Goal: Task Accomplishment & Management: Manage account settings

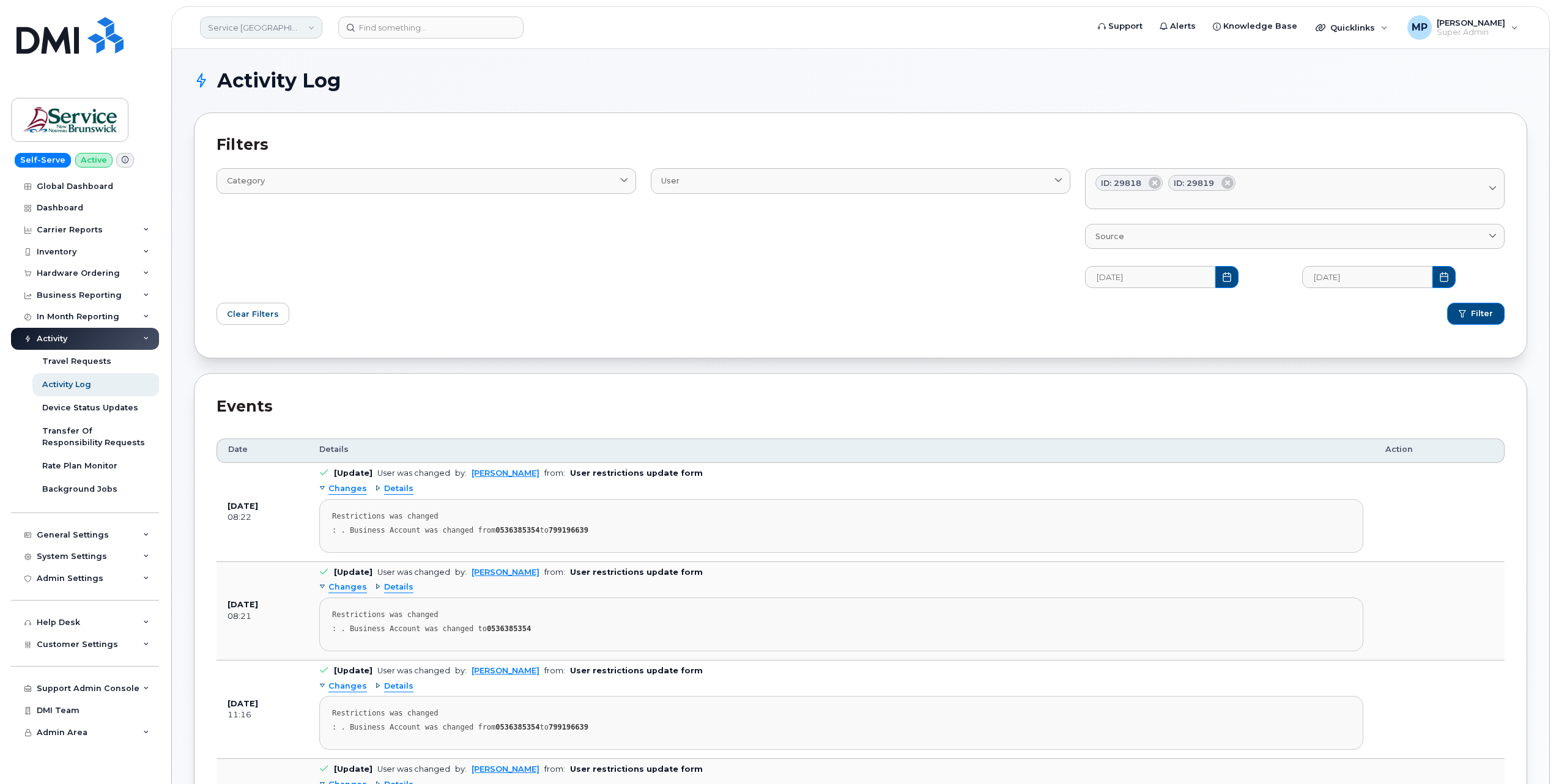
click at [270, 24] on link "Service [GEOGRAPHIC_DATA] (SNB)" at bounding box center [261, 27] width 122 height 22
type input "rentokil"
click at [233, 116] on span "Rentokil" at bounding box center [228, 116] width 33 height 13
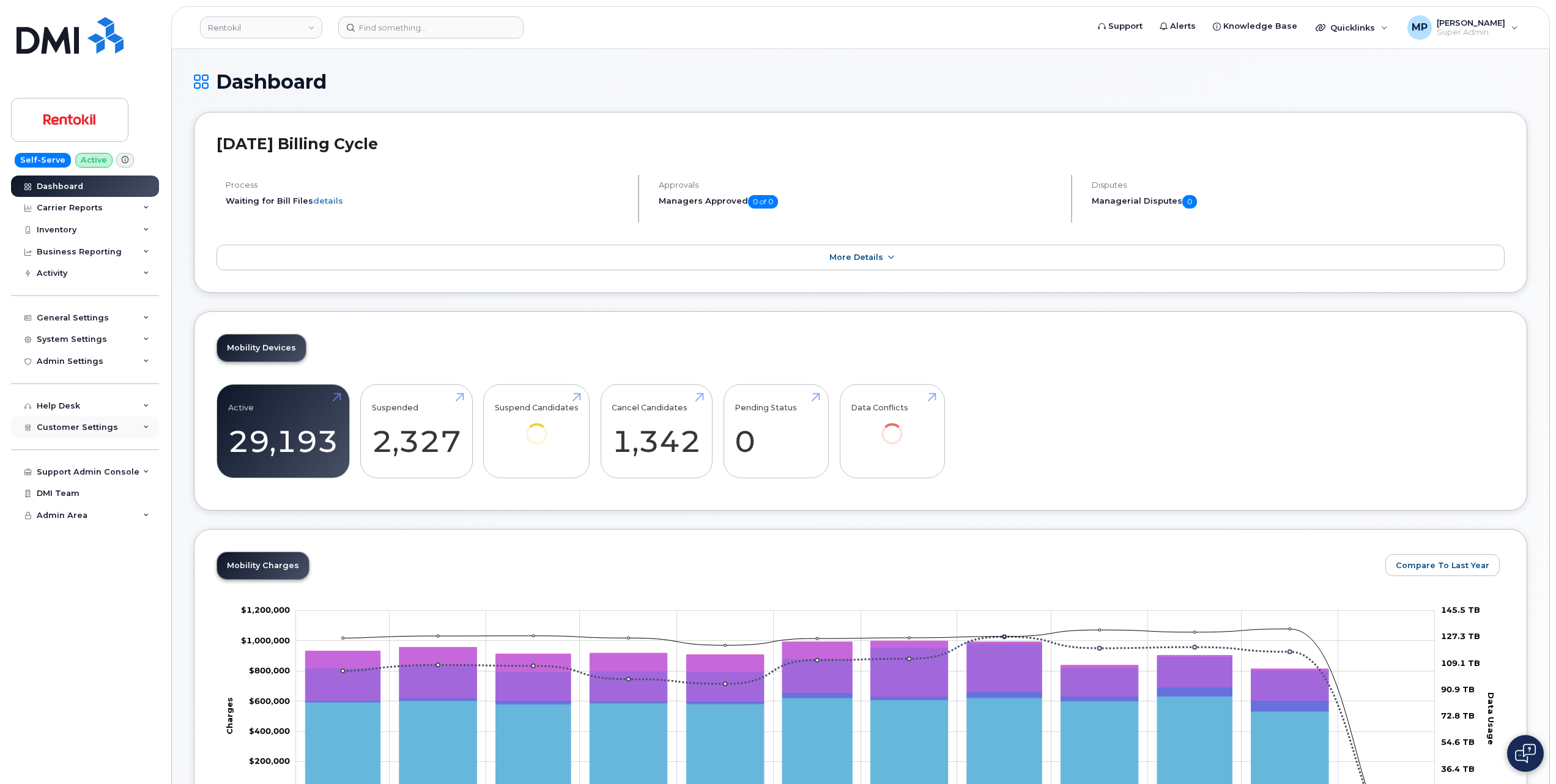
click at [71, 430] on span "Customer Settings" at bounding box center [78, 427] width 81 height 9
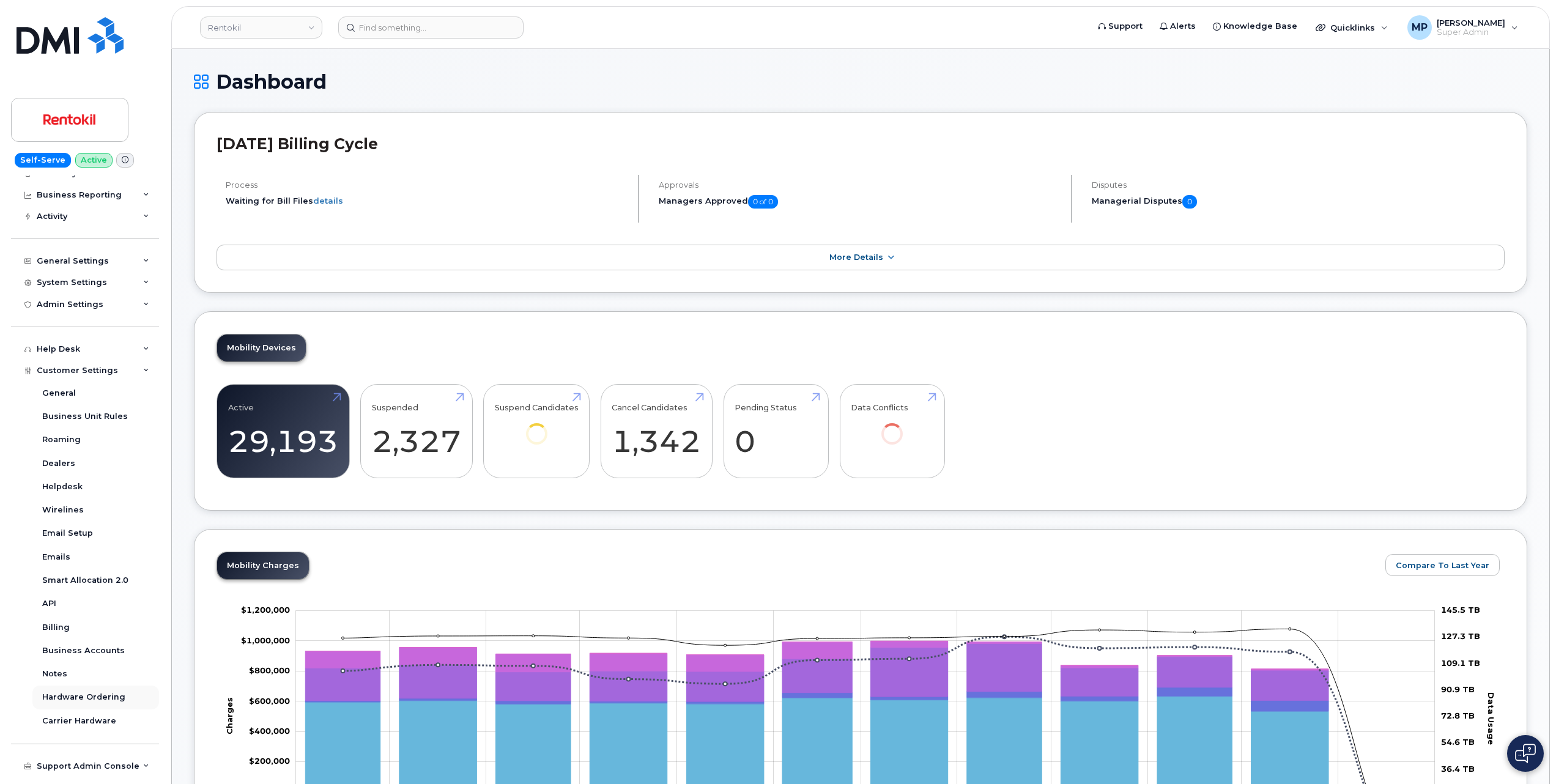
scroll to position [81, 0]
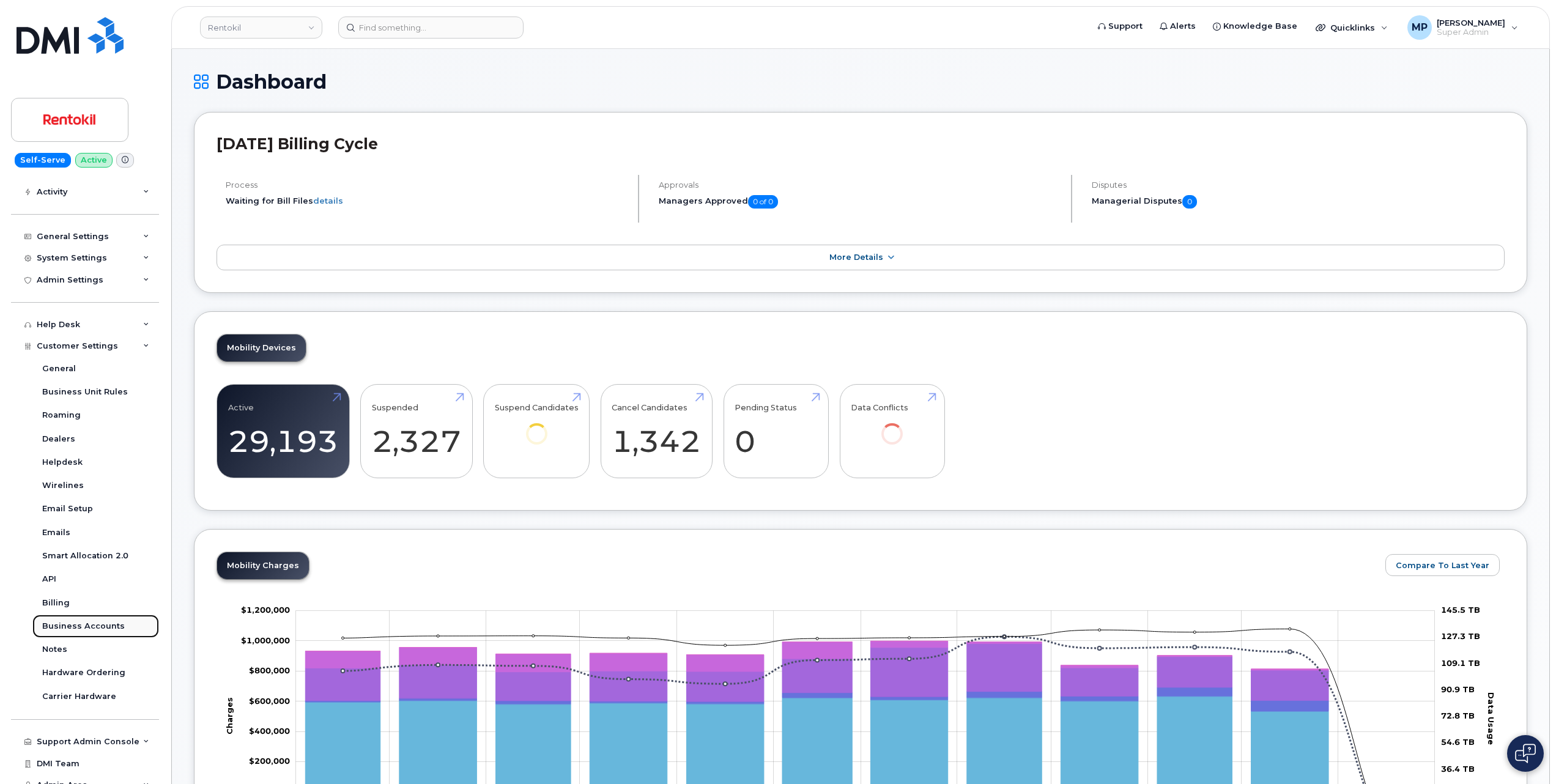
click at [86, 629] on div "Business Accounts" at bounding box center [83, 626] width 83 height 11
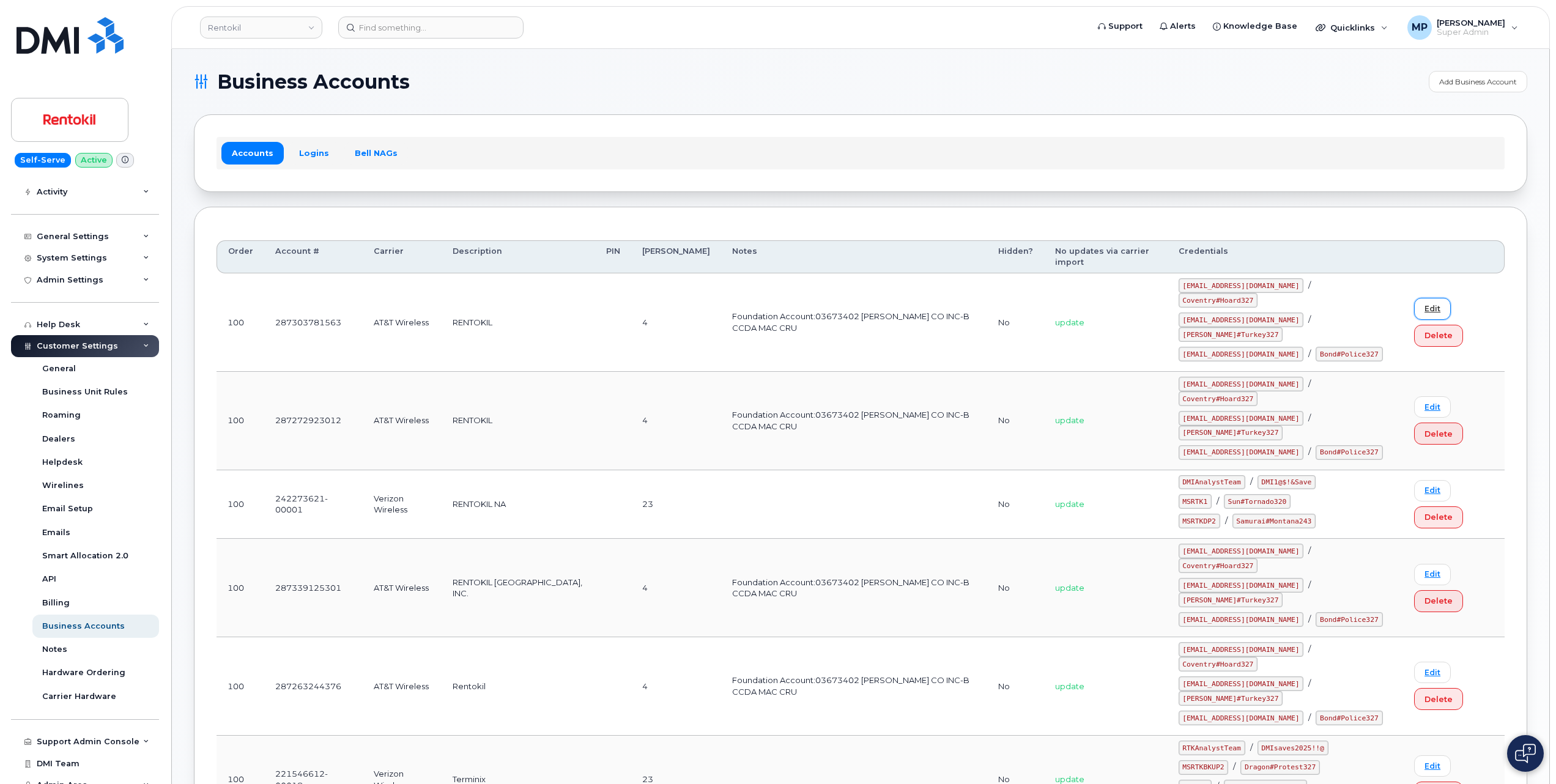
click at [1418, 298] on link "Edit" at bounding box center [1433, 308] width 37 height 21
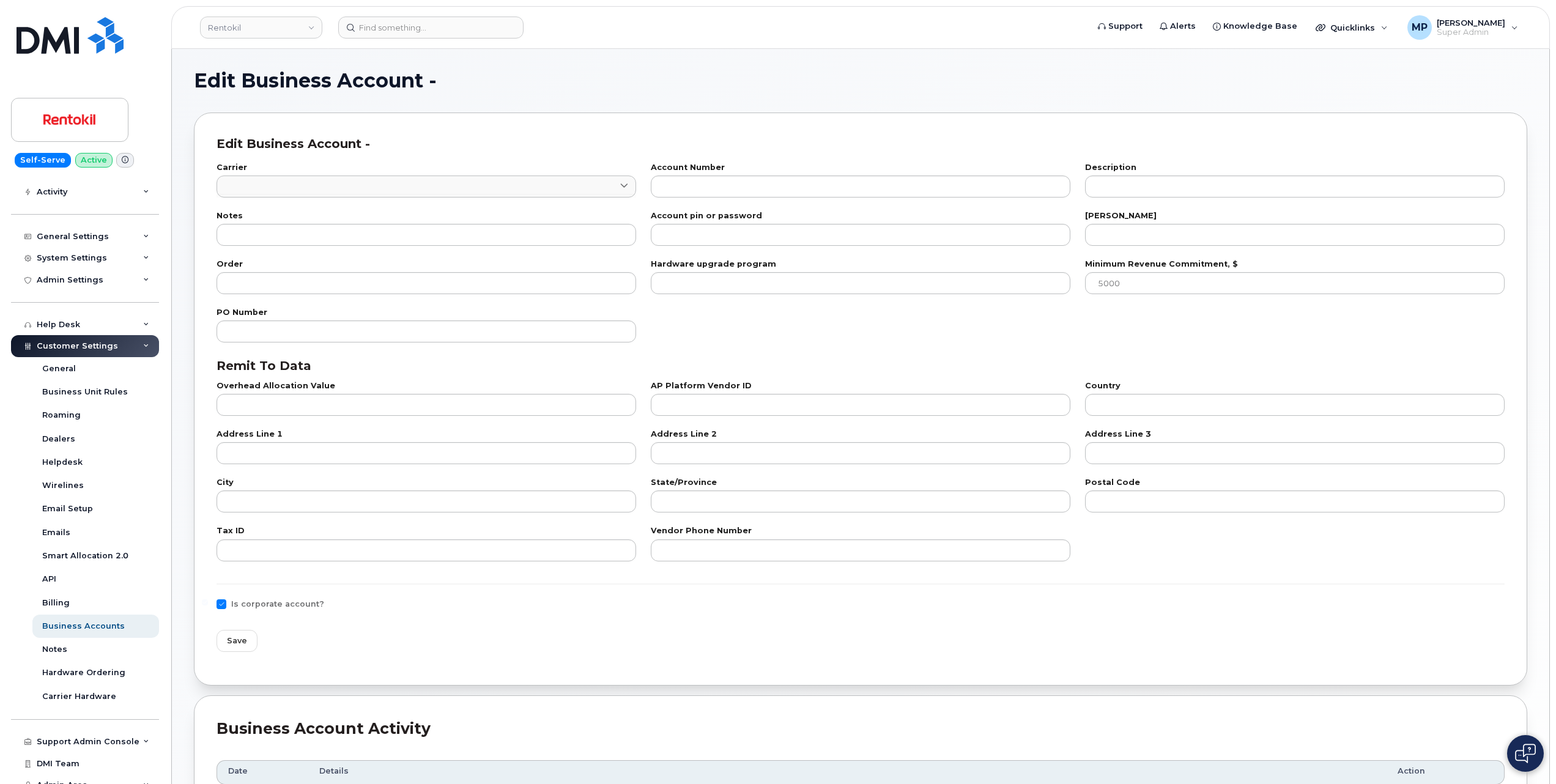
type input "7"
type input "287303781563"
type input "RENTOKIL"
type input "Foundation Account:03673402 [PERSON_NAME] CO INC-B CCDA MAC CRU"
type input "4"
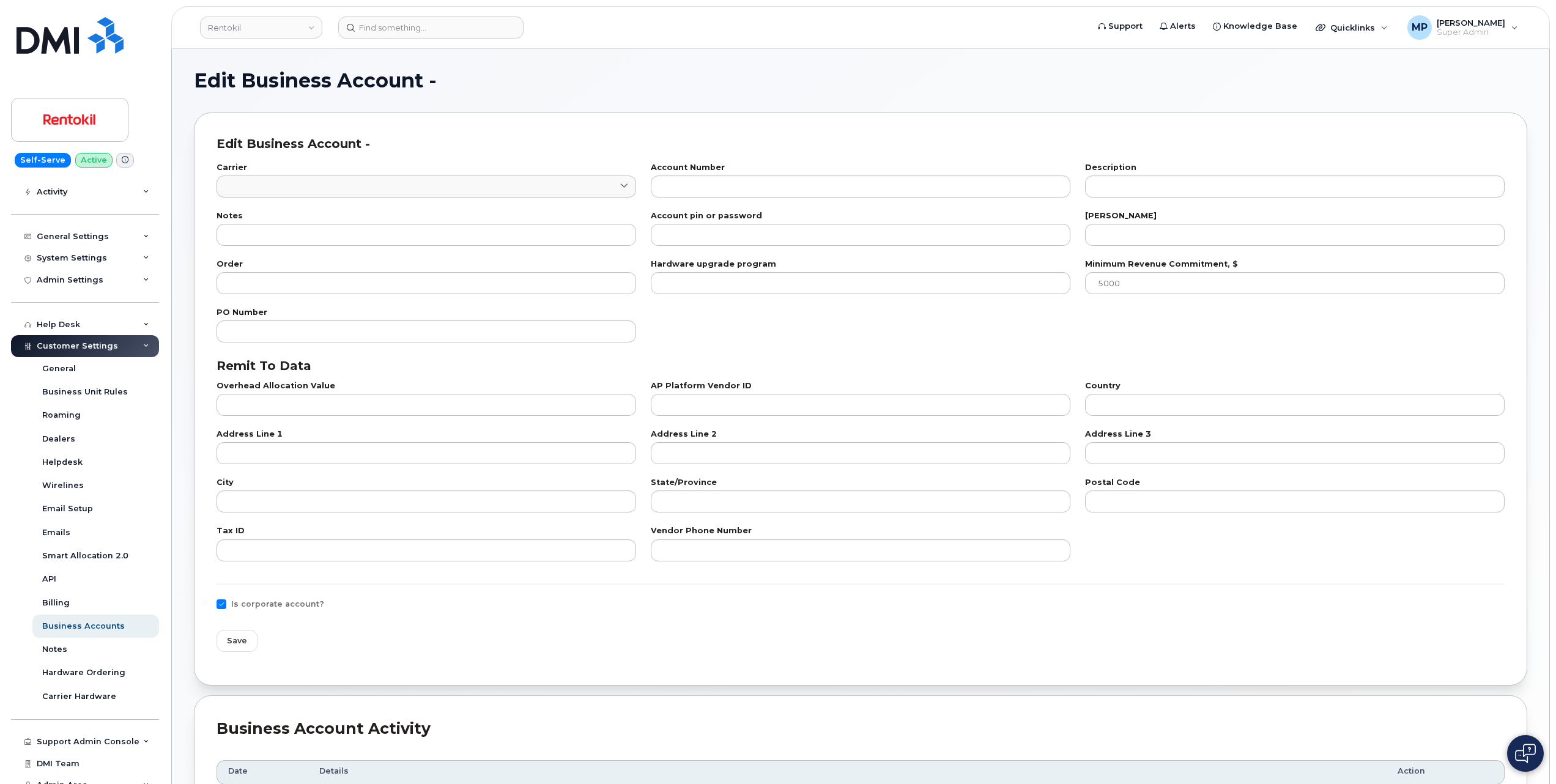
type input "100"
type input "101"
type input "841659970"
type input "US"
type input "National Business Services"
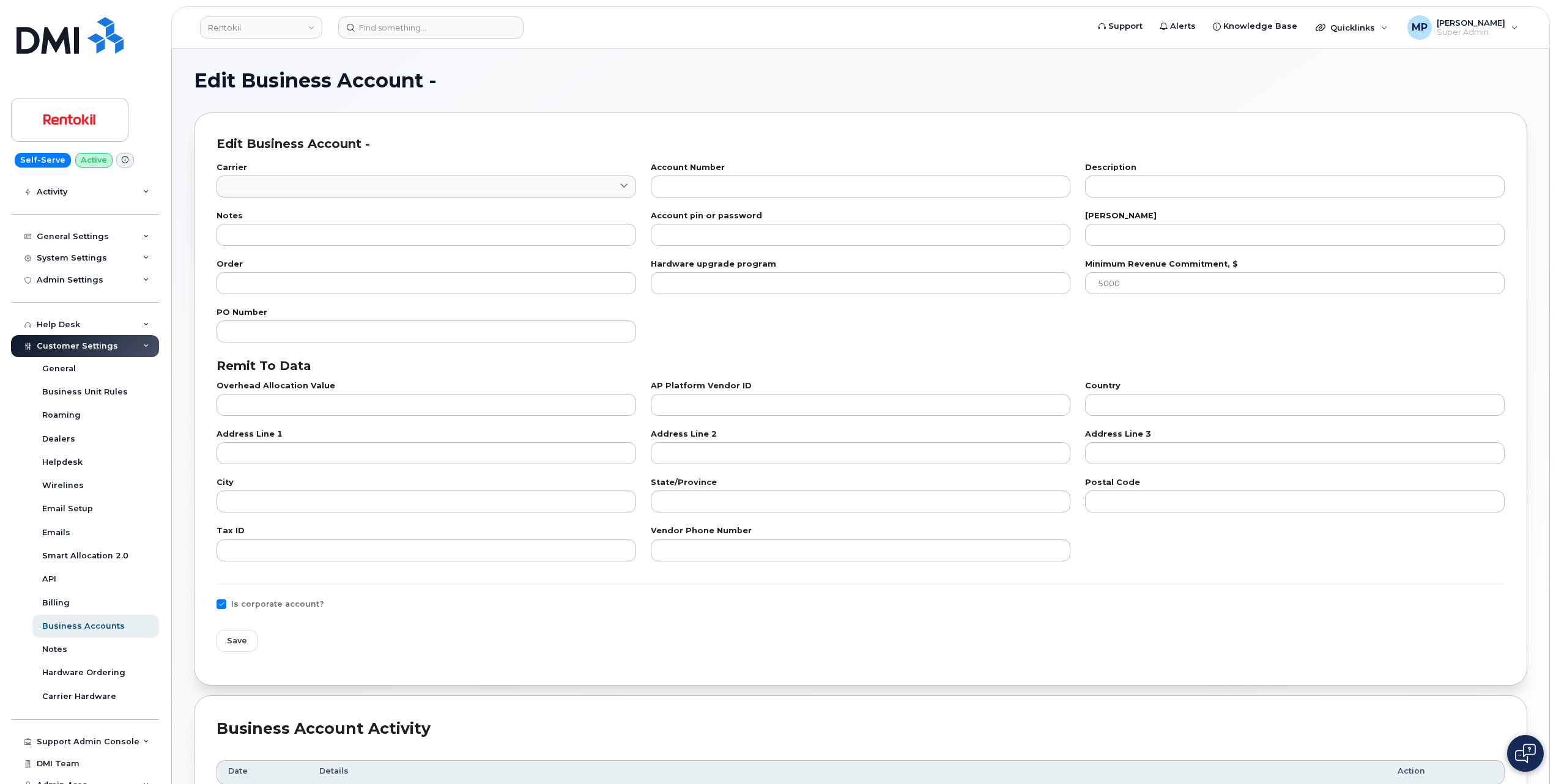
type input "PO Box 9004"
type input "Carol Stream"
type input "IL"
type input "60197-9004"
type input "84-1659970"
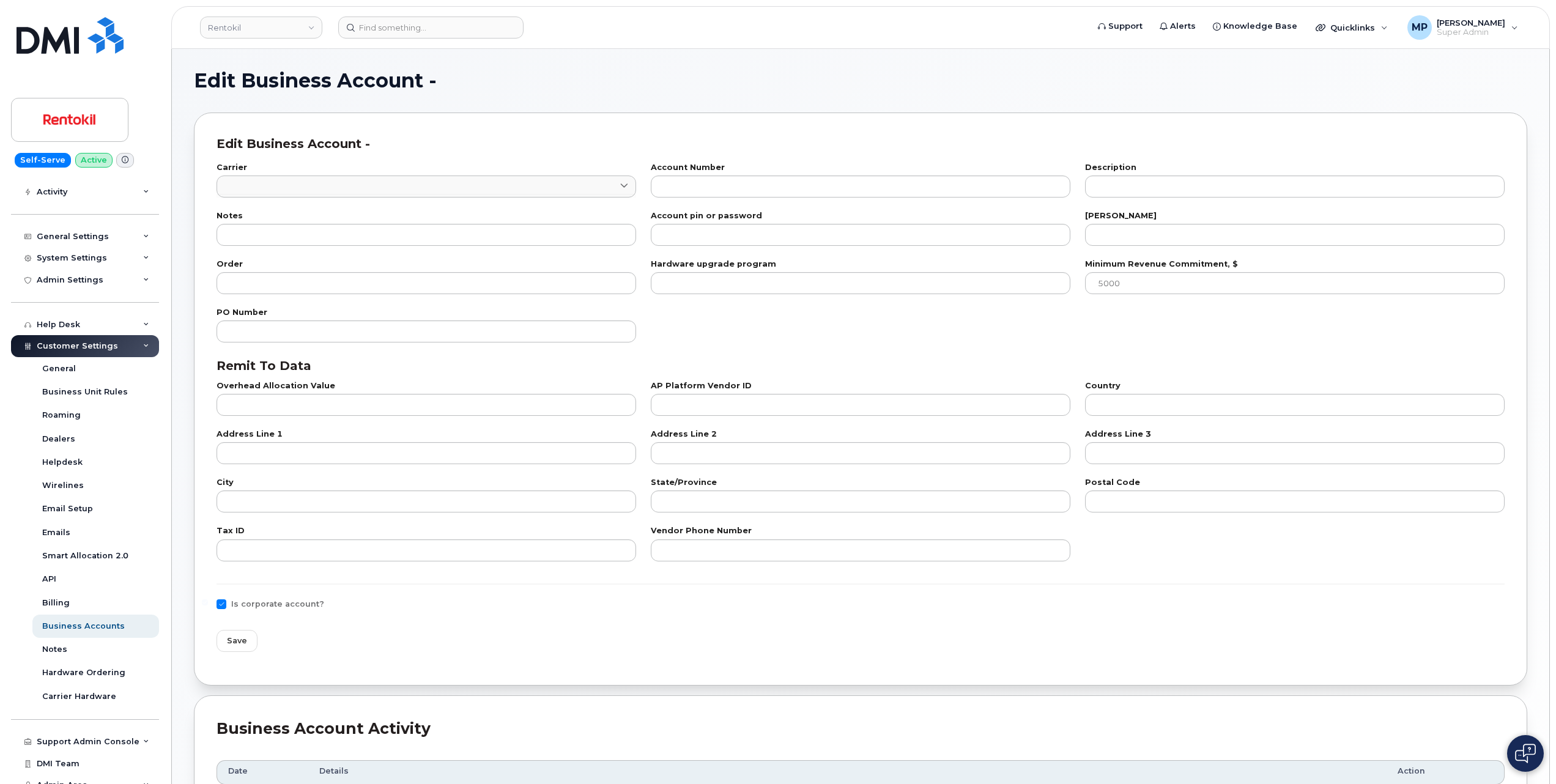
type input "800-331-0500"
checkbox input "true"
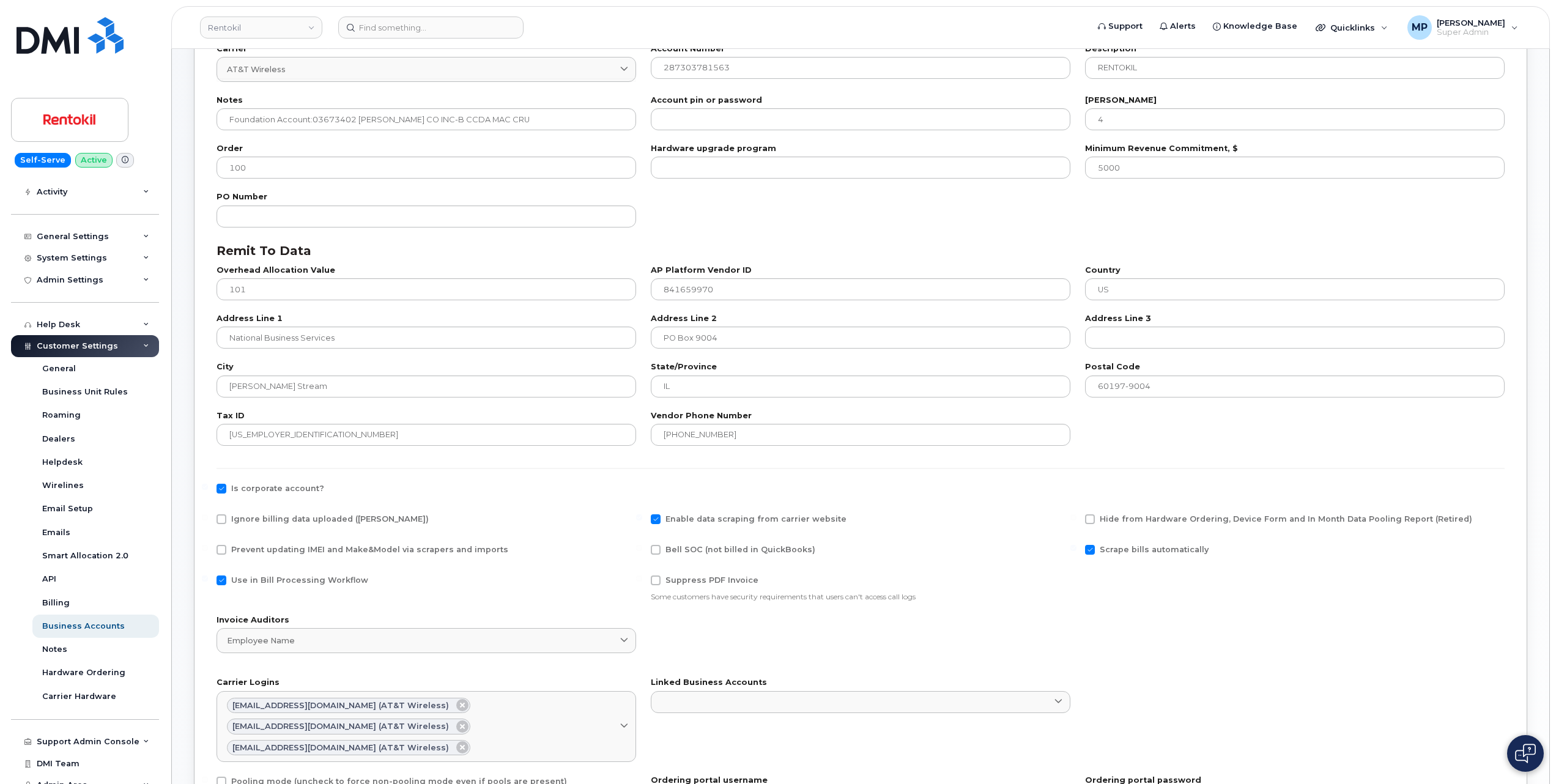
scroll to position [81, 0]
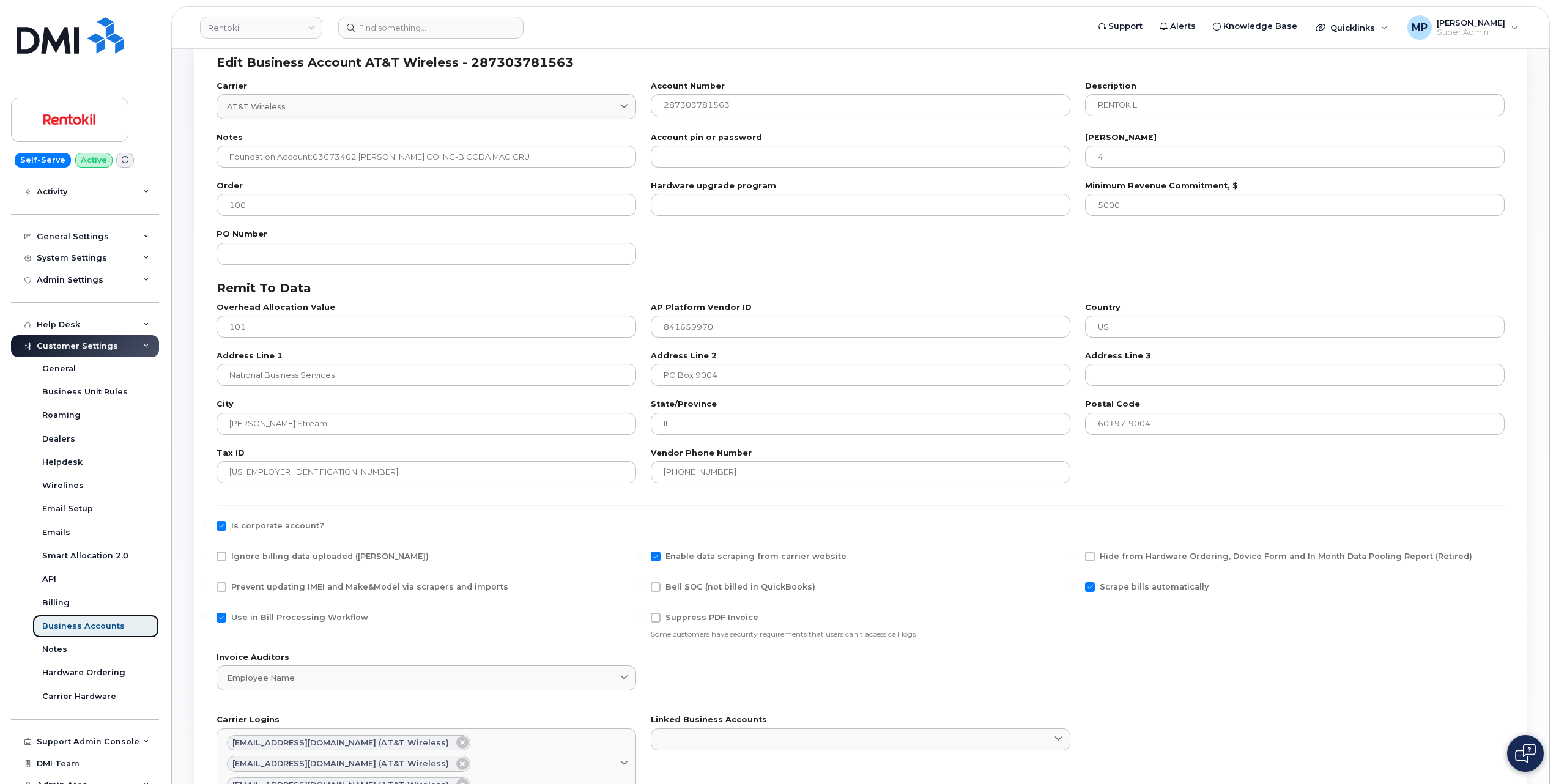
click at [81, 625] on div "Business Accounts" at bounding box center [83, 626] width 83 height 11
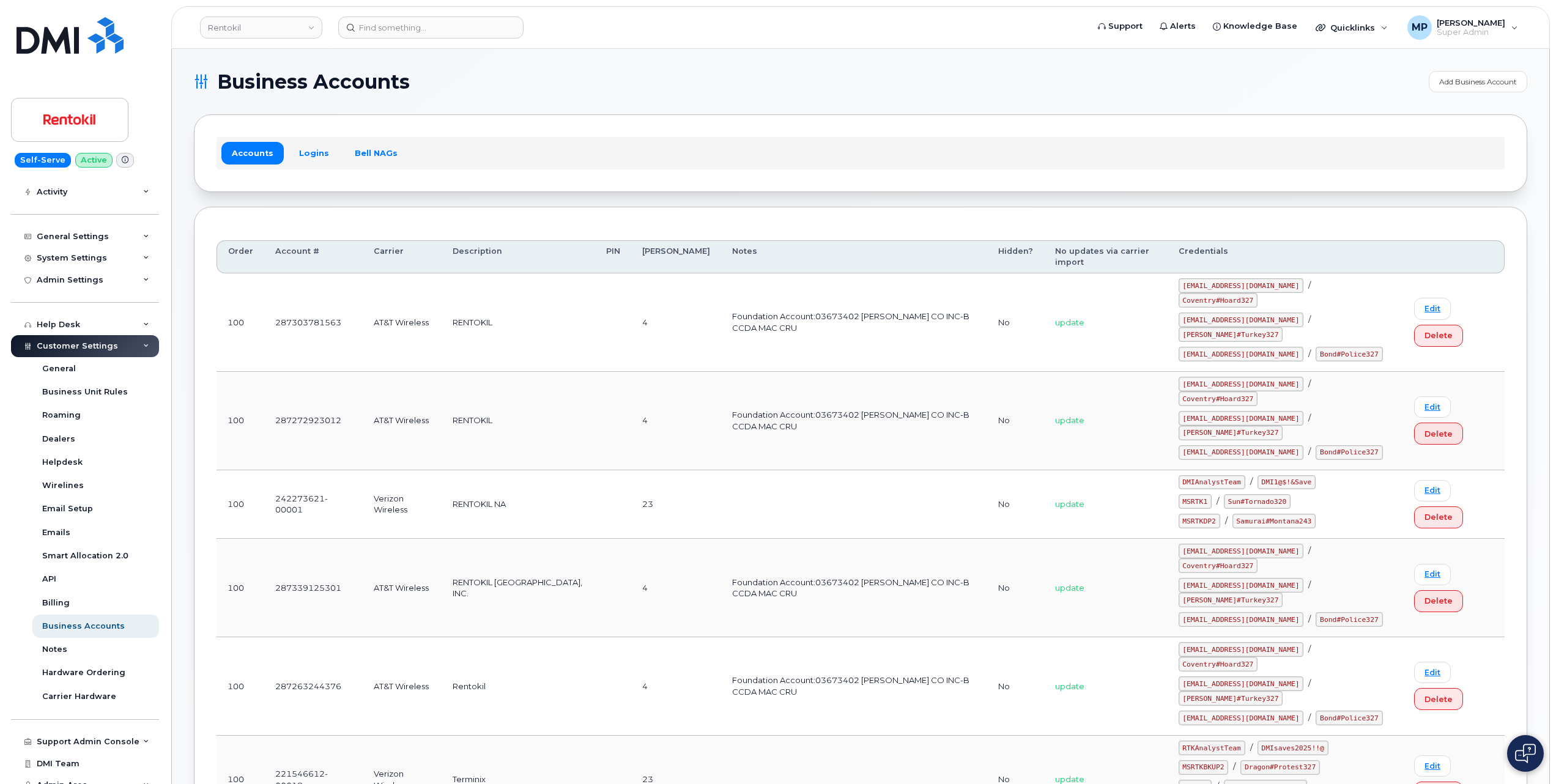
click at [227, 307] on td "100" at bounding box center [240, 322] width 48 height 98
click at [625, 121] on div "Accounts Logins Bell NAGs" at bounding box center [861, 153] width 1334 height 77
click at [1423, 480] on link "Edit" at bounding box center [1433, 491] width 37 height 21
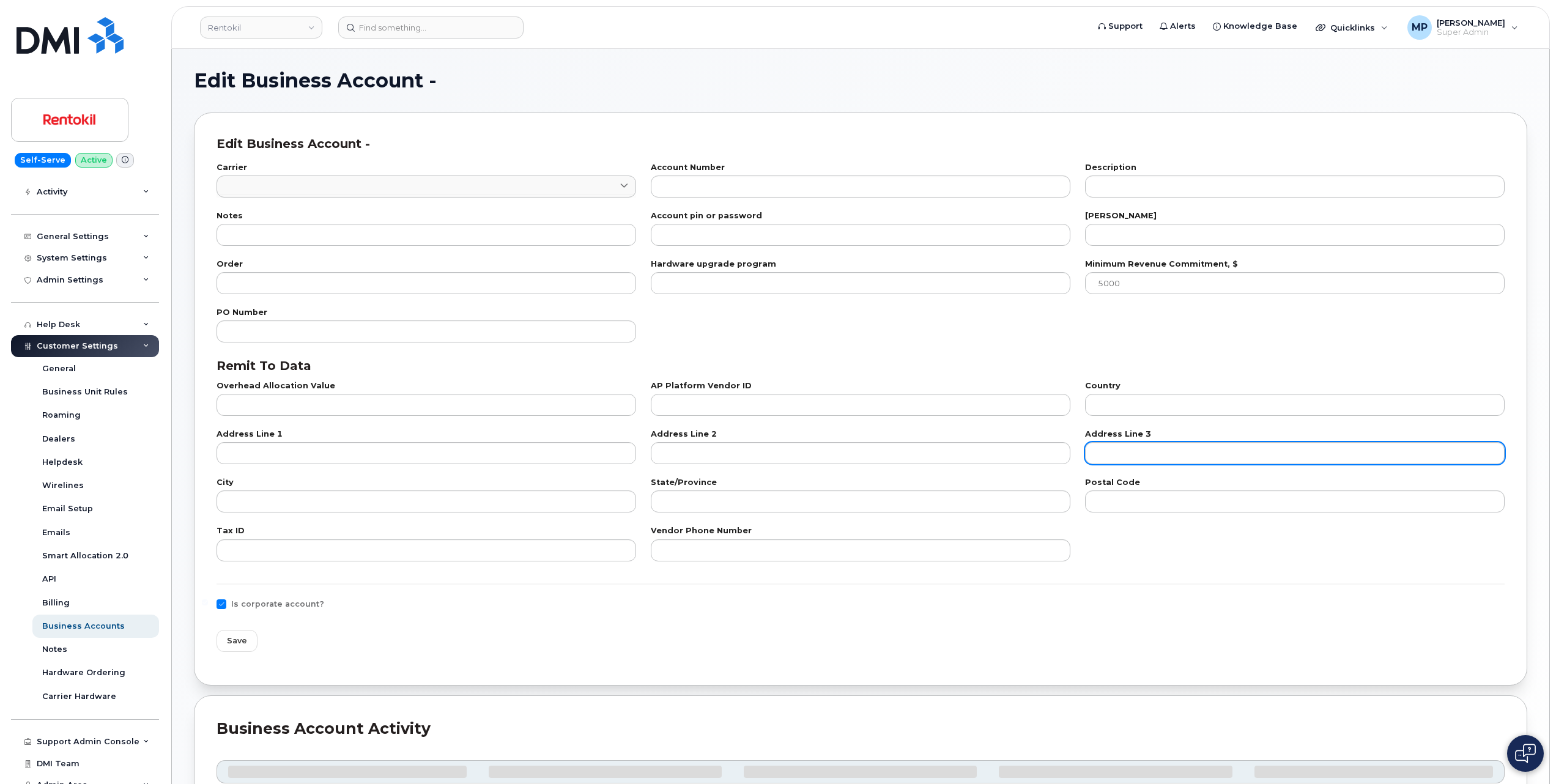
type input "8"
type input "242273621-00001"
type input "RENTOKIL NA"
type input "23"
type input "100"
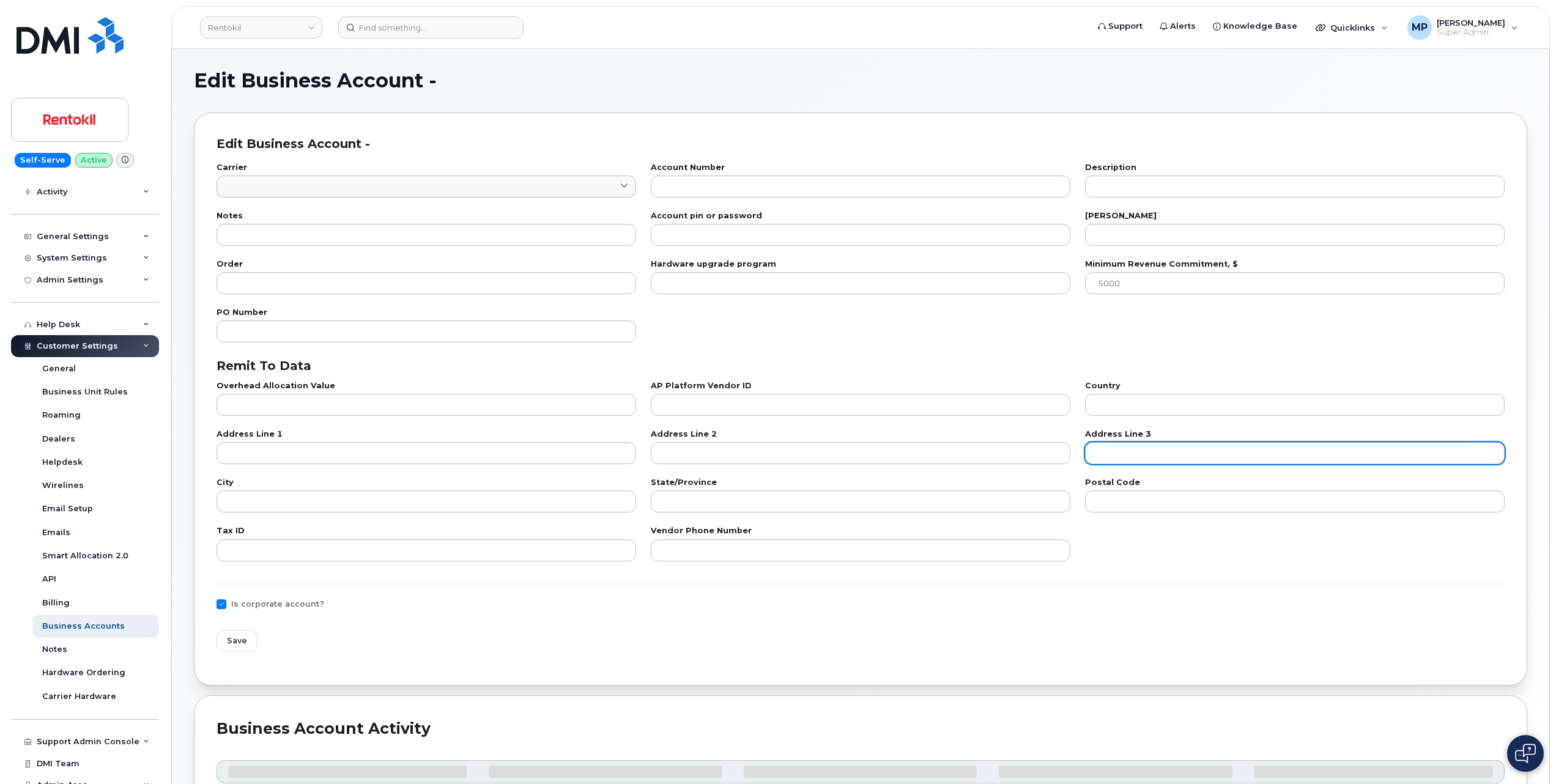
type input "101"
type input "232259884"
type input "US"
type input "PO BOX 660108"
type input "Dallas"
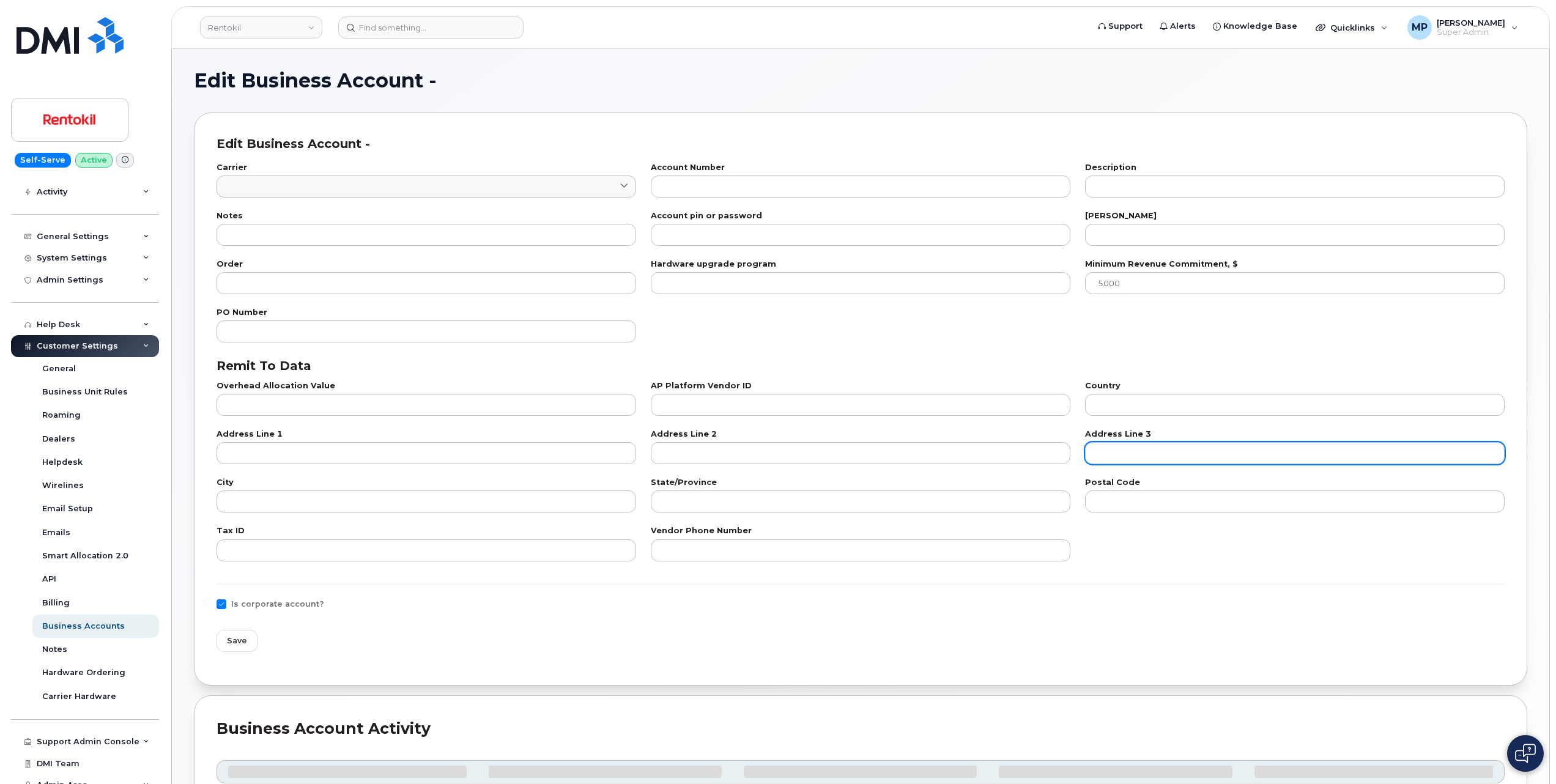
type input "TX"
type input "75266-0108"
type input "23-2259884"
type input "800-922-0204"
checkbox input "true"
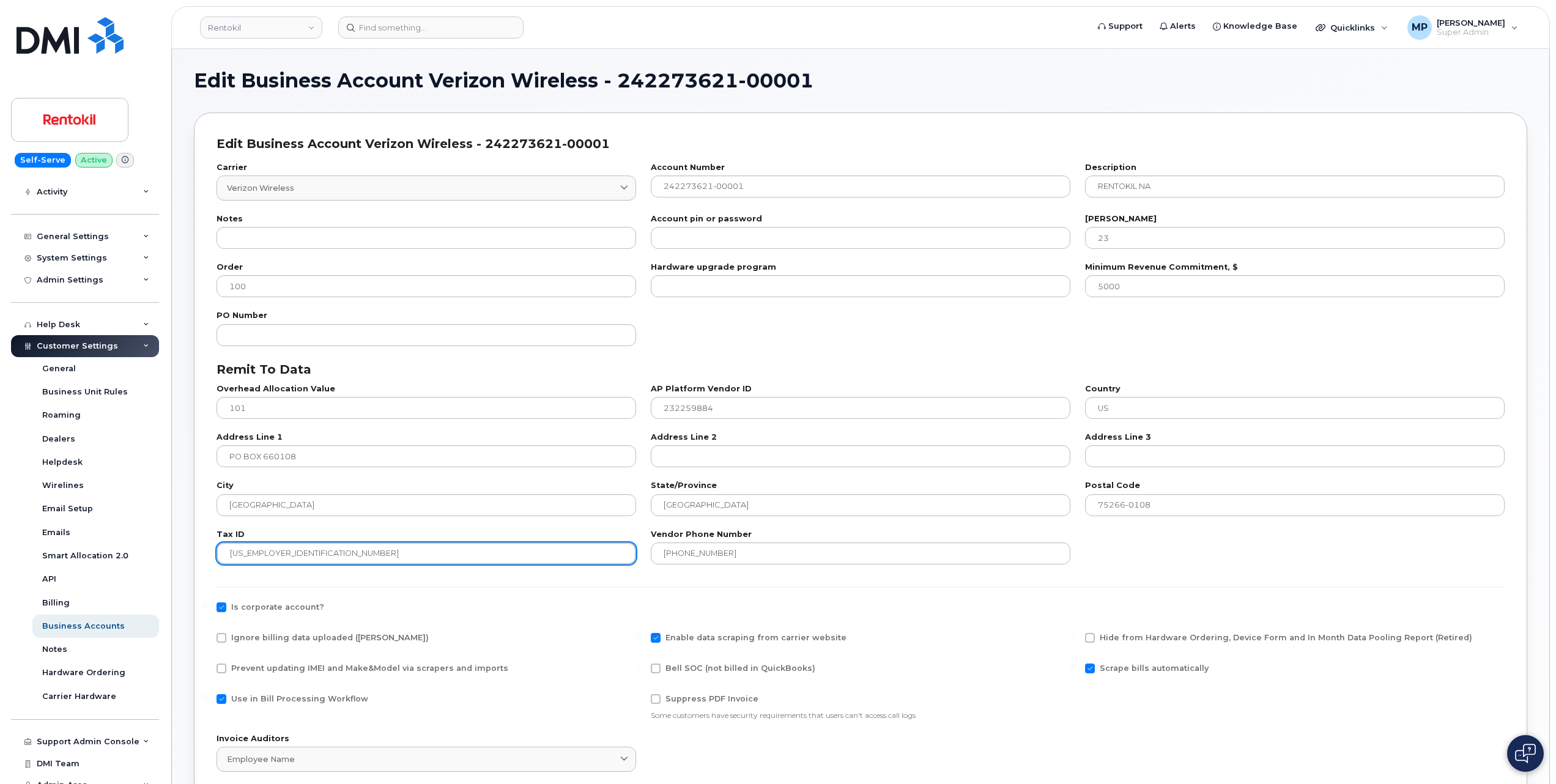
click at [243, 551] on input "23-2259884" at bounding box center [426, 553] width 419 height 22
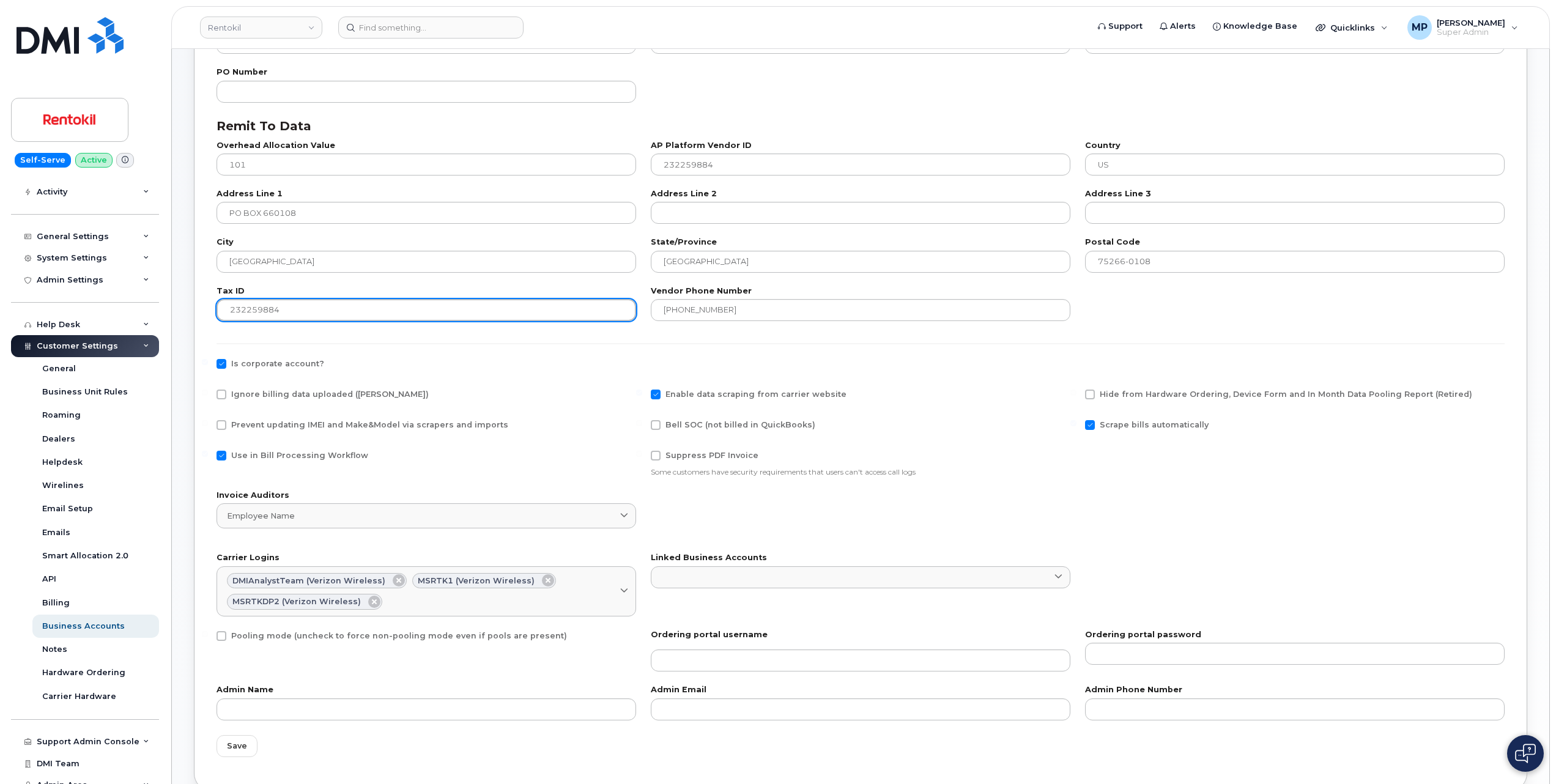
scroll to position [245, 0]
type input "232259884"
click at [229, 750] on span "Save" at bounding box center [237, 745] width 20 height 12
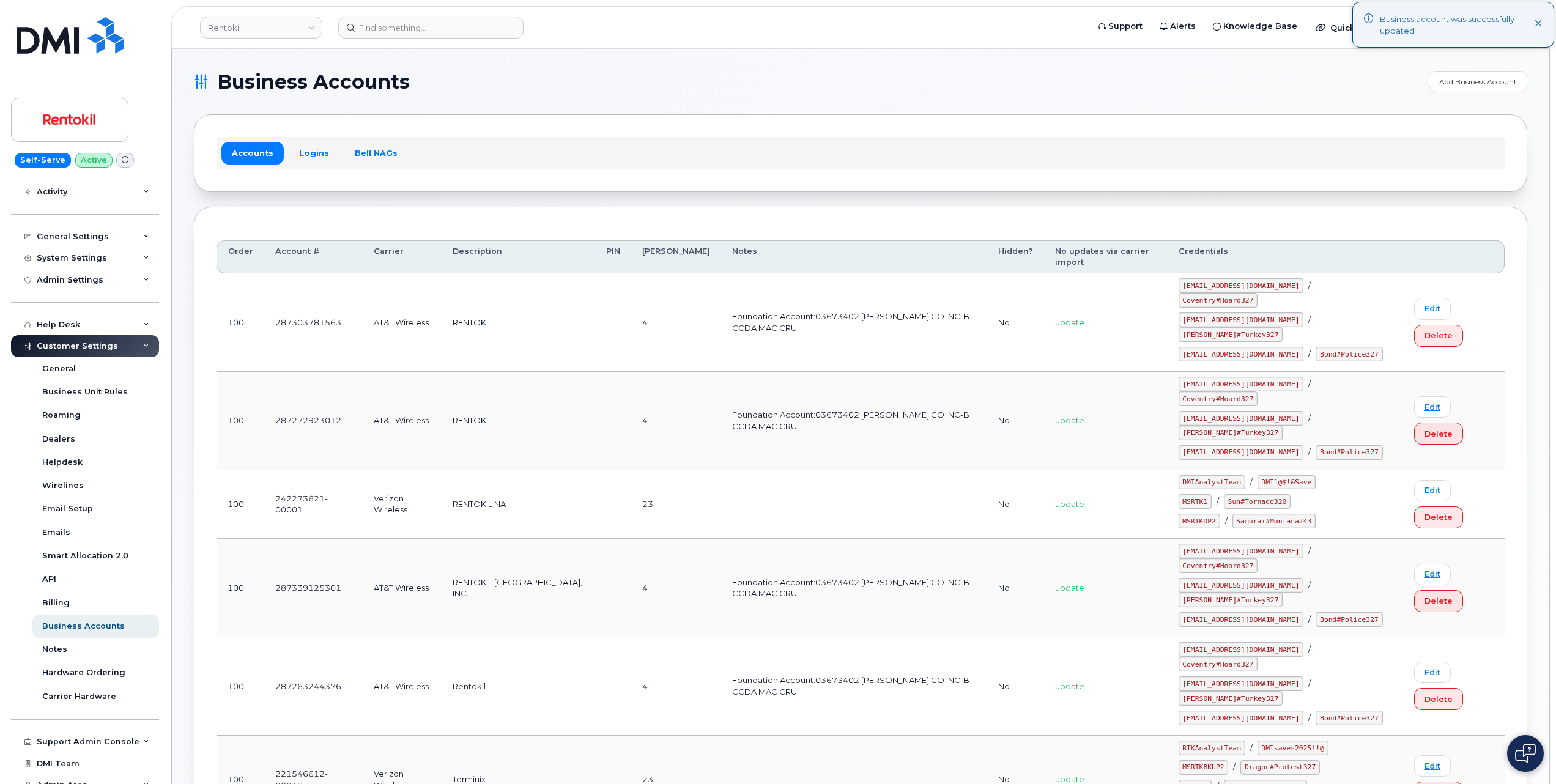
click at [756, 128] on div "Accounts Logins Bell NAGs" at bounding box center [861, 153] width 1334 height 77
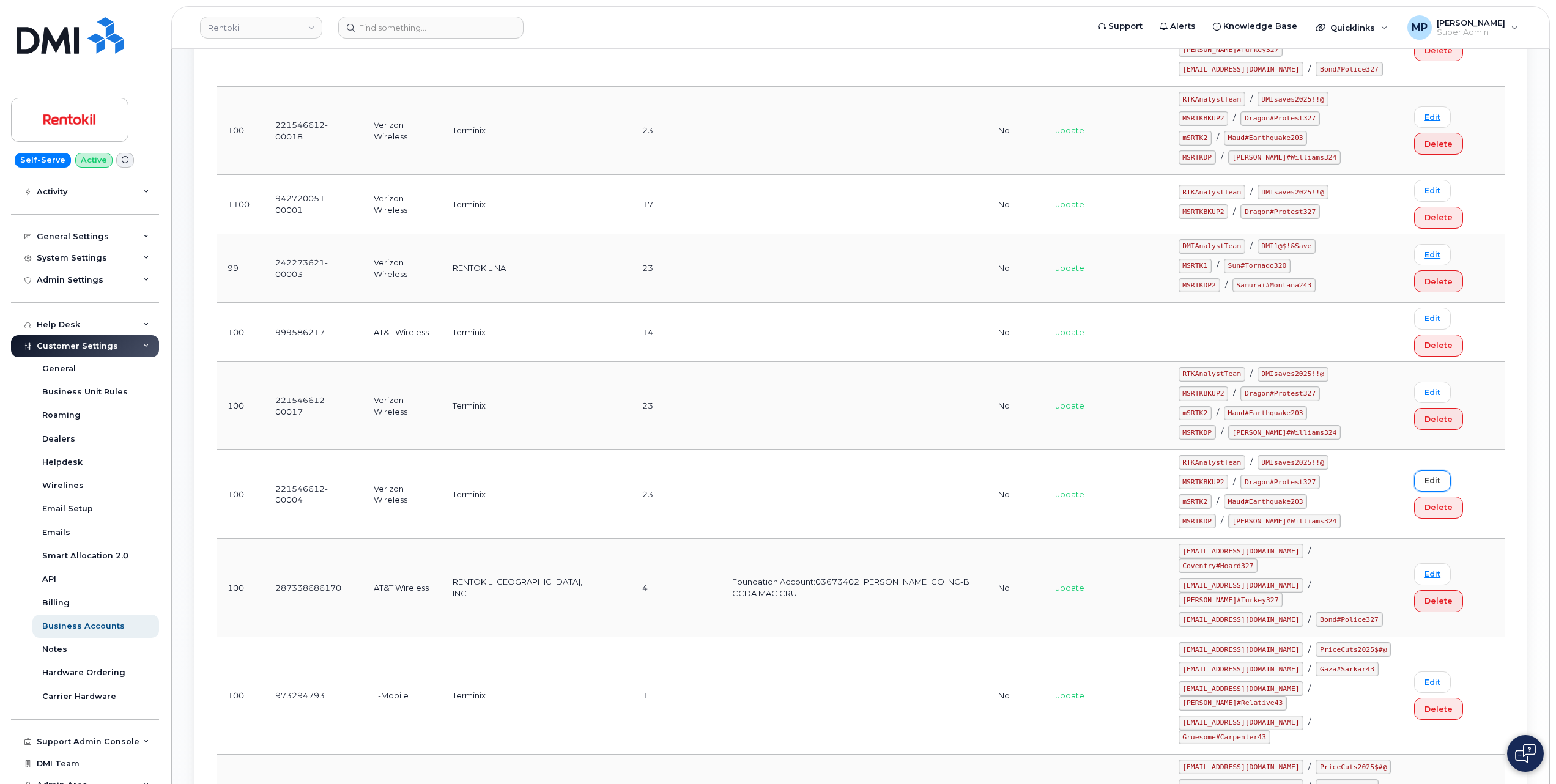
click at [1424, 471] on link "Edit" at bounding box center [1433, 481] width 37 height 21
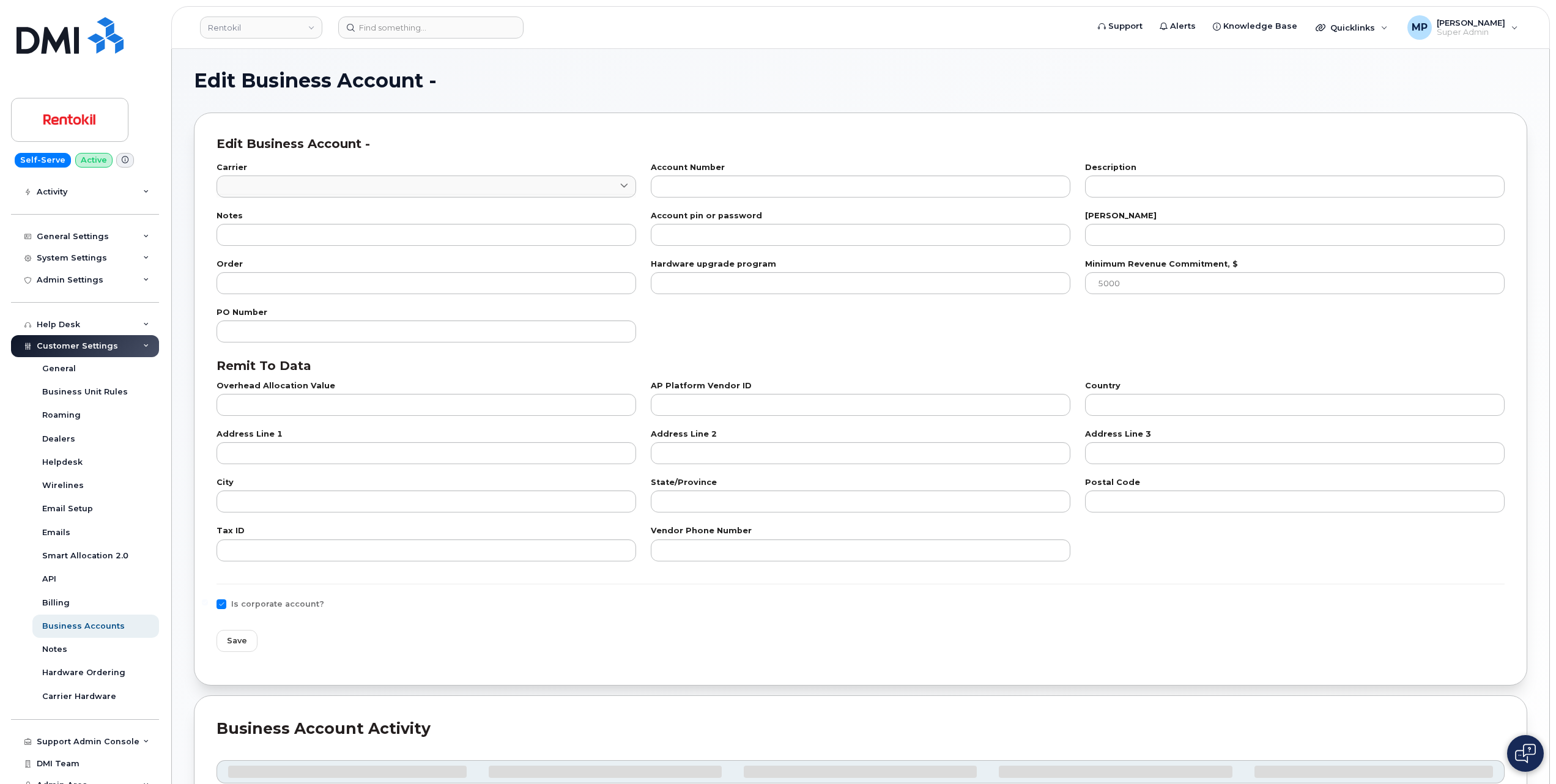
type input "8"
type input "221546612-00004"
type input "Terminix"
type input "23"
type input "100"
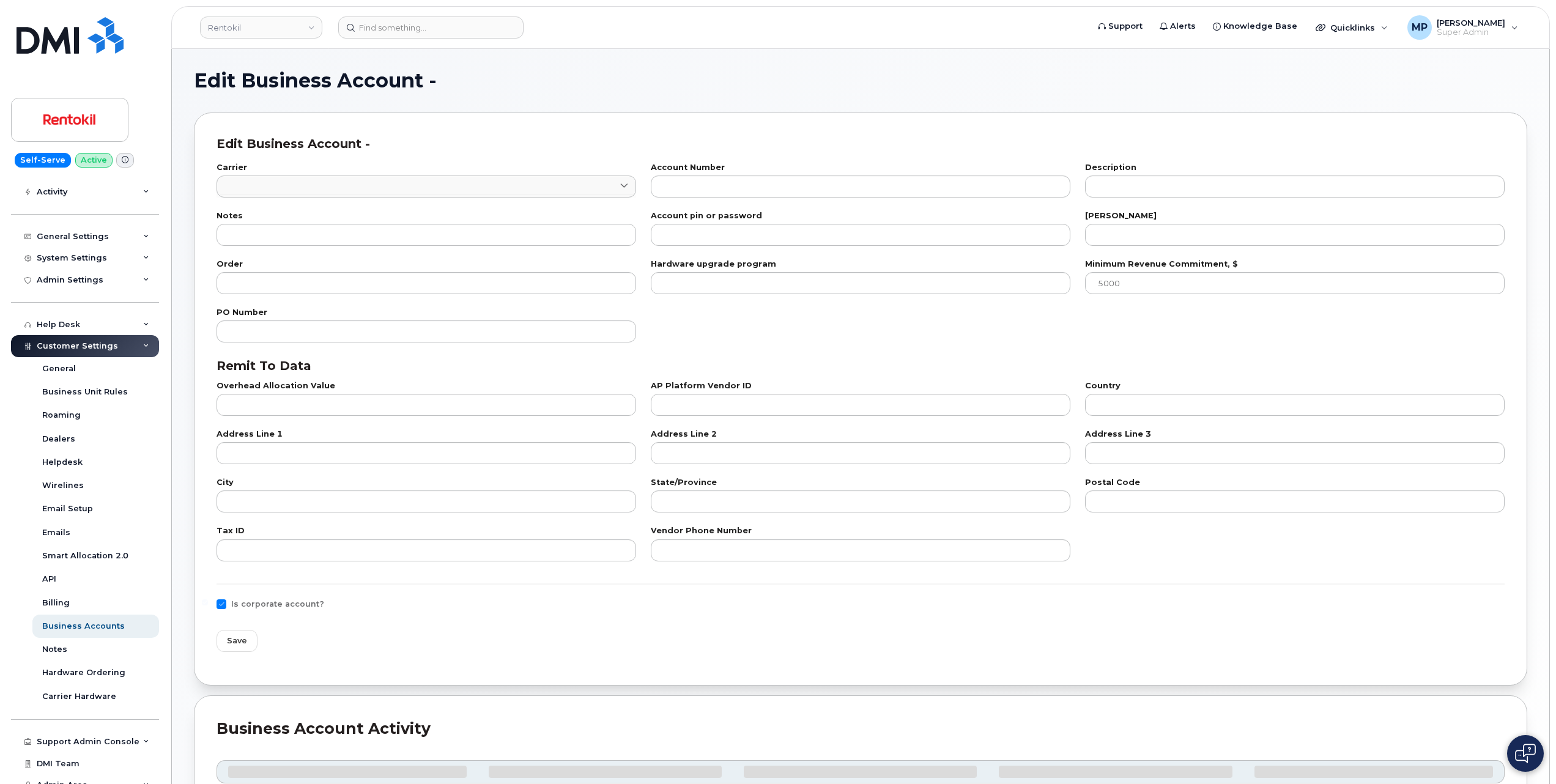
type input "101"
type input "232259884"
type input "US"
type input "PO BOX 660108"
type input "Dallas"
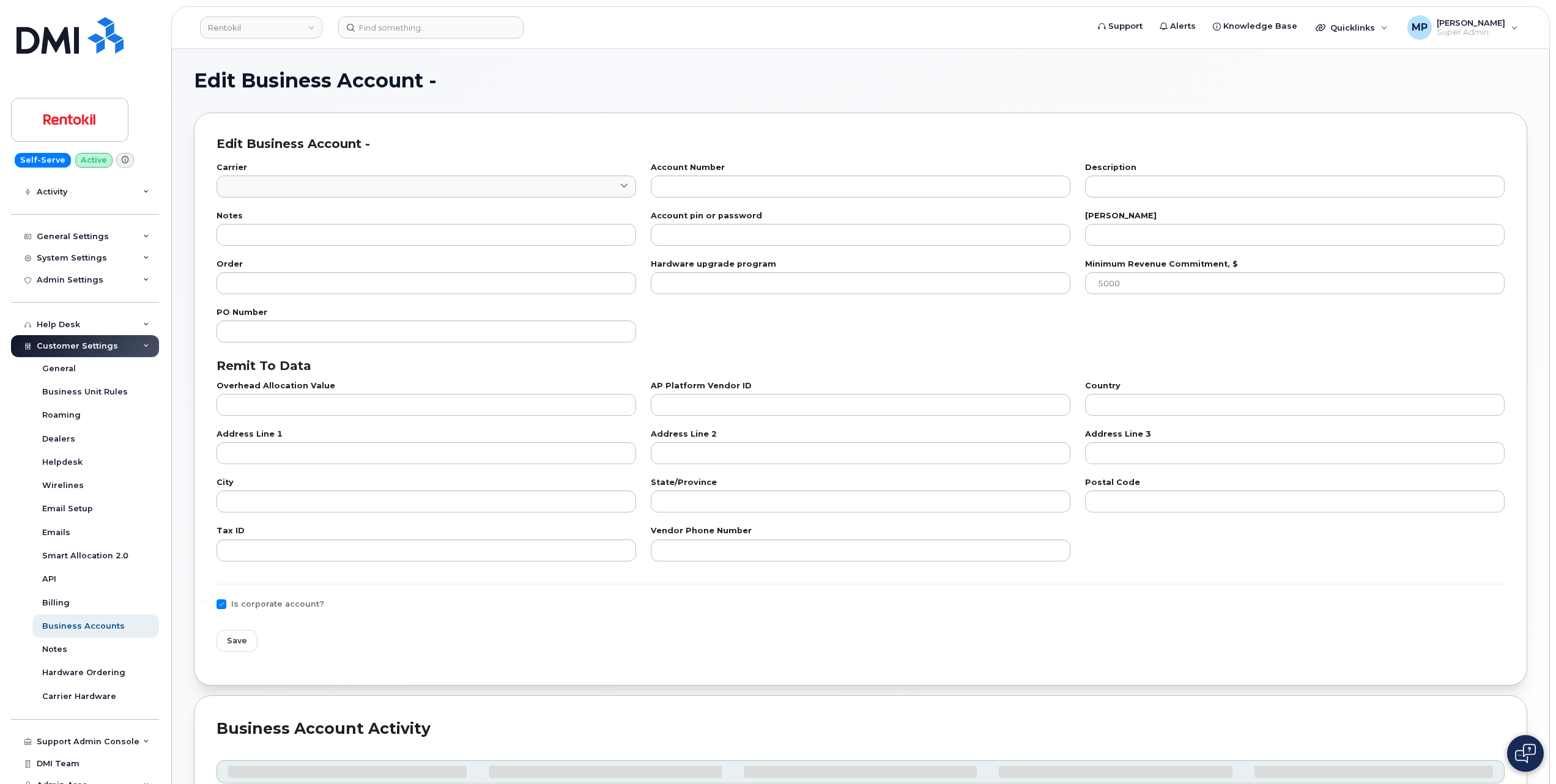
type input "TX"
type input "75266-0108"
type input "23-2259884"
type input "800-922-0204"
checkbox input "true"
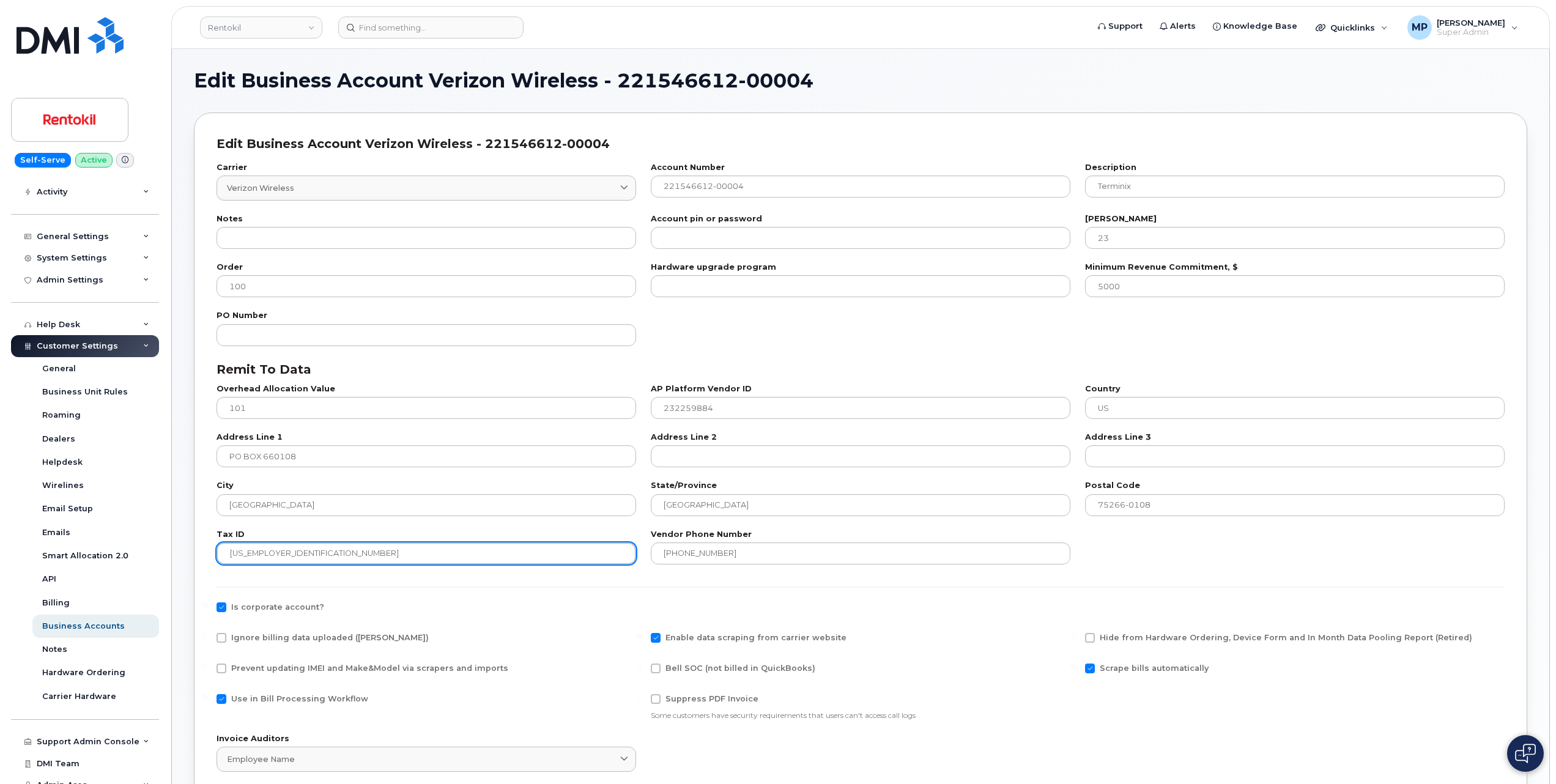
click at [246, 558] on input "23-2259884" at bounding box center [426, 553] width 419 height 22
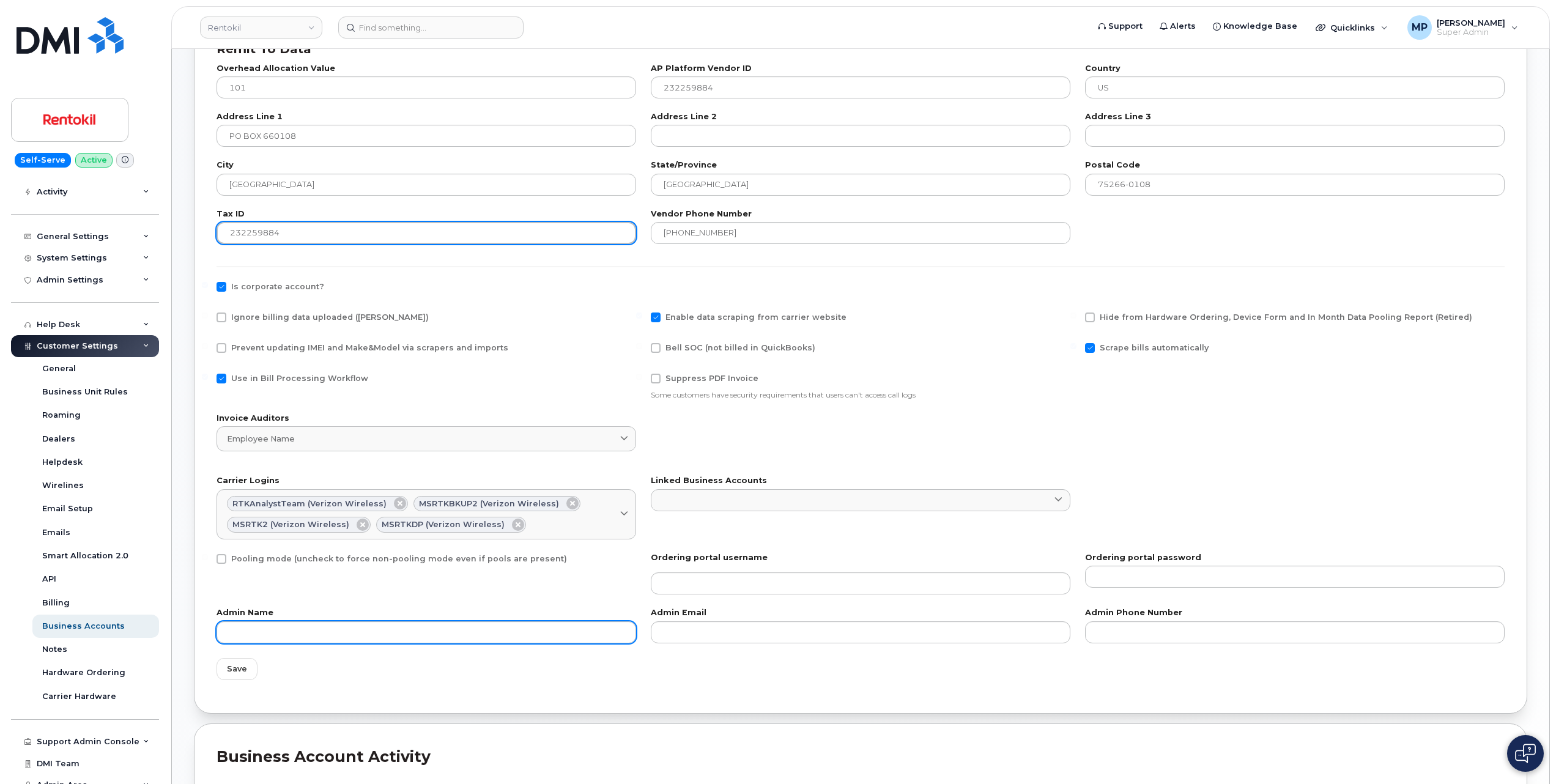
scroll to position [326, 0]
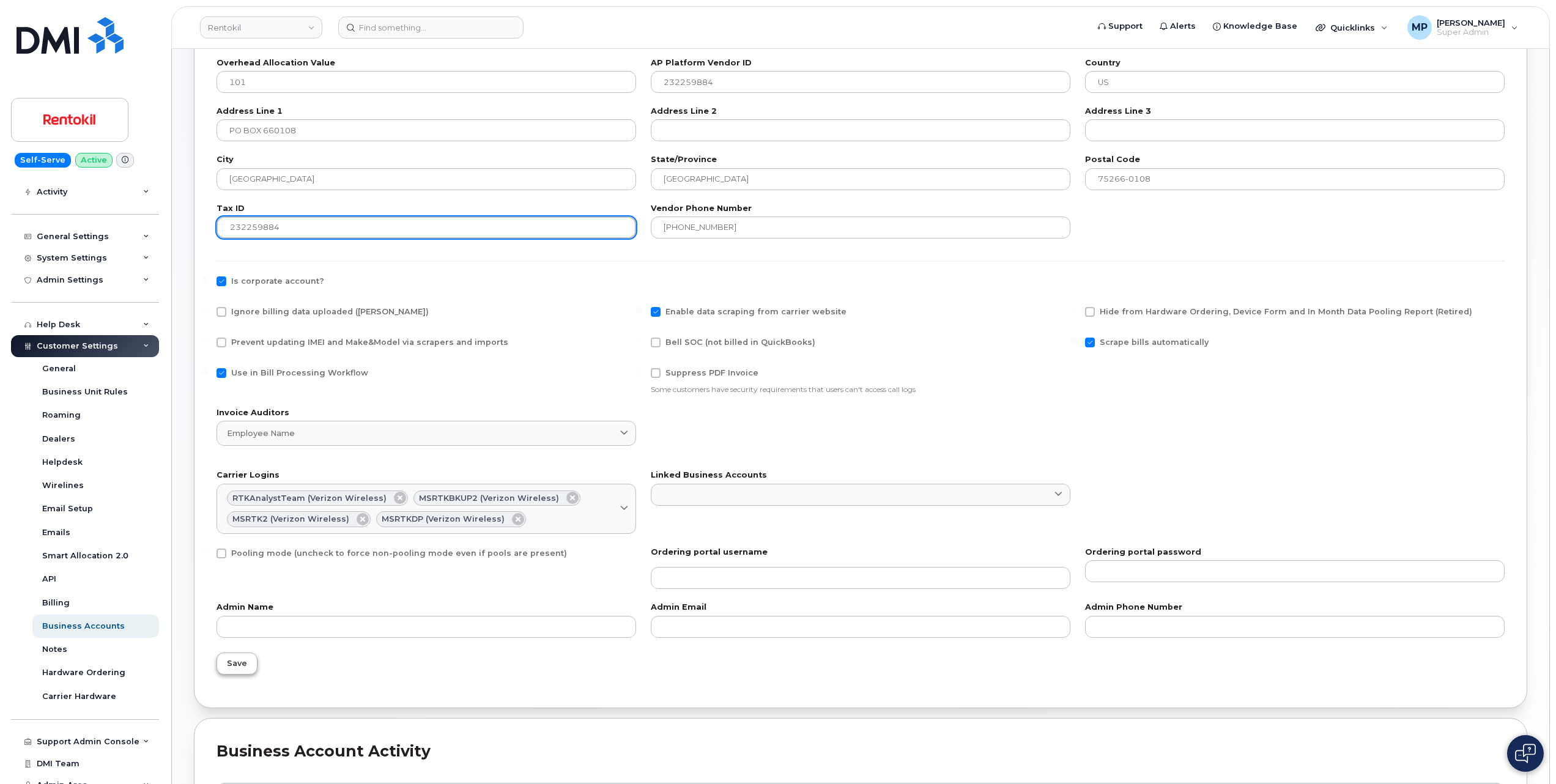
type input "232259884"
click at [235, 666] on span "Save" at bounding box center [237, 663] width 20 height 12
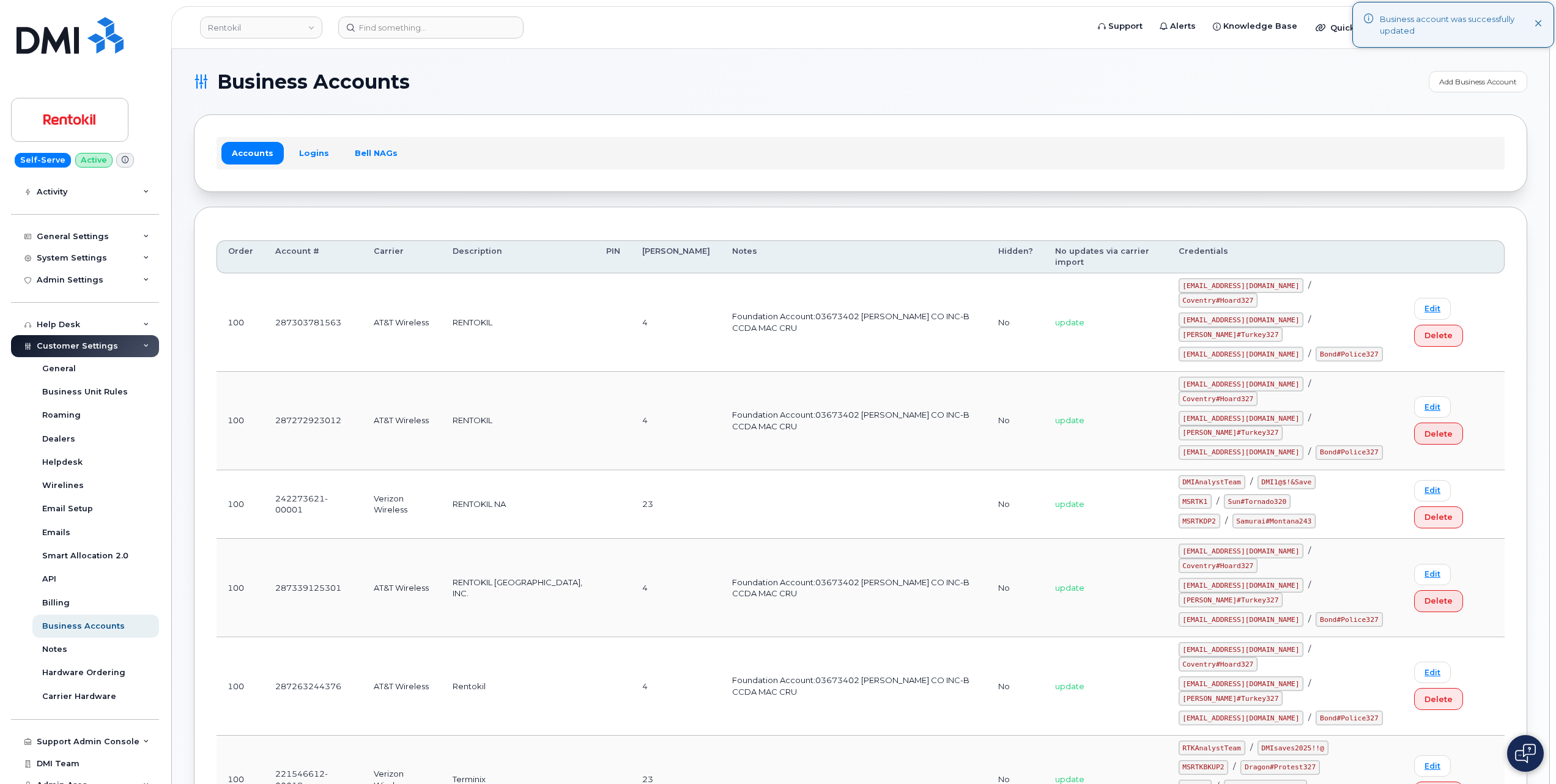
drag, startPoint x: 694, startPoint y: 121, endPoint x: 690, endPoint y: 114, distance: 8.1
click at [694, 120] on div "Accounts Logins Bell NAGs" at bounding box center [861, 153] width 1334 height 77
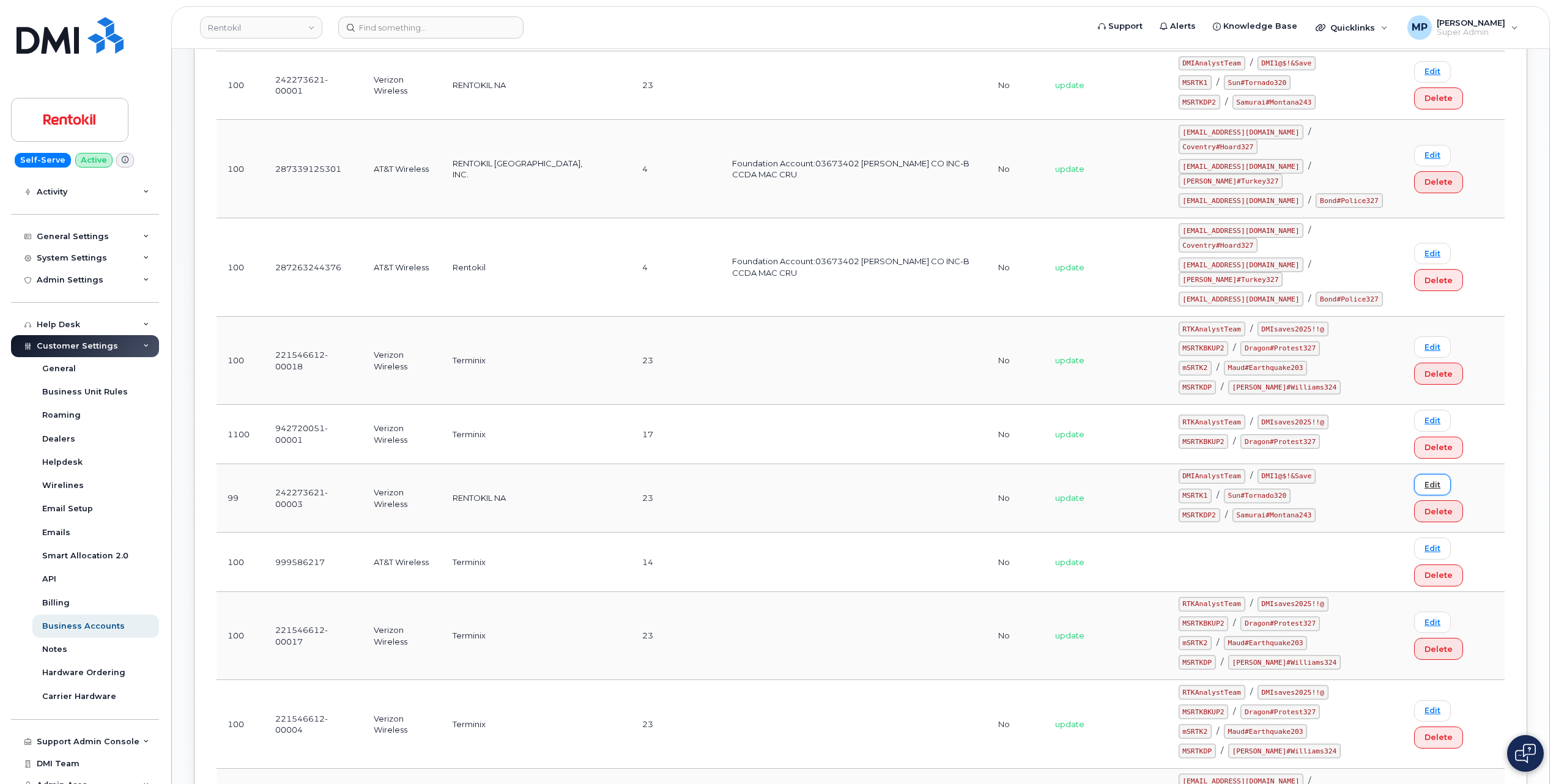
click at [1426, 474] on link "Edit" at bounding box center [1433, 484] width 37 height 21
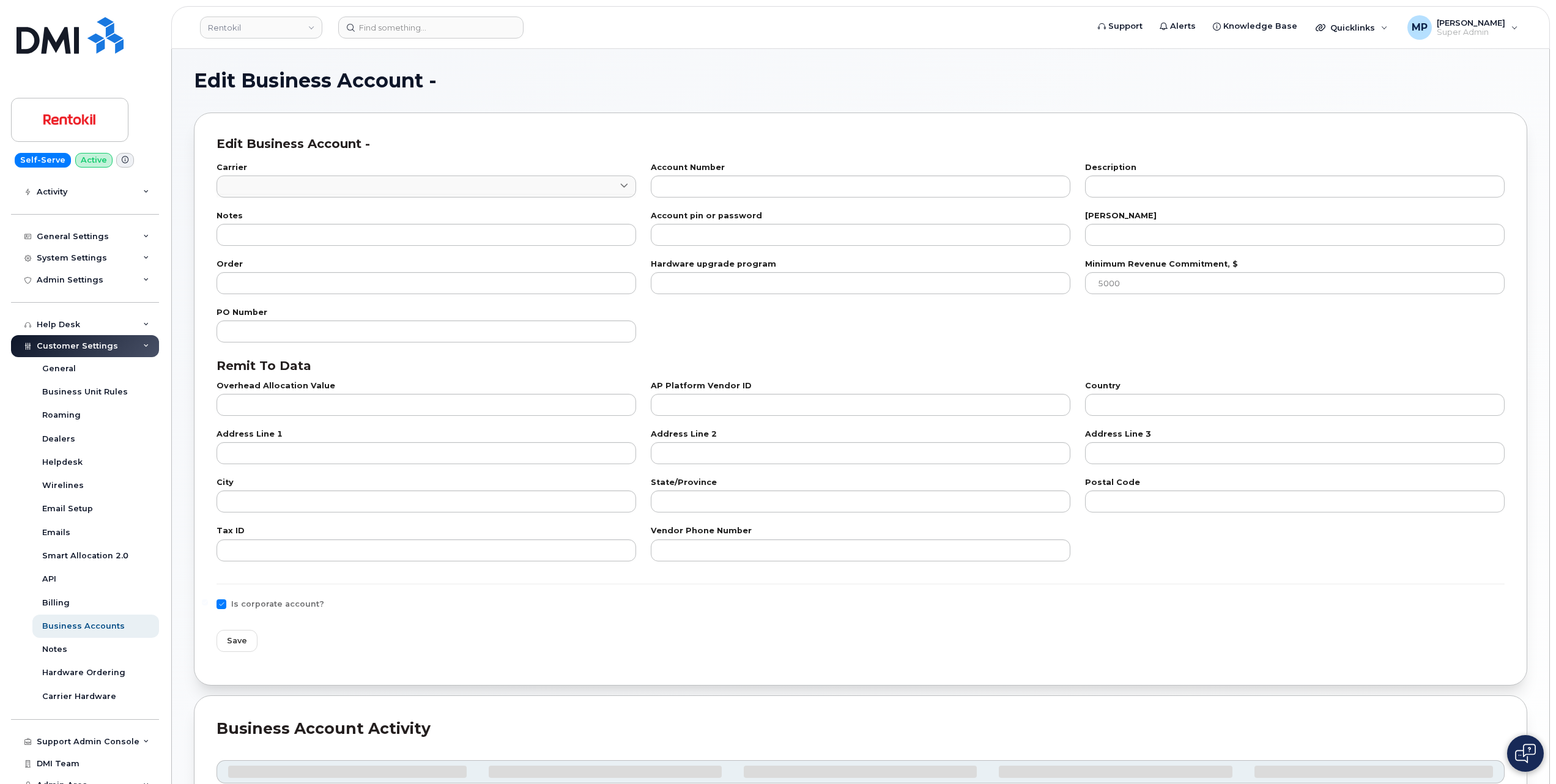
type input "8"
type input "242273621-00003"
type input "RENTOKIL NA"
type input "23"
type input "99"
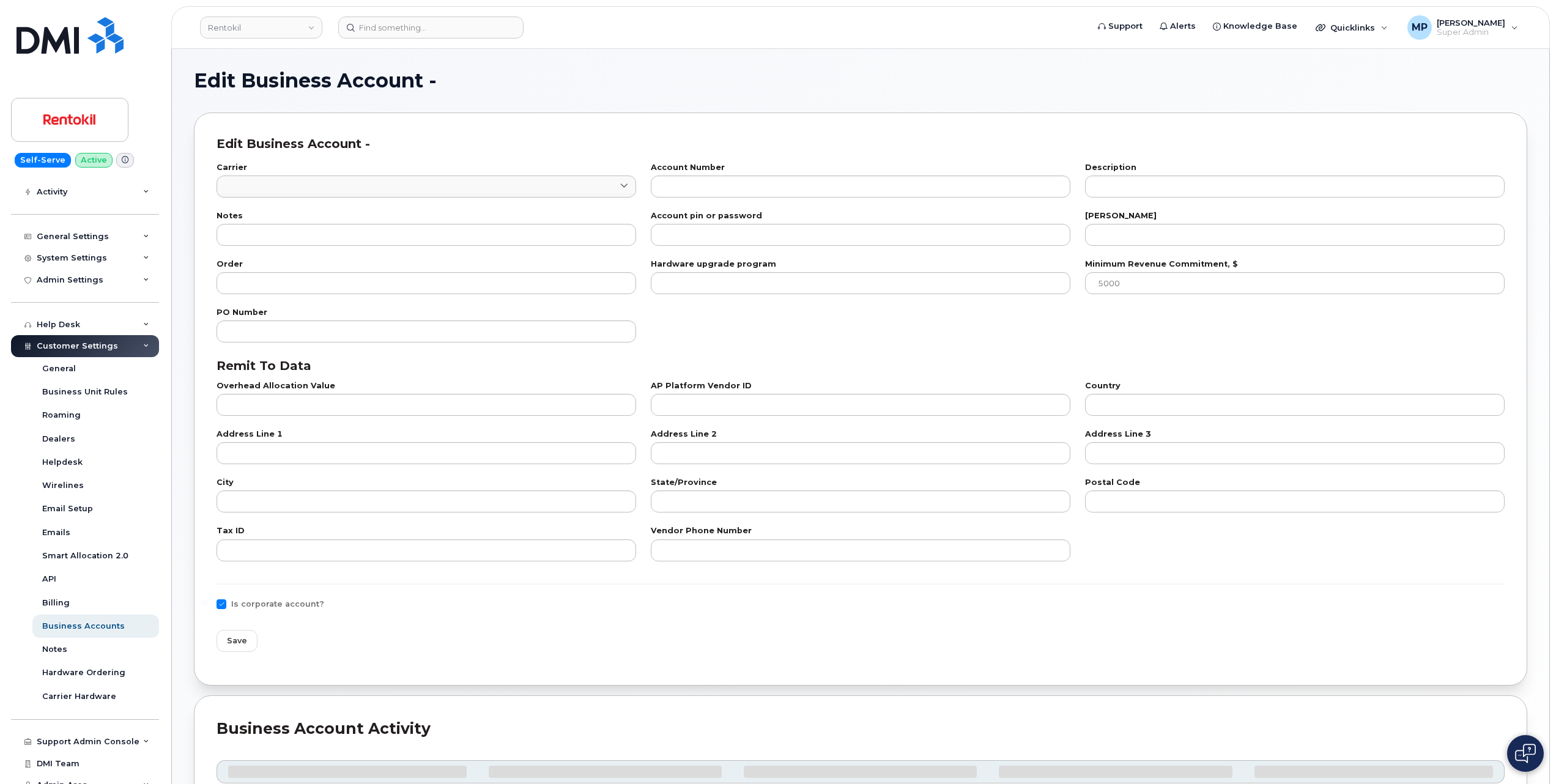
type input "101"
type input "232259884"
type input "US"
type input "PO BOX 660108"
type input "Dallas"
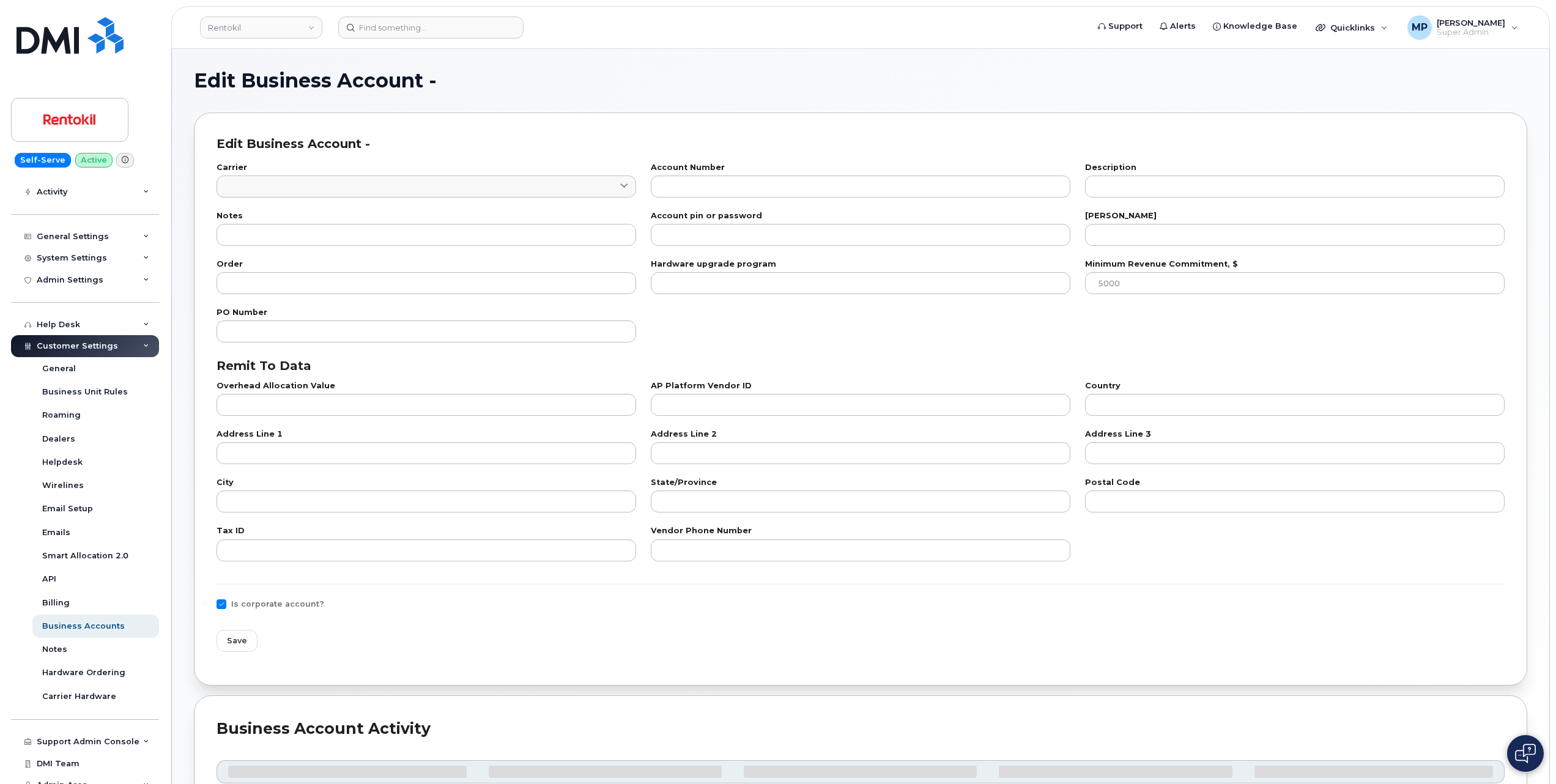
type input "TX"
type input "75266-0108"
type input "23-2259884"
type input "800-922-0204"
checkbox input "true"
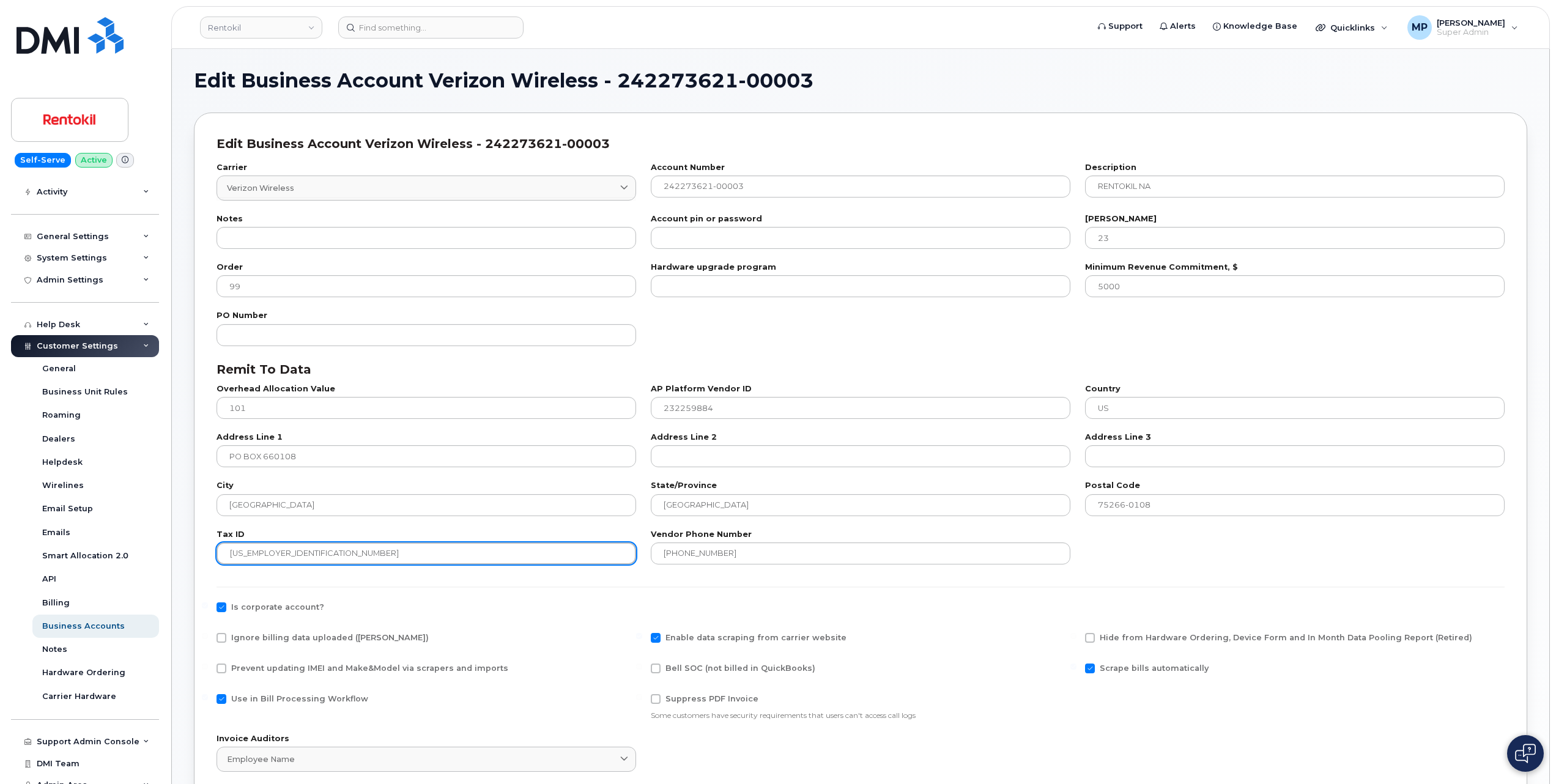
click at [243, 556] on input "23-2259884" at bounding box center [426, 553] width 419 height 22
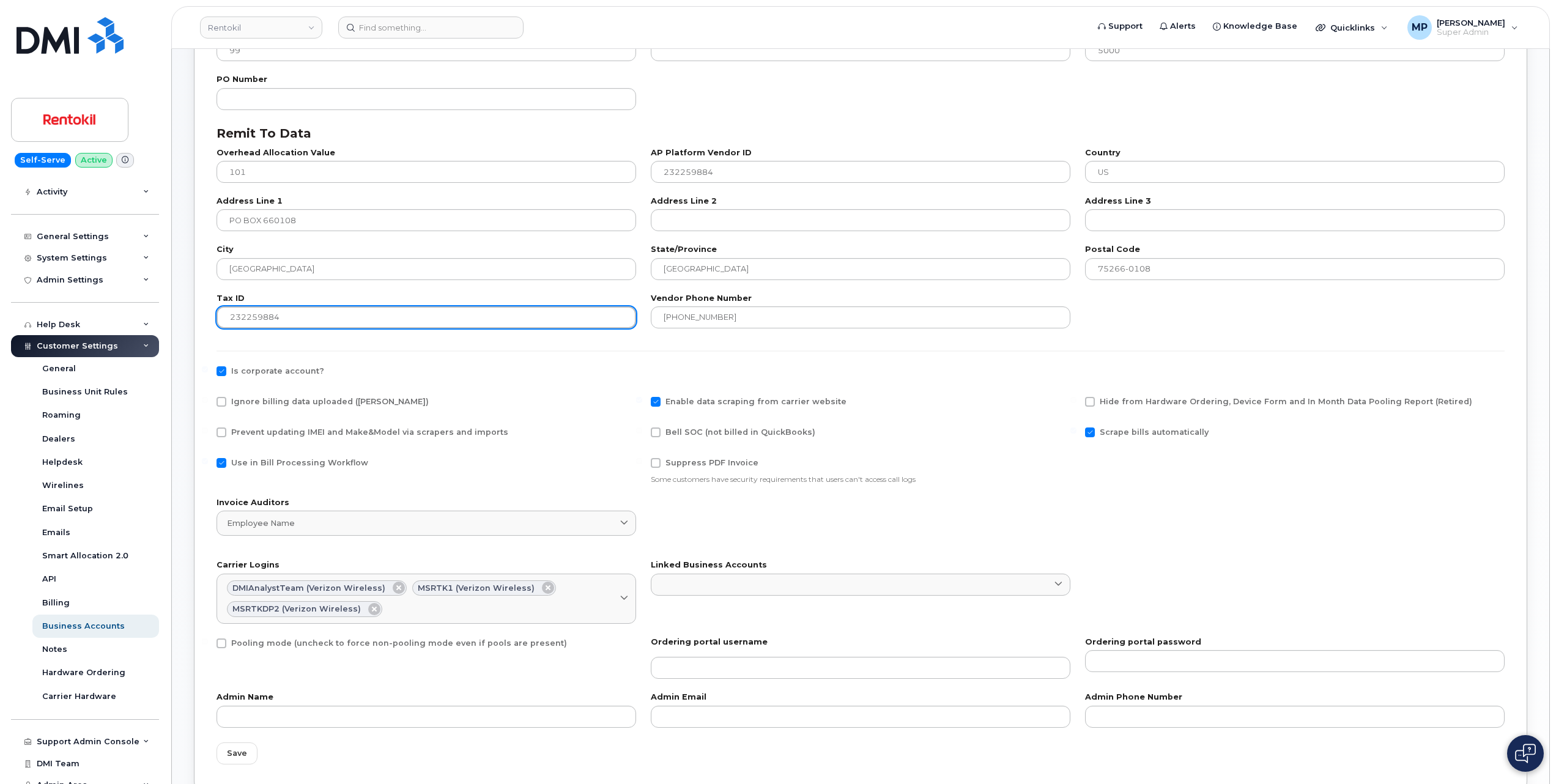
scroll to position [245, 0]
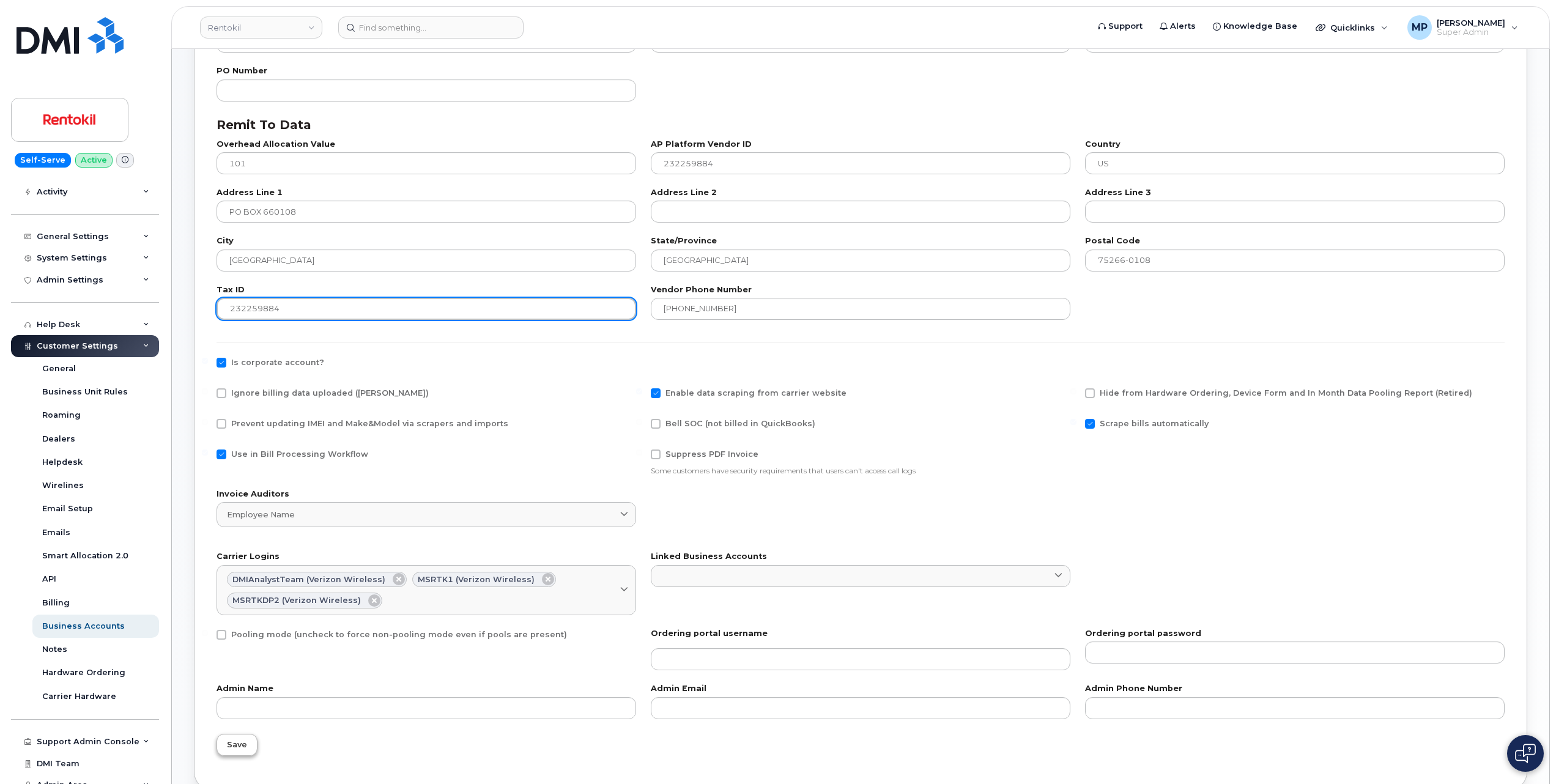
type input "232259884"
click at [237, 748] on span "Save" at bounding box center [237, 745] width 20 height 12
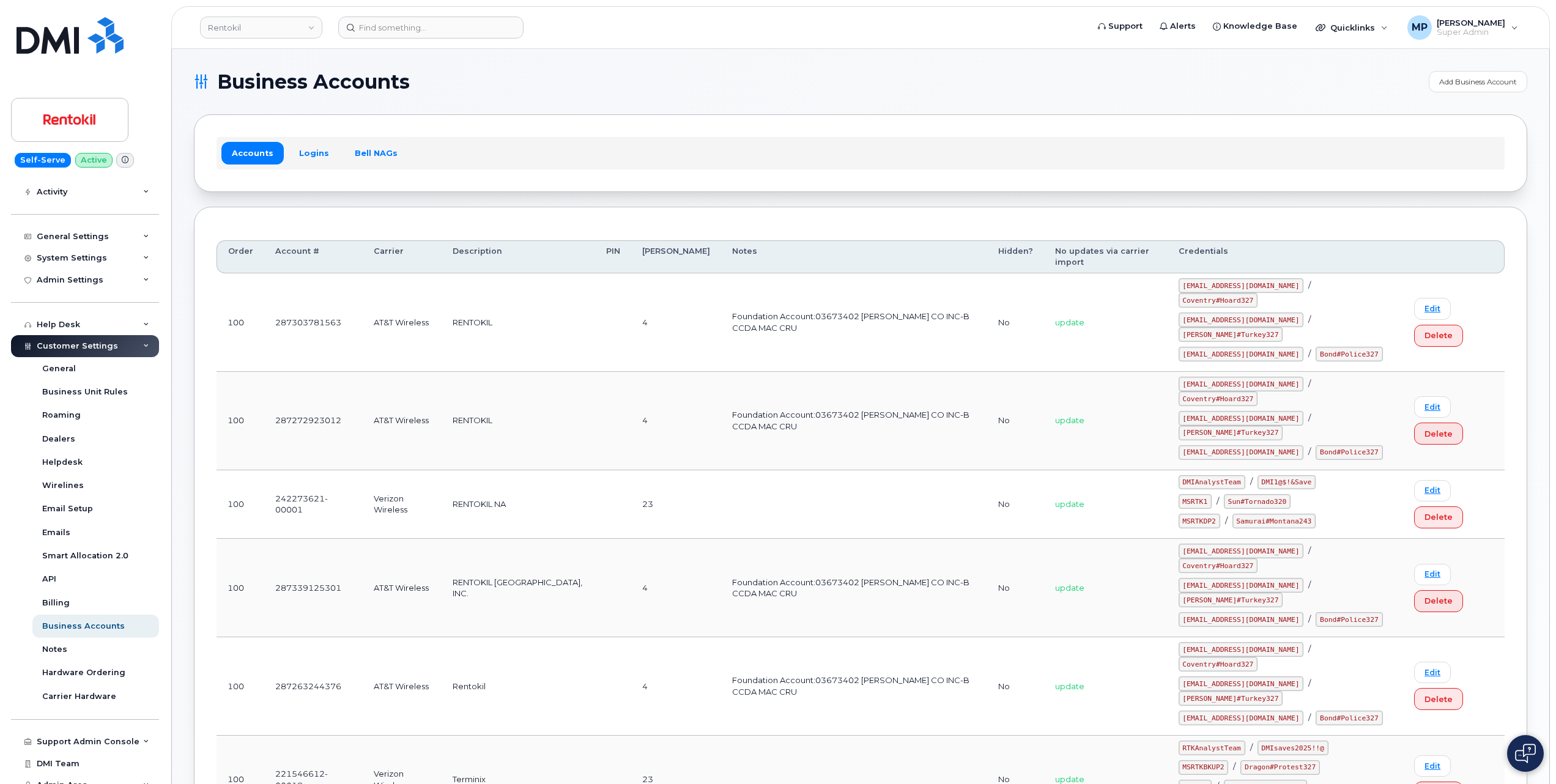
click at [1113, 140] on div "Accounts Logins Bell NAGs" at bounding box center [861, 153] width 1288 height 32
click at [1428, 564] on link "Edit" at bounding box center [1433, 574] width 37 height 21
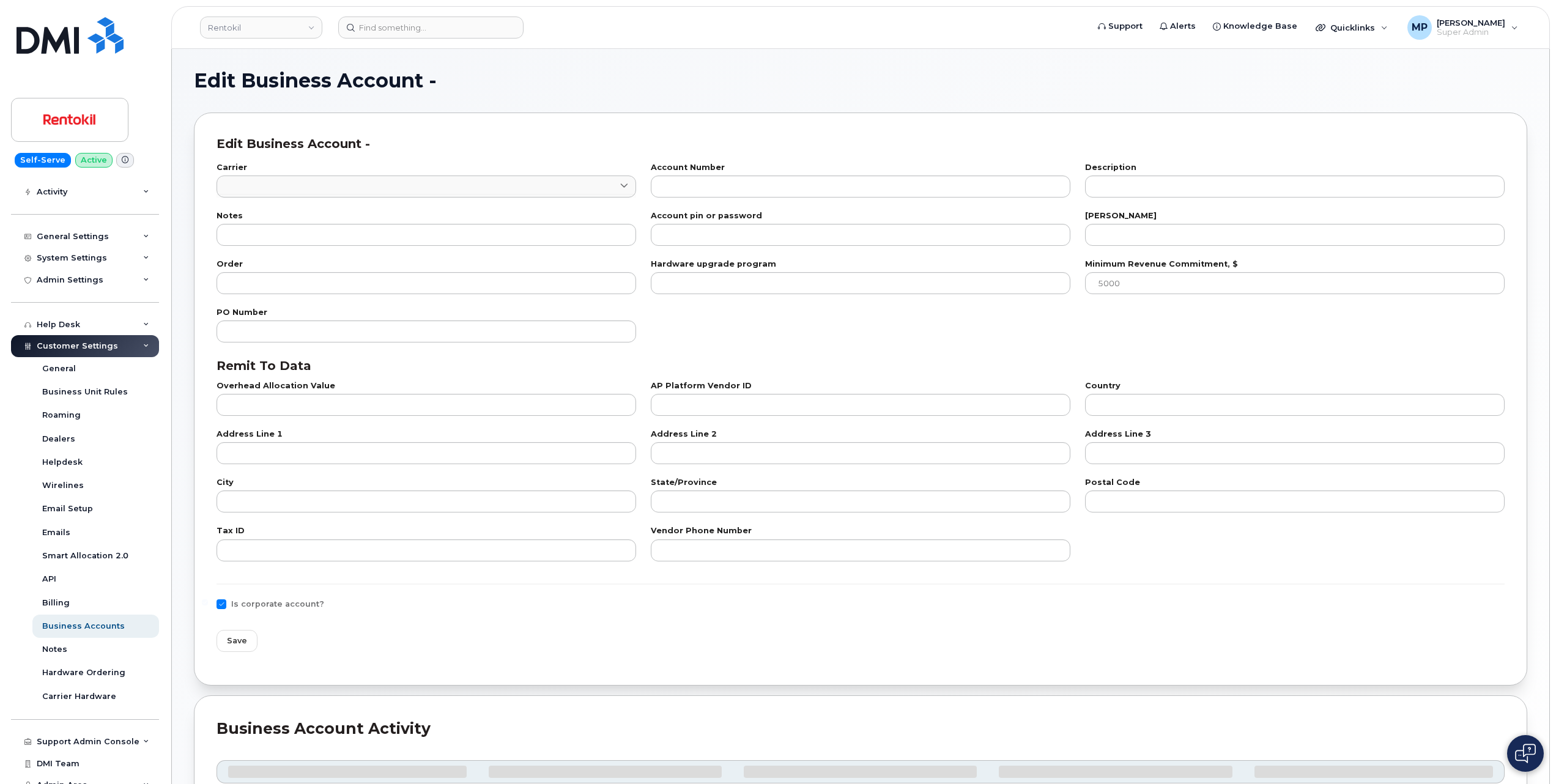
type input "7"
type input "287339125301"
type input "RENTOKIL NORTH AMERICA, INC."
type input "Foundation Account:03673402 J C EHRLICH CO INC-B CCDA MAC CRU"
type input "4"
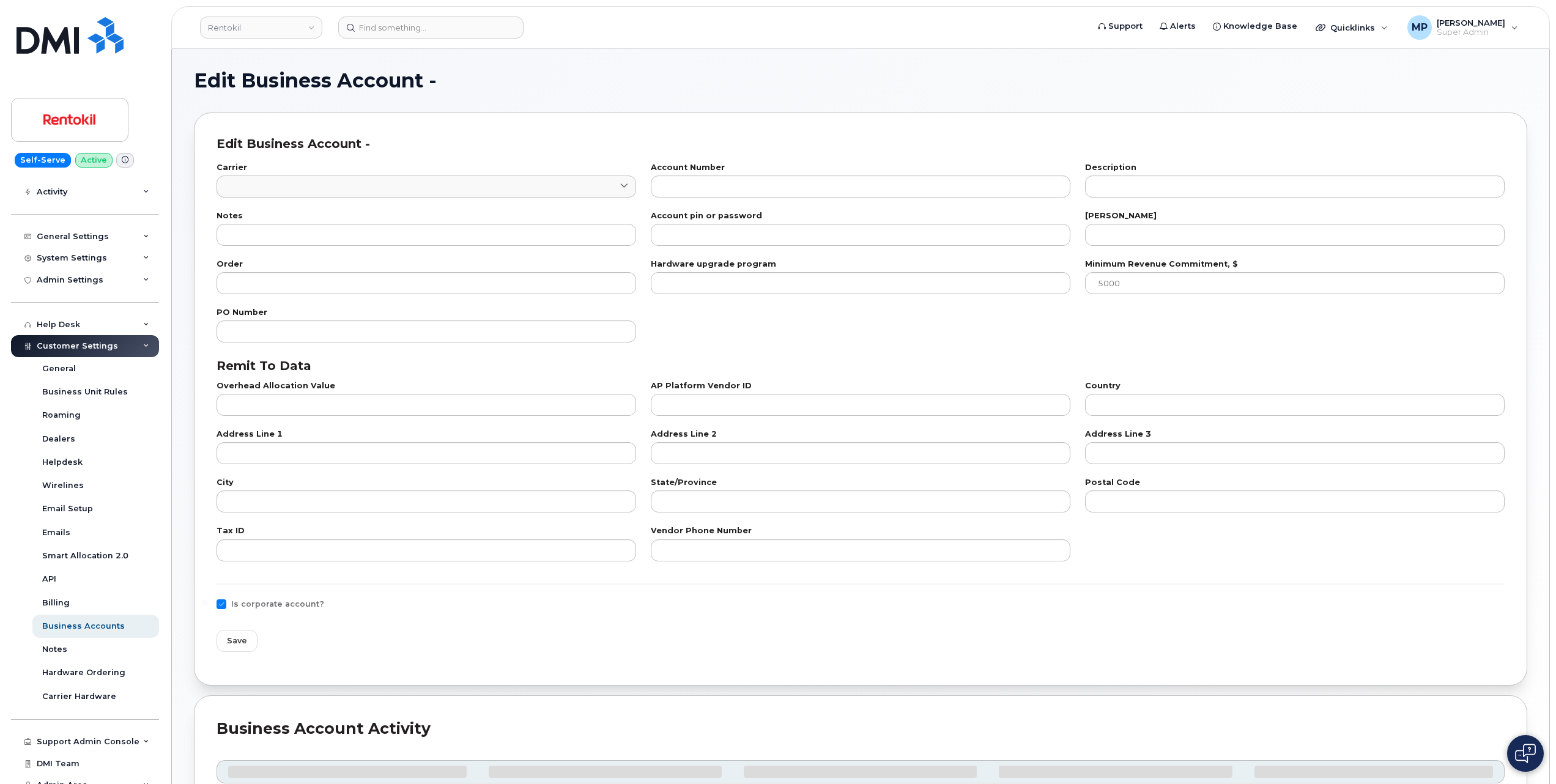
type input "100"
type input "101"
type input "841659970"
type input "US"
type input "National Business Services"
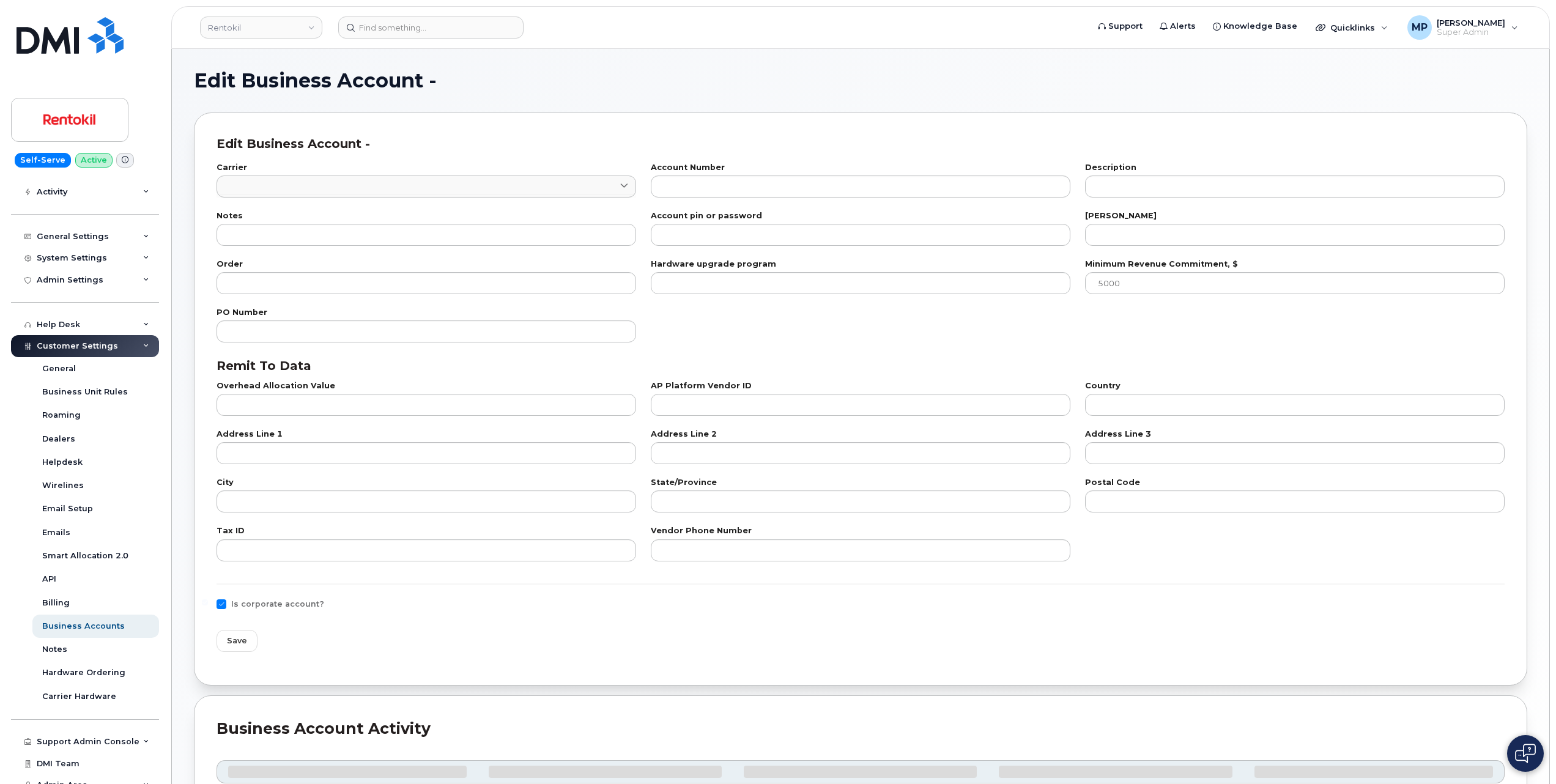
type input "PO Box 9004"
type input "Carol Stream"
type input "IL"
type input "60197-9004"
type input "84-1659970"
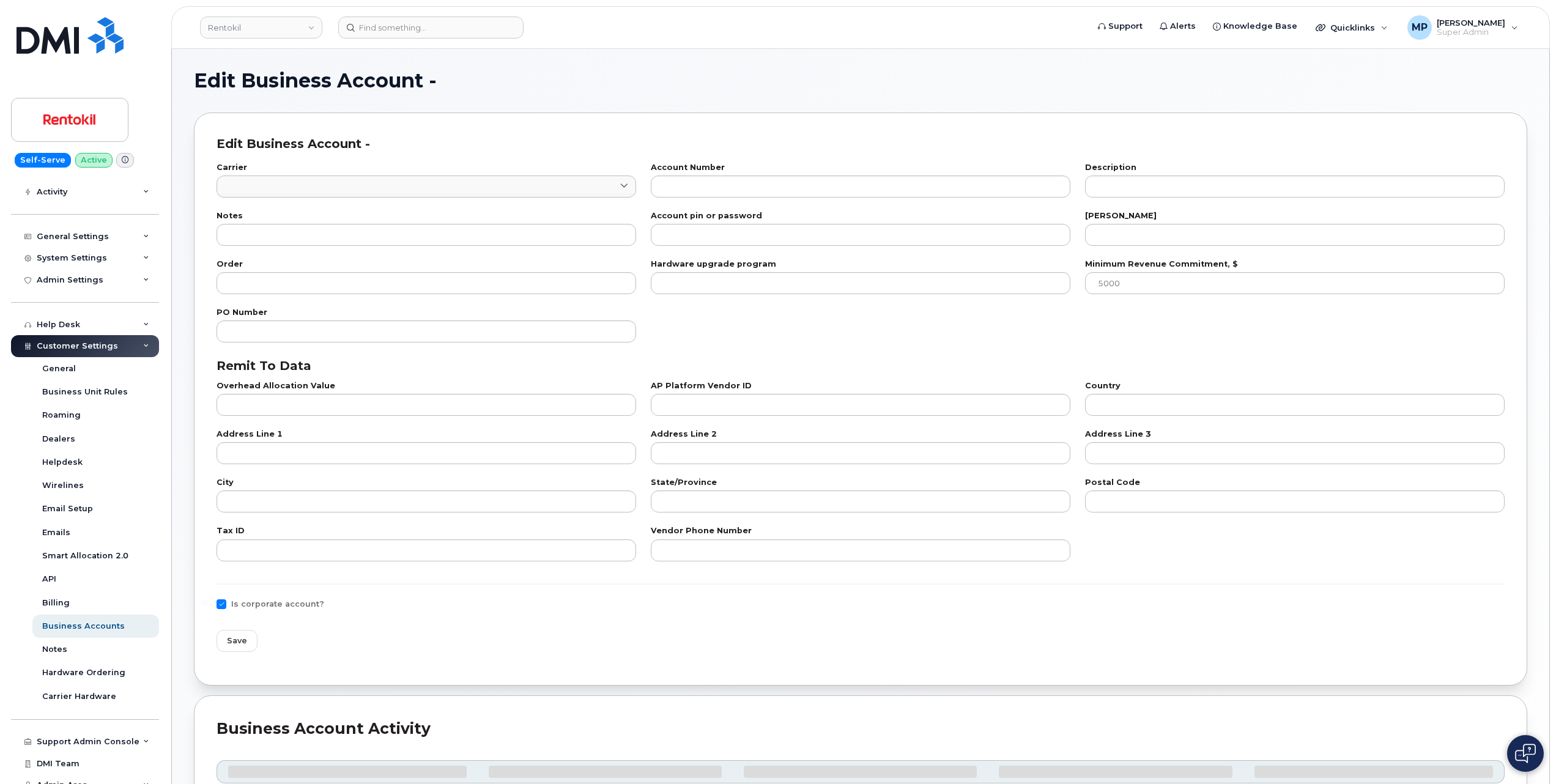
type input "800-331-0500"
checkbox input "true"
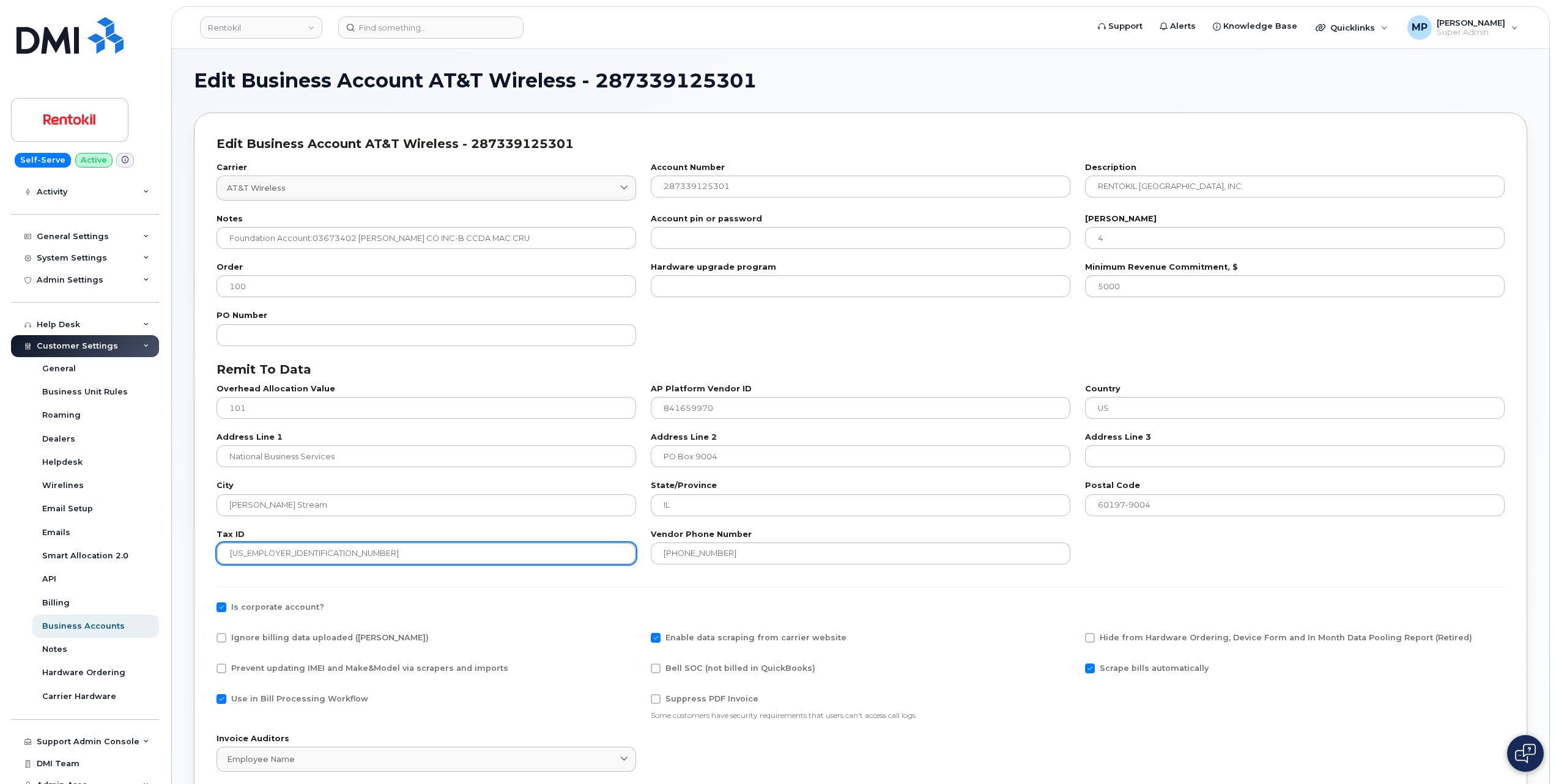
click at [243, 556] on input "84-1659970" at bounding box center [426, 553] width 419 height 22
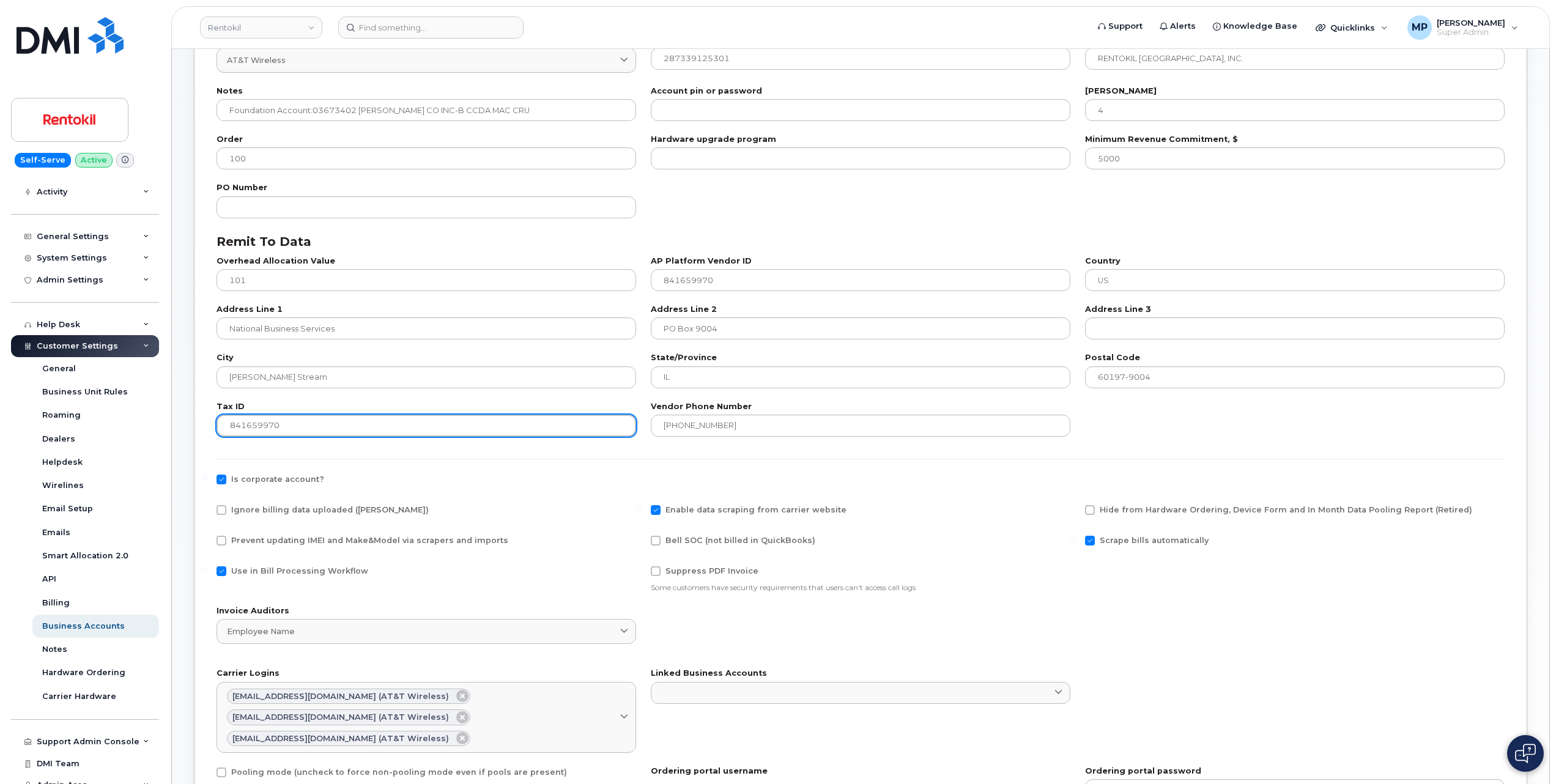
scroll to position [326, 0]
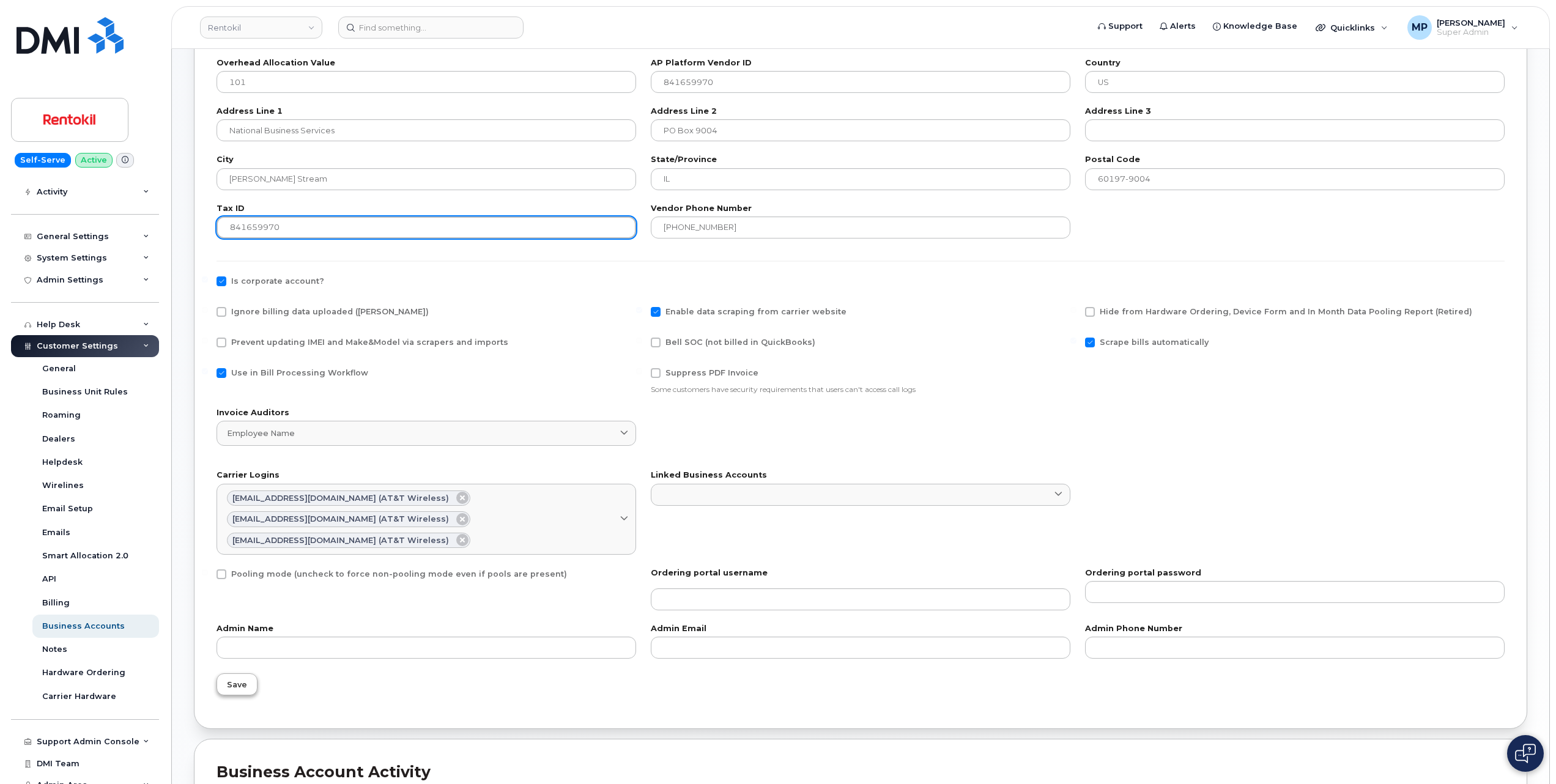
type input "841659970"
click at [240, 686] on span "Save" at bounding box center [237, 685] width 20 height 12
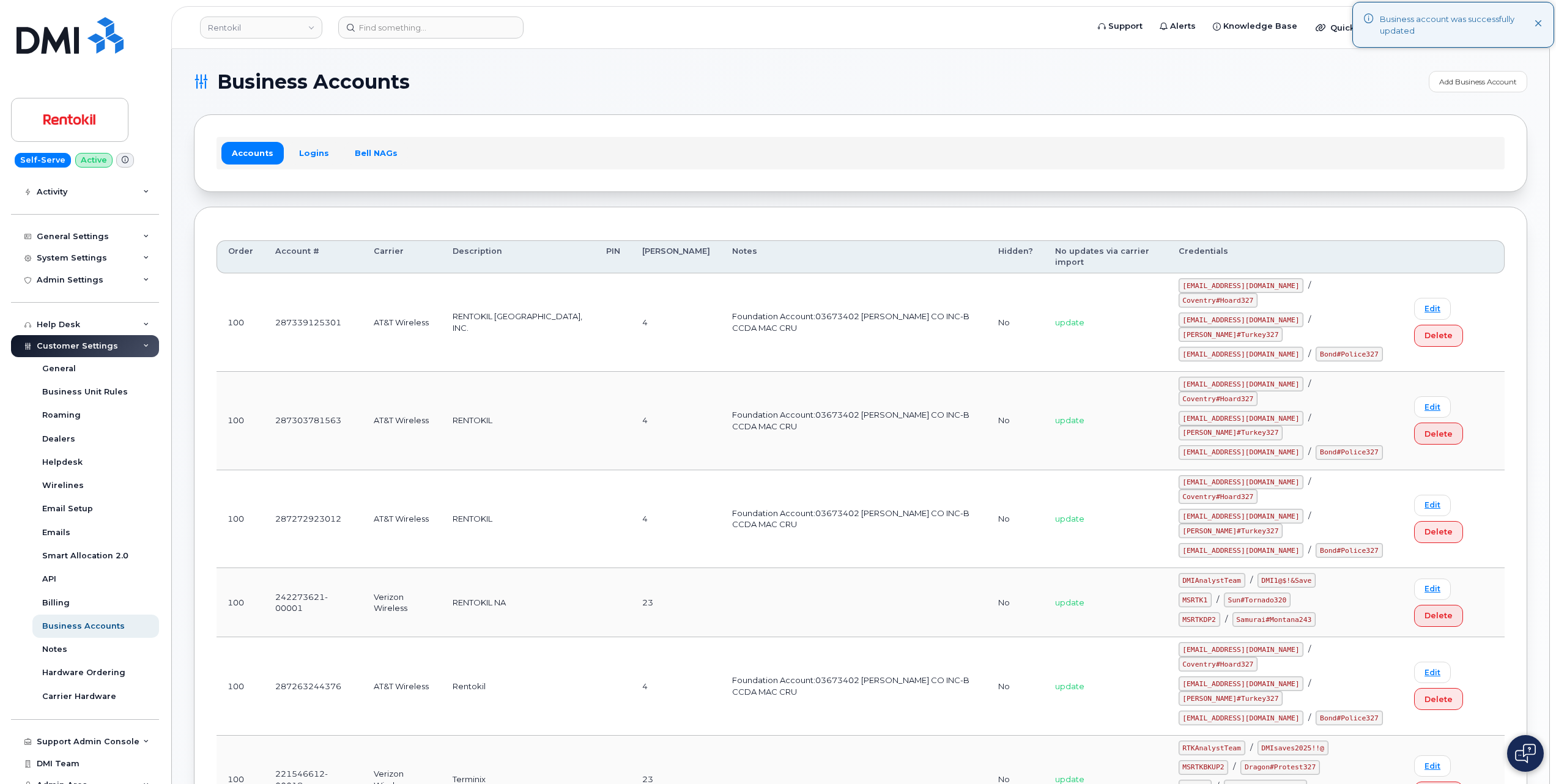
scroll to position [730, 0]
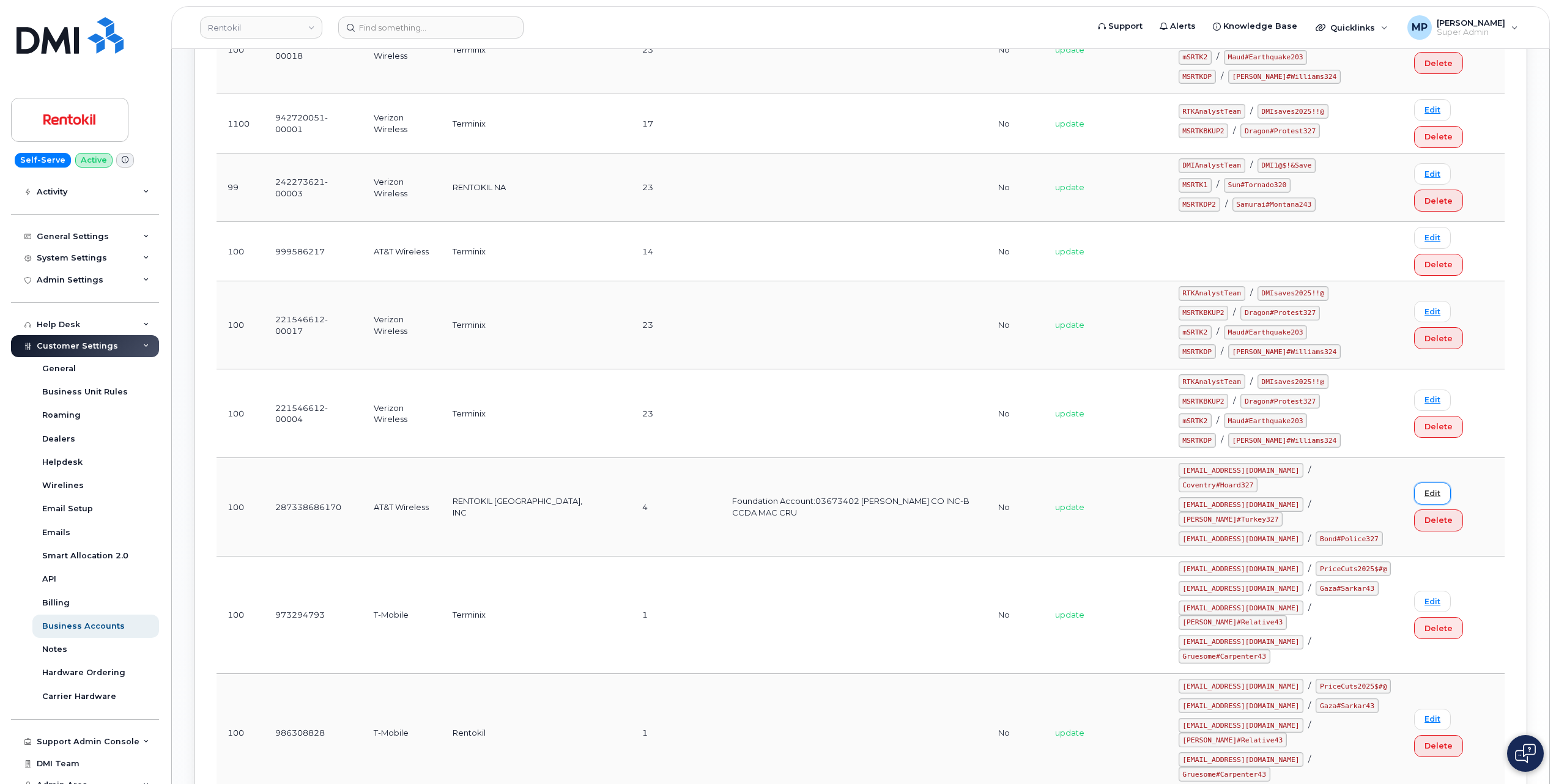
click at [1429, 482] on link "Edit" at bounding box center [1433, 493] width 37 height 21
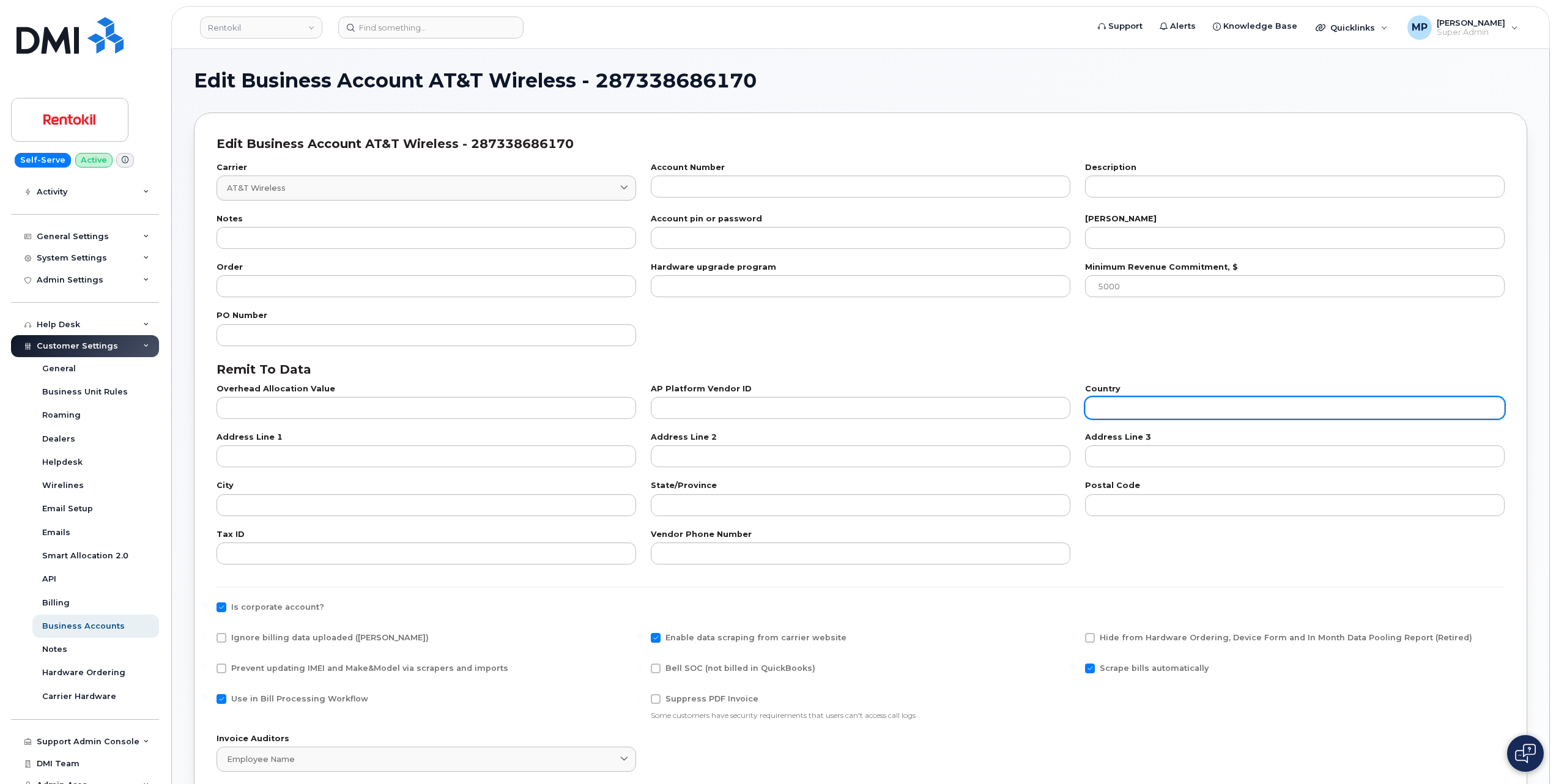
type input "7"
type input "287338686170"
type input "RENTOKIL NORTH AMERICA, INC"
type input "Foundation Account:03673402 J C EHRLICH CO INC-B CCDA MAC CRU"
type input "4"
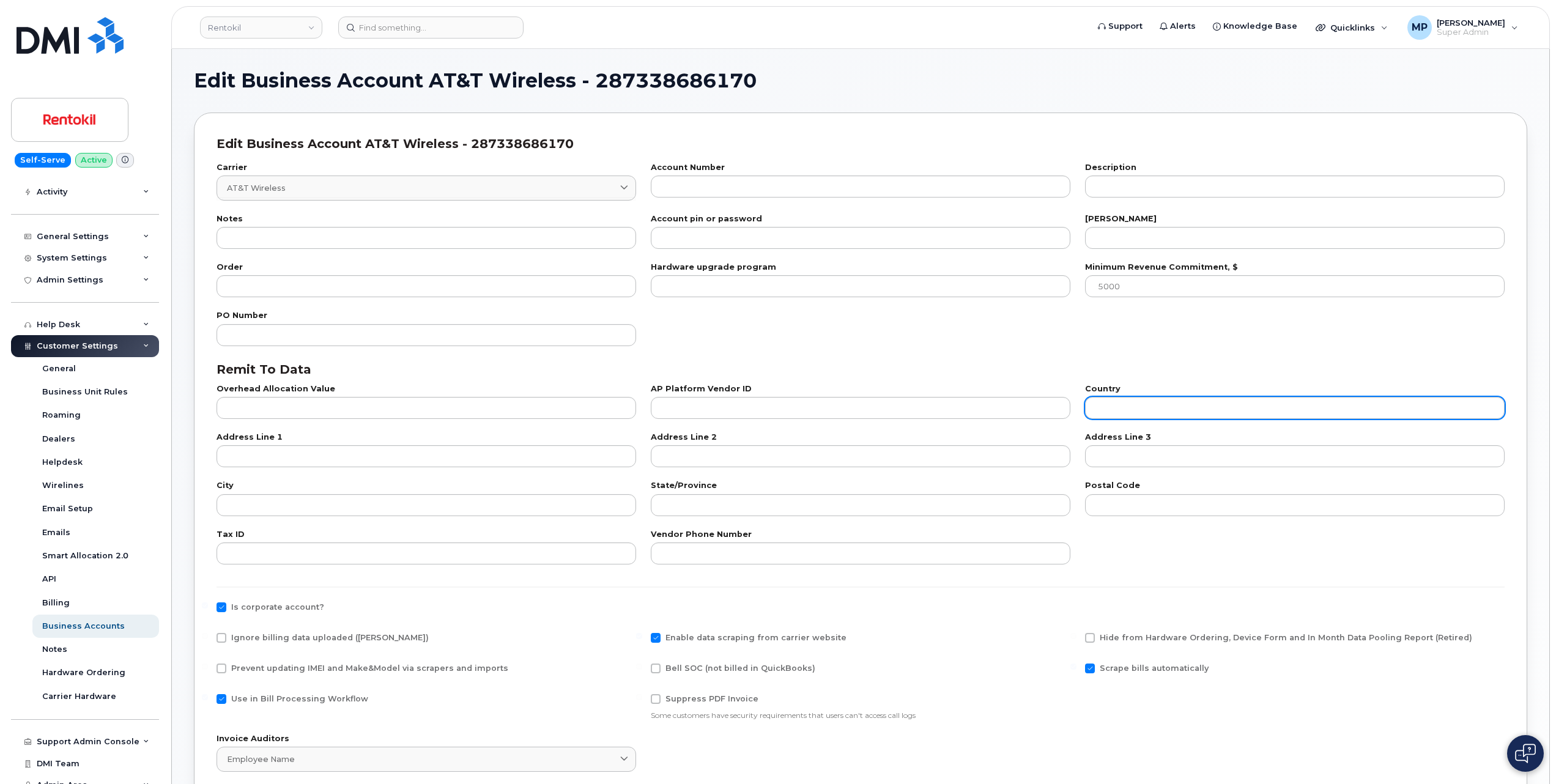
type input "100"
type input "101"
type input "841659970"
type input "US"
type input "National Business Services"
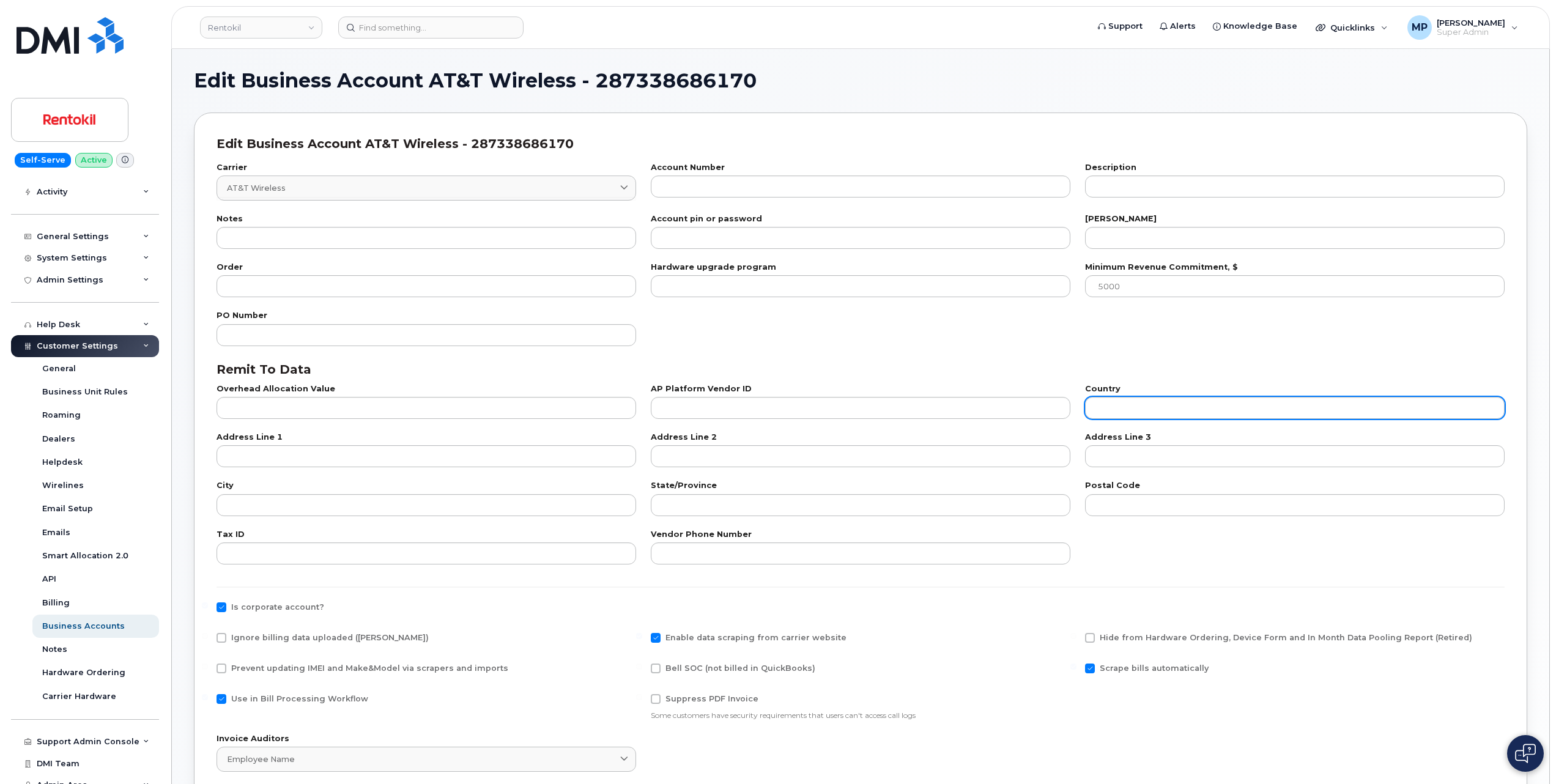
type input "PO Box 9004"
type input "Carol Stream"
type input "IL"
type input "60197-9004"
type input "84-1659970"
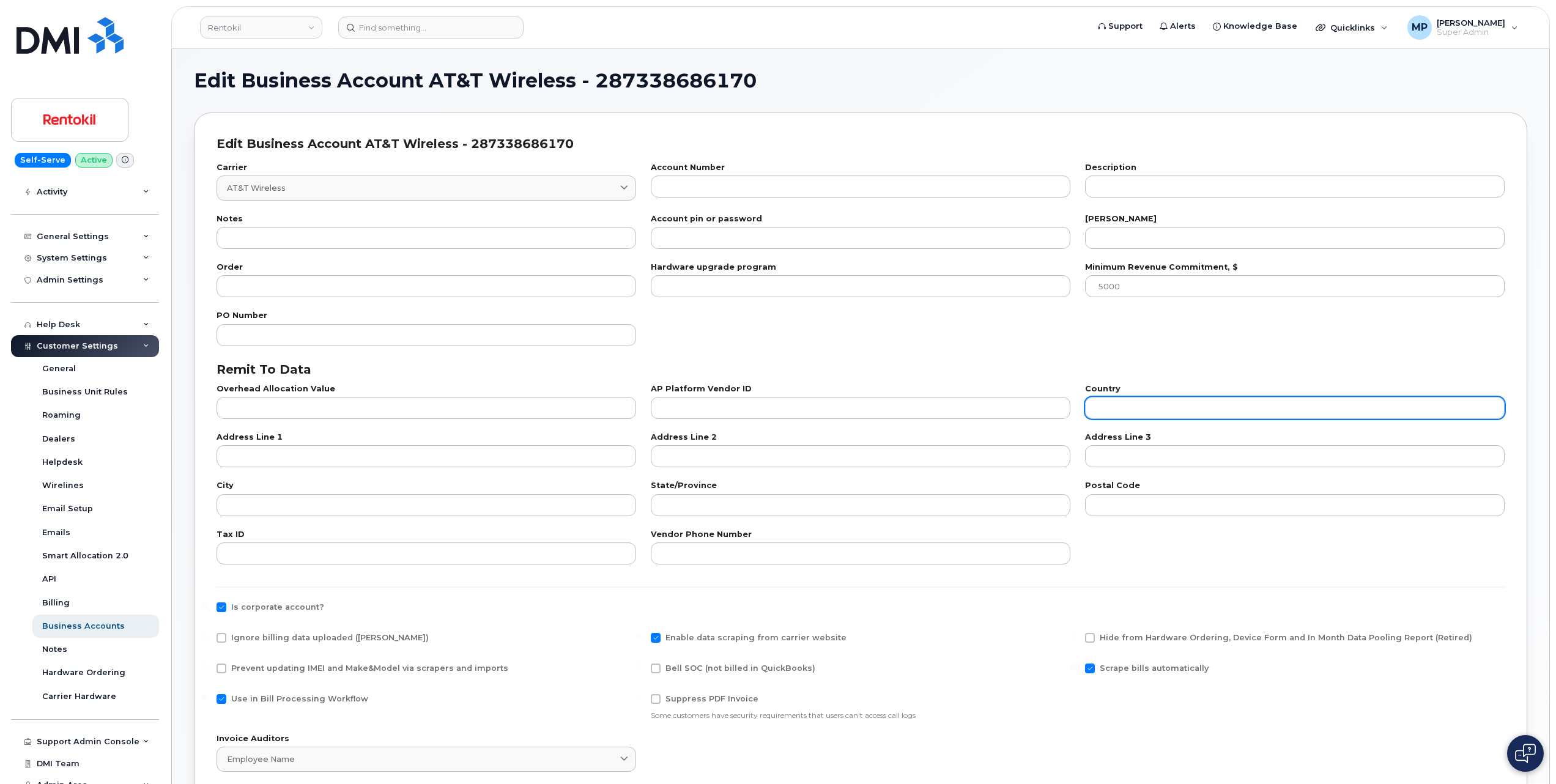
type input "800-331-0500"
checkbox input "true"
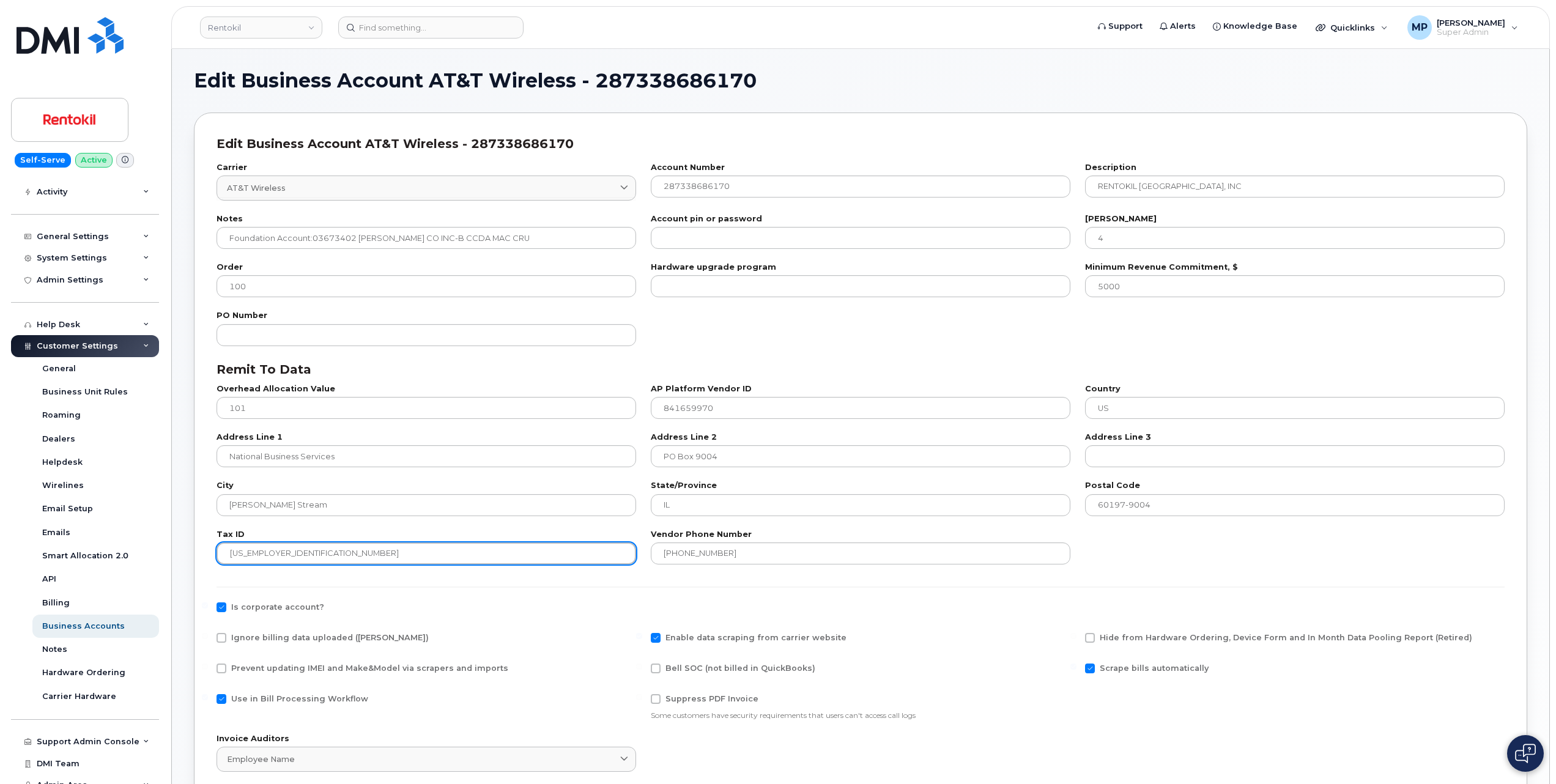
click at [243, 556] on input "84-1659970" at bounding box center [426, 553] width 419 height 22
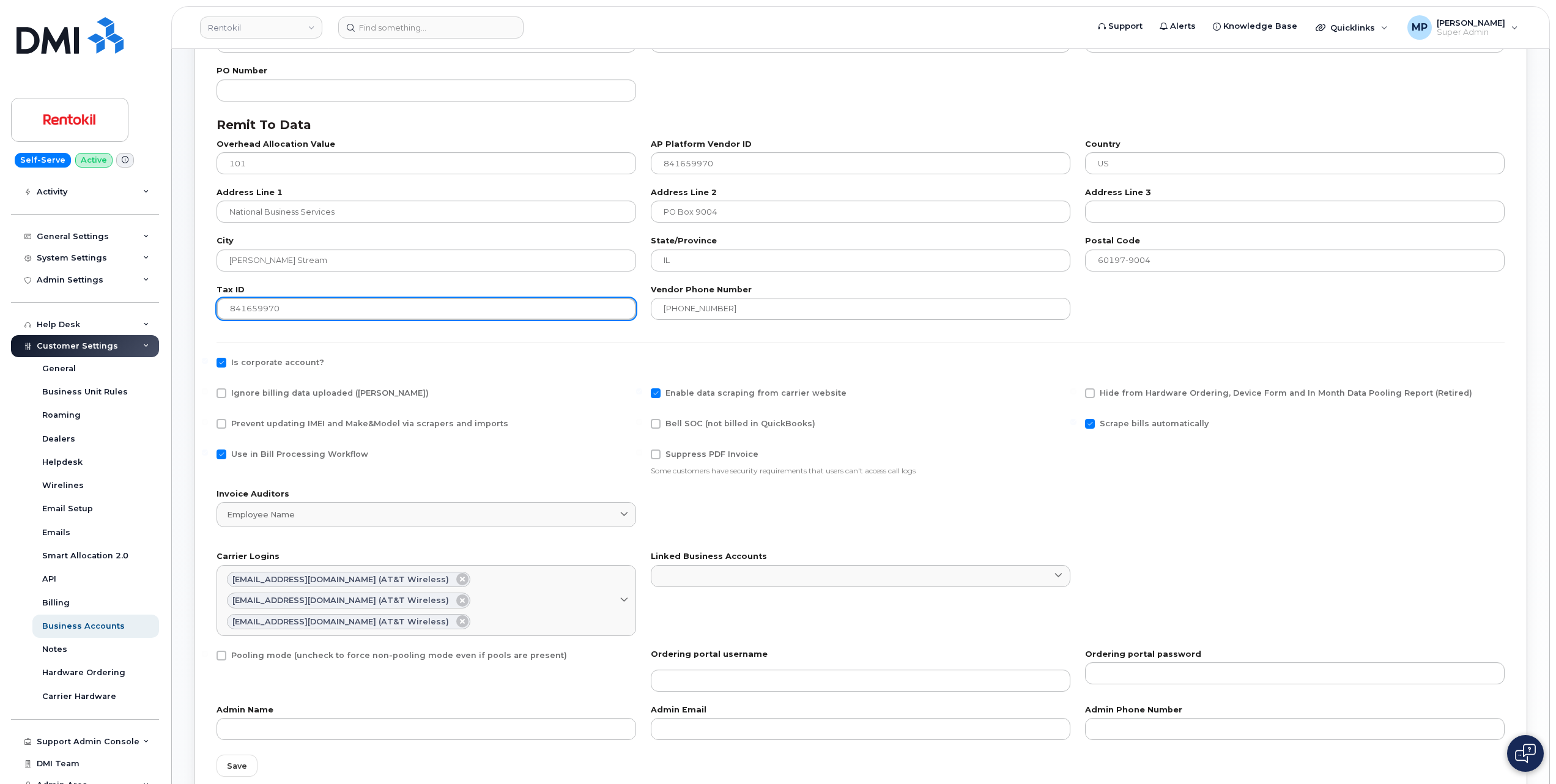
scroll to position [489, 0]
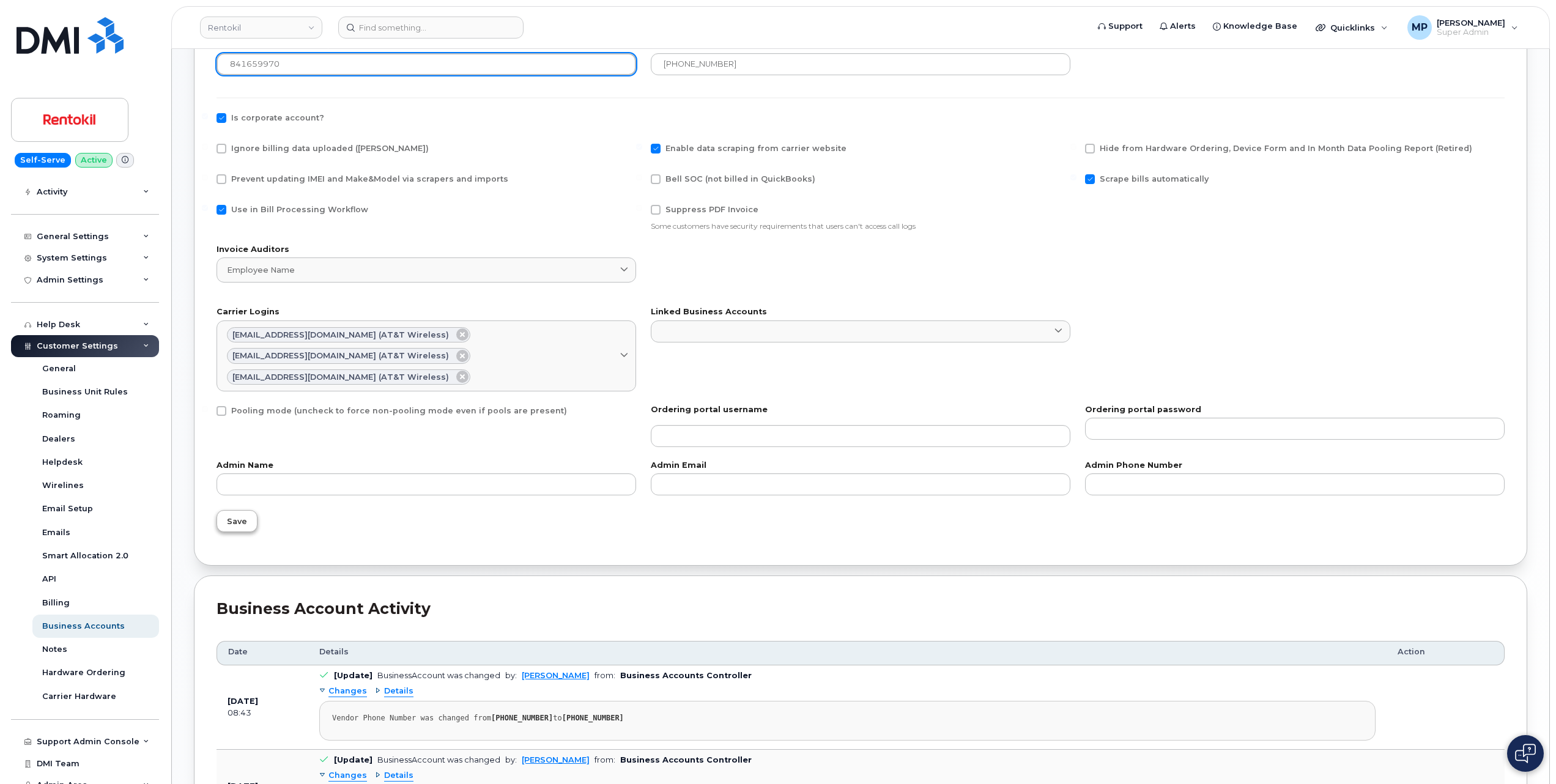
type input "841659970"
click at [235, 527] on span "Save" at bounding box center [237, 521] width 20 height 12
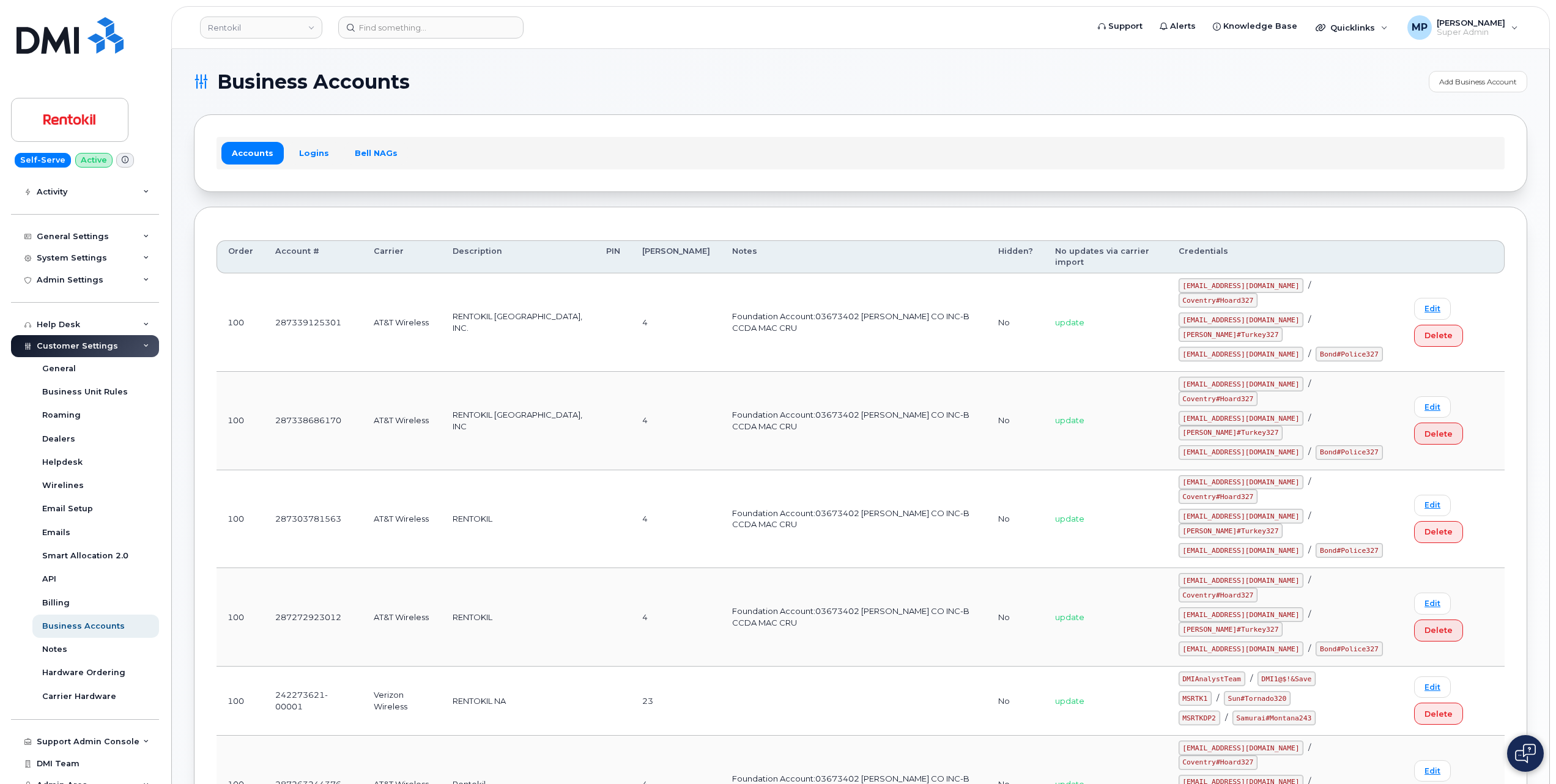
scroll to position [629, 0]
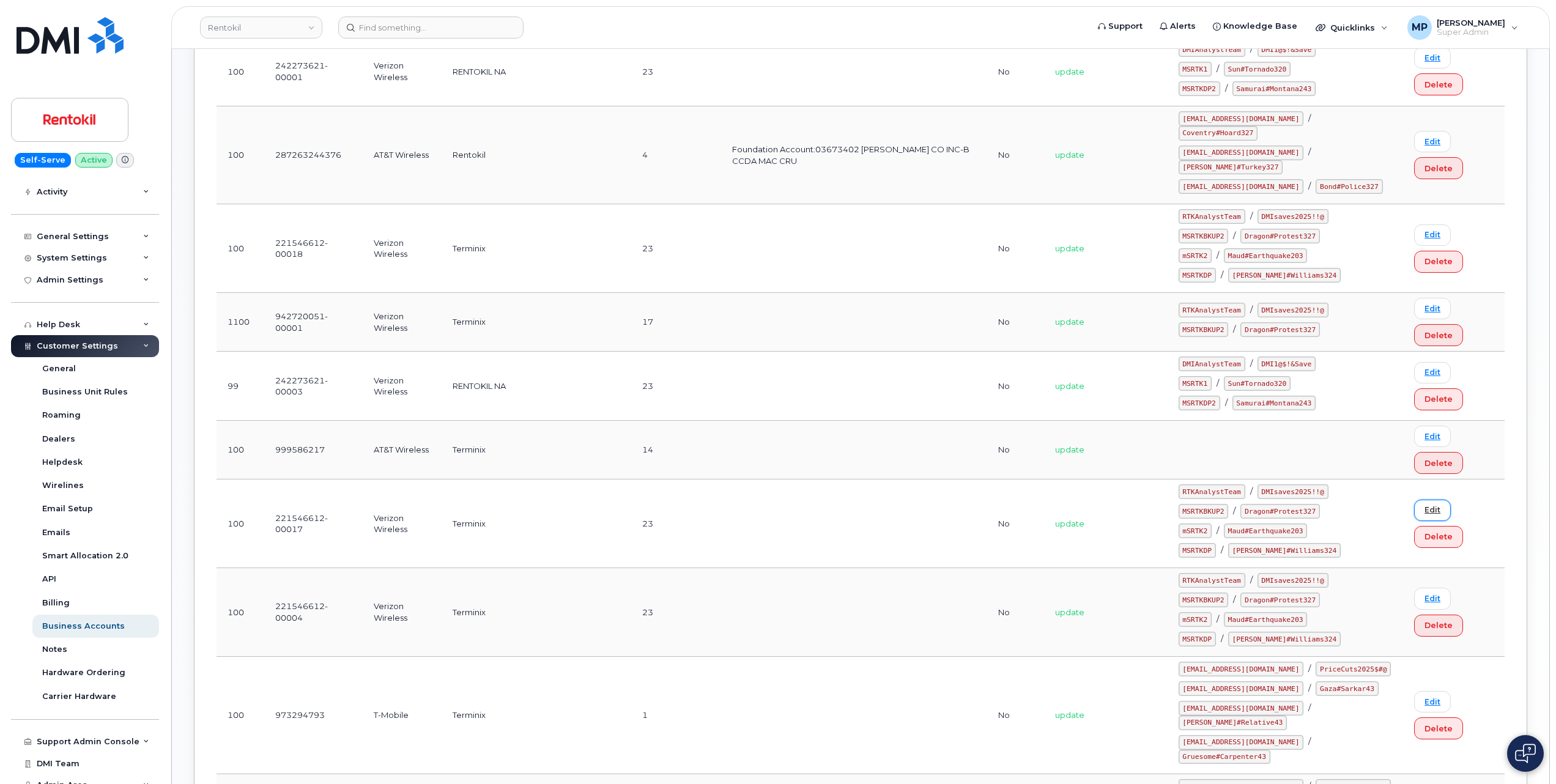
click at [1425, 500] on link "Edit" at bounding box center [1433, 511] width 37 height 21
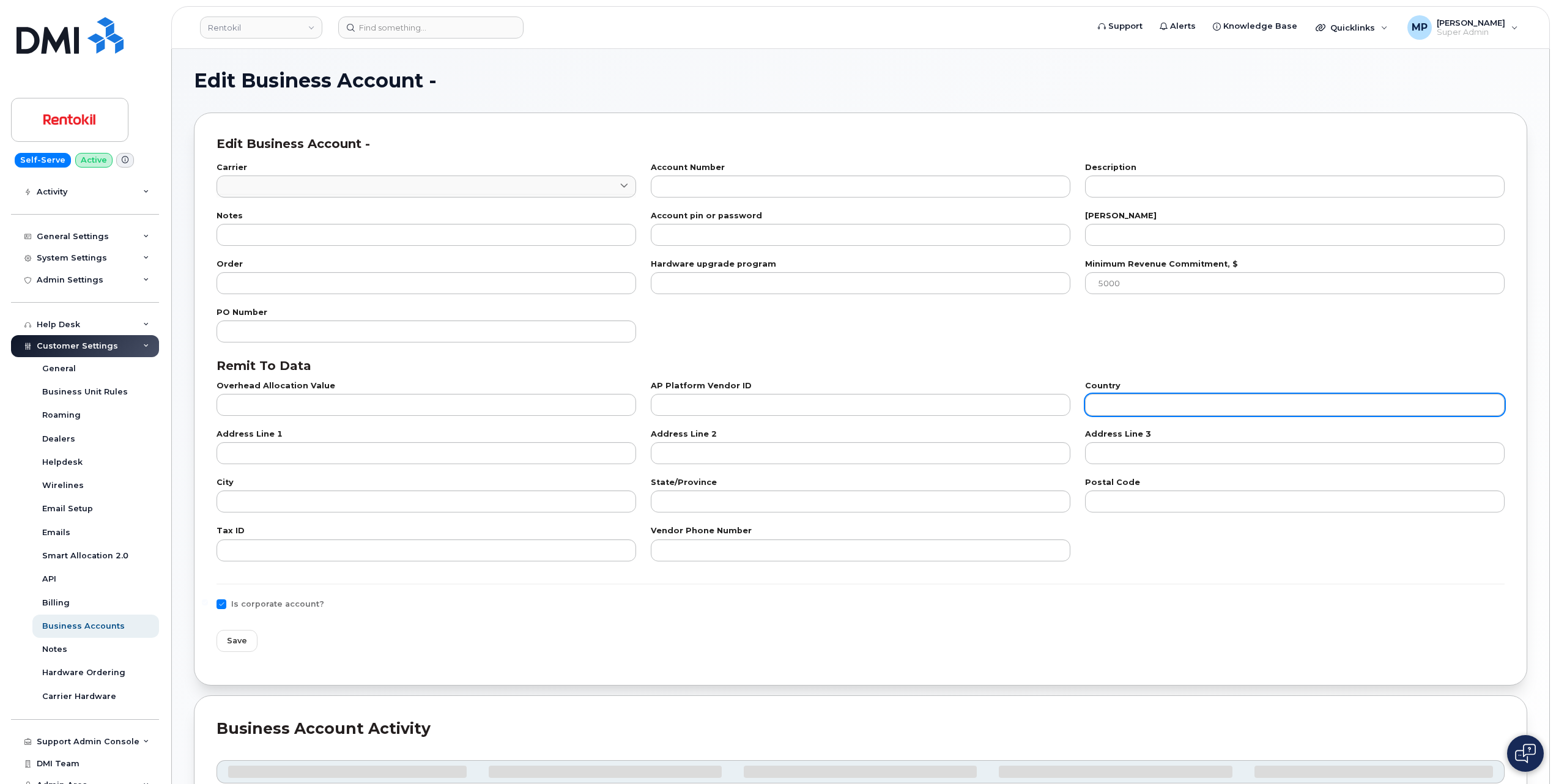
type input "8"
type input "221546612-00017"
type input "Terminix"
type input "23"
type input "100"
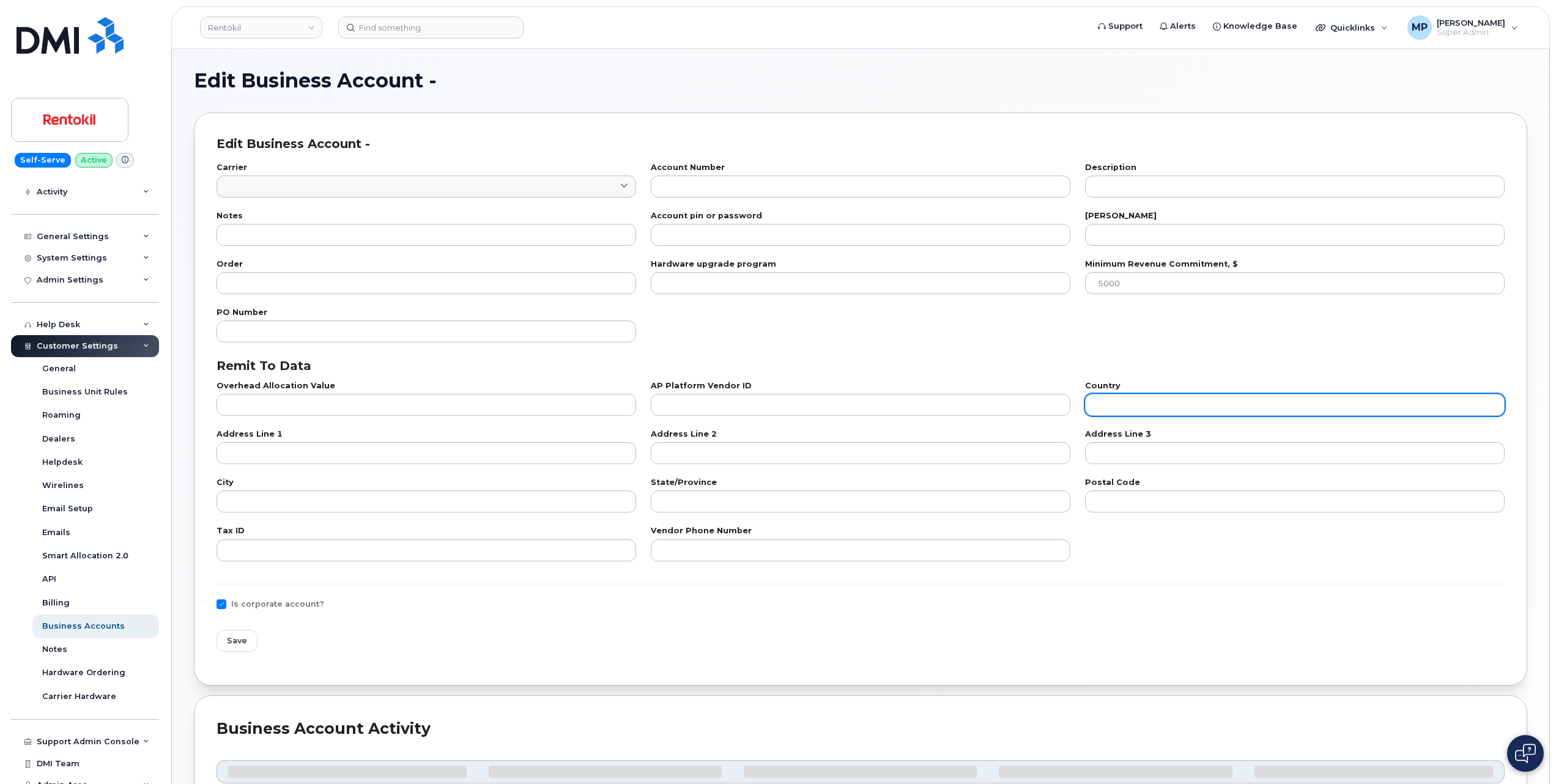
type input "101"
type input "232259884"
type input "US"
type input "PO BOX 660108"
type input "Dallas"
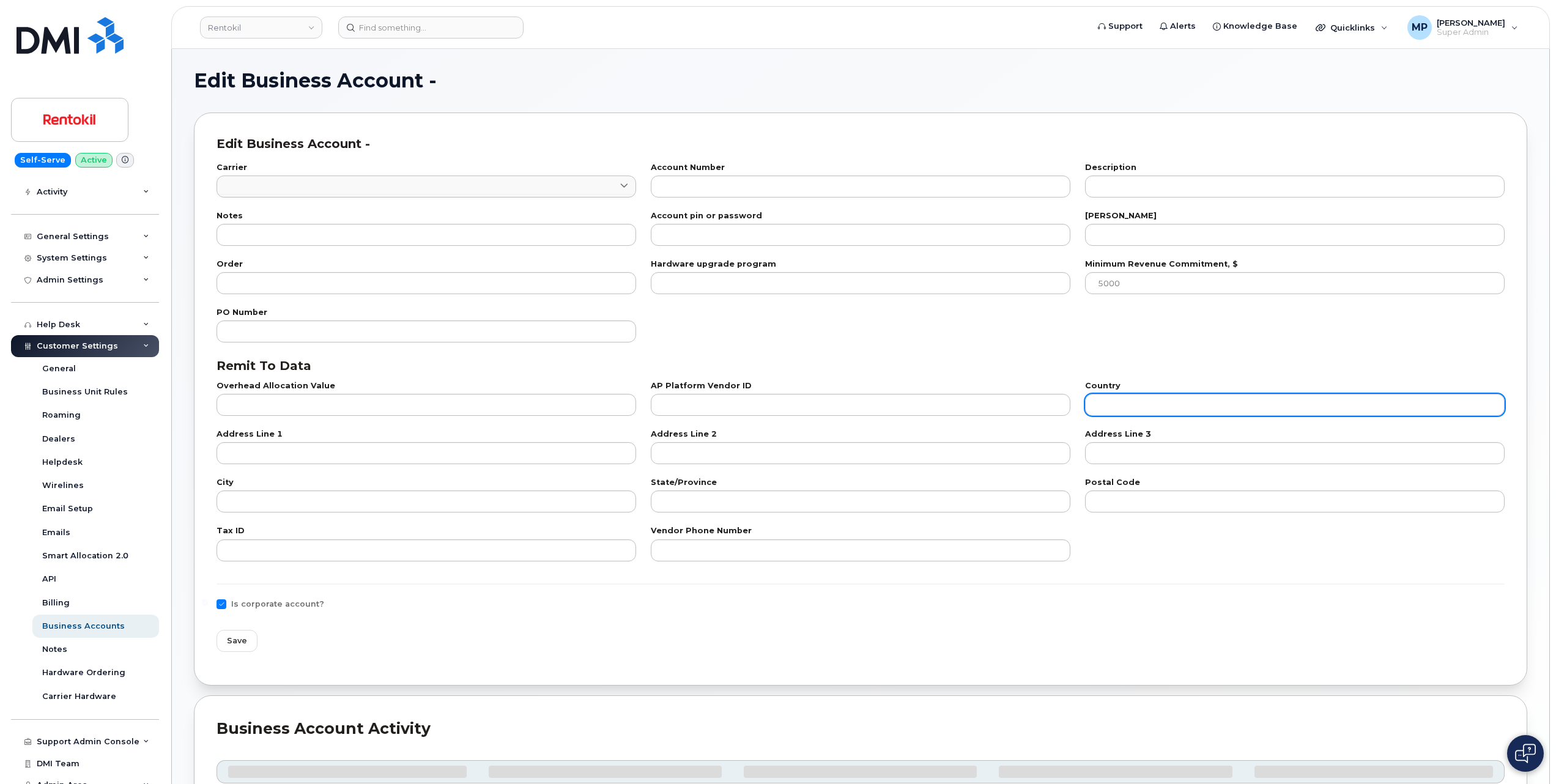
type input "TX"
type input "75266-0108"
type input "23-2259884"
type input "800-922-0204"
checkbox input "true"
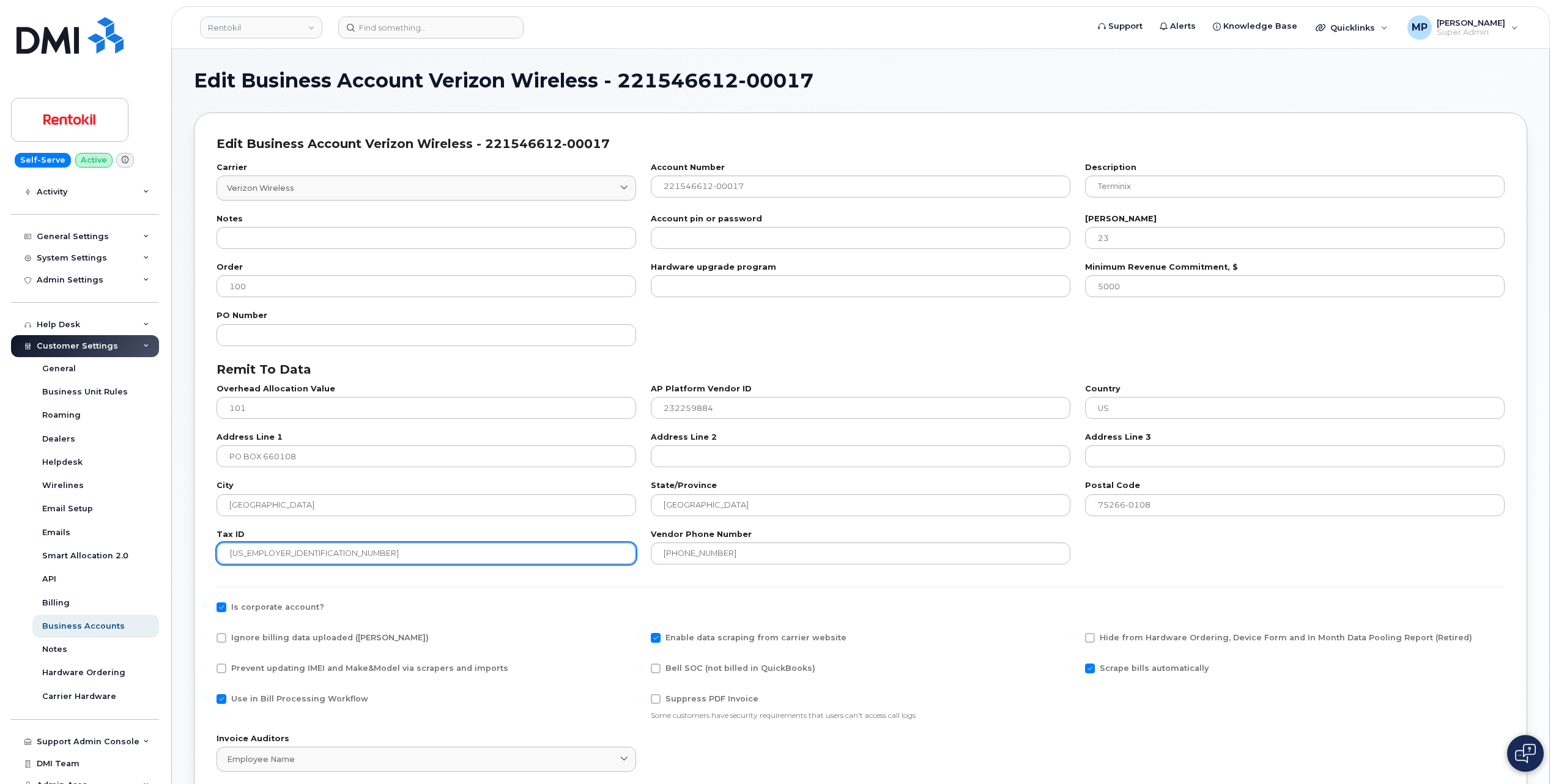
click at [243, 560] on input "23-2259884" at bounding box center [426, 553] width 419 height 22
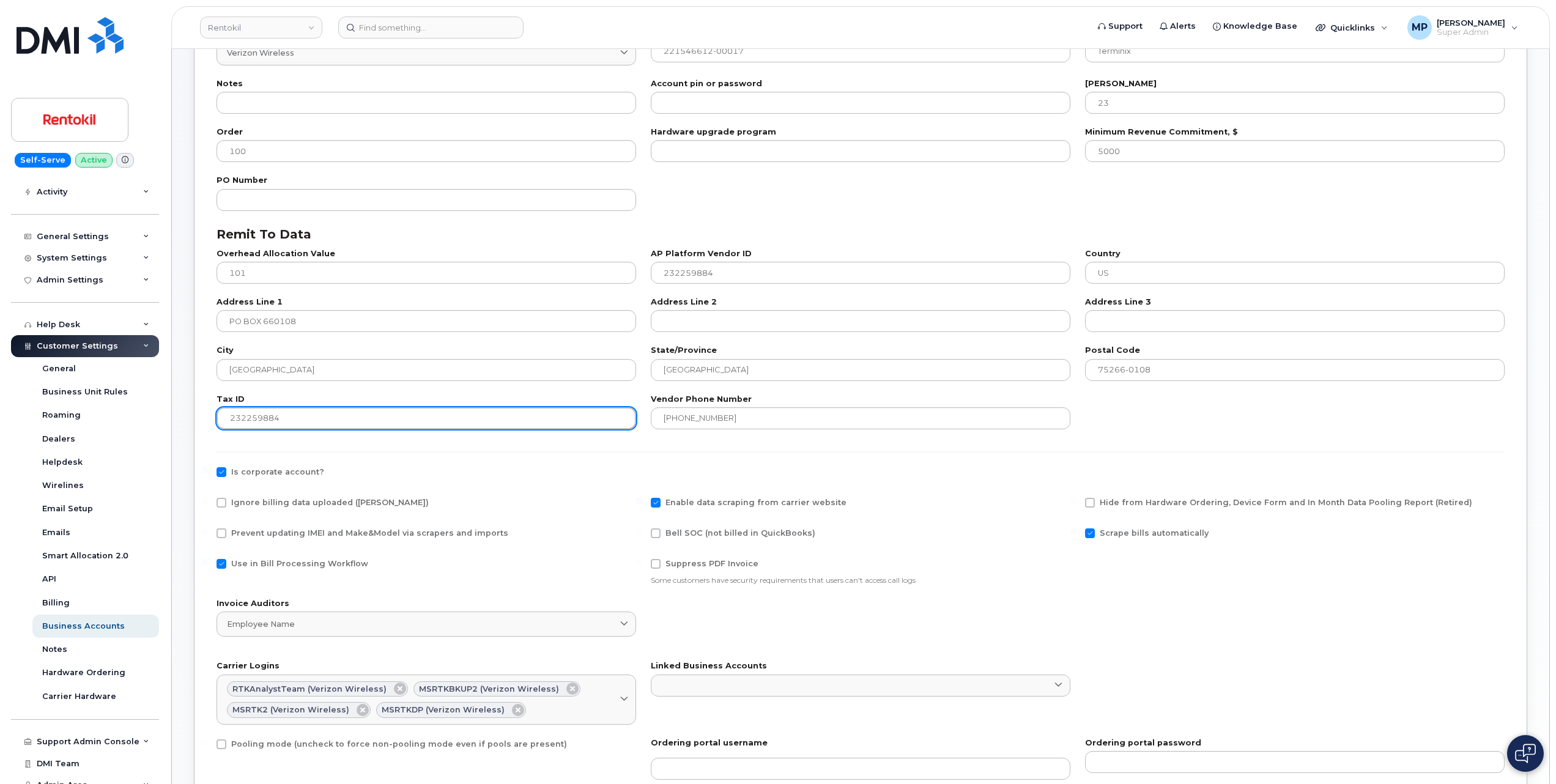
scroll to position [326, 0]
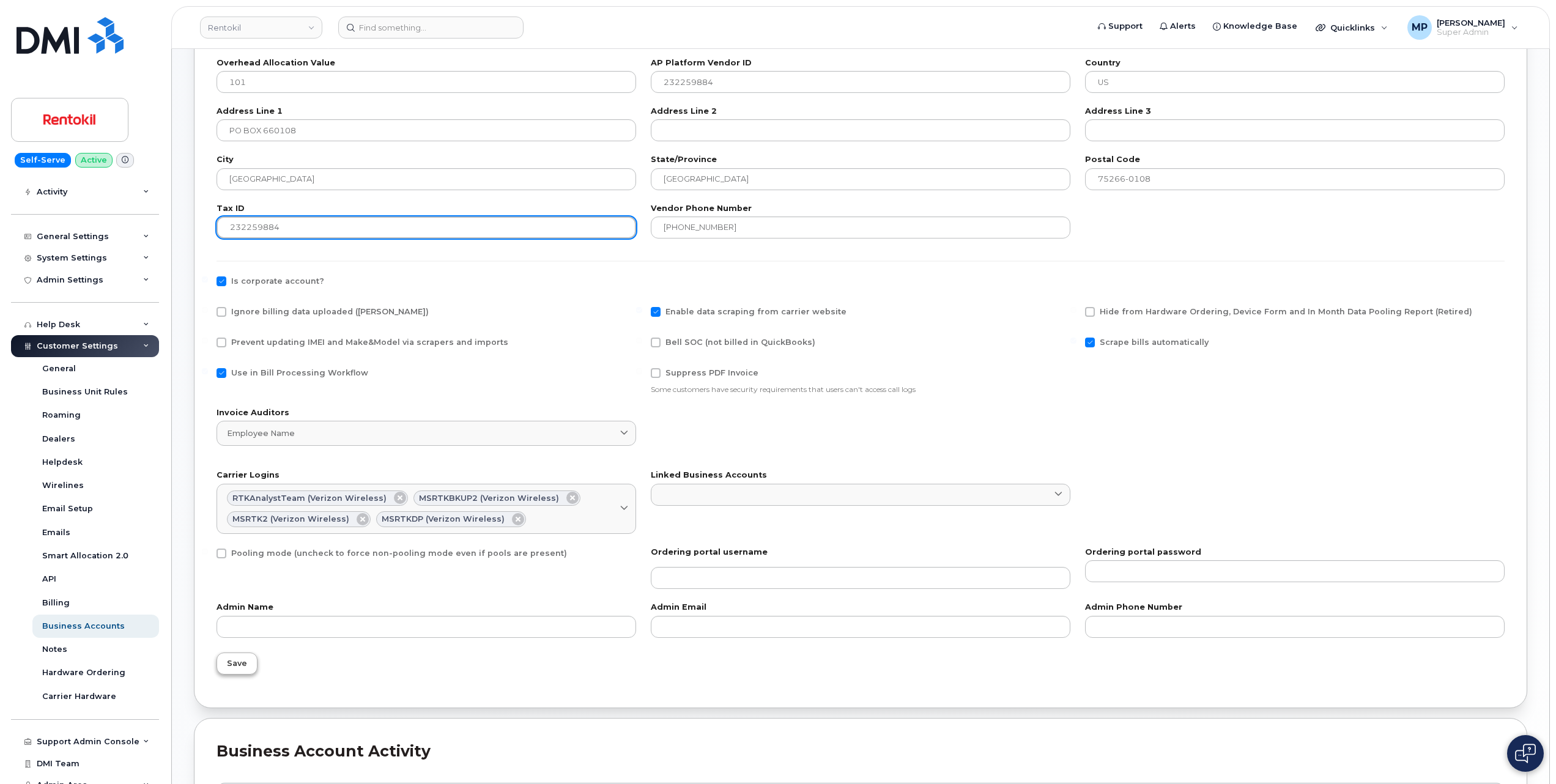
type input "232259884"
click at [236, 664] on span "Save" at bounding box center [237, 663] width 20 height 12
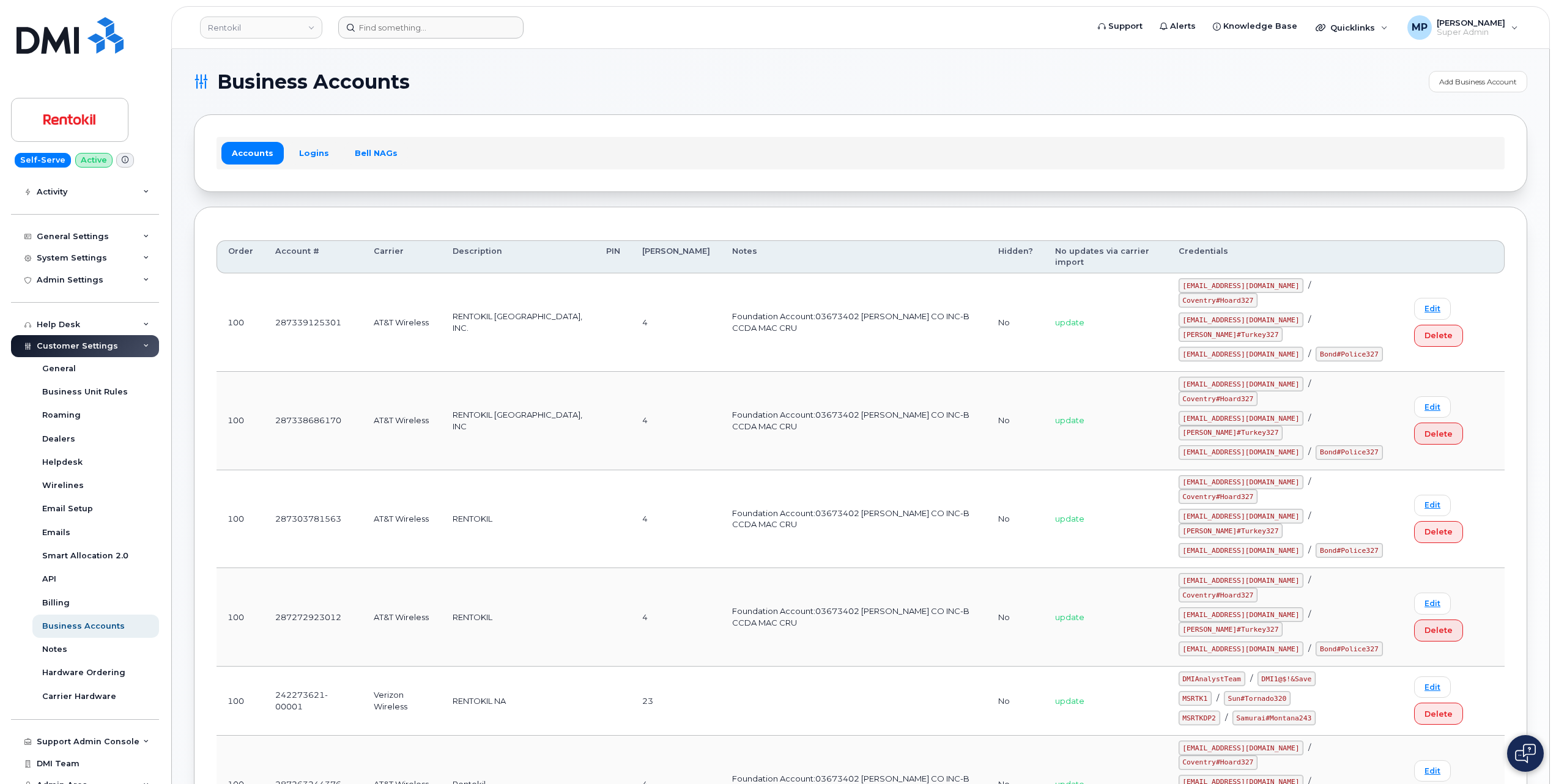
scroll to position [644, 0]
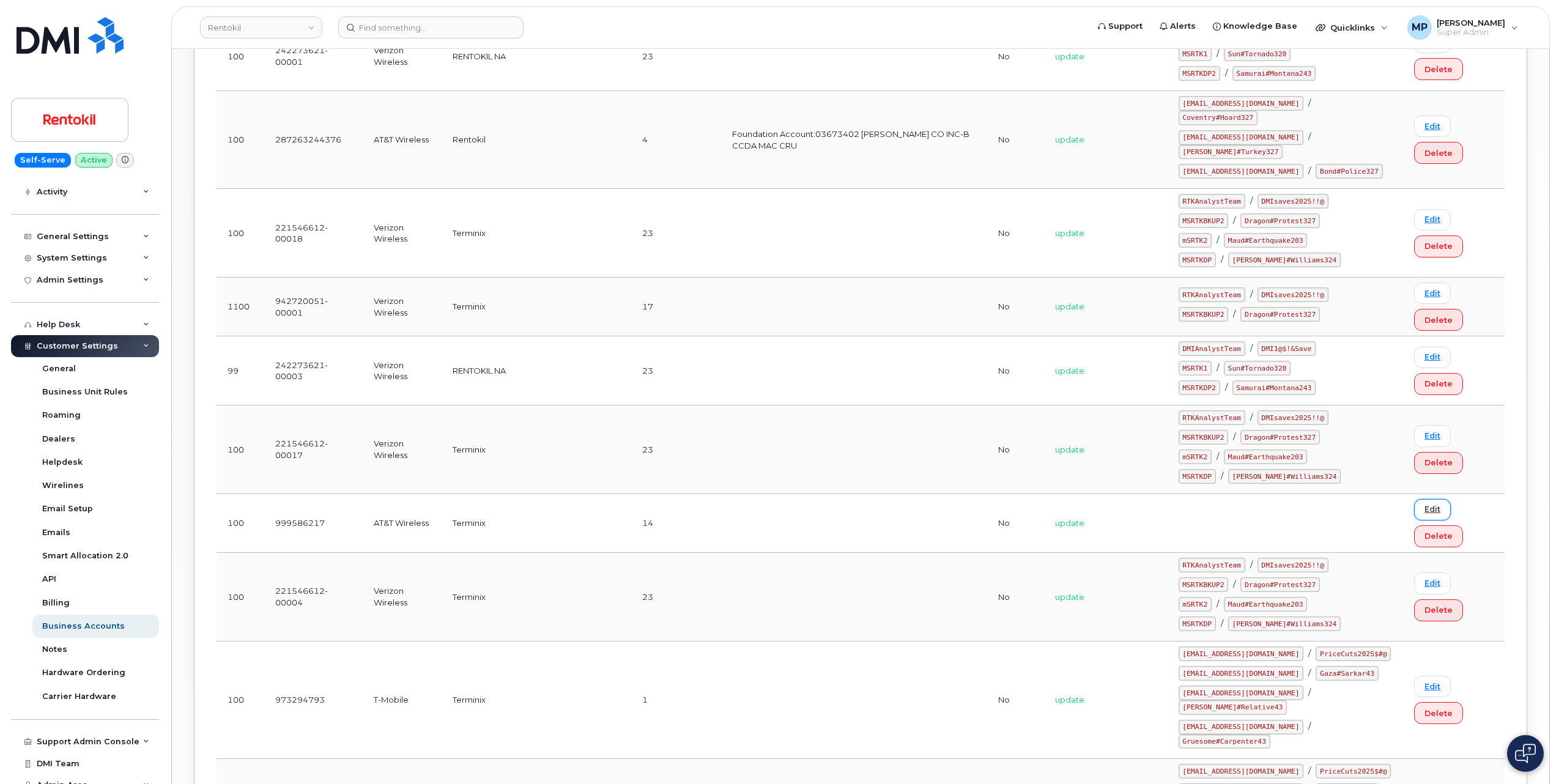
click at [1432, 499] on link "Edit" at bounding box center [1433, 510] width 37 height 21
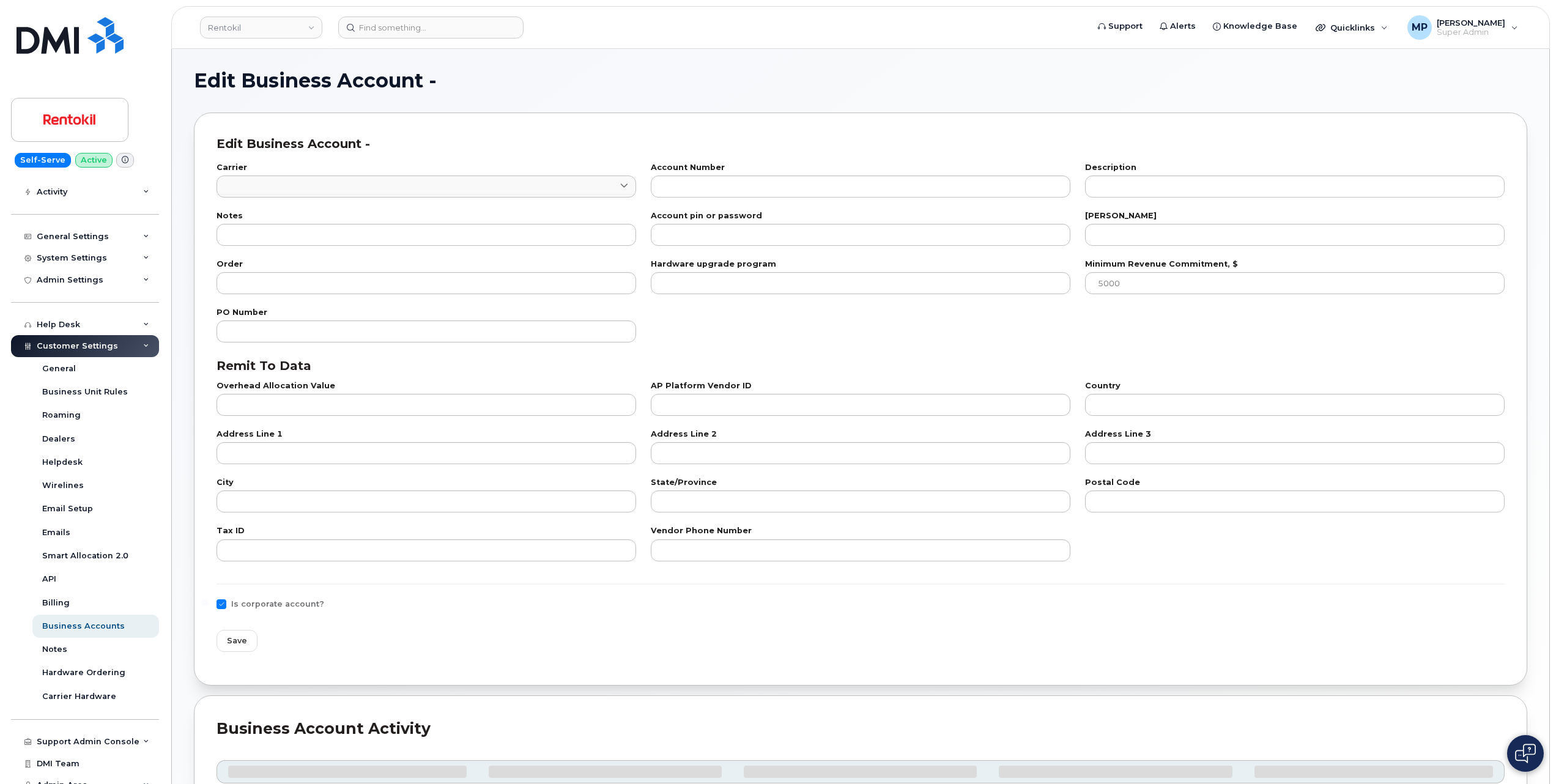
type input "7"
type input "999586217"
type input "Terminix"
type input "14"
type input "100"
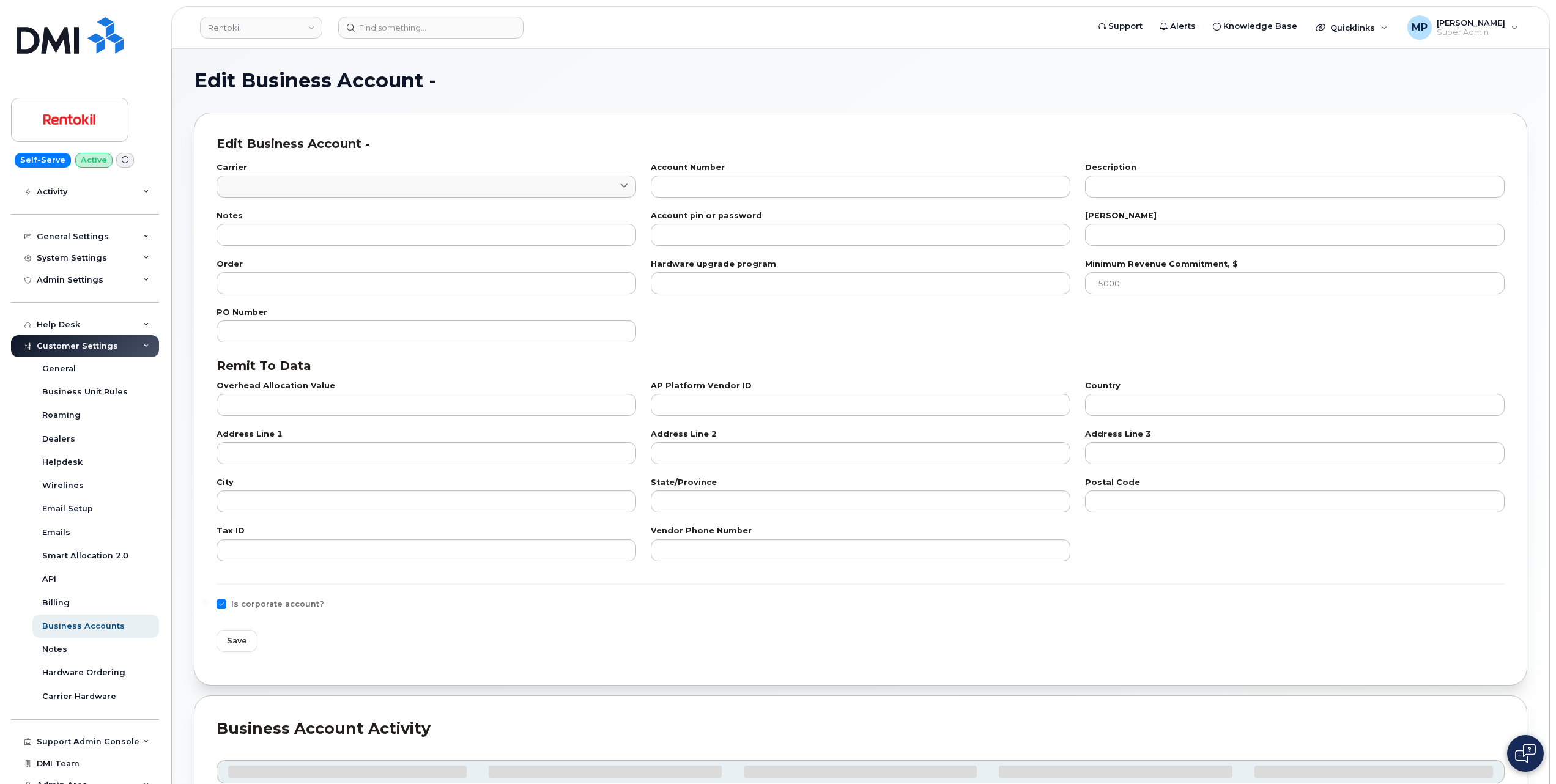
type input "101"
type input "841659970"
type input "US"
type input "National Business Services"
type input "PO Box 9004"
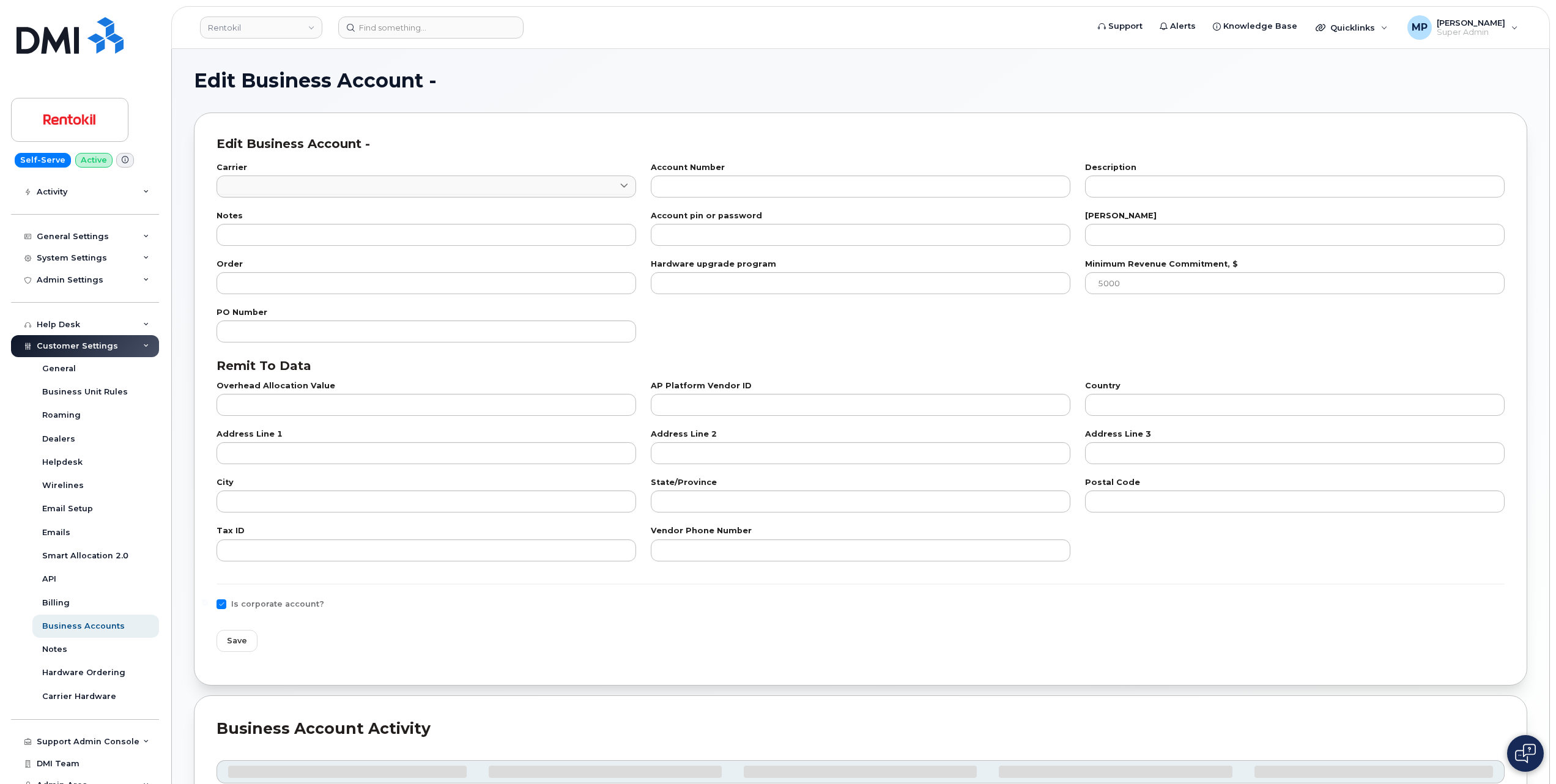
type input "Carol Stream"
type input "IL"
type input "60197-9004"
type input "84-1659970"
type input "800-331-0500"
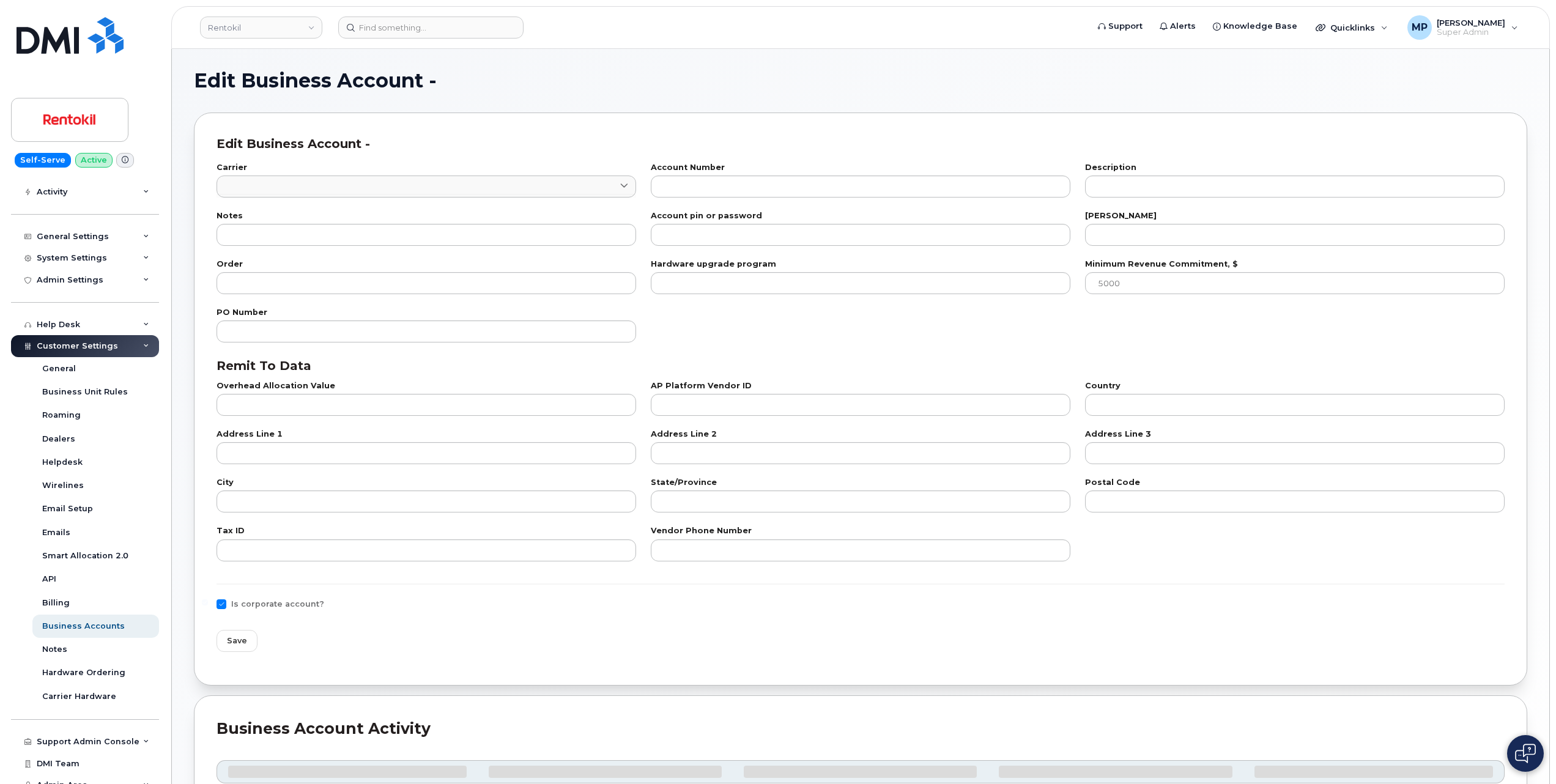
checkbox input "true"
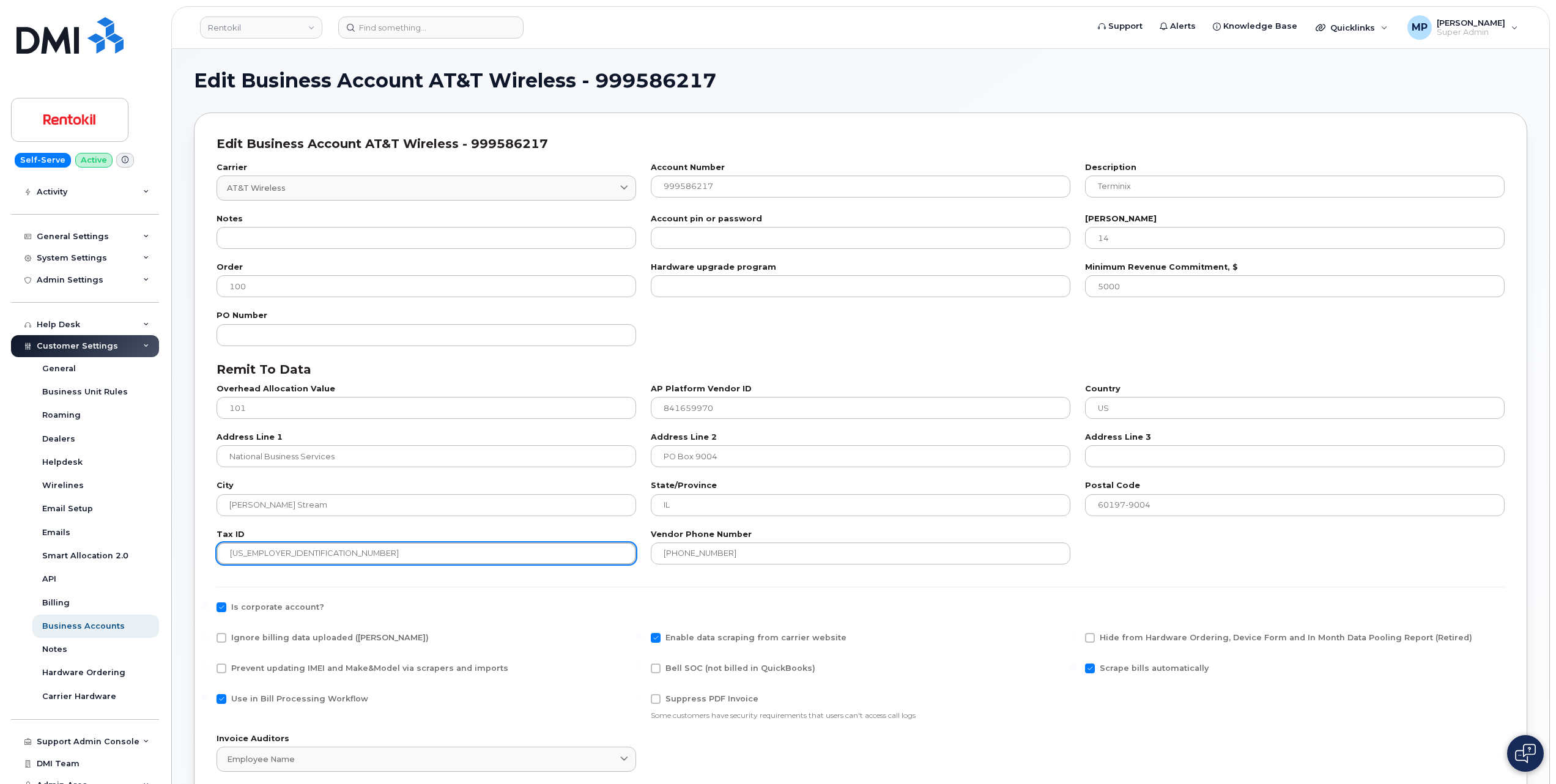
click at [245, 552] on input "84-1659970" at bounding box center [426, 553] width 419 height 22
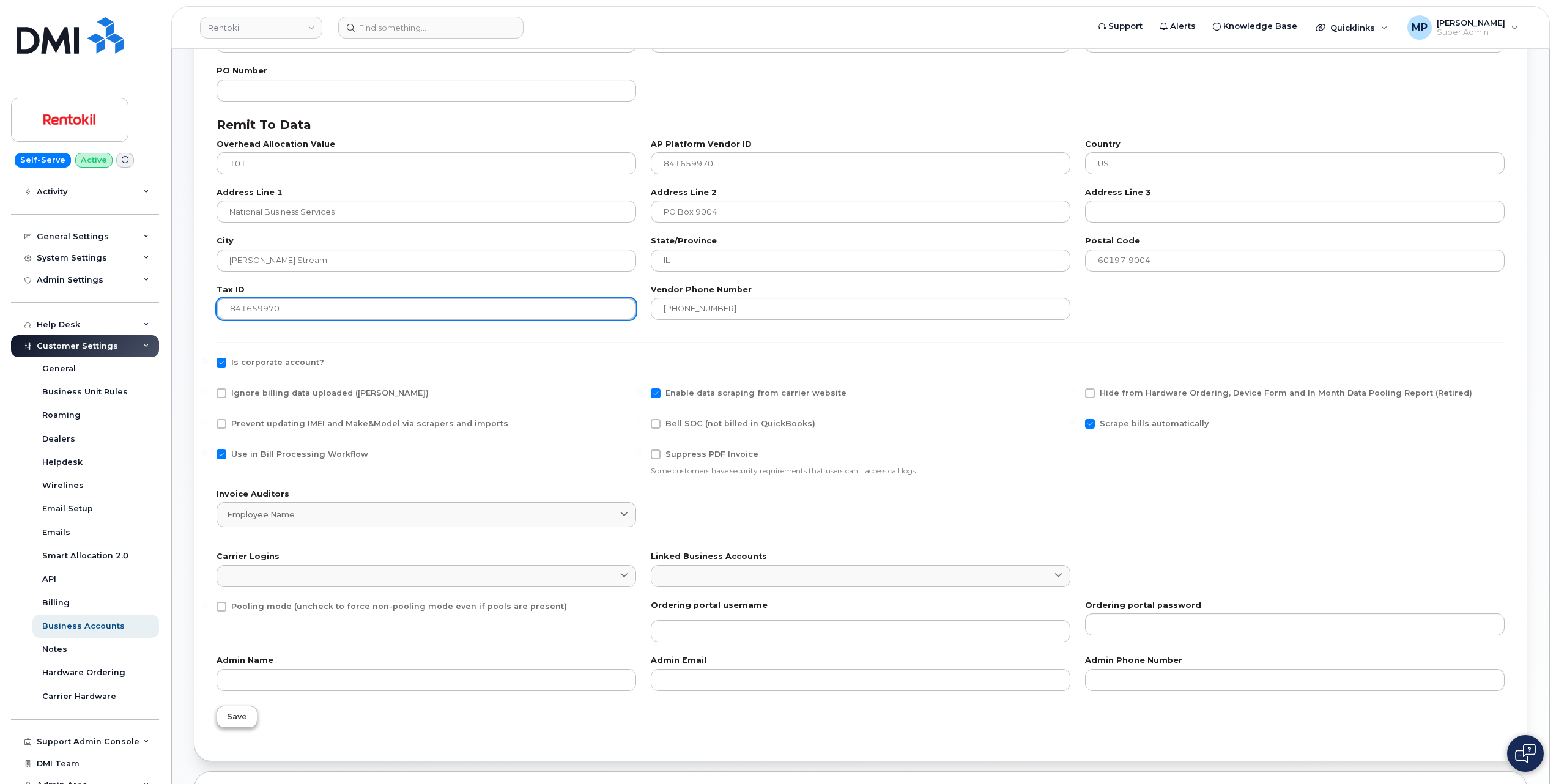
type input "841659970"
click at [231, 724] on button "Save" at bounding box center [237, 716] width 41 height 22
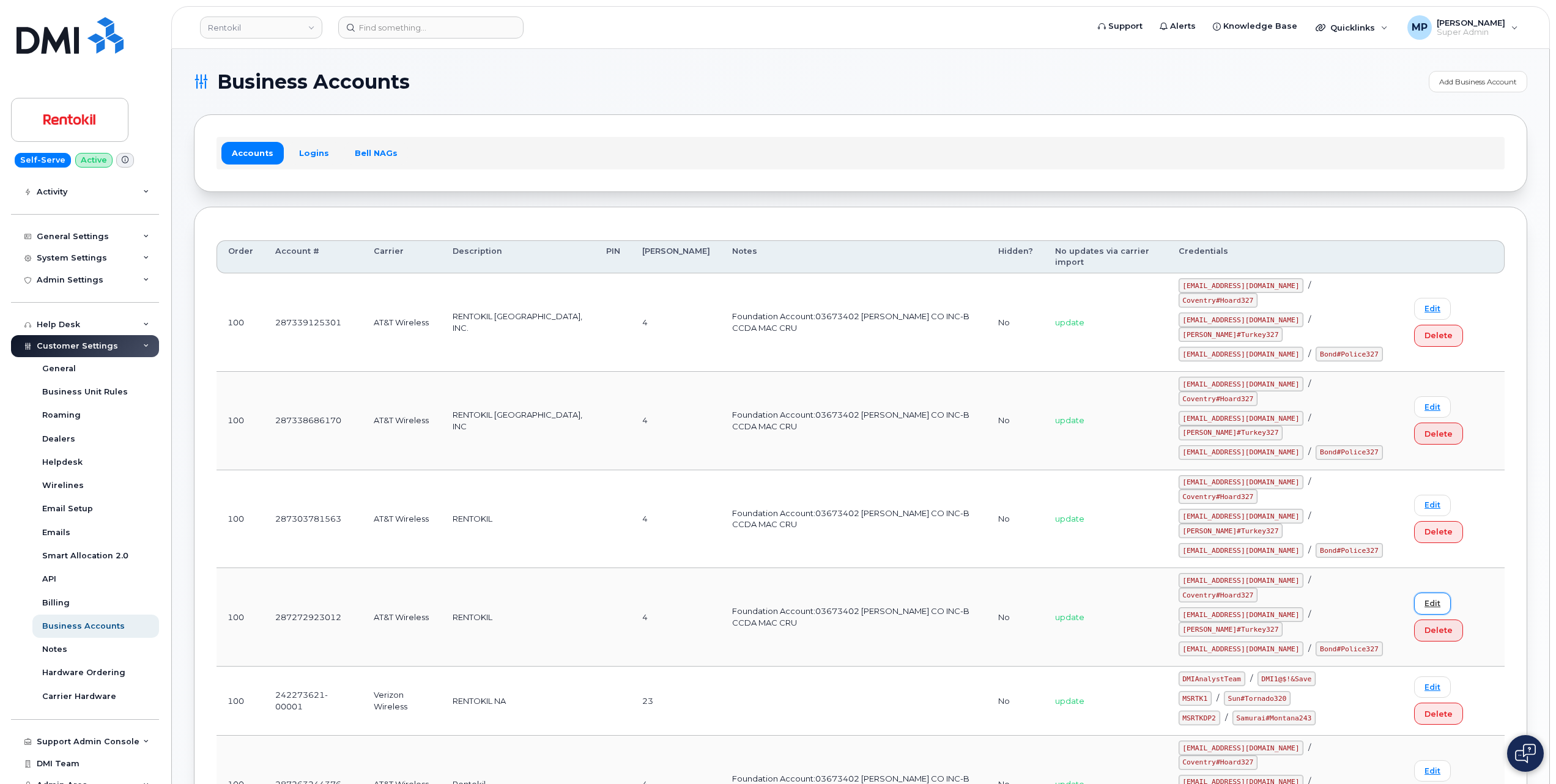
click at [1425, 593] on link "Edit" at bounding box center [1433, 603] width 37 height 21
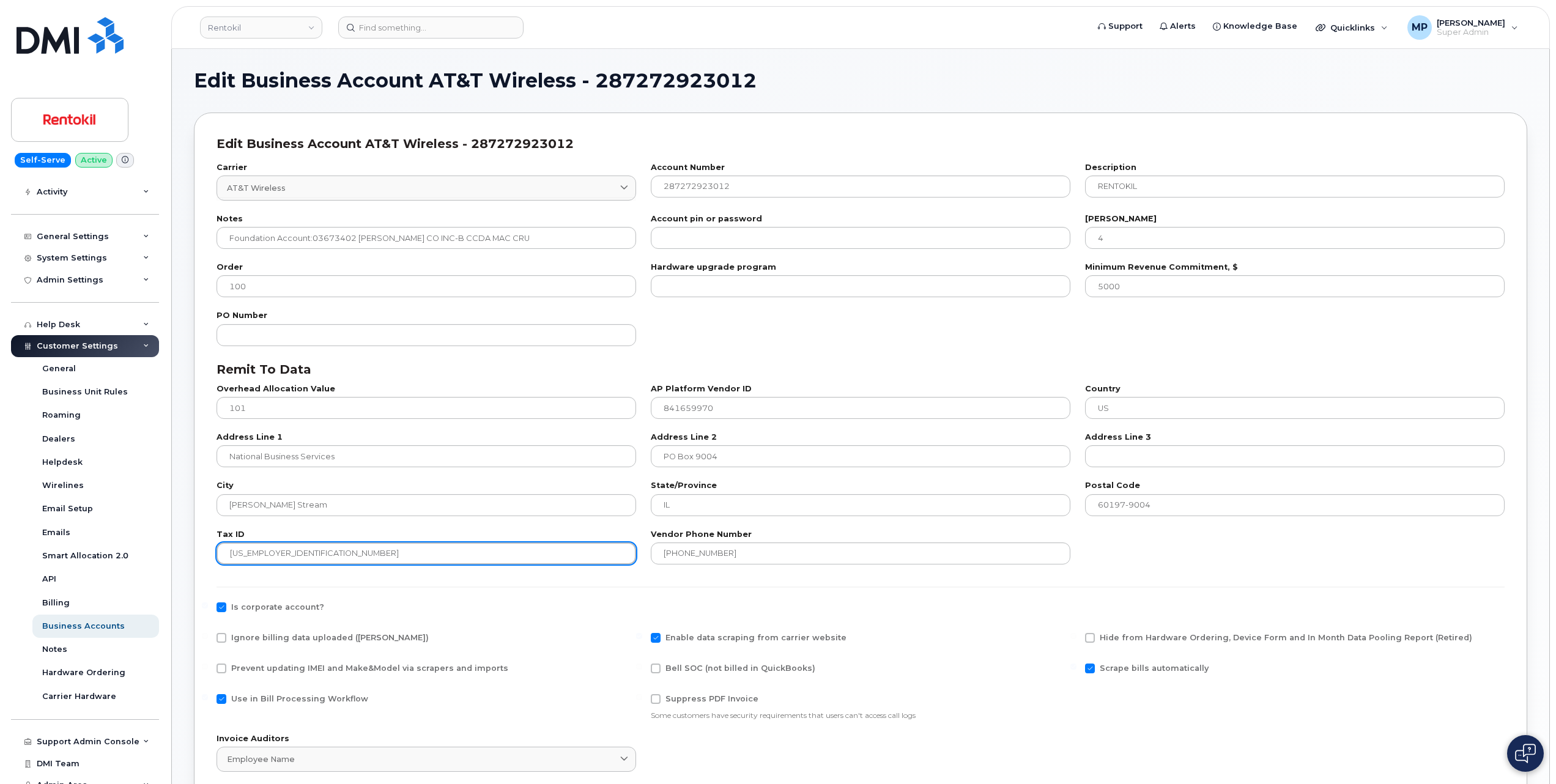
click at [245, 552] on input "84-1659970" at bounding box center [426, 553] width 419 height 22
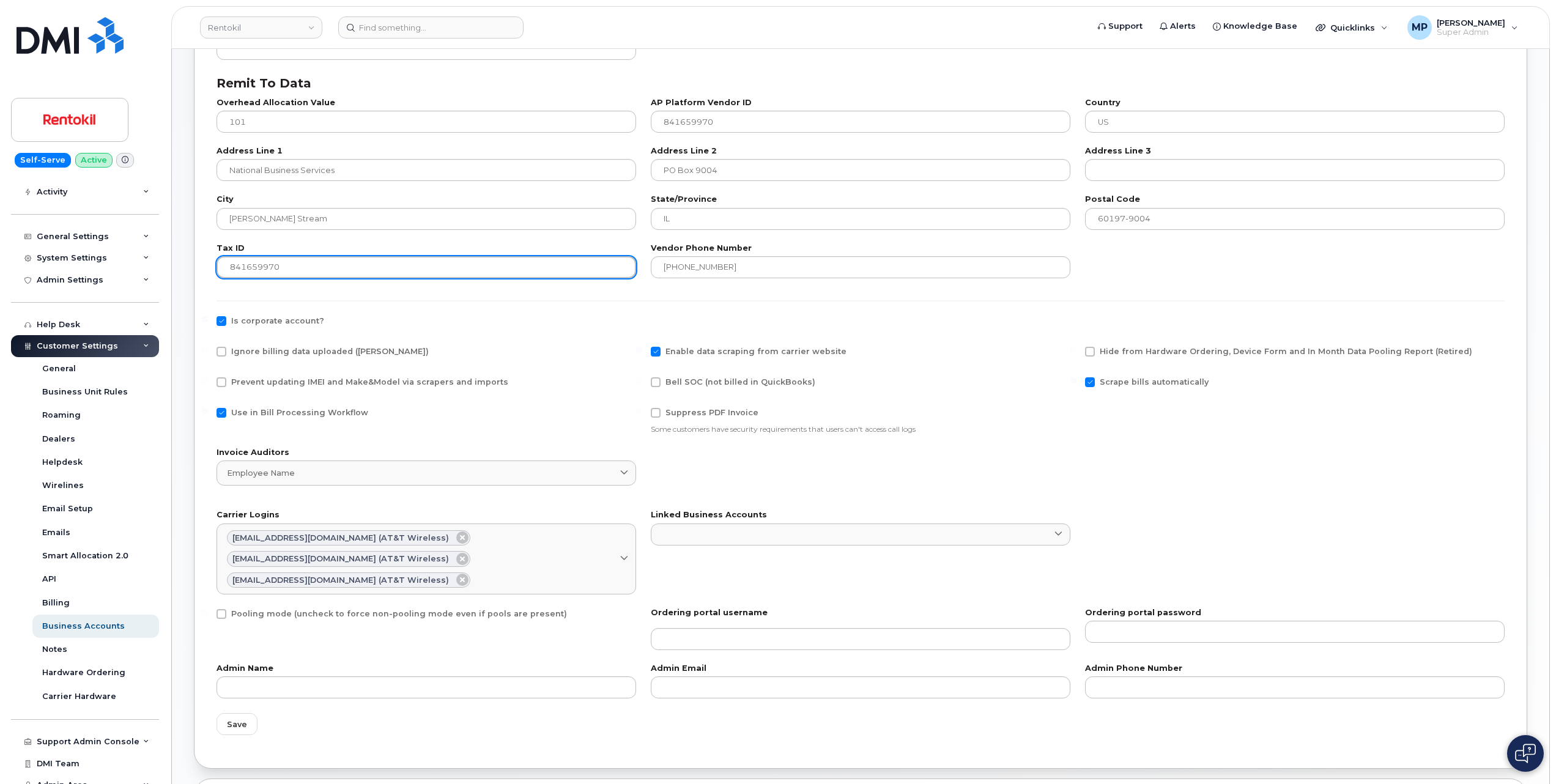
scroll to position [326, 0]
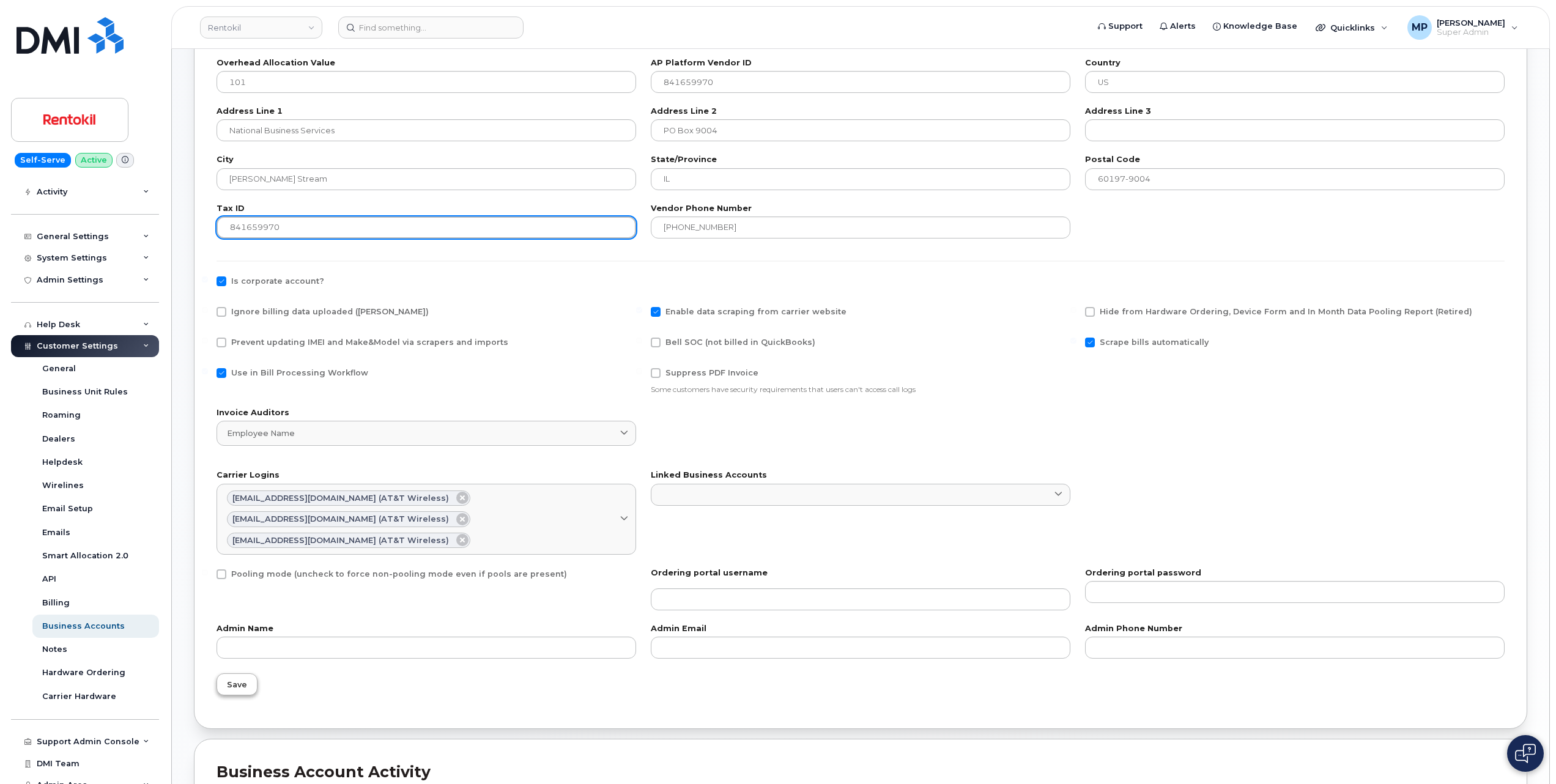
type input "841659970"
click at [236, 692] on button "Save" at bounding box center [237, 684] width 41 height 22
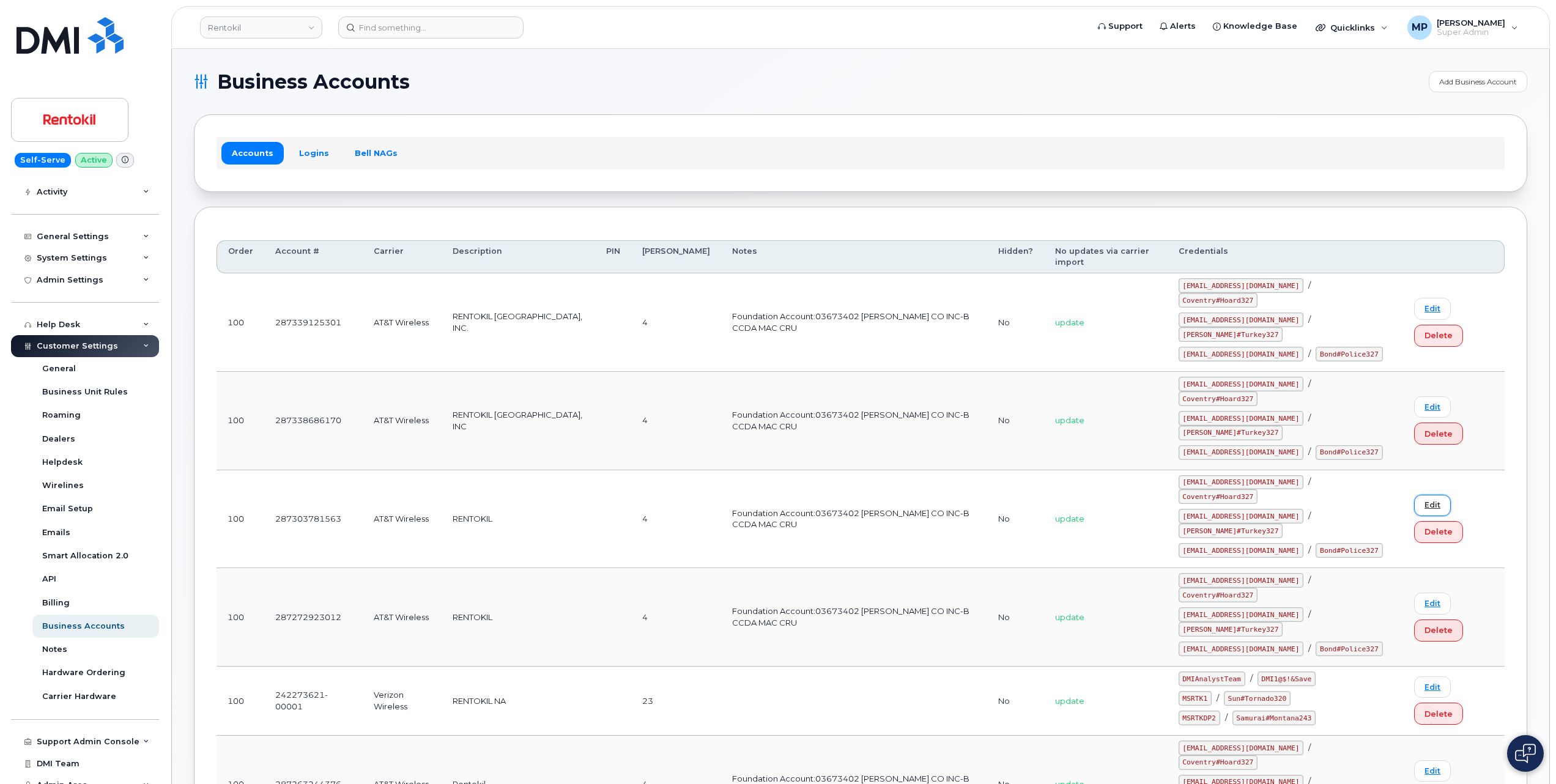
click at [1429, 495] on link "Edit" at bounding box center [1433, 506] width 37 height 21
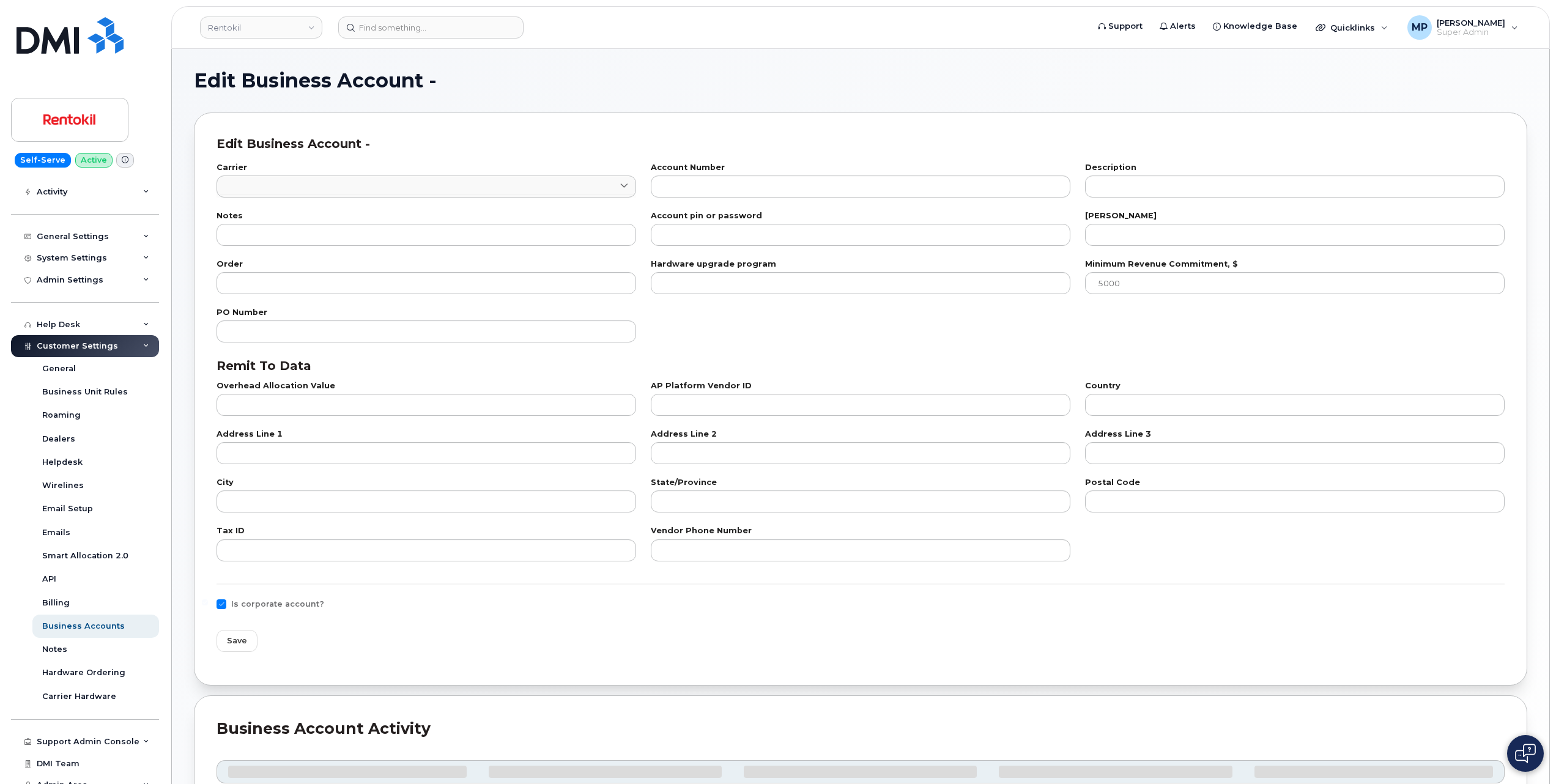
type input "7"
type input "287303781563"
type input "RENTOKIL"
type input "Foundation Account:03673402 J C EHRLICH CO INC-B CCDA MAC CRU"
type input "4"
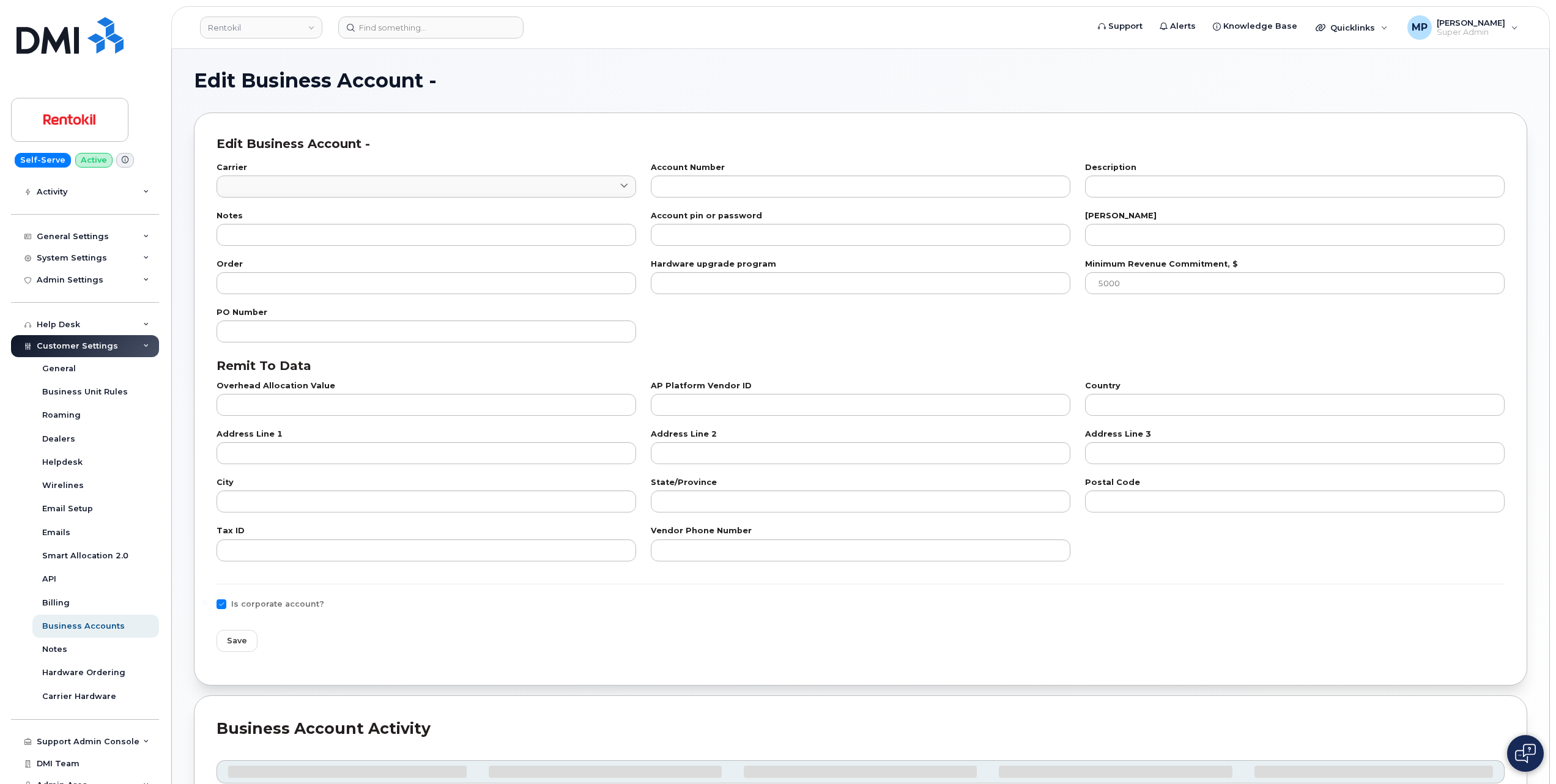
type input "100"
type input "101"
type input "841659970"
type input "US"
type input "National Business Services"
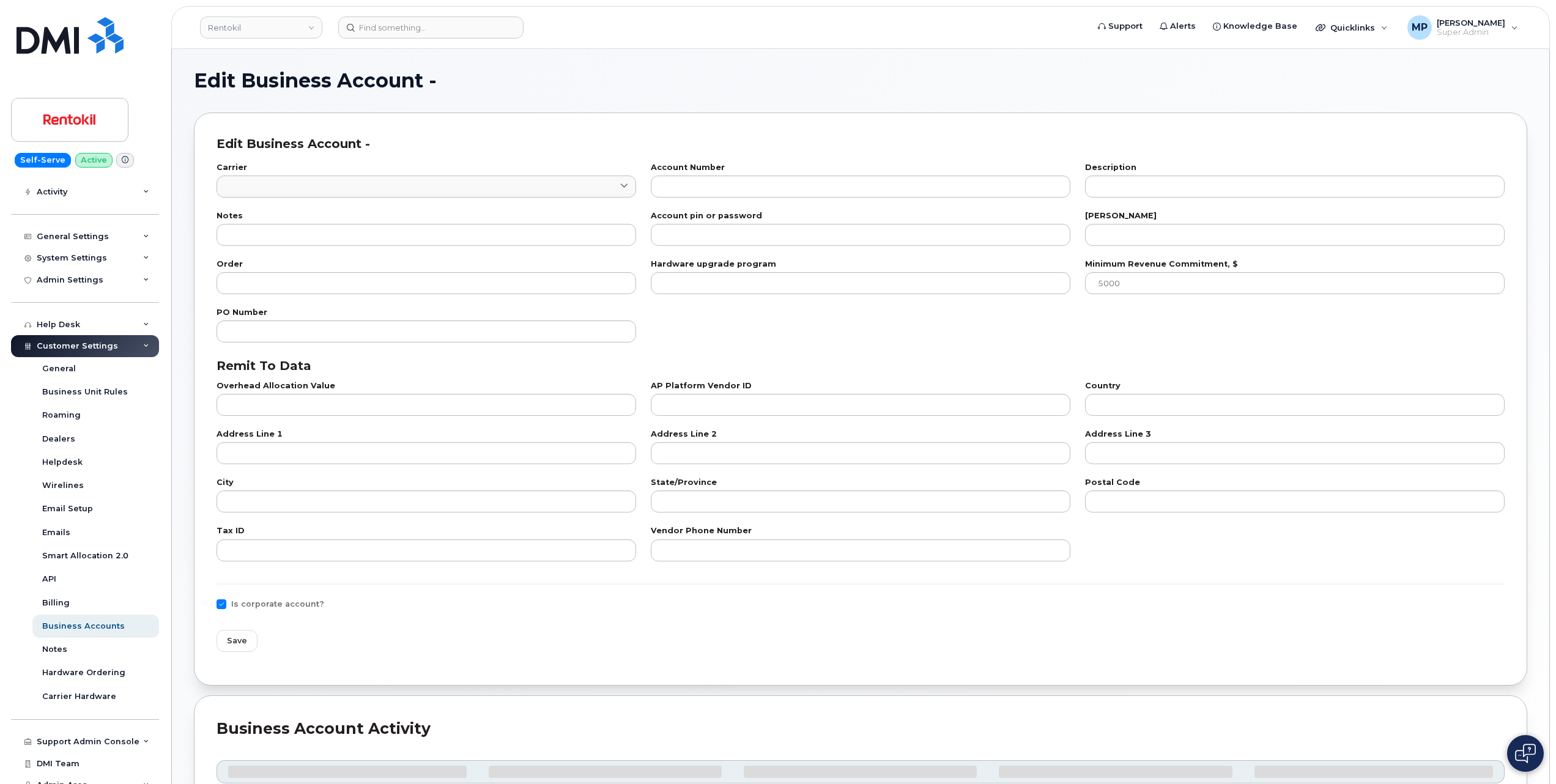
type input "PO Box 9004"
type input "Carol Stream"
type input "IL"
type input "60197-9004"
type input "84-1659970"
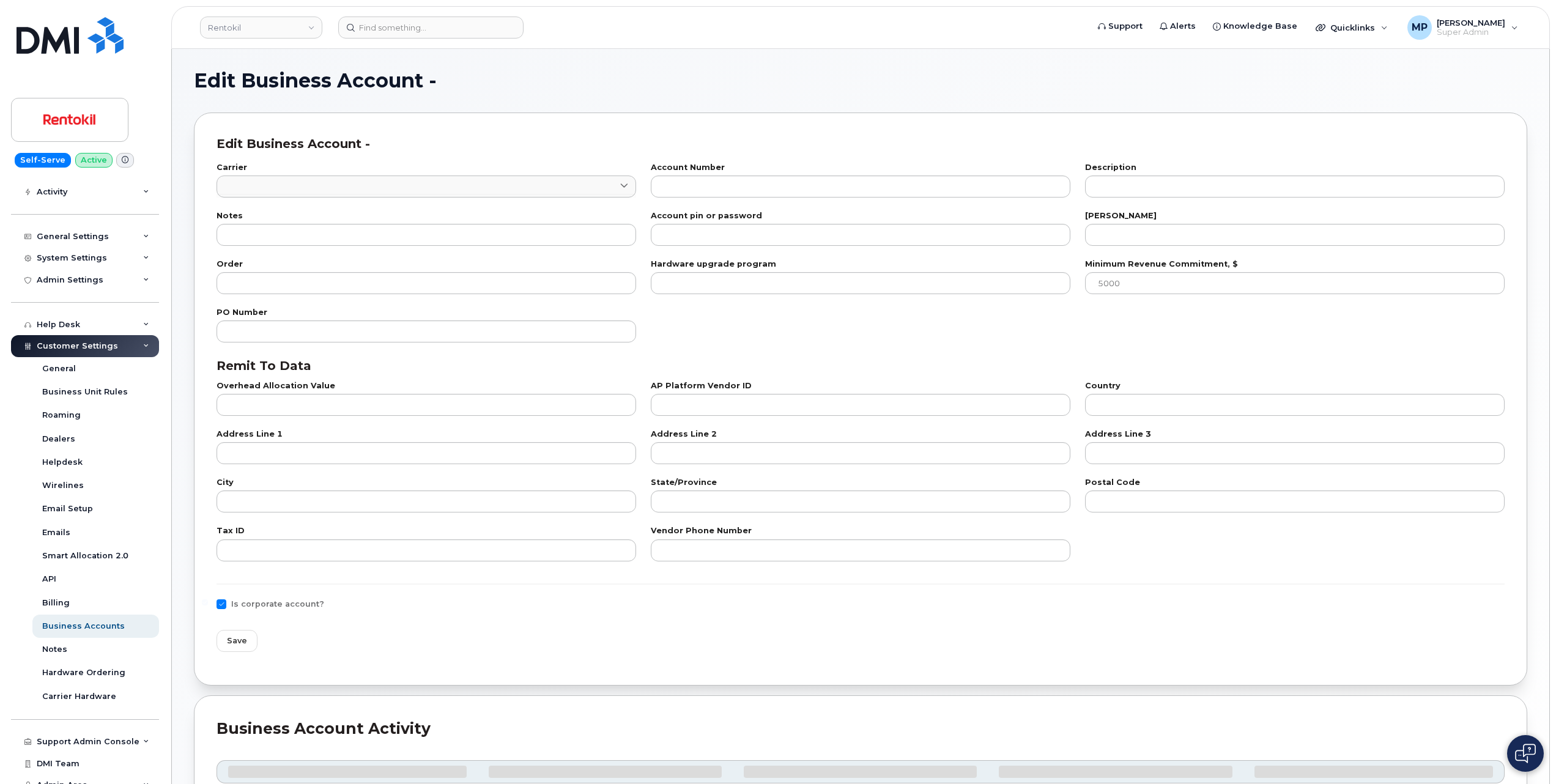
type input "800-331-0500"
checkbox input "true"
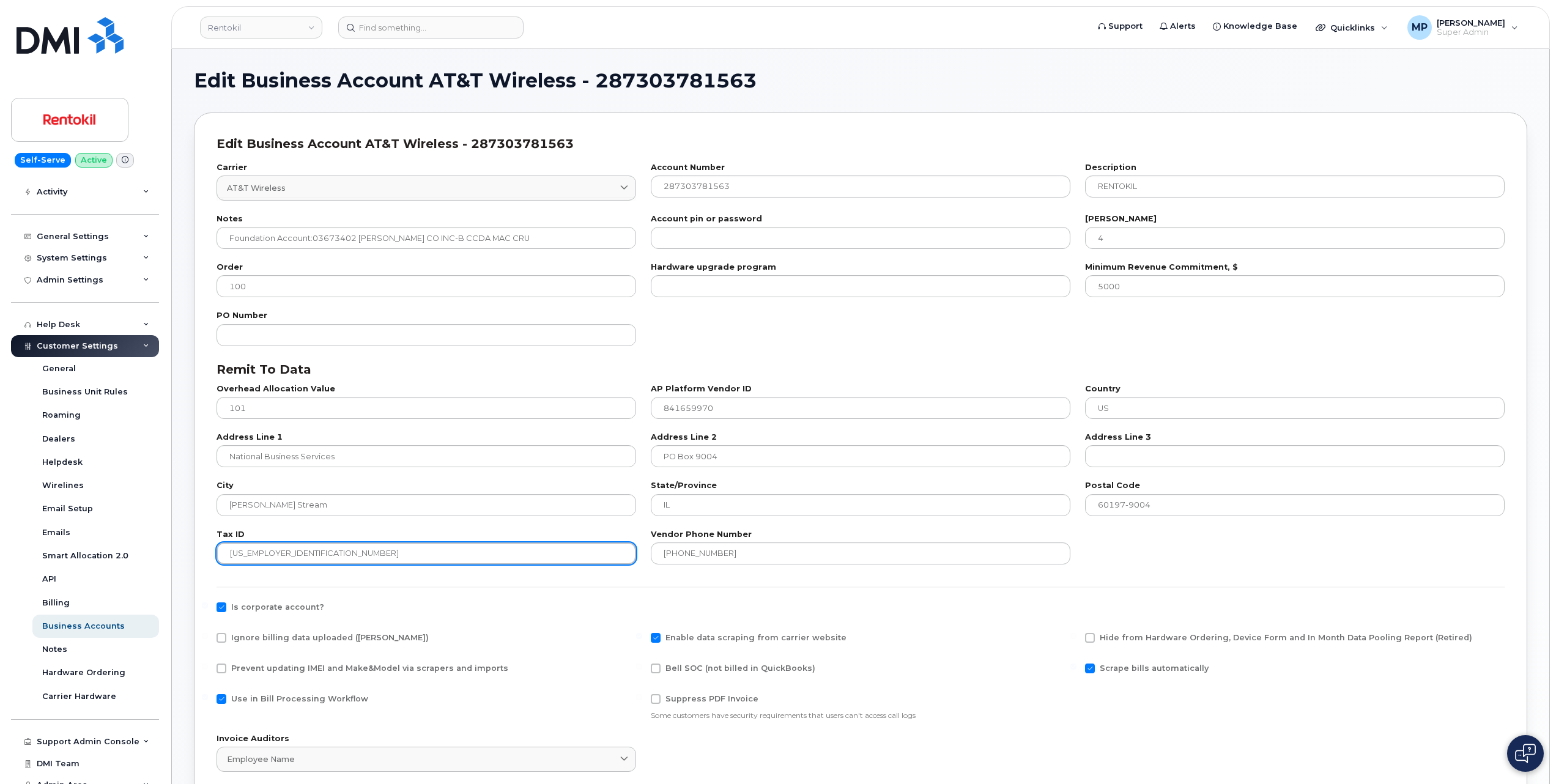
click at [245, 556] on input "84-1659970" at bounding box center [426, 553] width 419 height 22
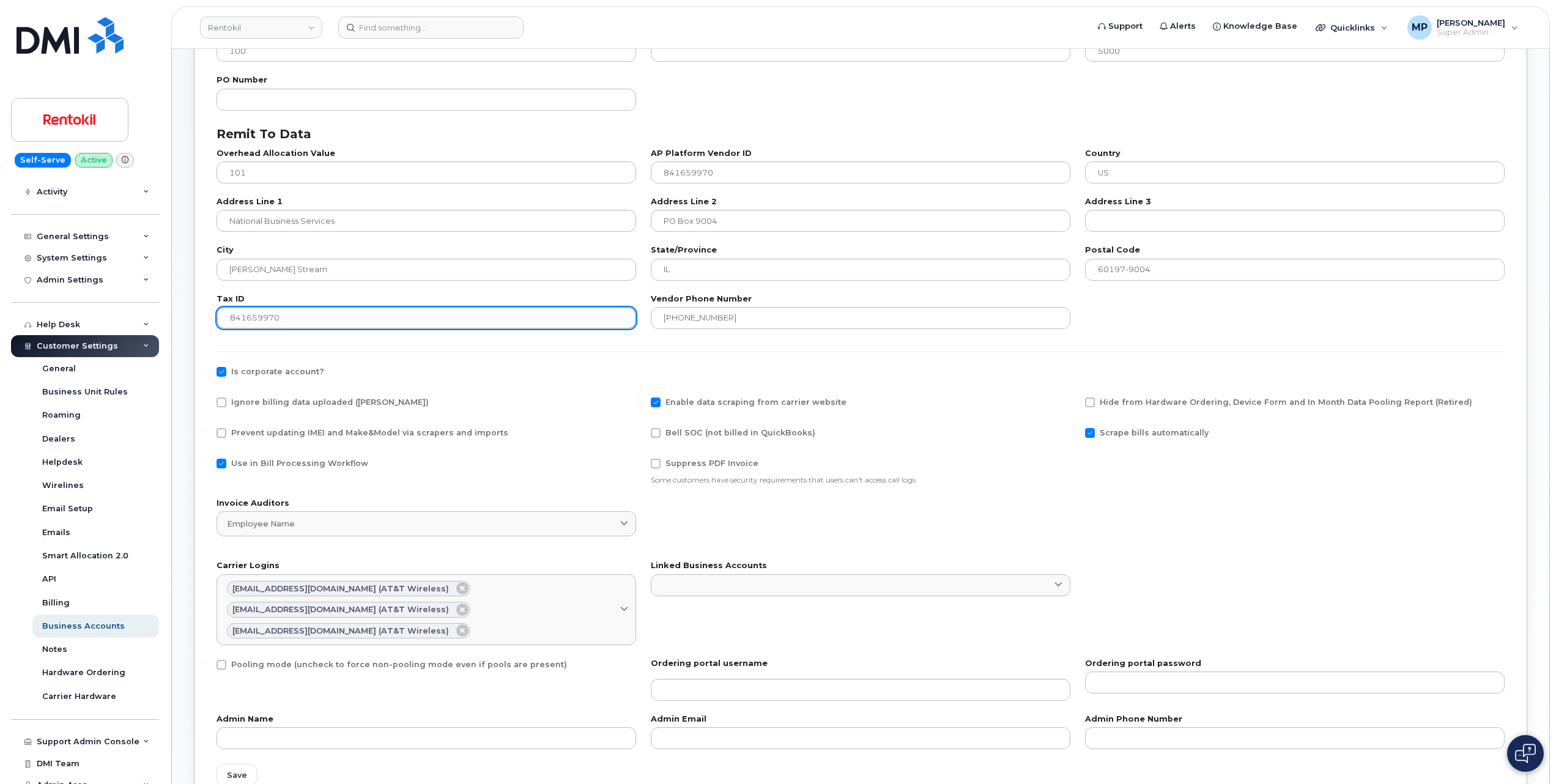
scroll to position [245, 0]
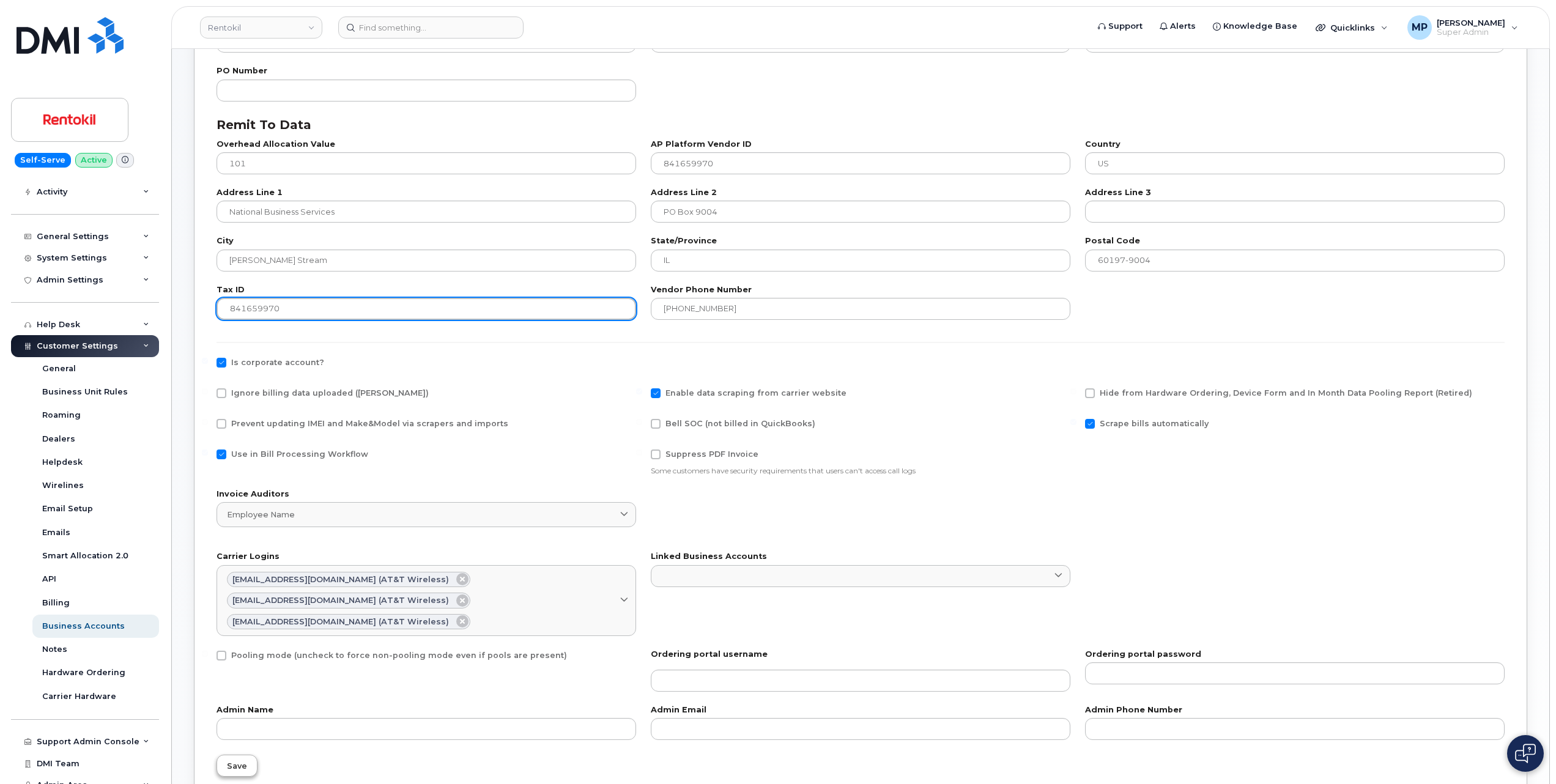
type input "841659970"
click at [242, 768] on span "Save" at bounding box center [237, 766] width 20 height 12
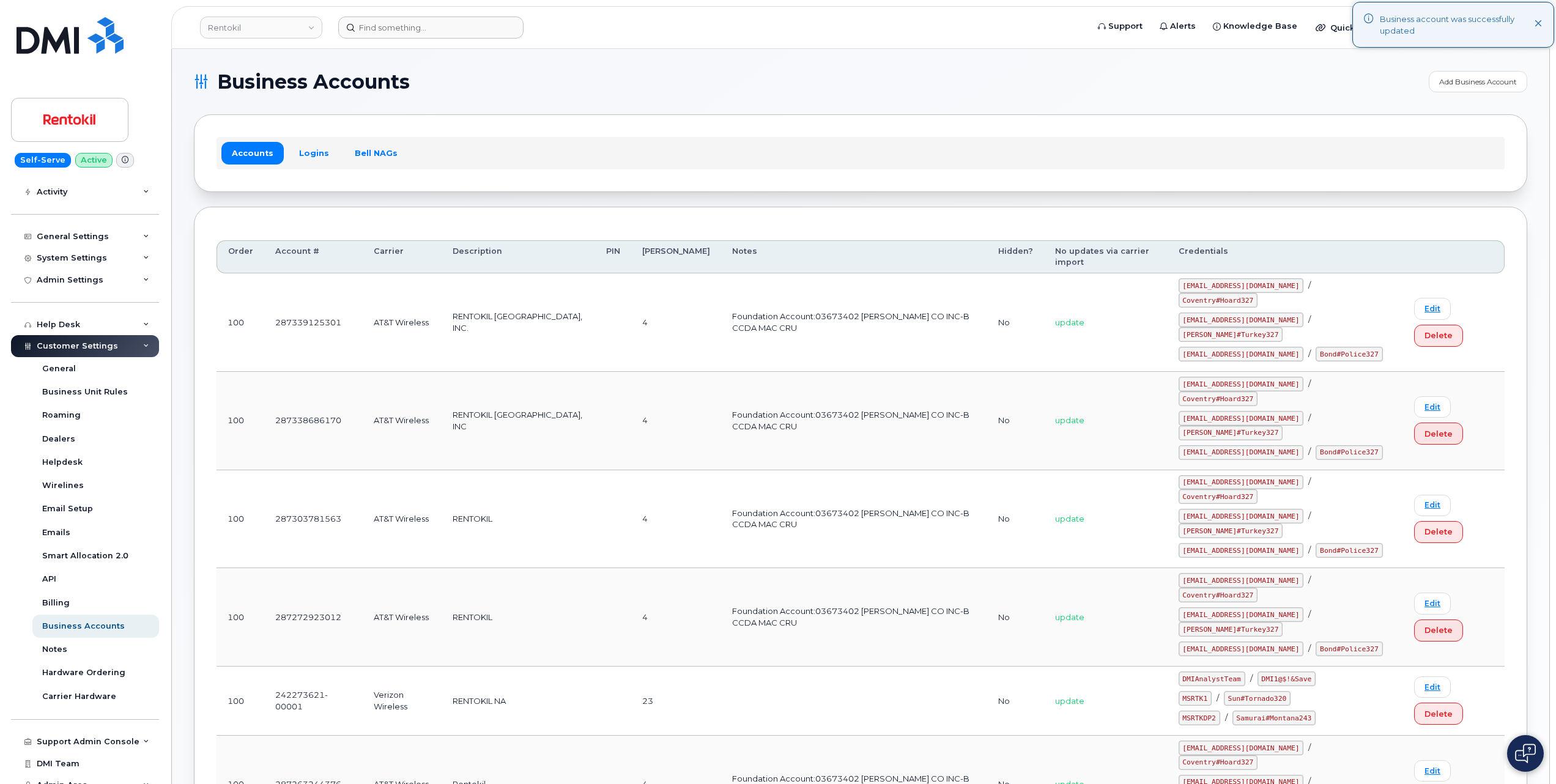
scroll to position [840, 0]
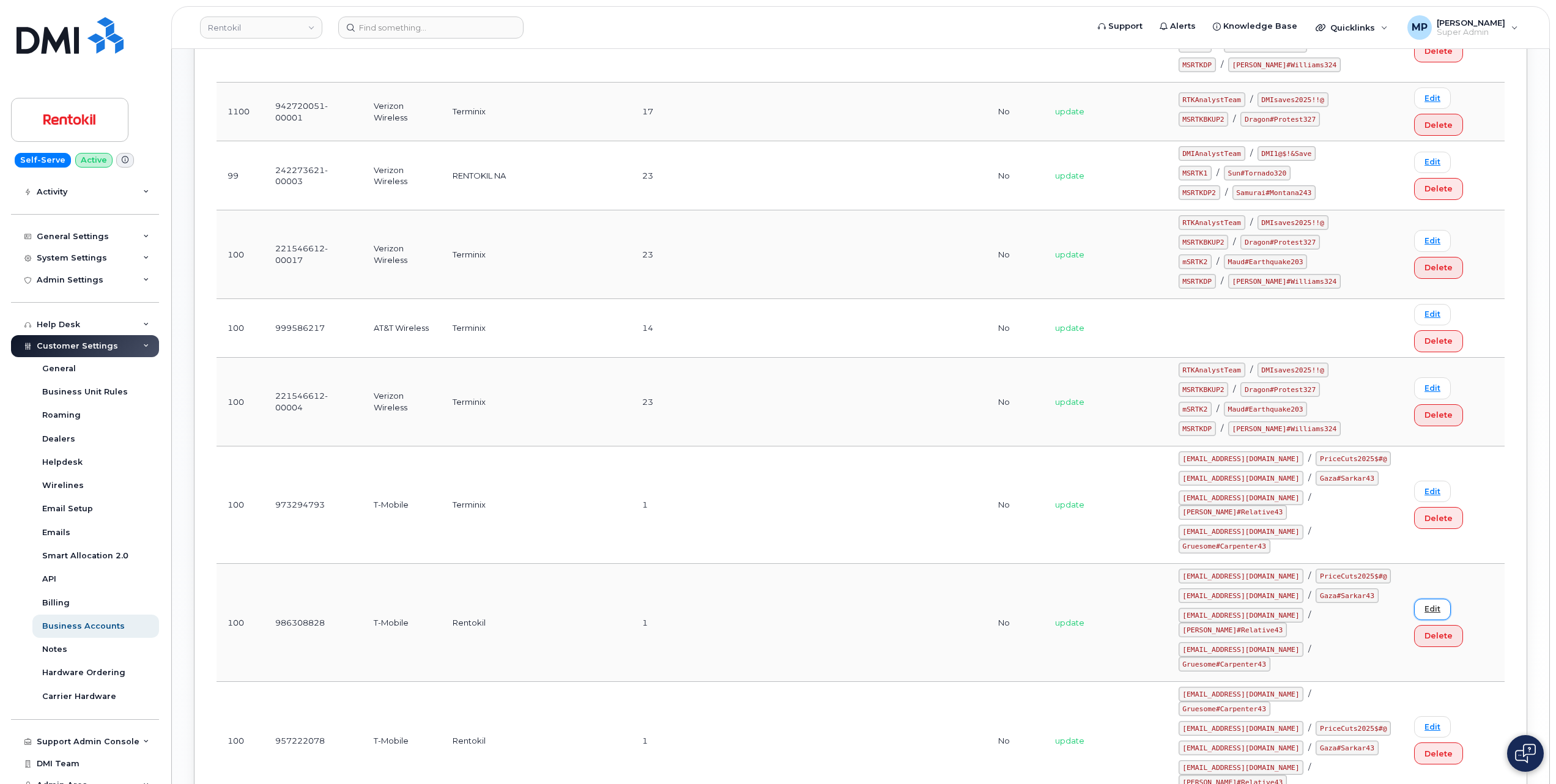
click at [1428, 599] on link "Edit" at bounding box center [1433, 609] width 37 height 21
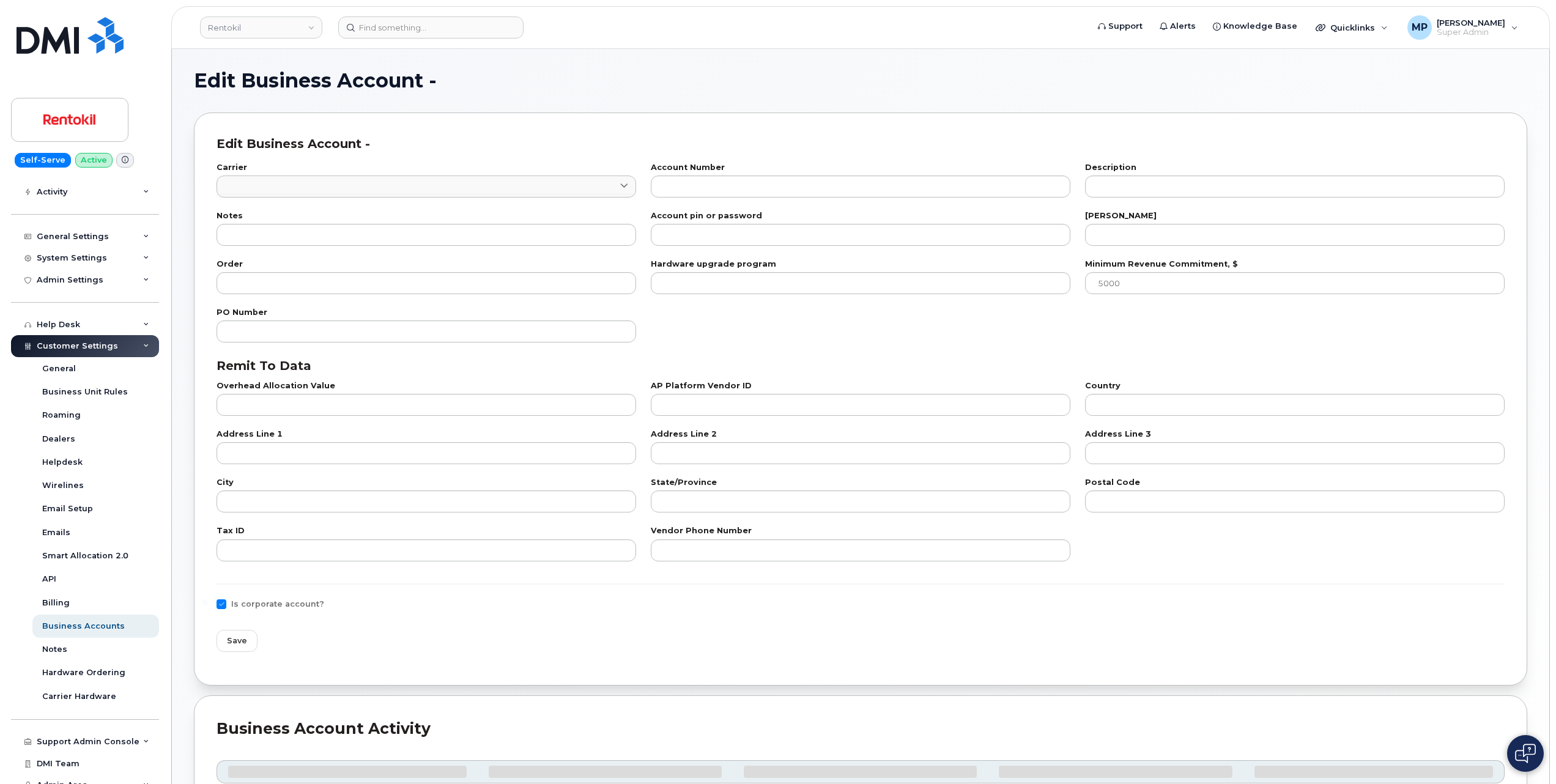
type input "76"
type input "986308828"
type input "Rentokil"
type input "1"
type input "100"
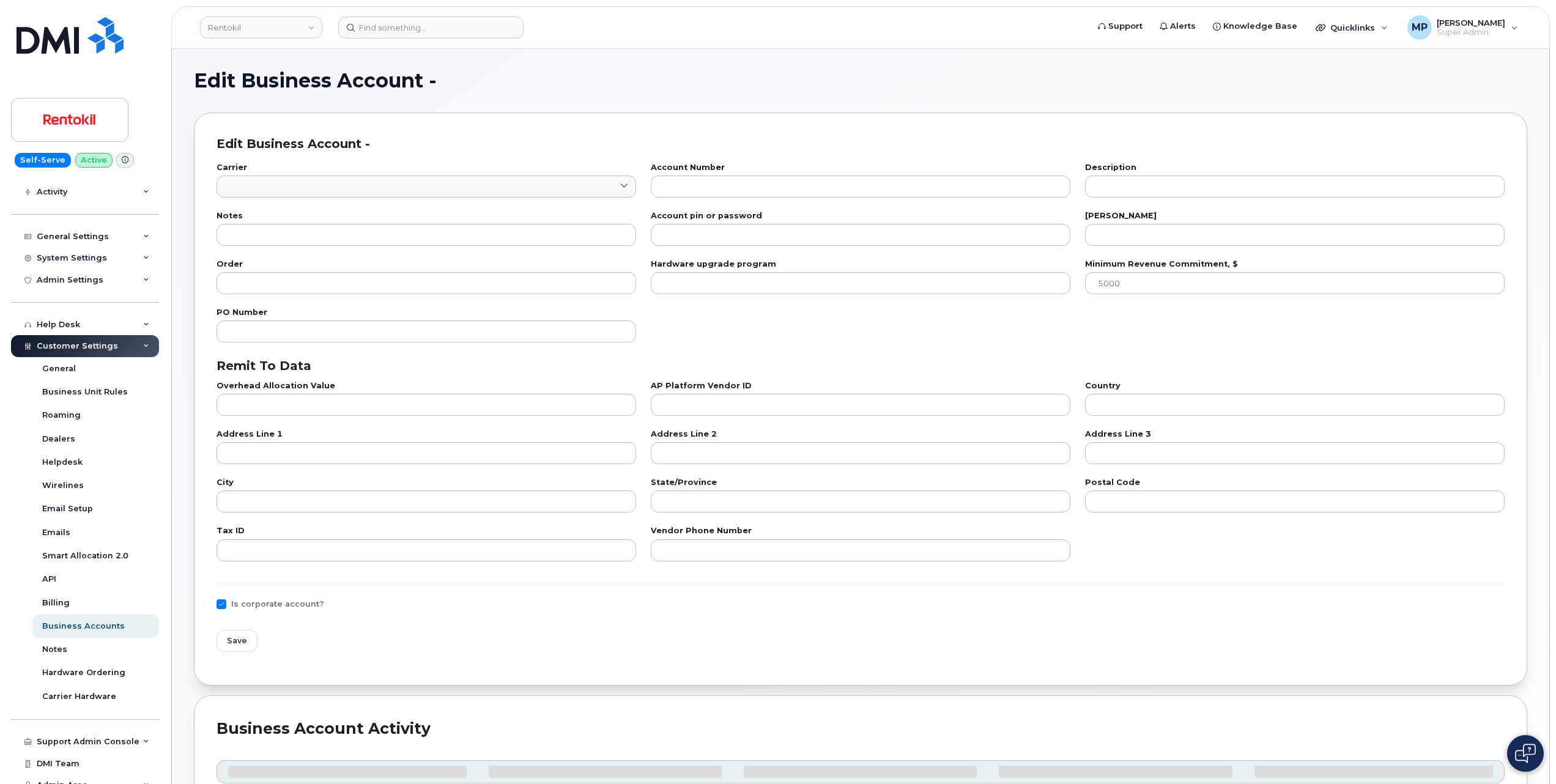
type input "101"
type input "911983600"
type input "US"
type input "PO BOX 742596"
type input "Cincinnati"
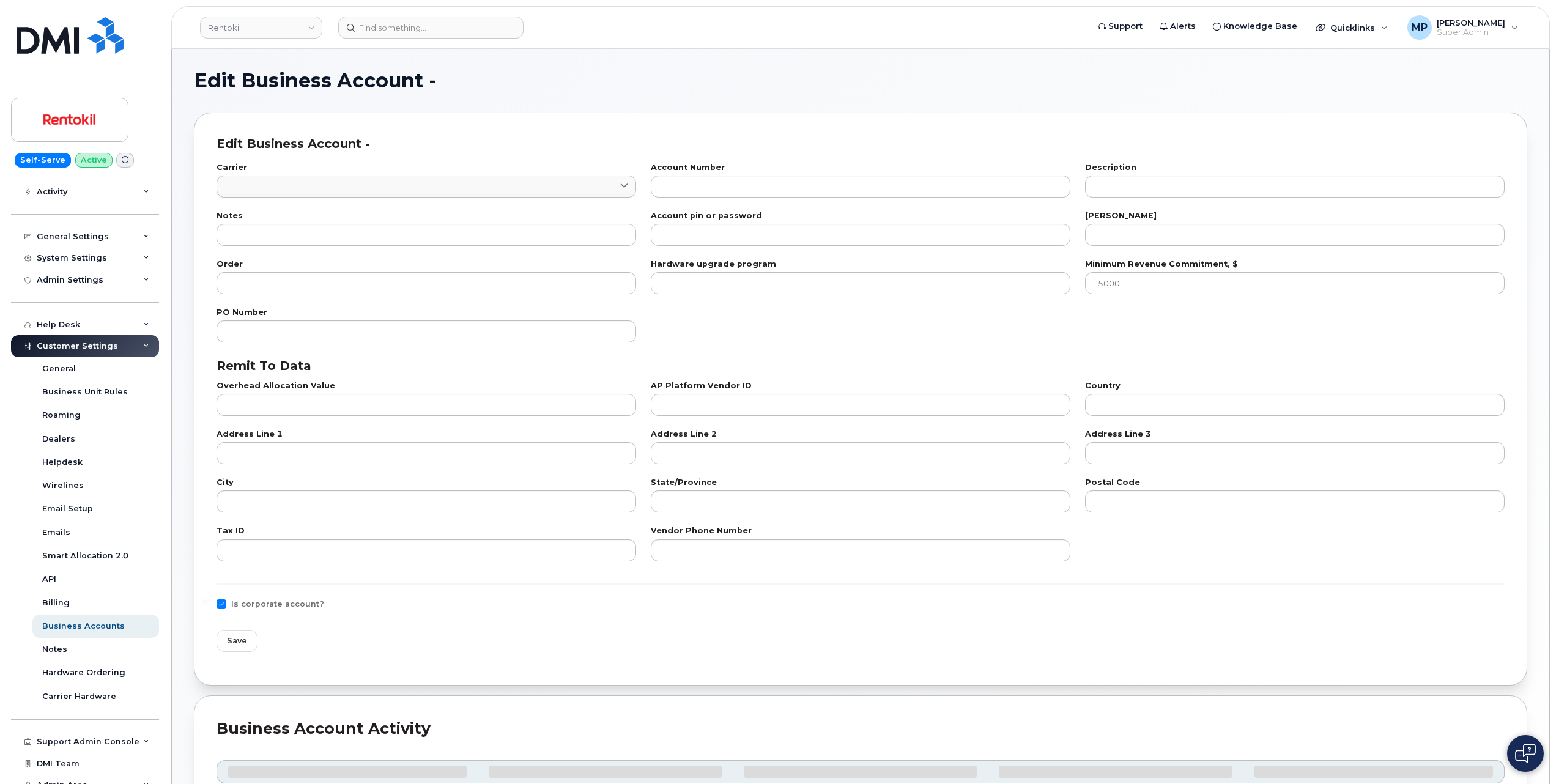
type input "OH"
type input "45274-2596"
type input "91-1983600"
type input "877-347-2127"
checkbox input "true"
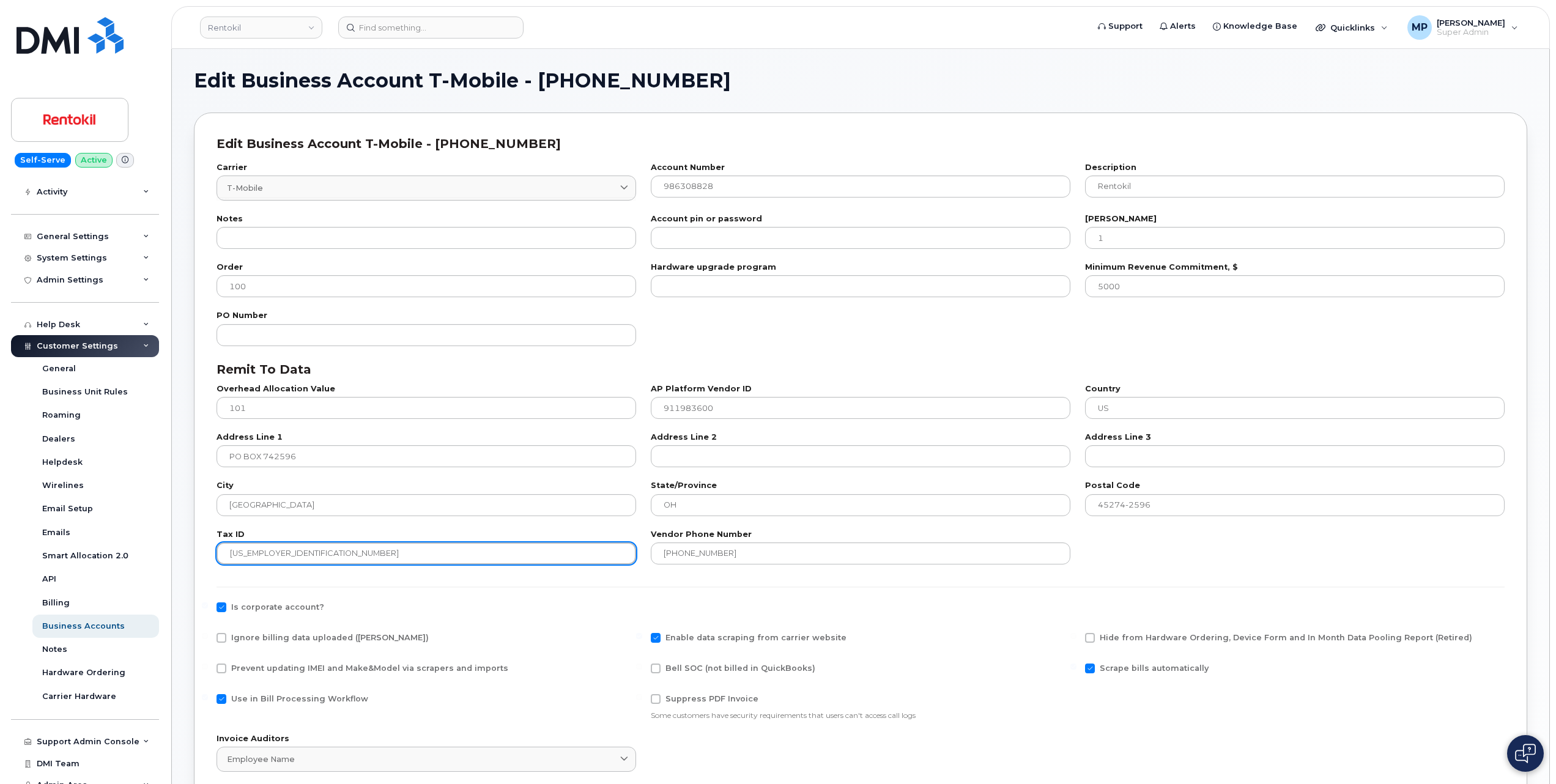
click at [245, 556] on input "91-1983600" at bounding box center [426, 553] width 419 height 22
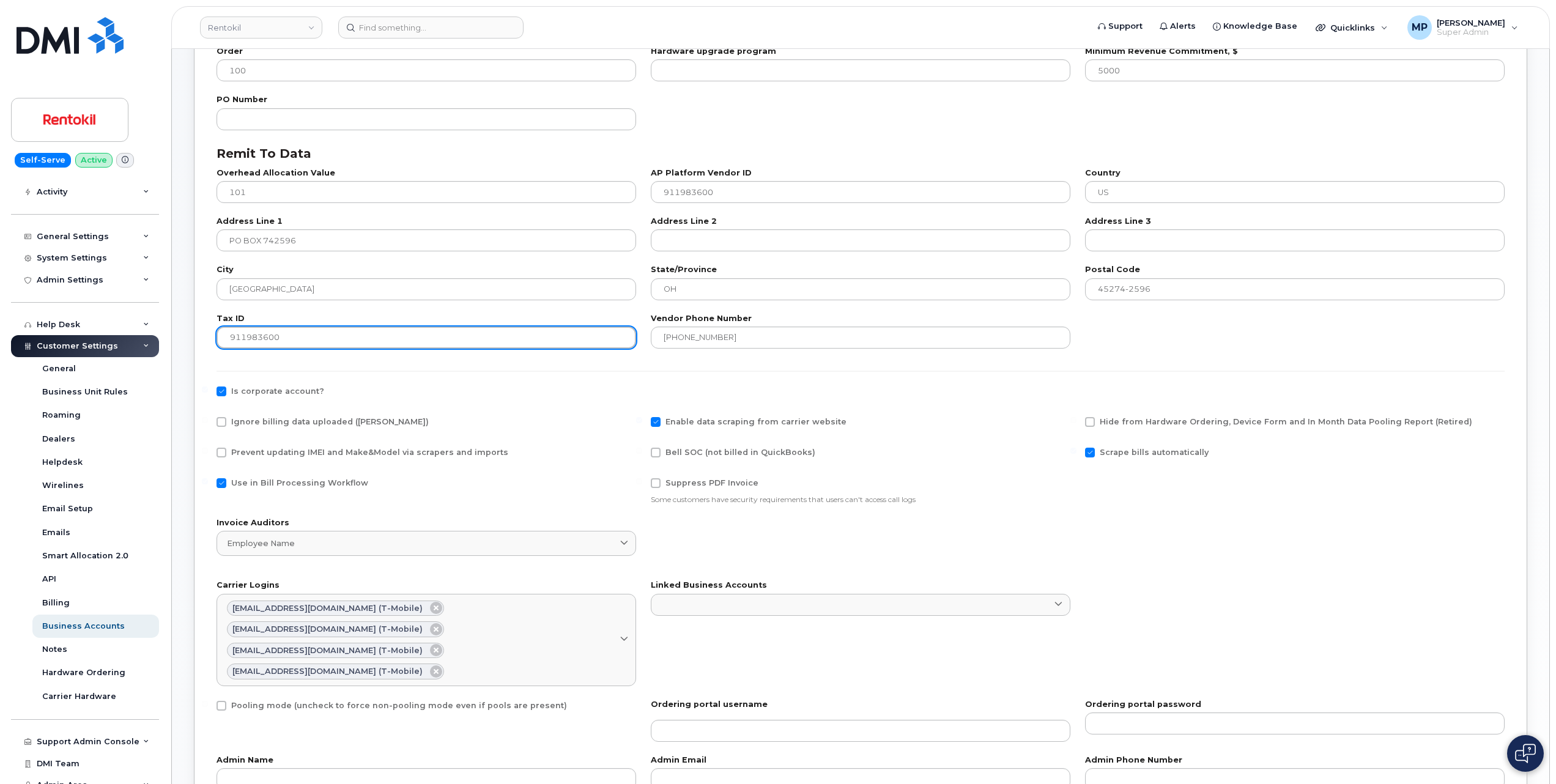
scroll to position [245, 0]
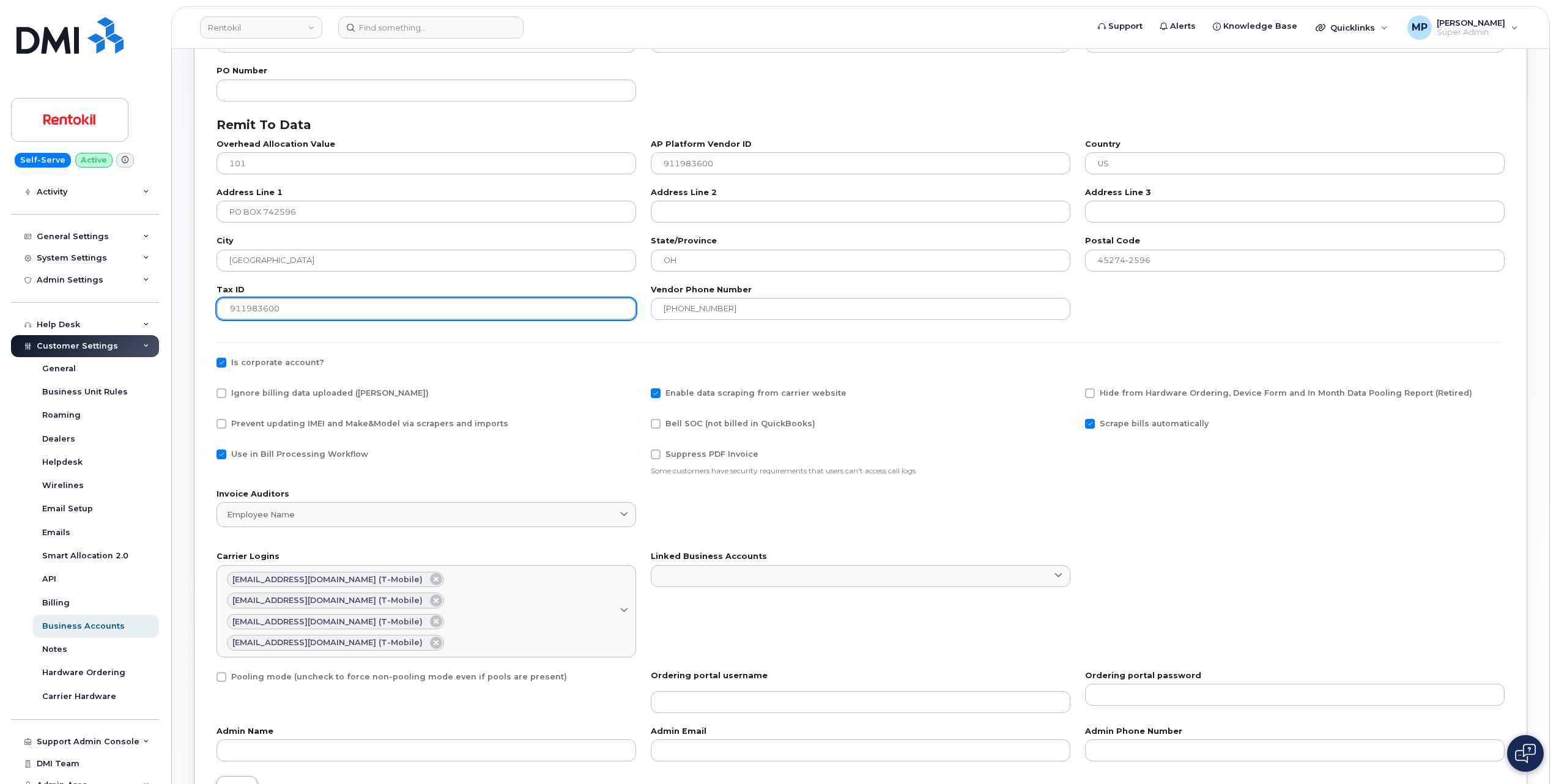
type input "911983600"
click at [238, 781] on span "Save" at bounding box center [237, 787] width 20 height 12
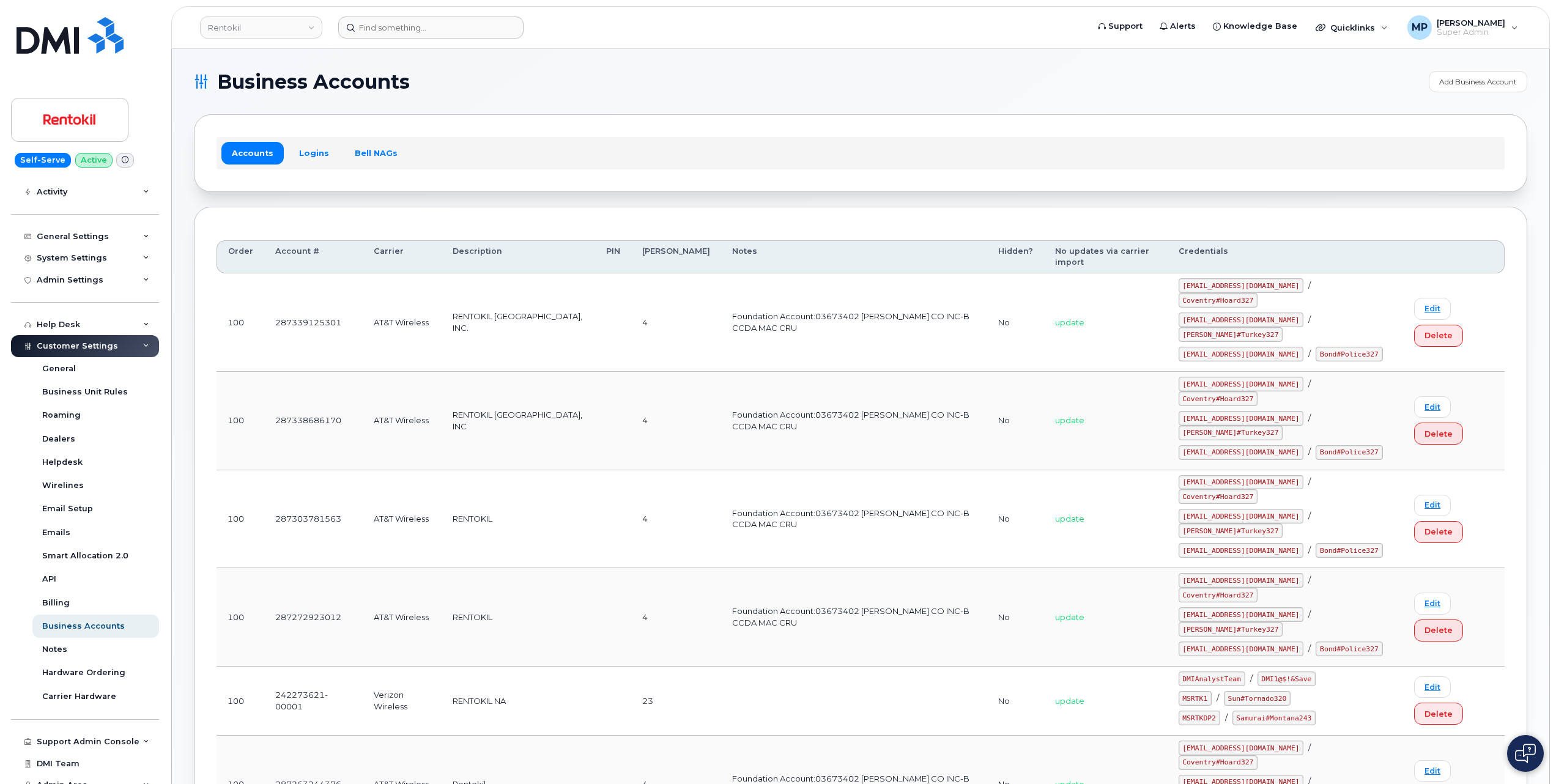
scroll to position [840, 0]
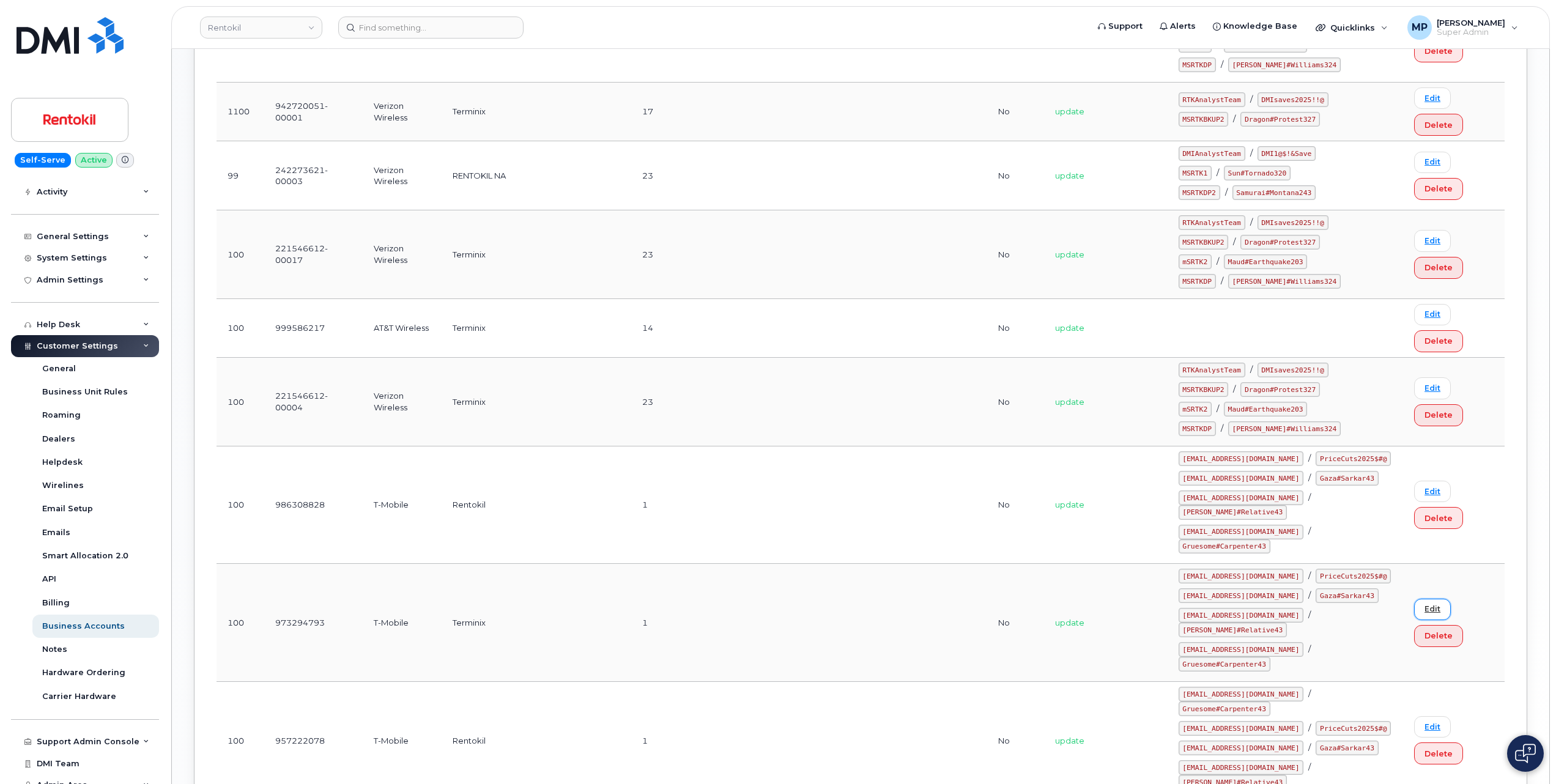
click at [1425, 599] on link "Edit" at bounding box center [1433, 609] width 37 height 21
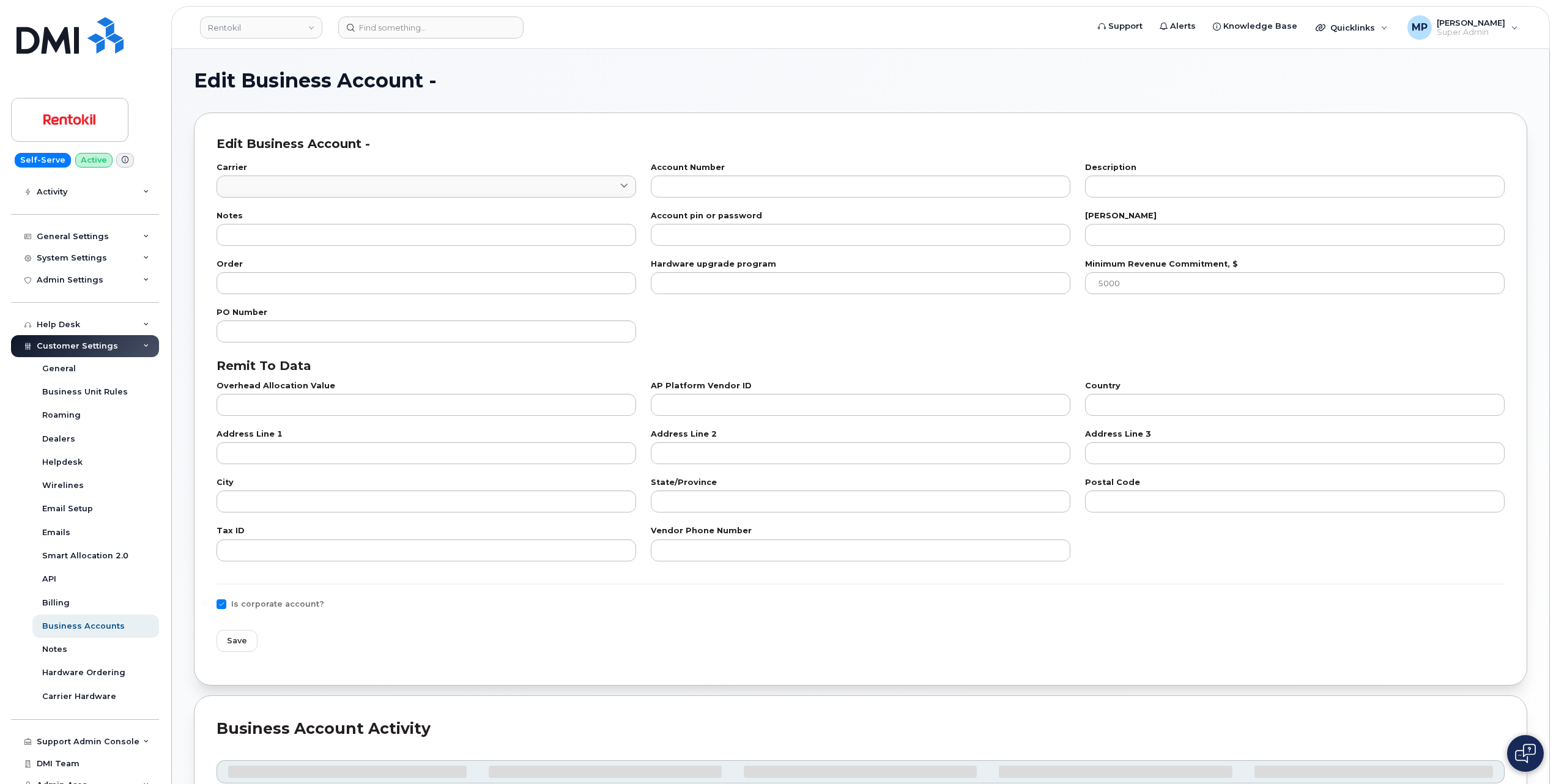
type input "76"
type input "973294793"
type input "Terminix"
type input "1"
type input "100"
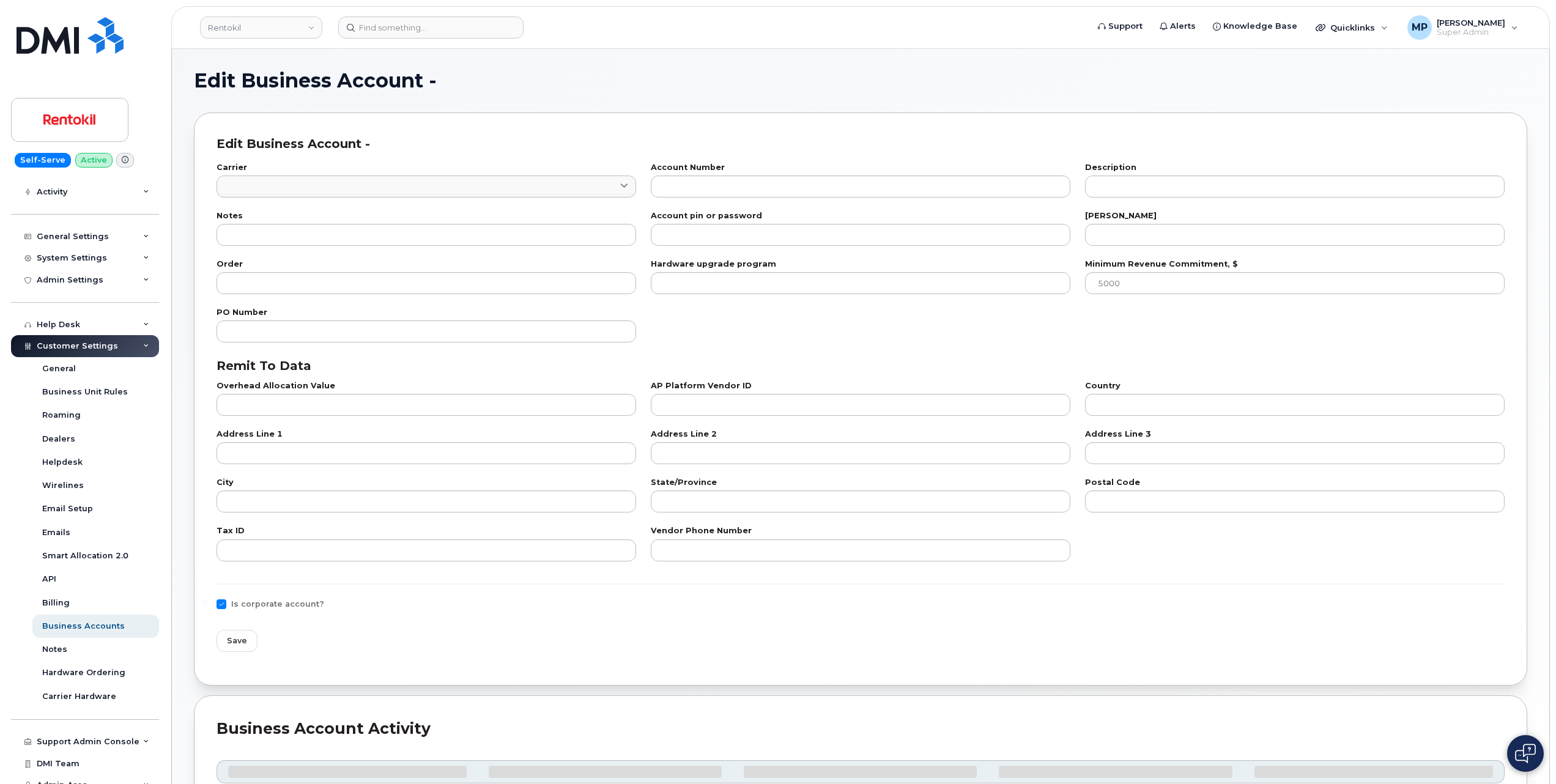
type input "101"
type input "911983600"
type input "US"
type input "PO BOX 742596"
type input "Cincinnati"
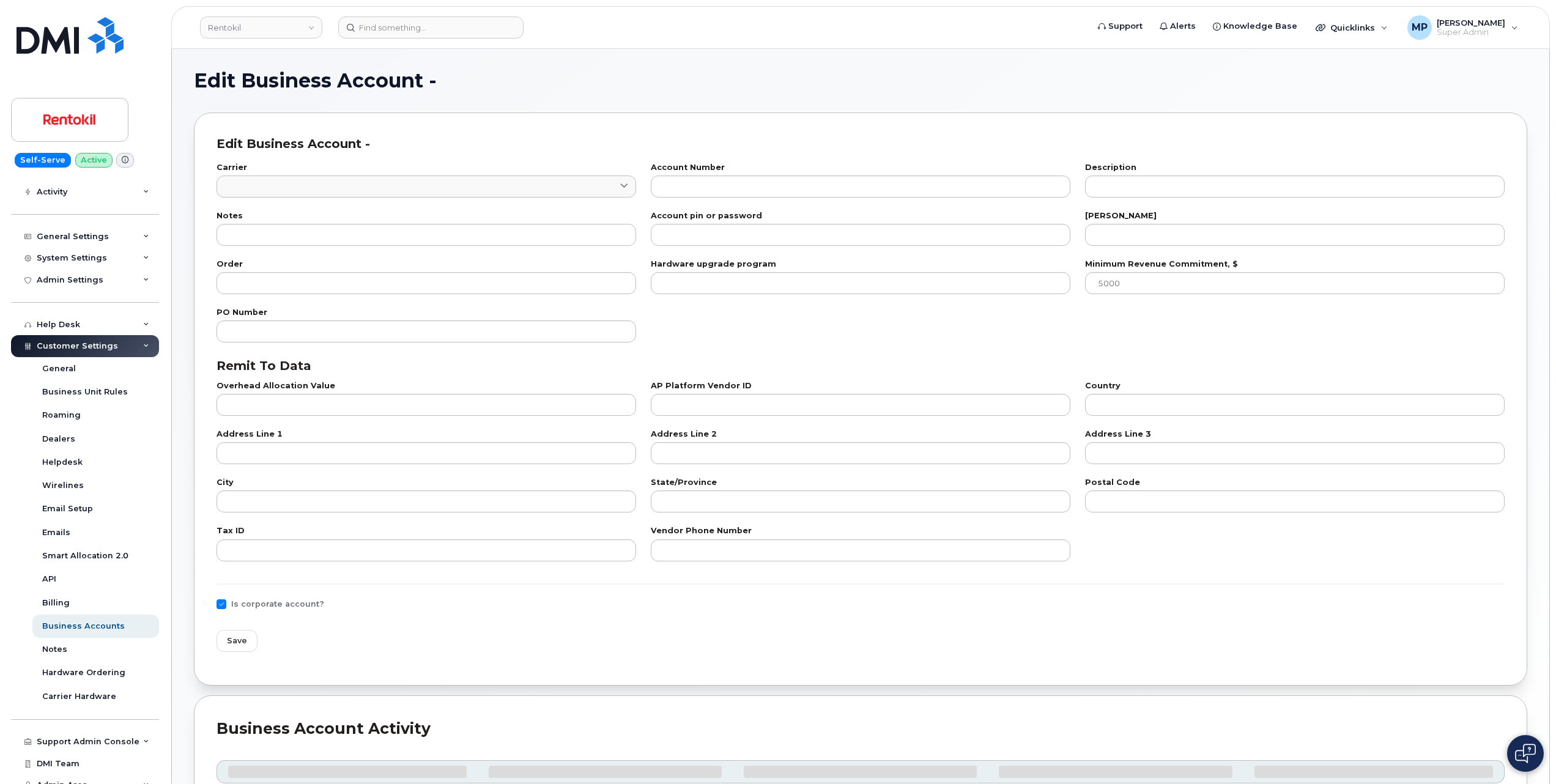
type input "OH"
type input "45274-2596"
type input "91-1983600"
type input "877-347-2127"
checkbox input "true"
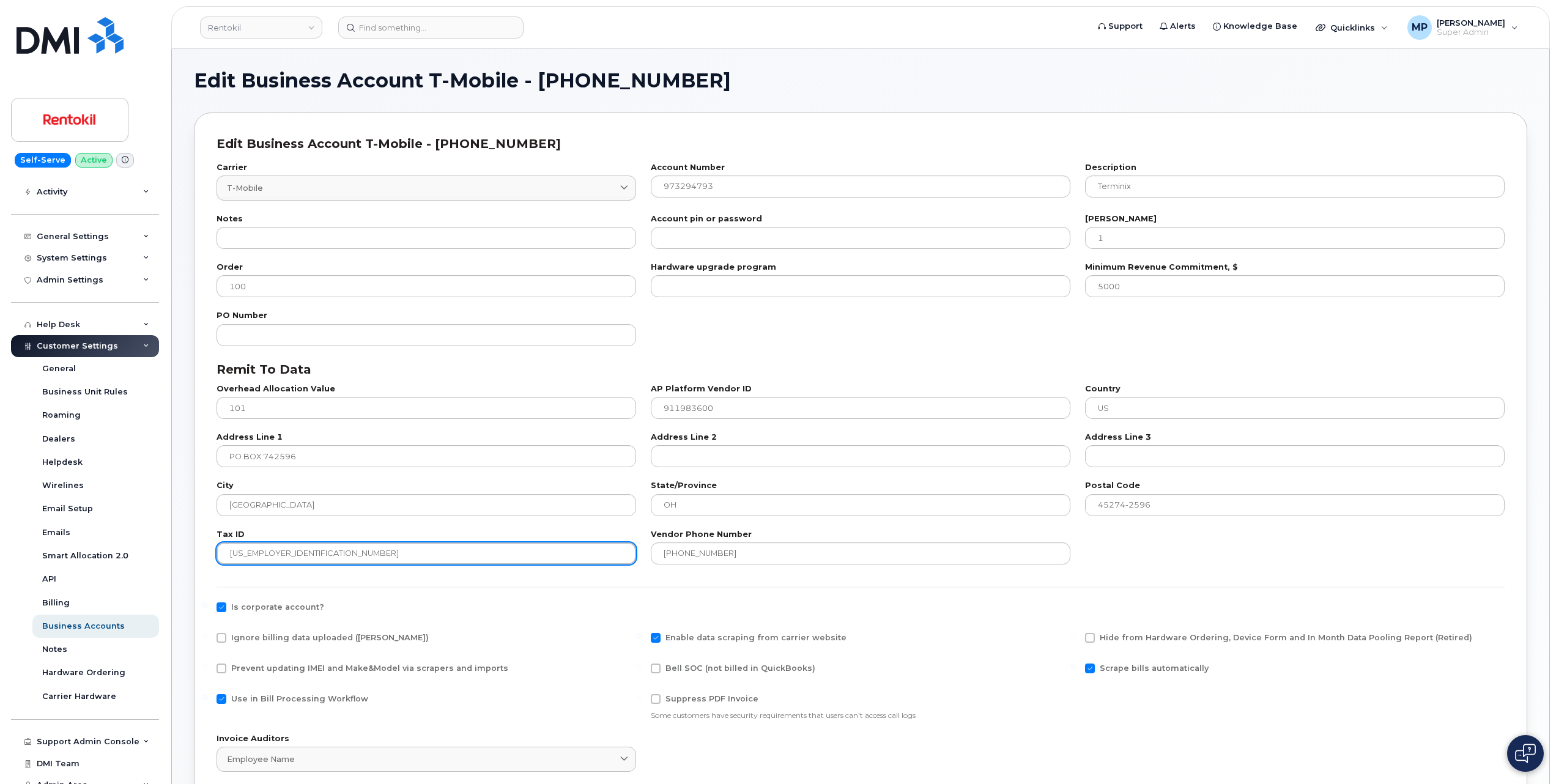
click at [245, 554] on input "91-1983600" at bounding box center [426, 553] width 419 height 22
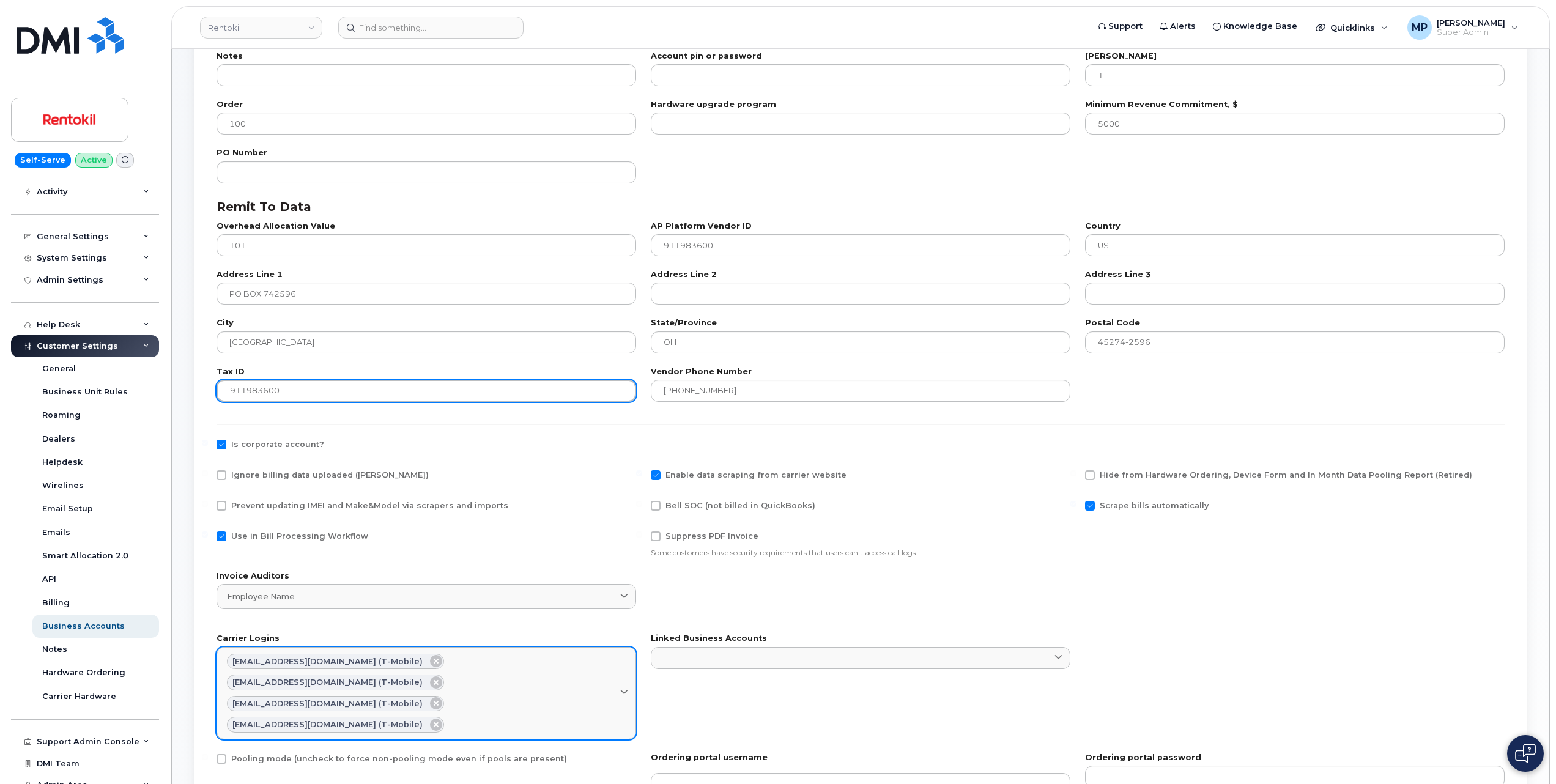
scroll to position [326, 0]
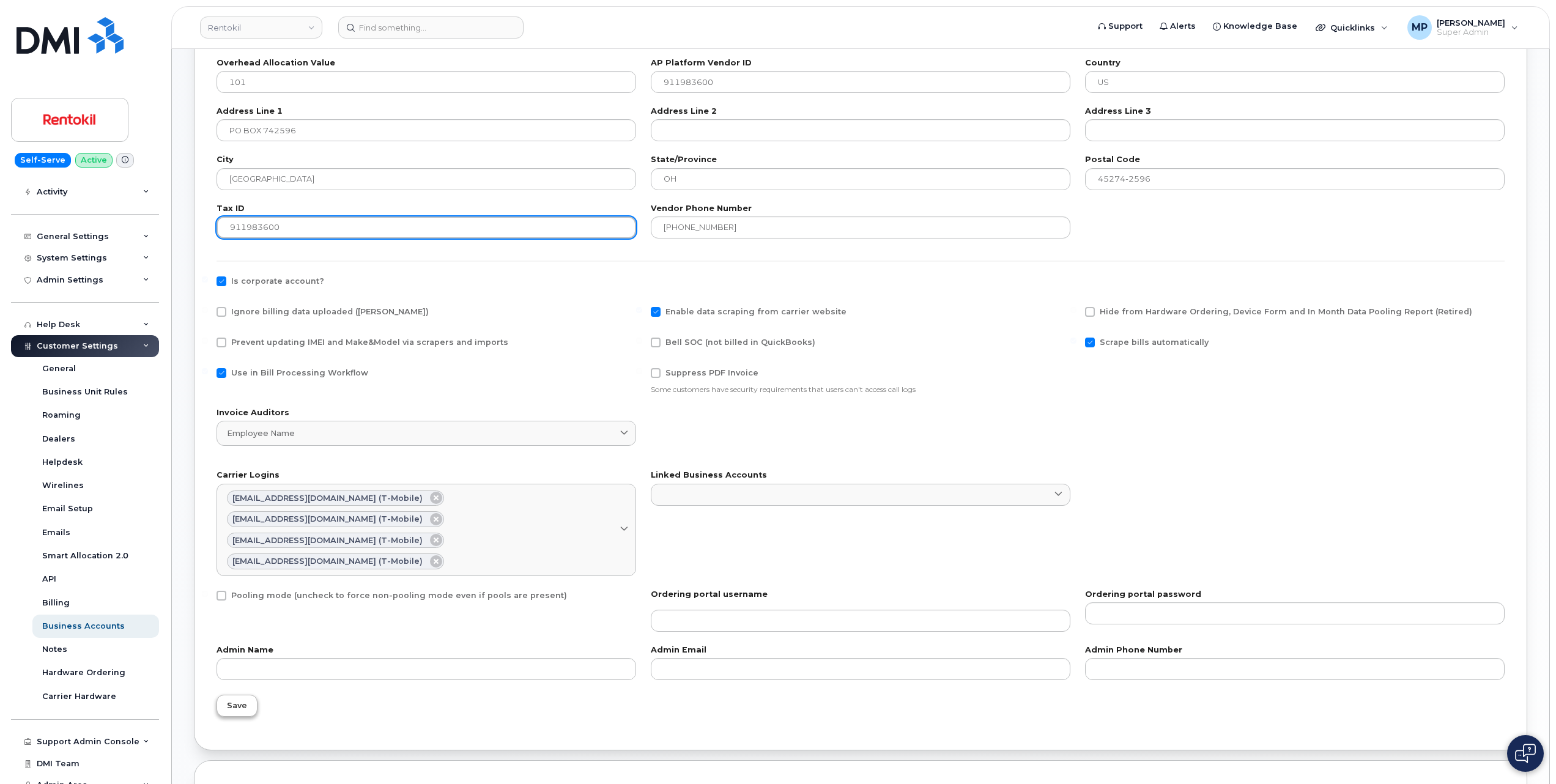
type input "911983600"
click at [230, 695] on button "Save" at bounding box center [237, 705] width 41 height 22
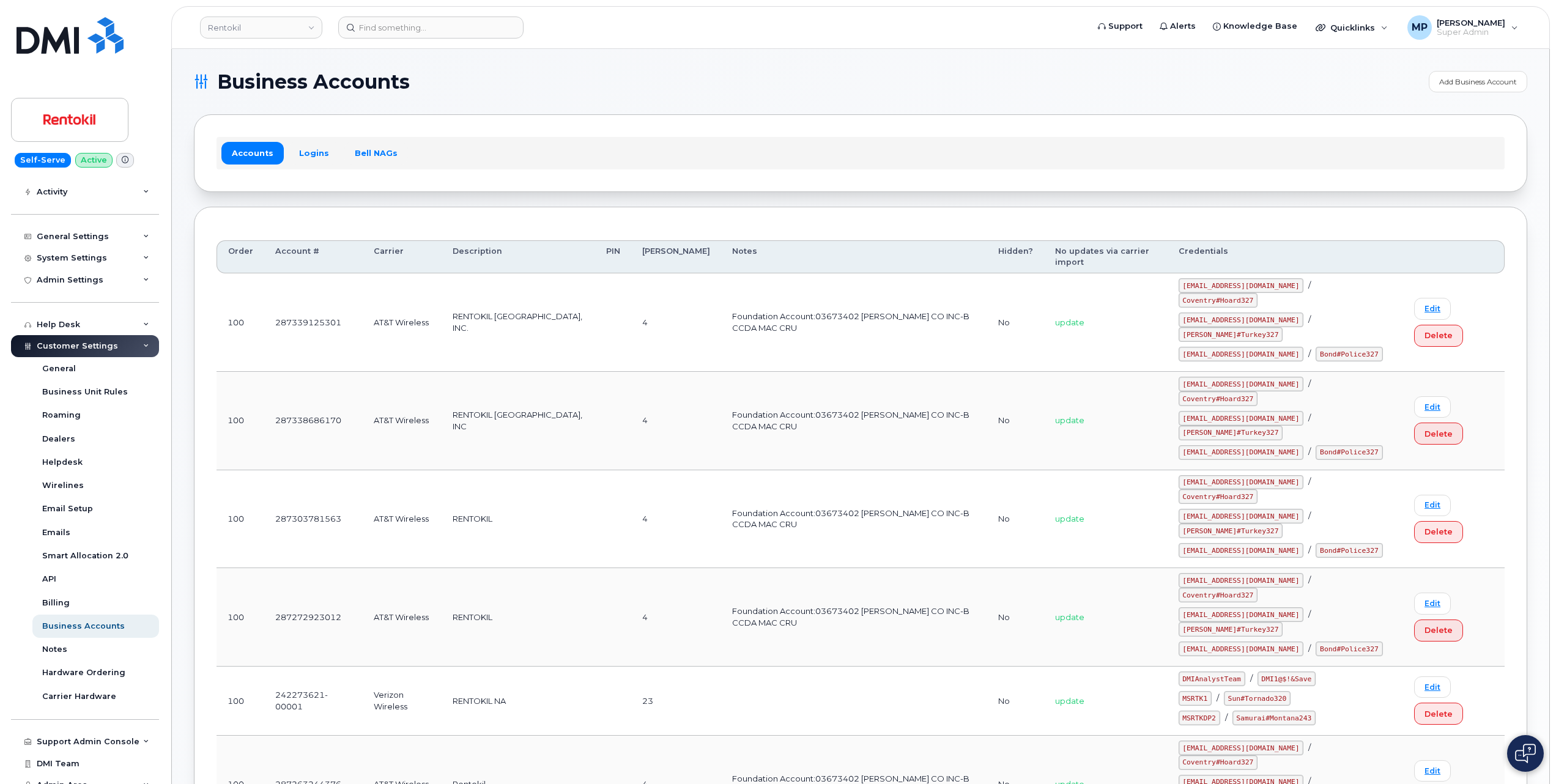
scroll to position [840, 0]
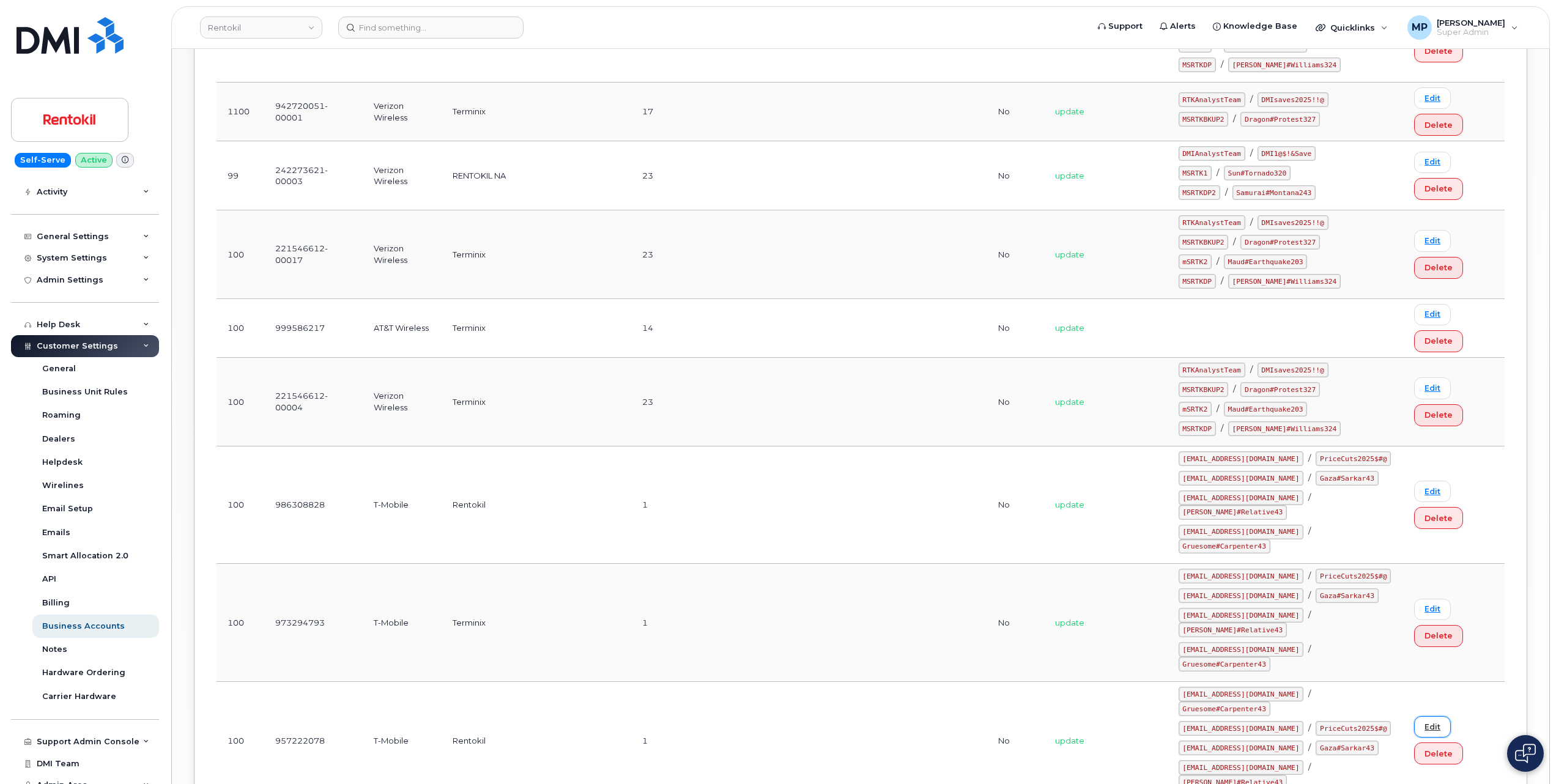
click at [1427, 716] on link "Edit" at bounding box center [1433, 726] width 37 height 21
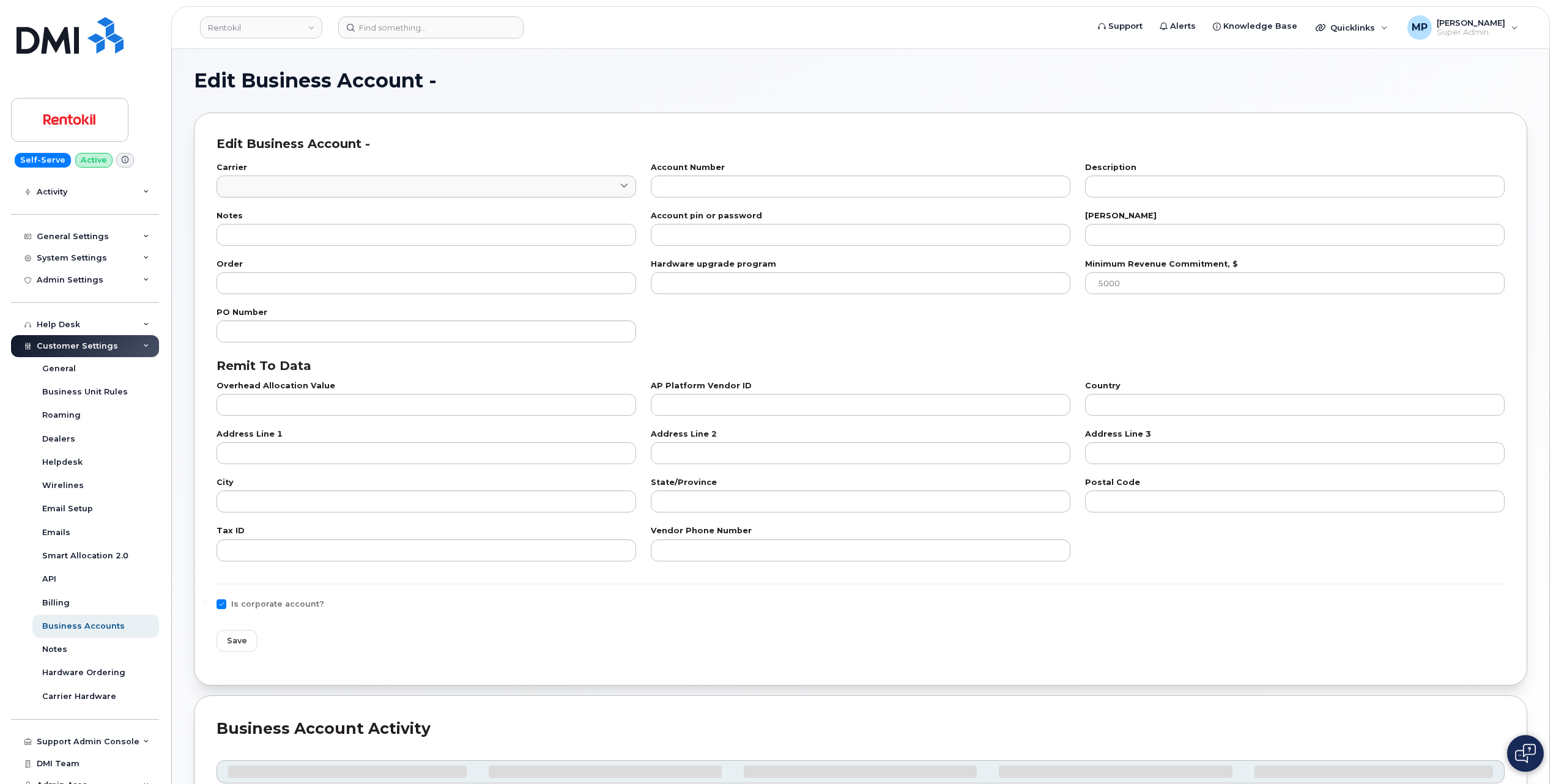
type input "76"
type input "957222078"
type input "Rentokil"
type input "1"
type input "100"
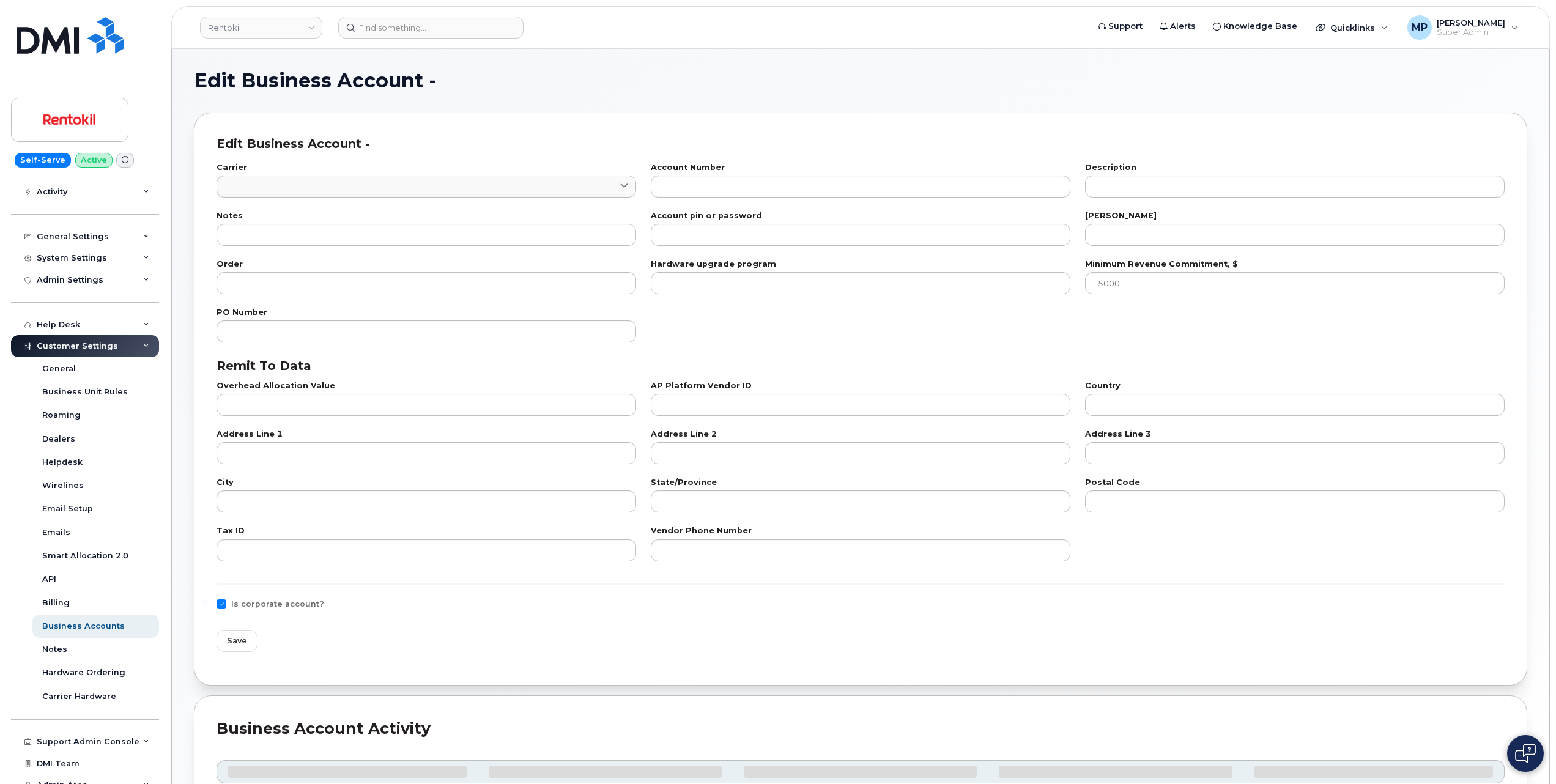
type input "101"
type input "911983600"
type input "US"
type input "PO BOX 742596"
type input "Cincinnati"
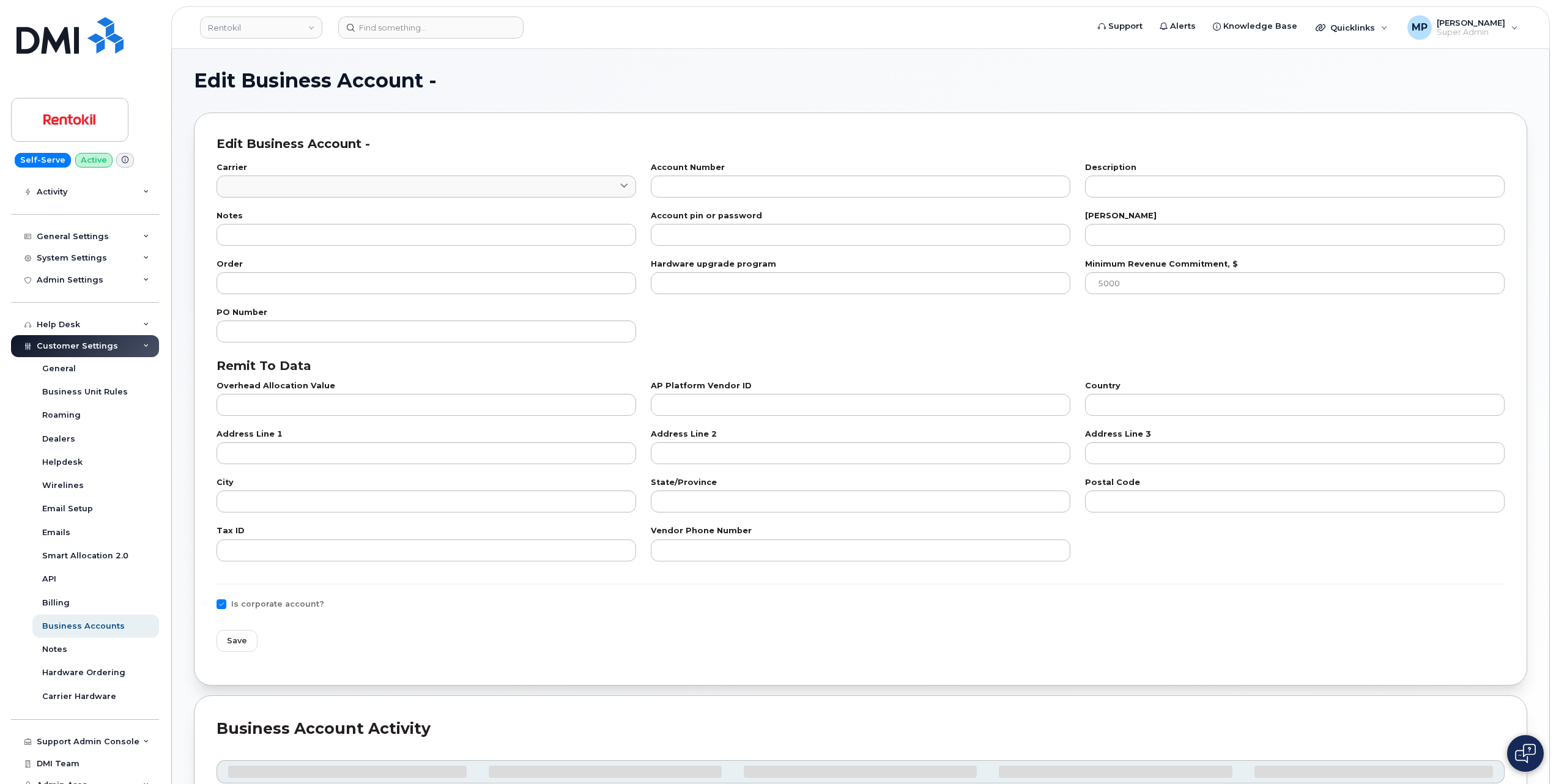
type input "OH"
type input "45274-2596"
type input "91-1983600"
type input "877-347-2127"
checkbox input "true"
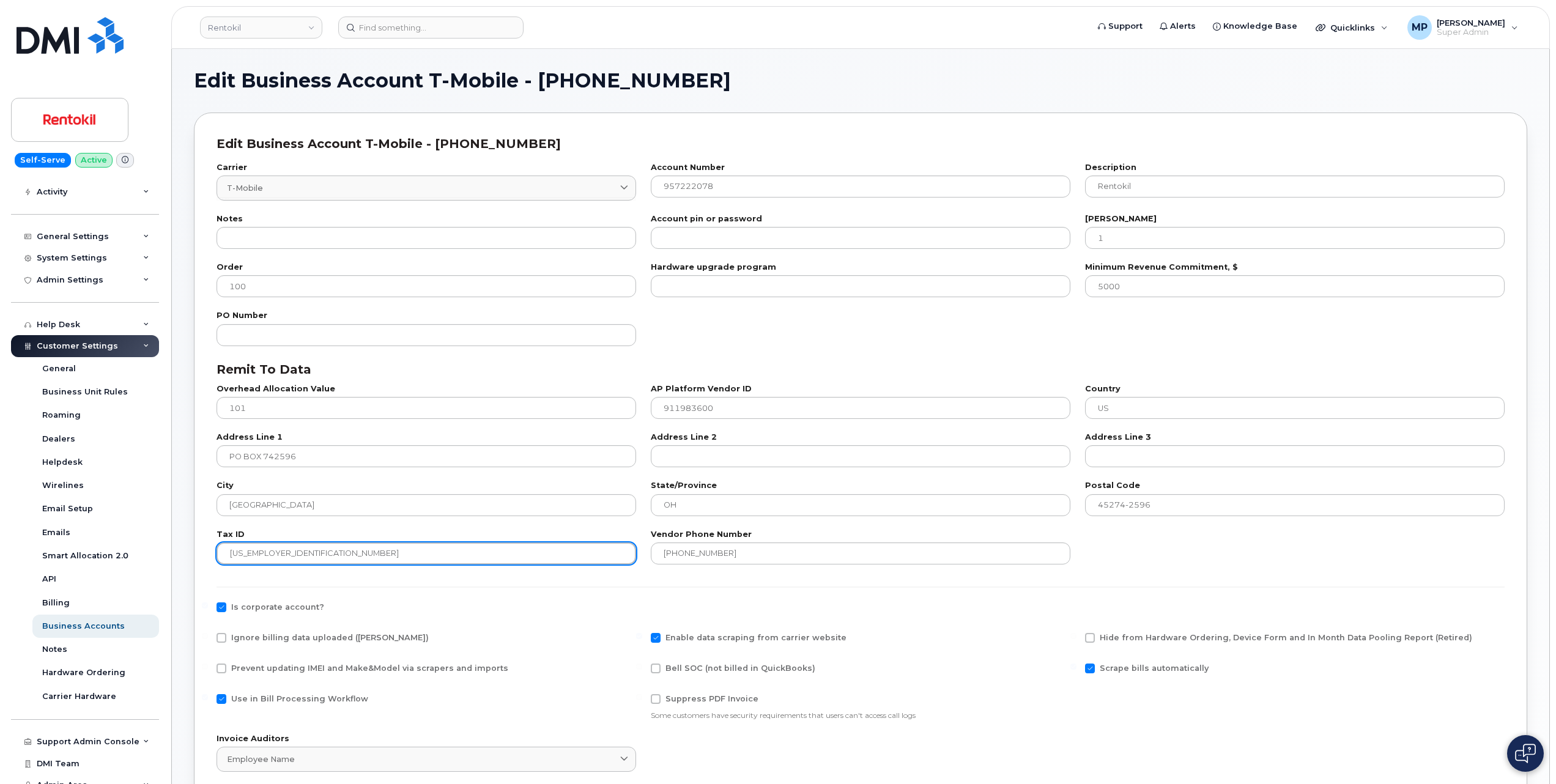
click at [243, 556] on input "91-1983600" at bounding box center [426, 553] width 419 height 22
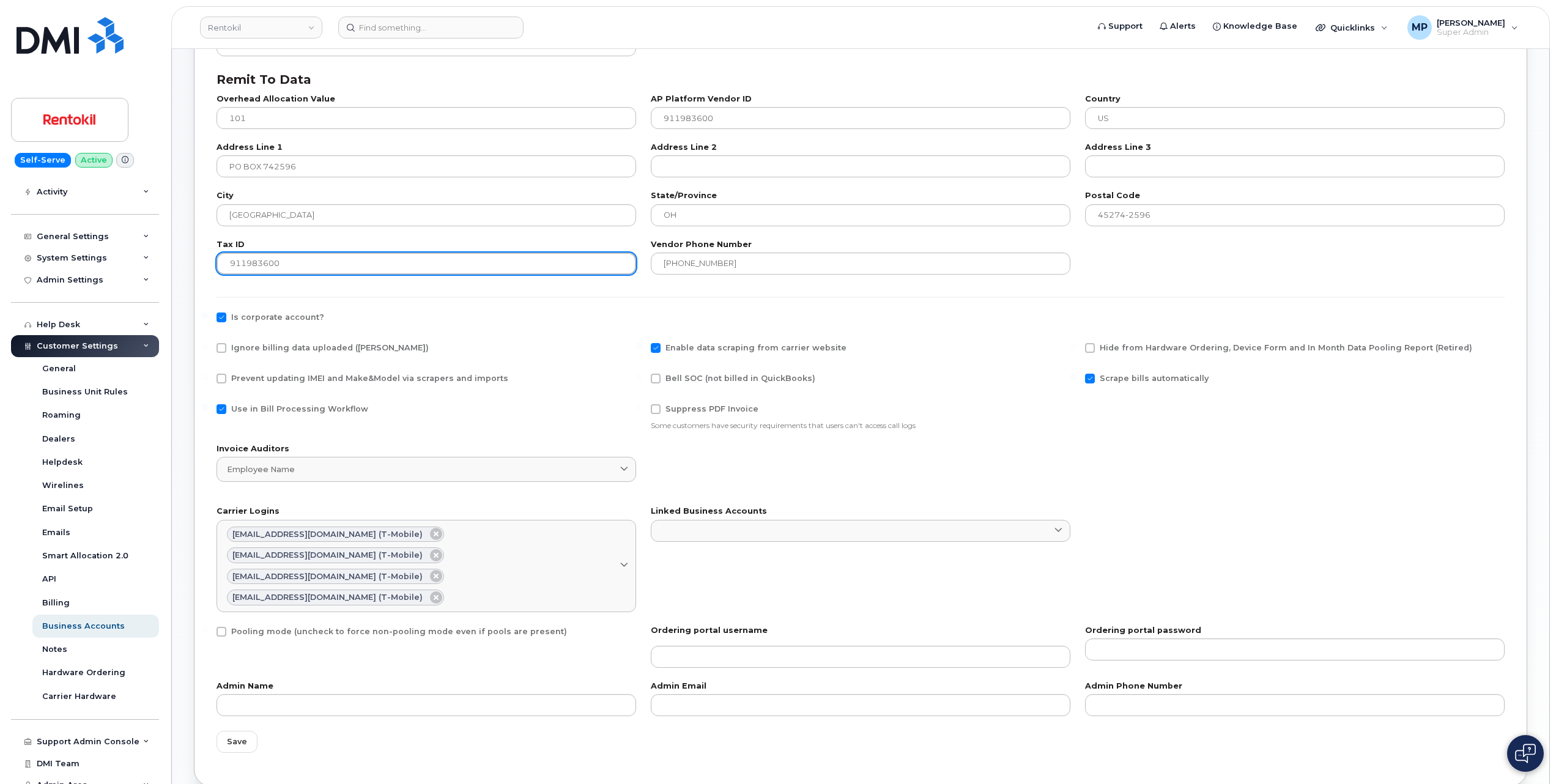
scroll to position [326, 0]
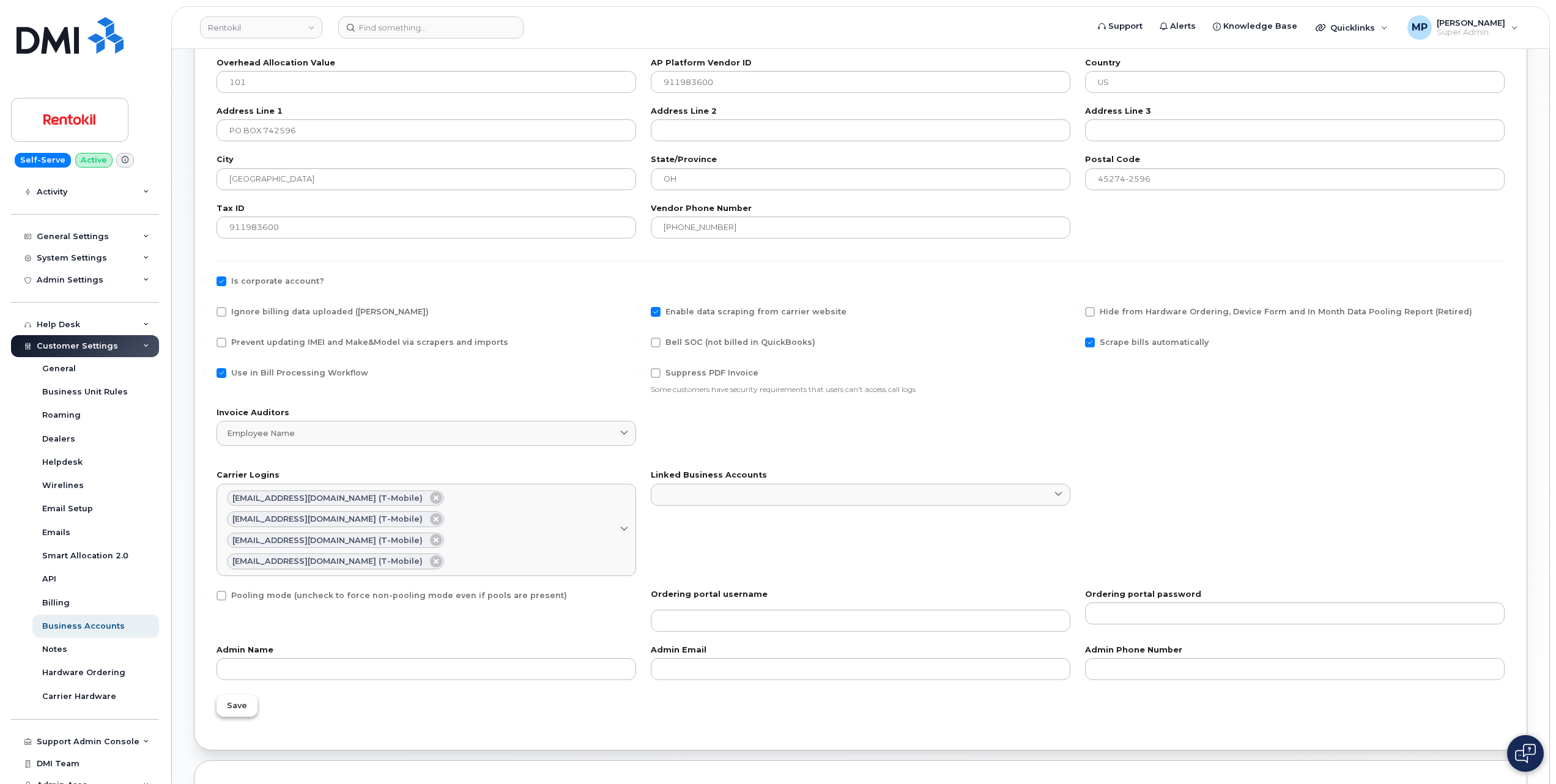
click at [235, 700] on span "Save" at bounding box center [237, 705] width 20 height 12
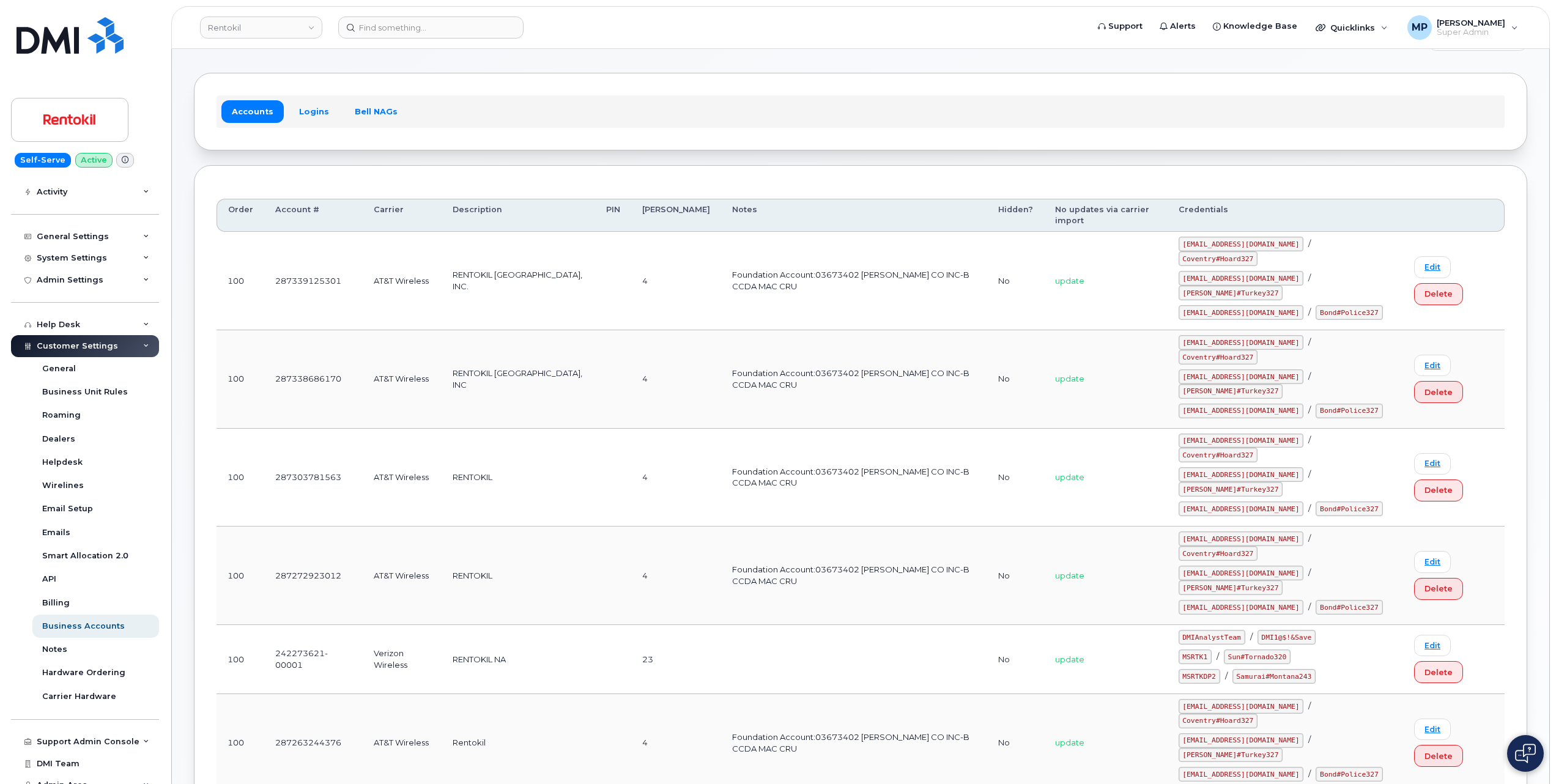
scroll to position [81, 0]
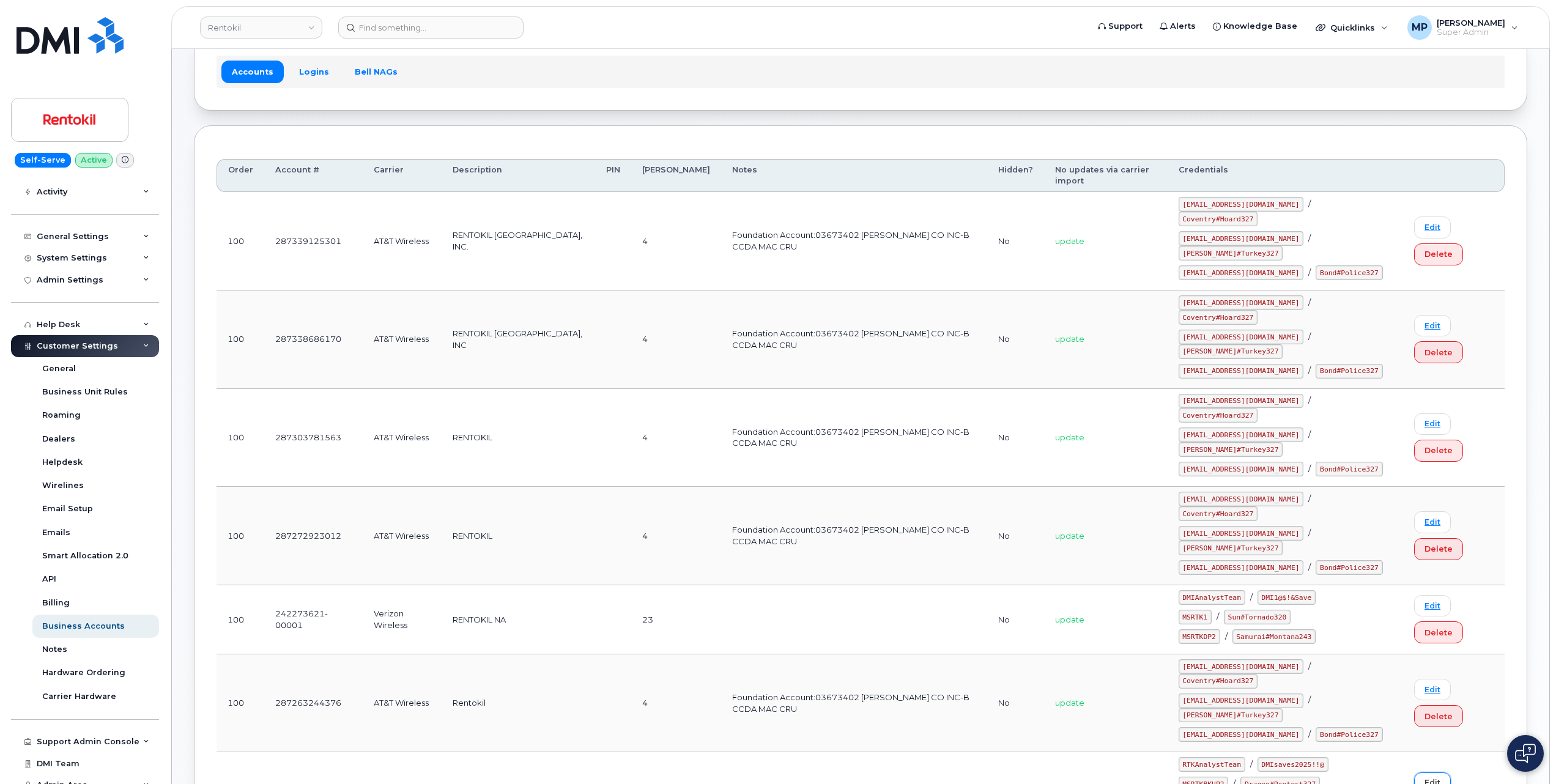
click at [1425, 772] on link "Edit" at bounding box center [1433, 783] width 37 height 21
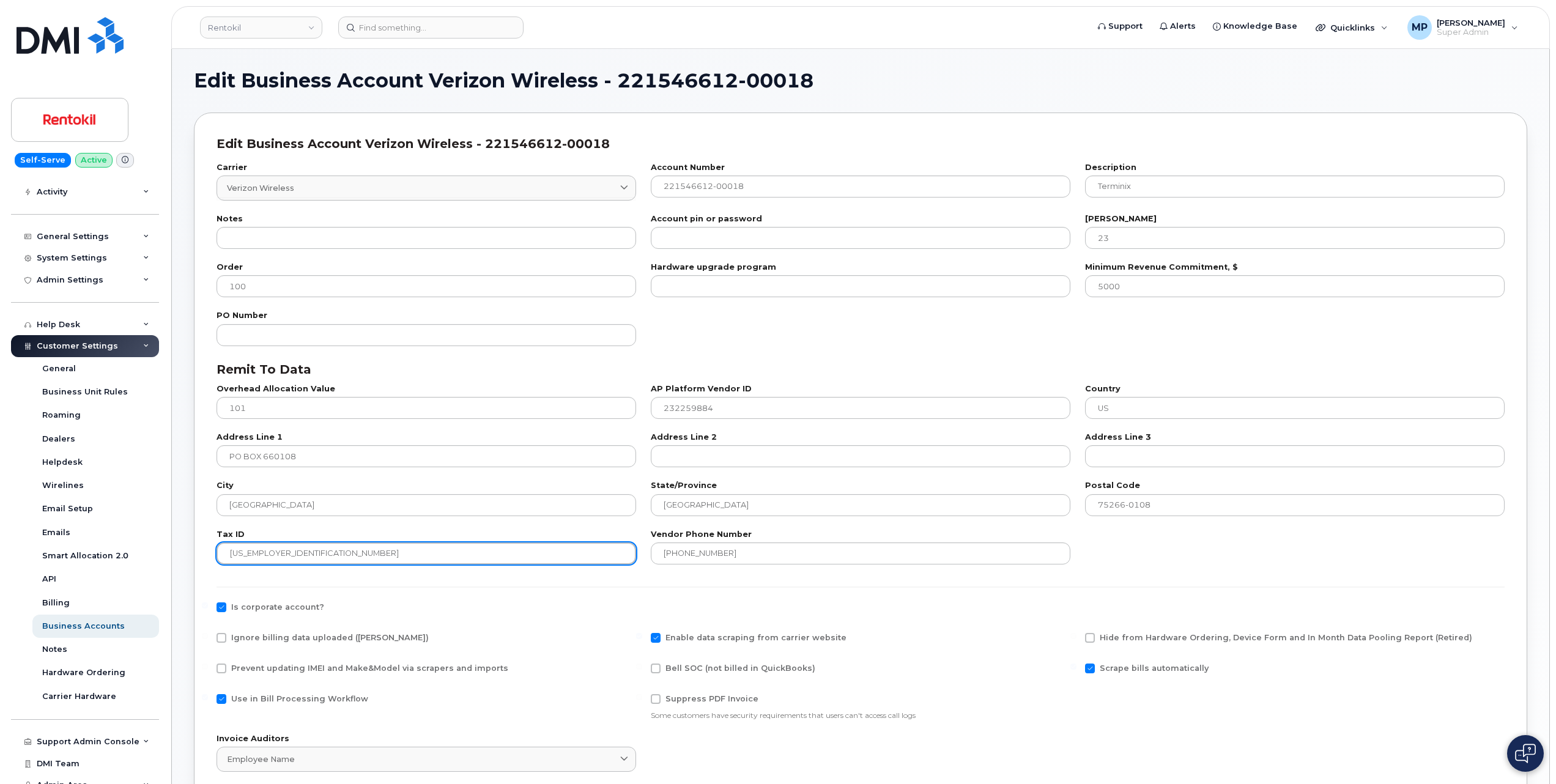
click at [243, 554] on input "23-2259884" at bounding box center [426, 553] width 419 height 22
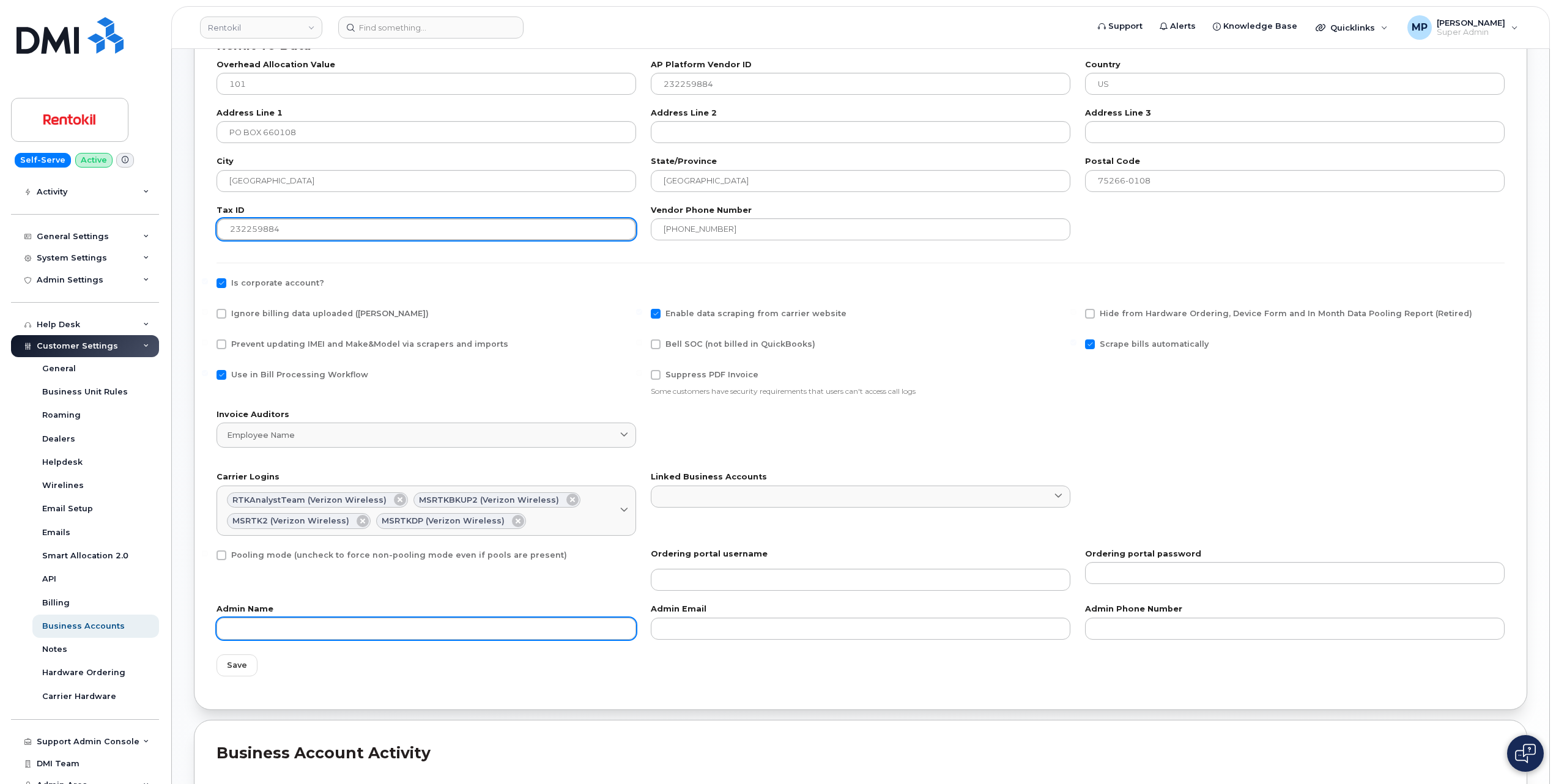
scroll to position [326, 0]
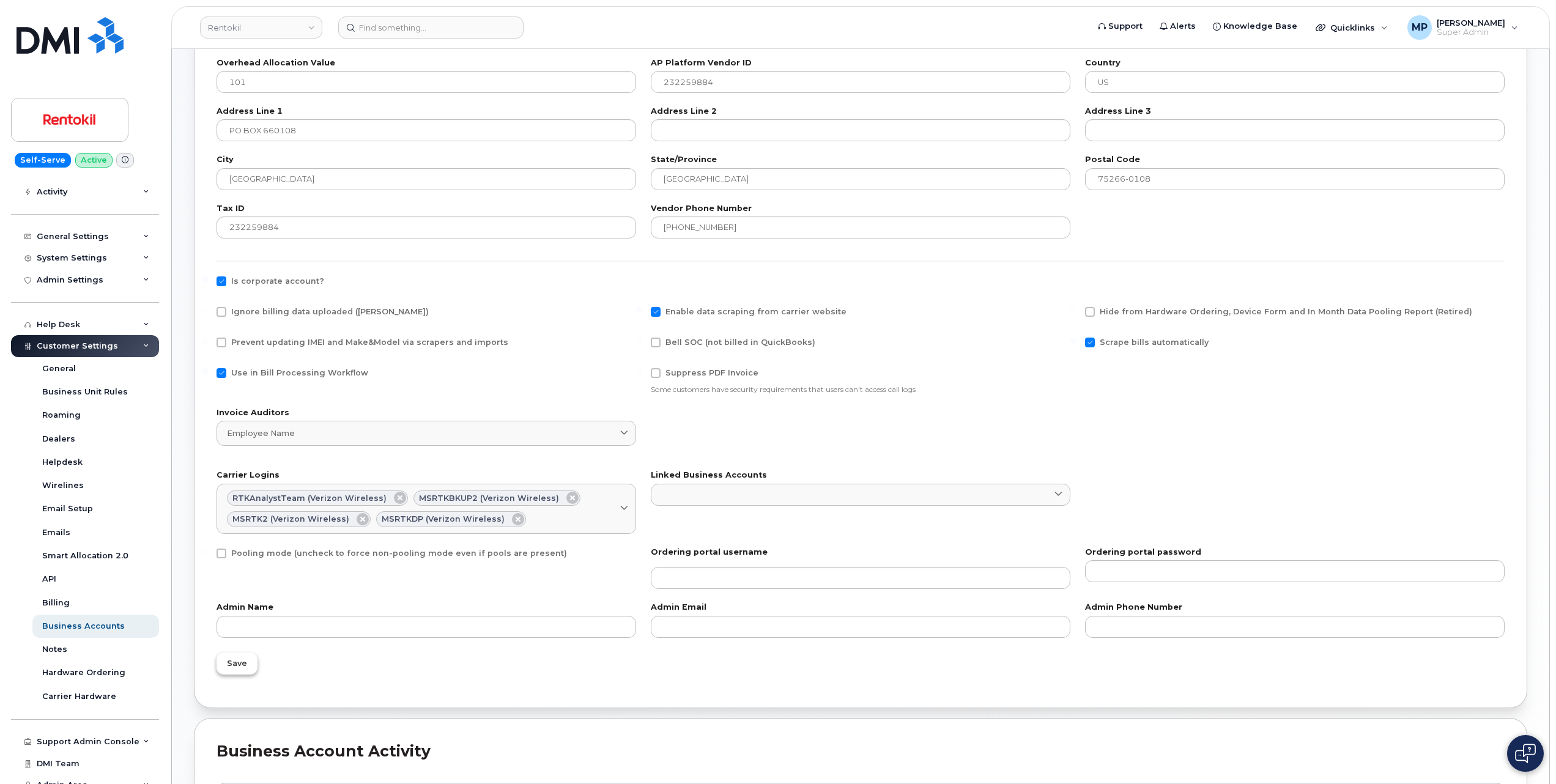
click at [231, 662] on span "Save" at bounding box center [237, 663] width 20 height 12
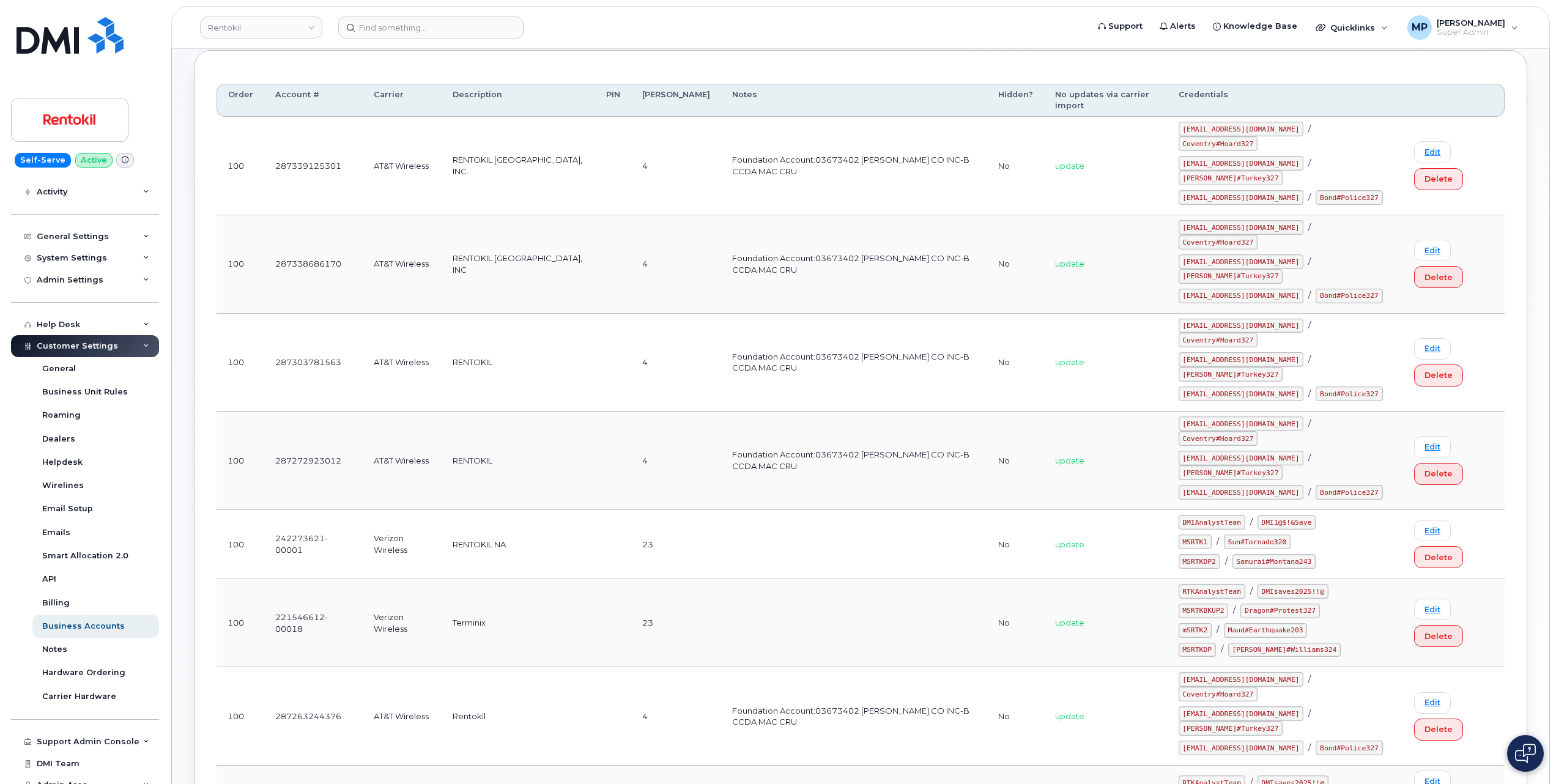
scroll to position [163, 0]
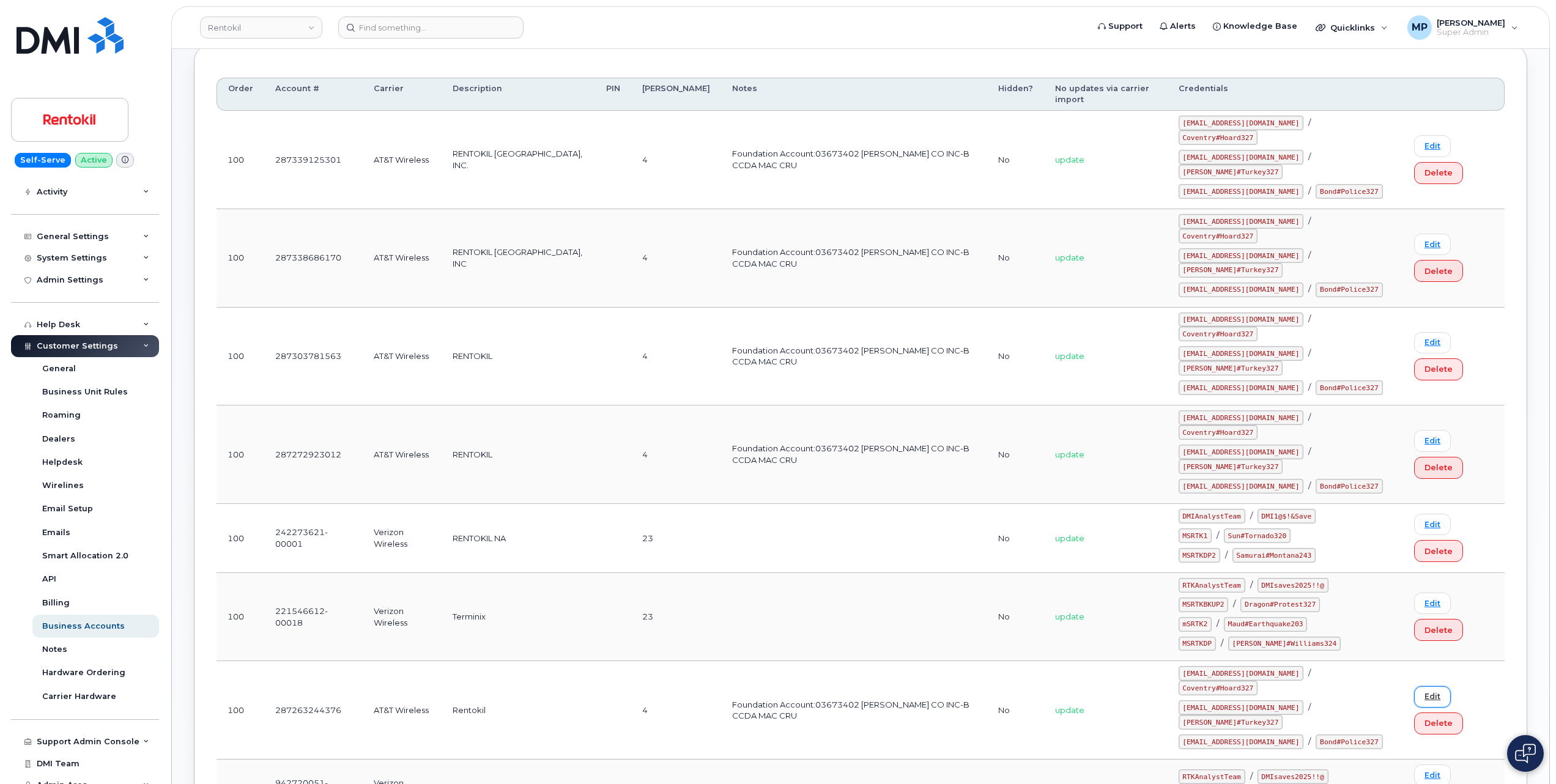
click at [1425, 686] on link "Edit" at bounding box center [1433, 697] width 37 height 21
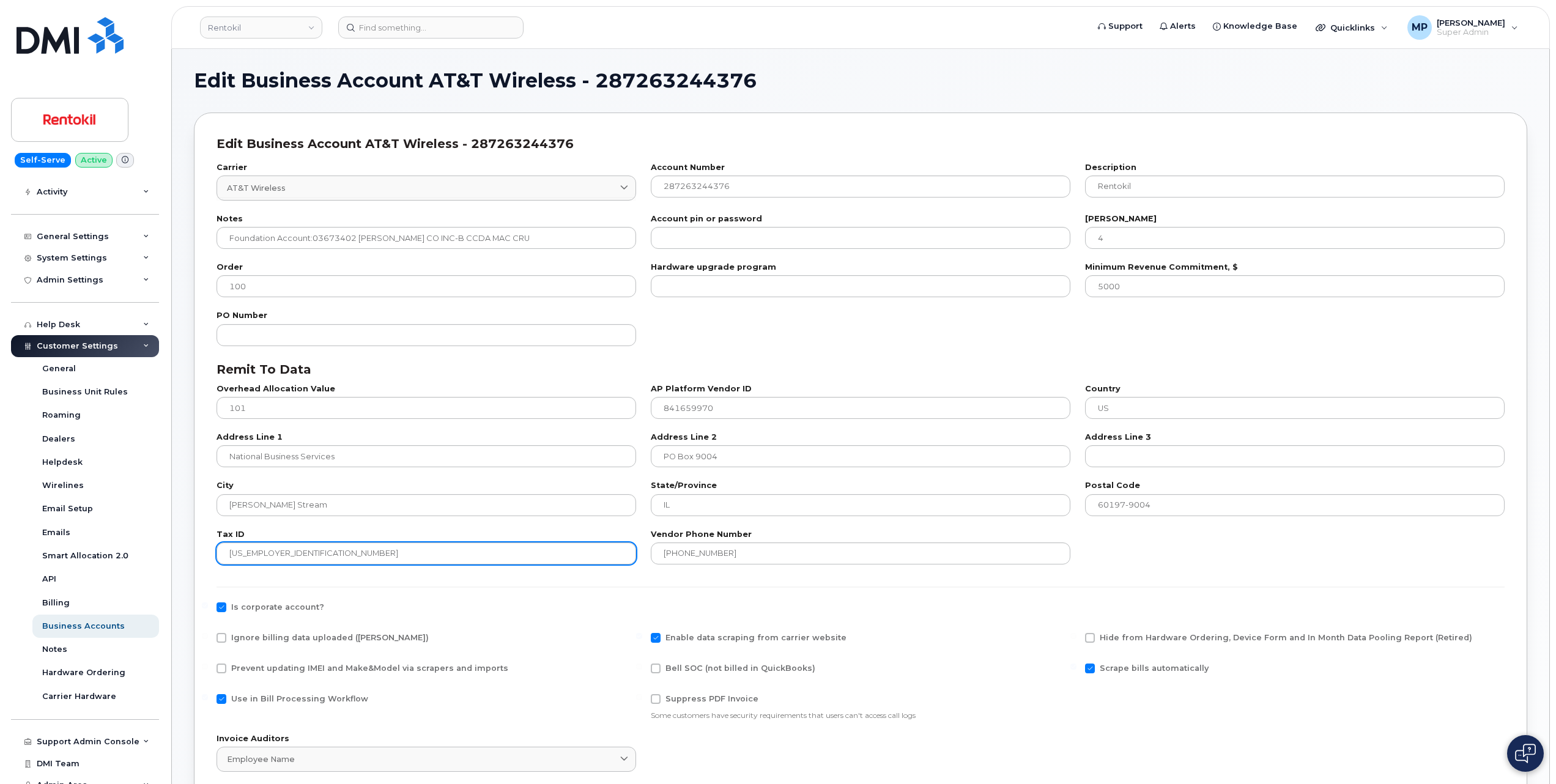
scroll to position [81, 0]
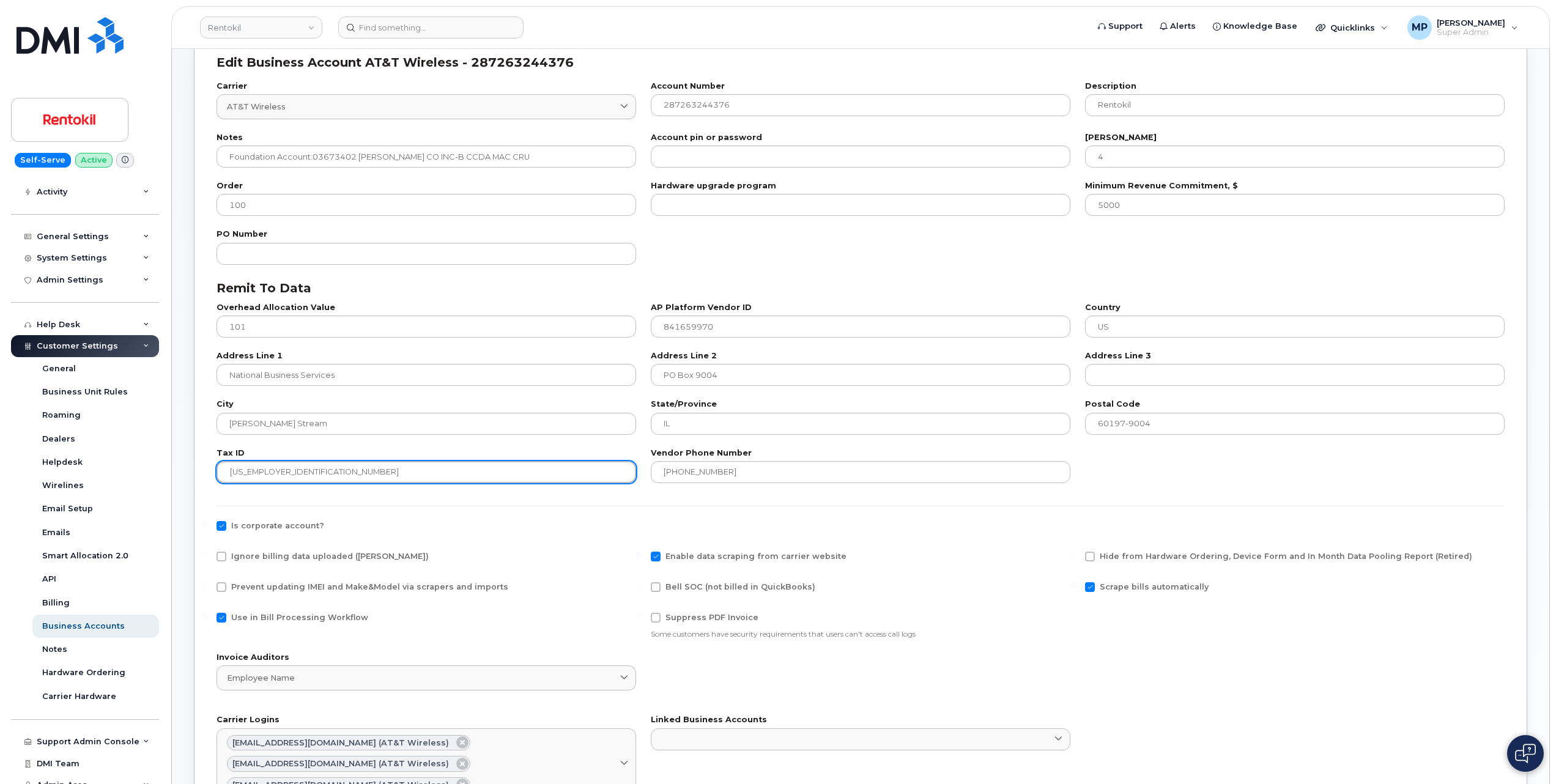
click at [243, 472] on input "84-1659970" at bounding box center [426, 472] width 419 height 22
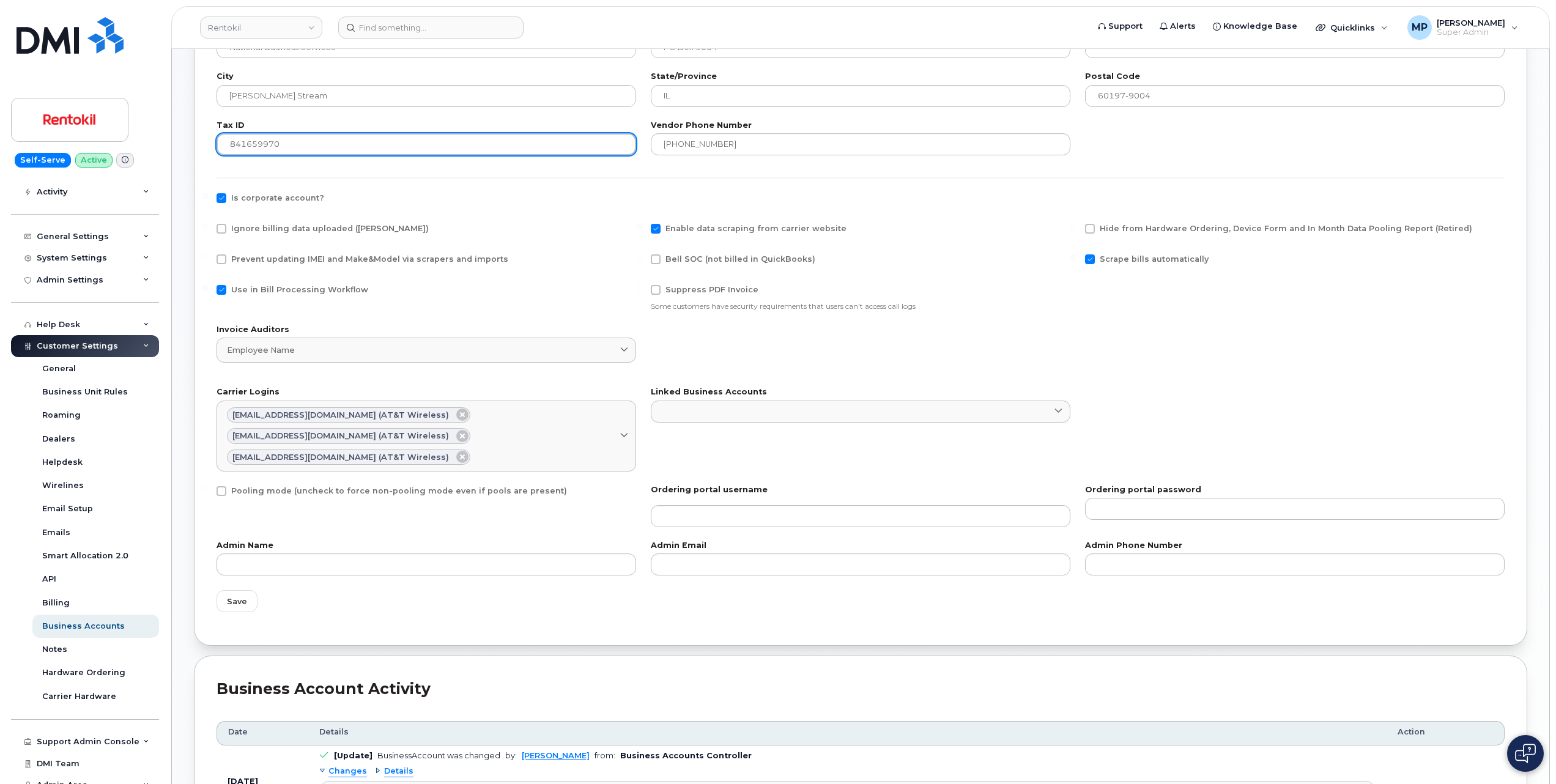
scroll to position [571, 0]
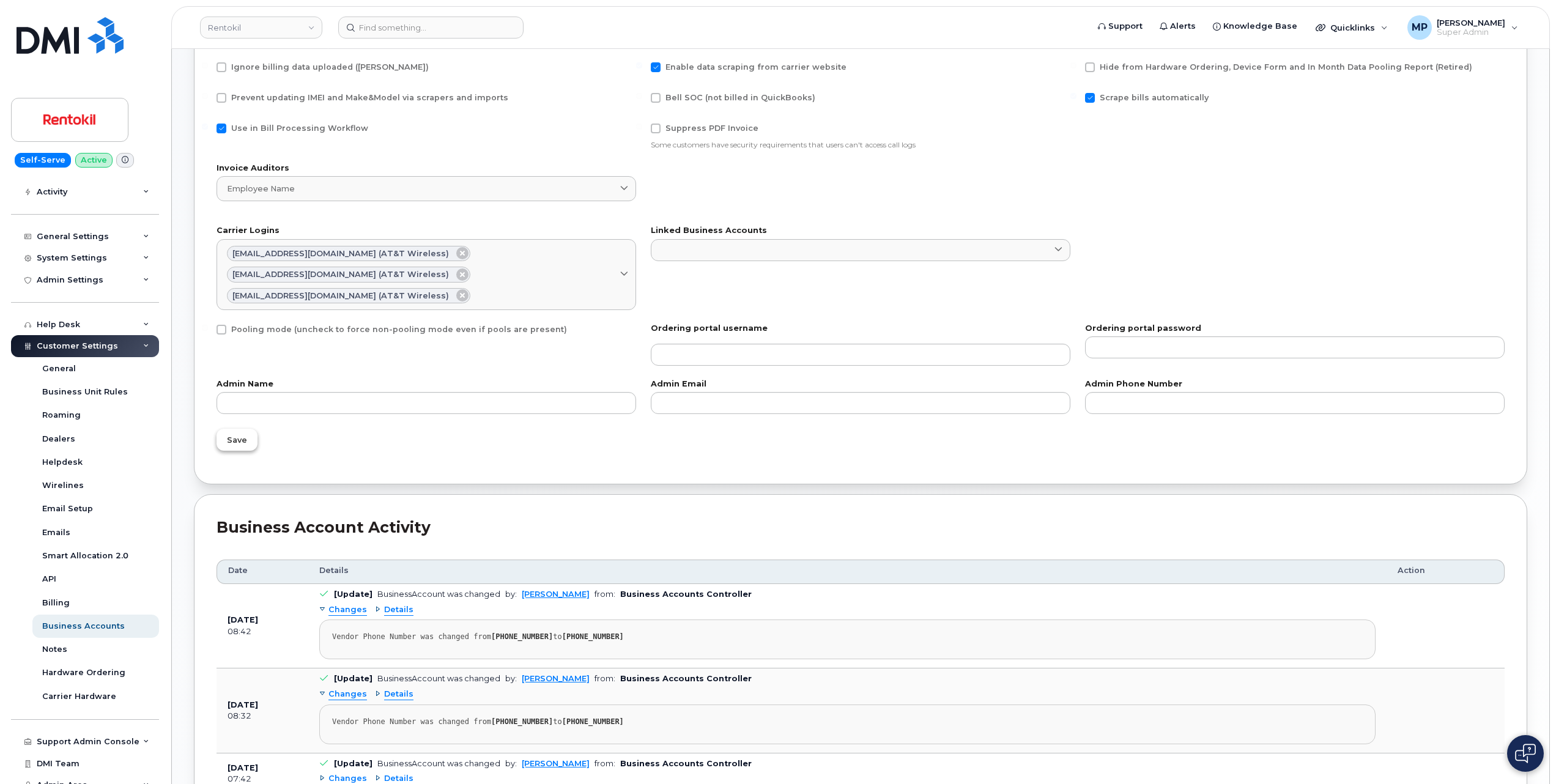
click at [235, 442] on span "Save" at bounding box center [237, 440] width 20 height 12
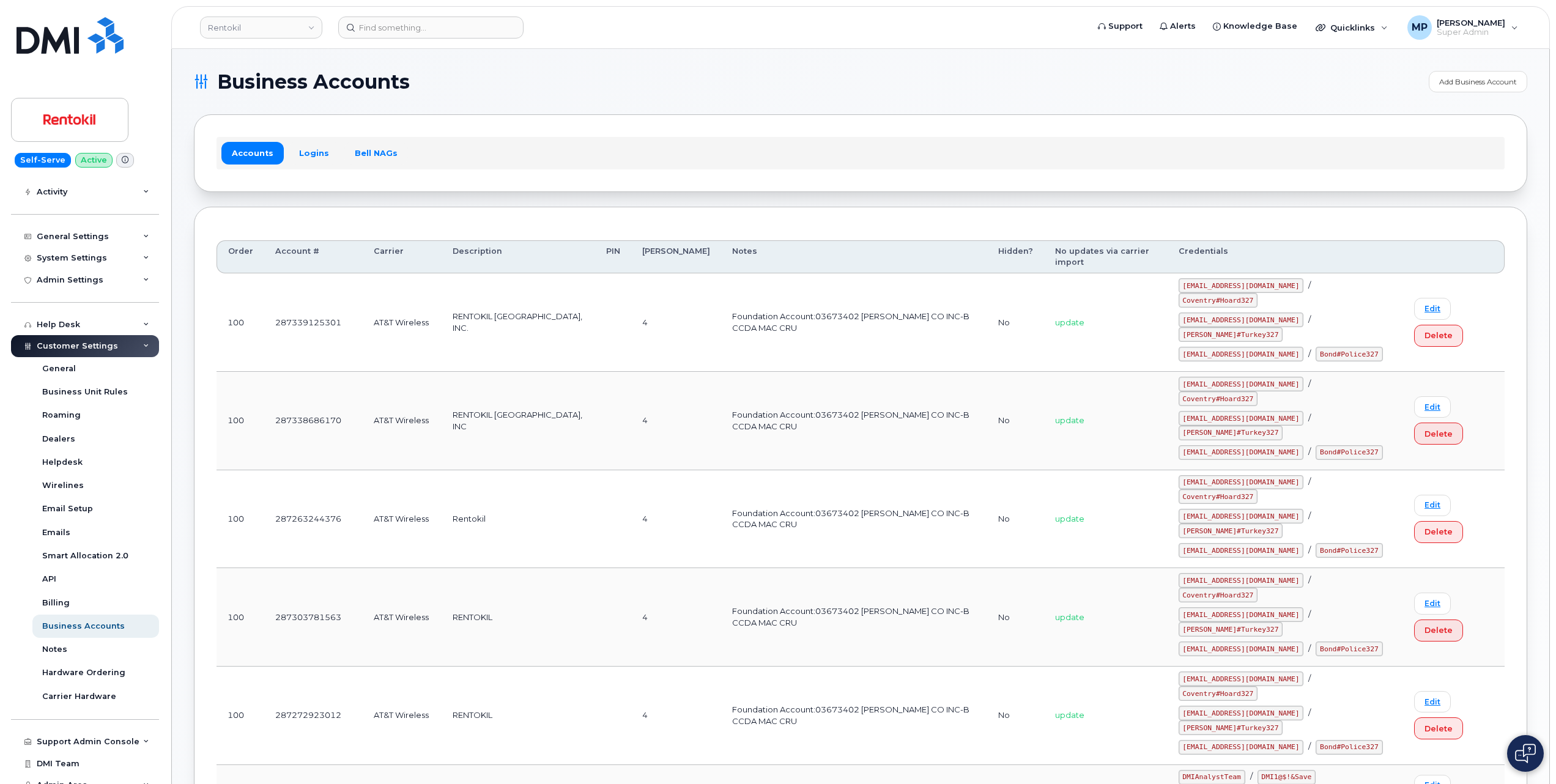
scroll to position [424, 0]
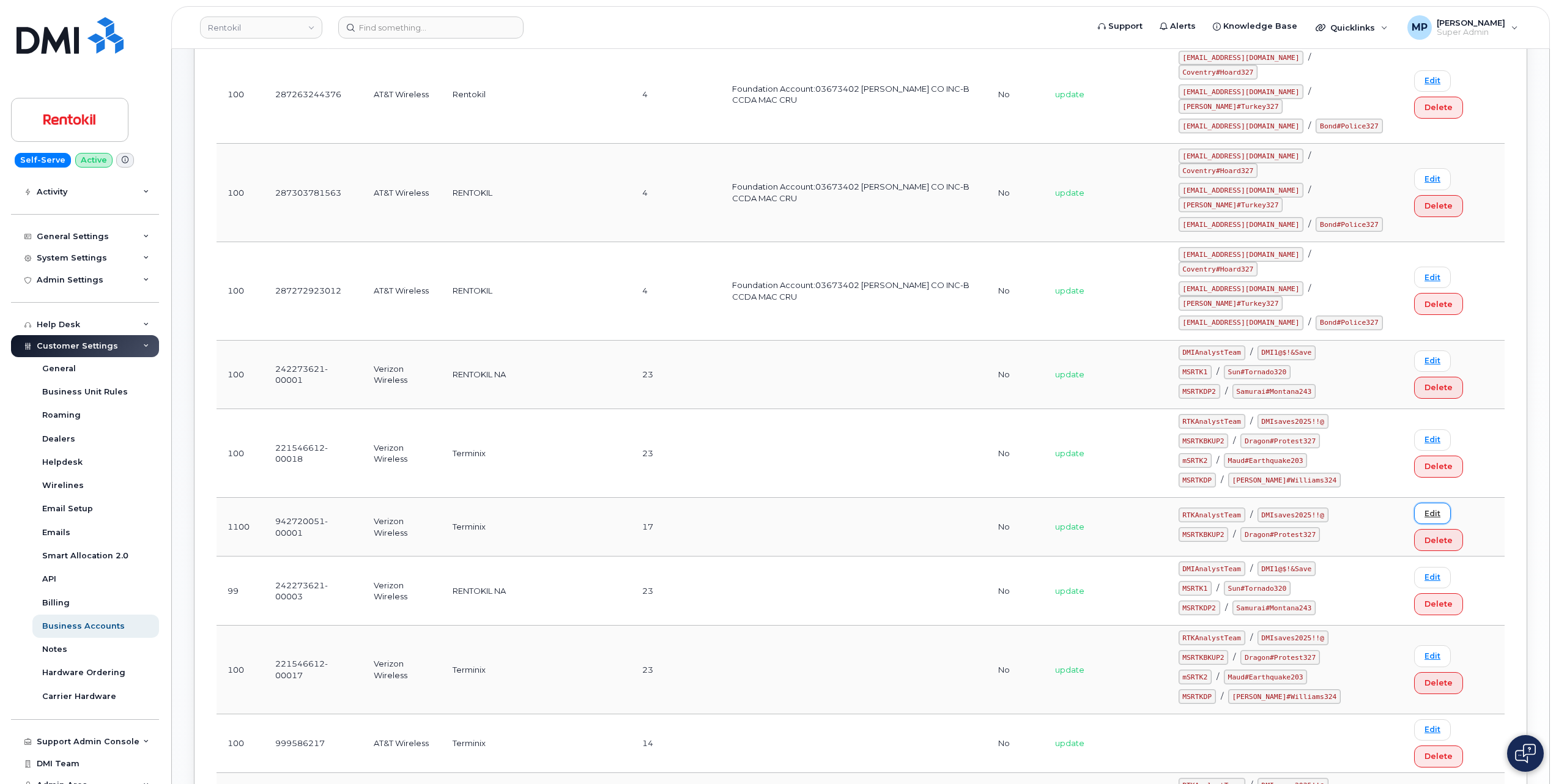
click at [1419, 502] on link "Edit" at bounding box center [1433, 513] width 37 height 21
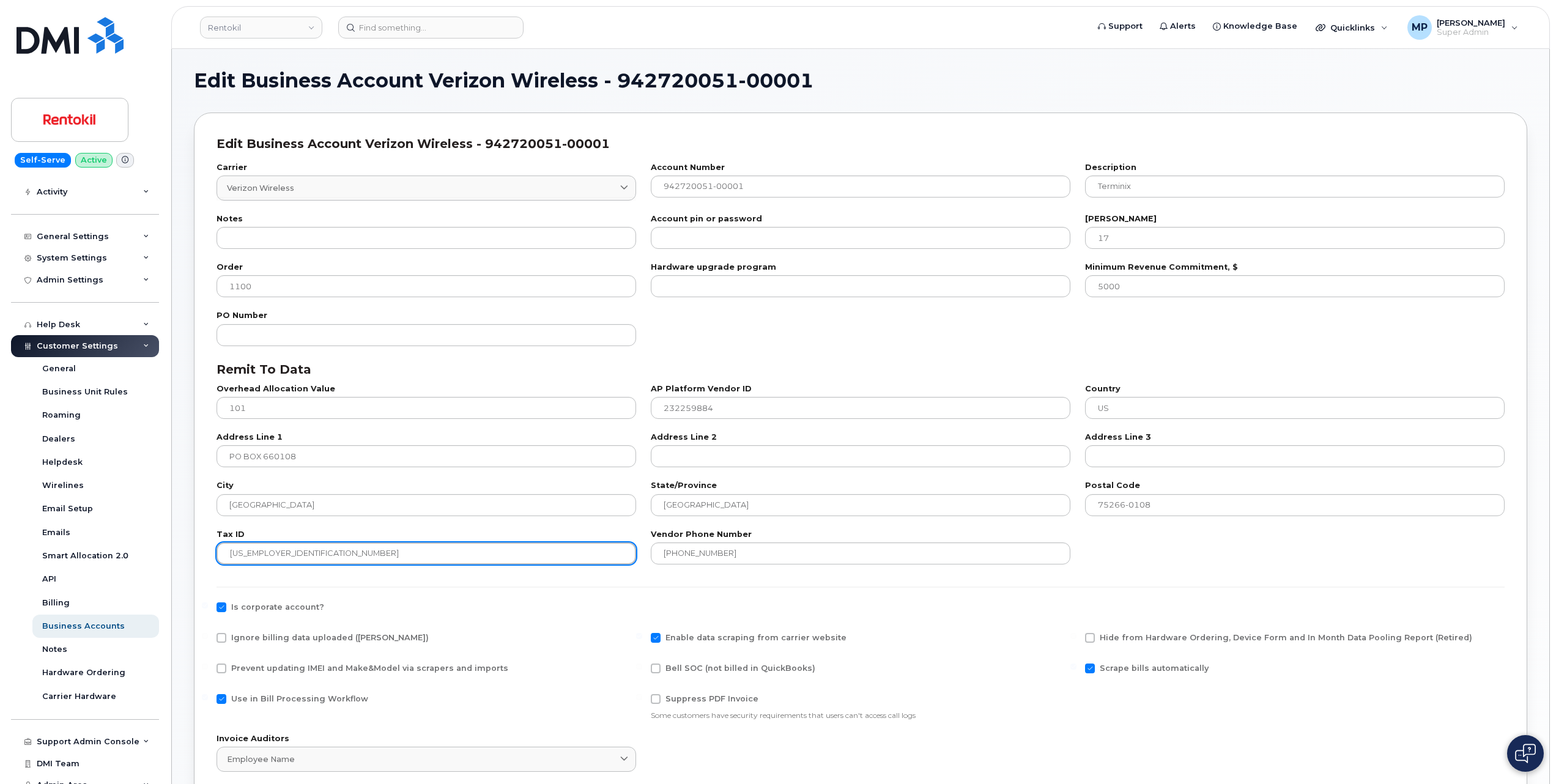
click at [243, 556] on input "23-2259884" at bounding box center [426, 553] width 419 height 22
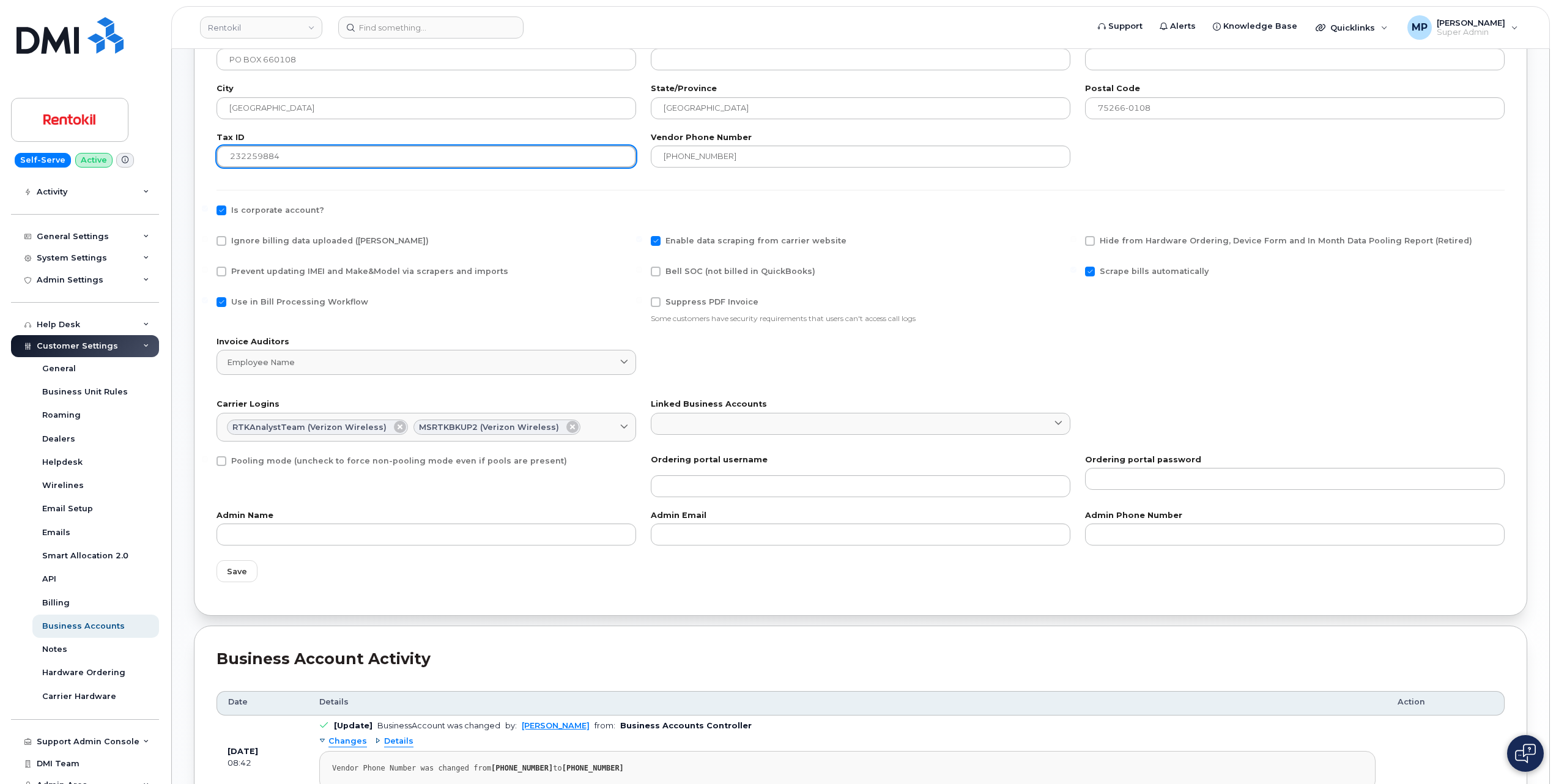
scroll to position [489, 0]
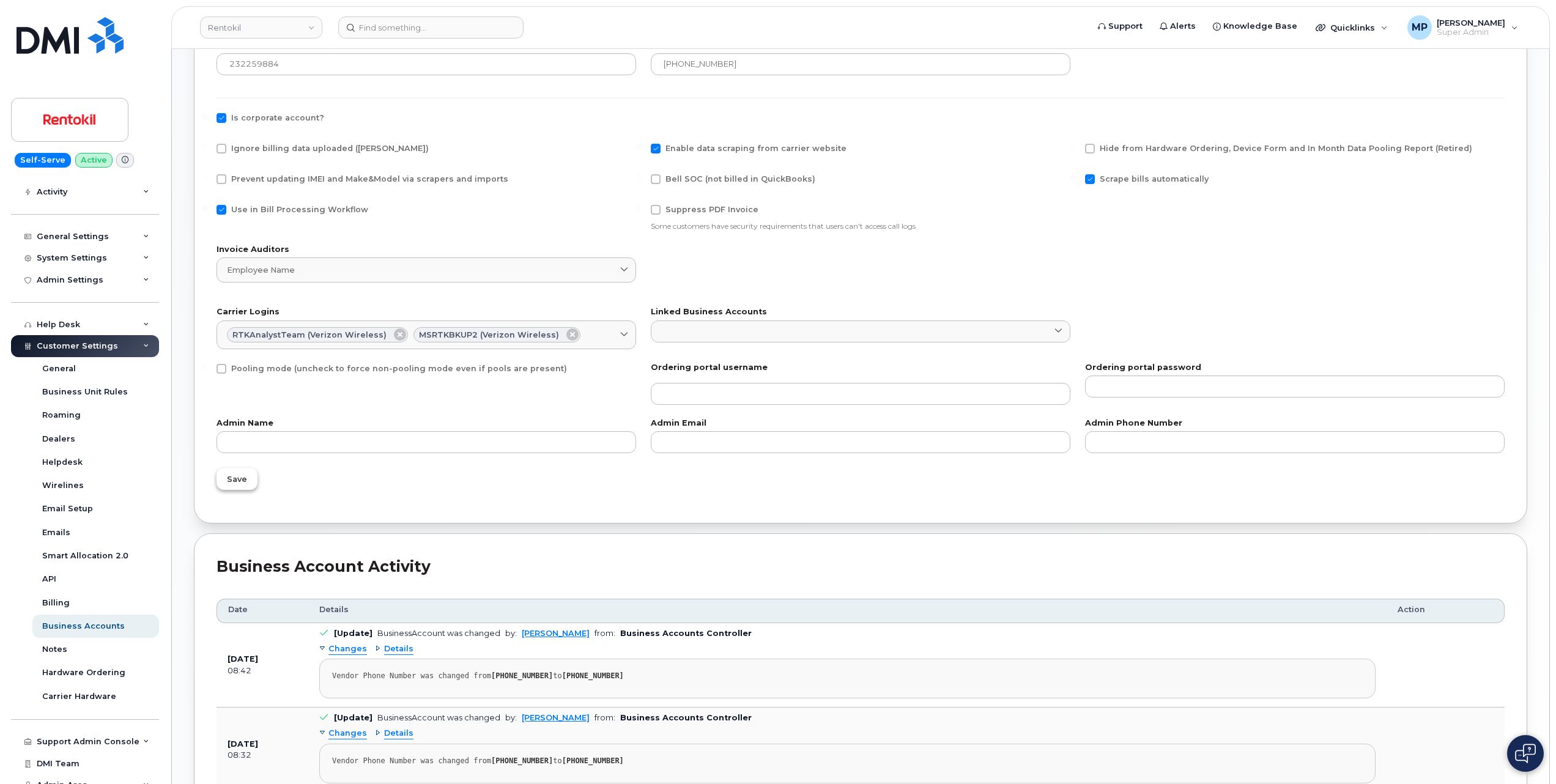
click at [243, 482] on span "Save" at bounding box center [237, 479] width 20 height 12
